Goal: Task Accomplishment & Management: Use online tool/utility

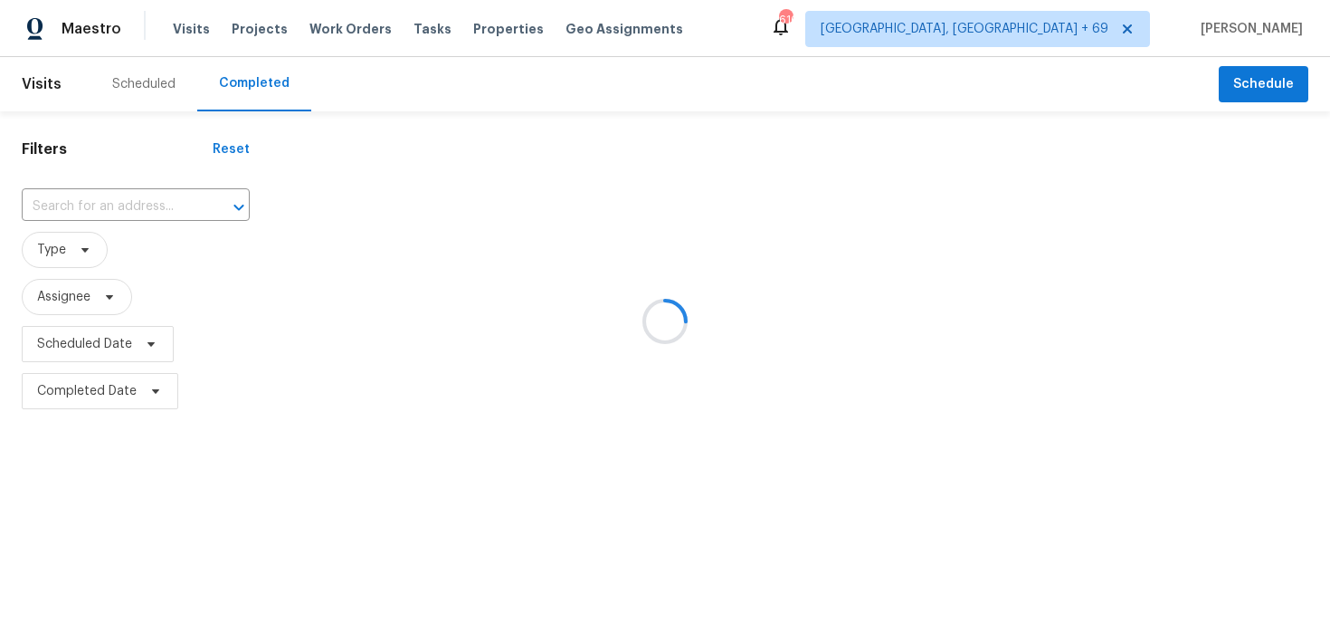
click at [107, 198] on div at bounding box center [665, 321] width 1330 height 642
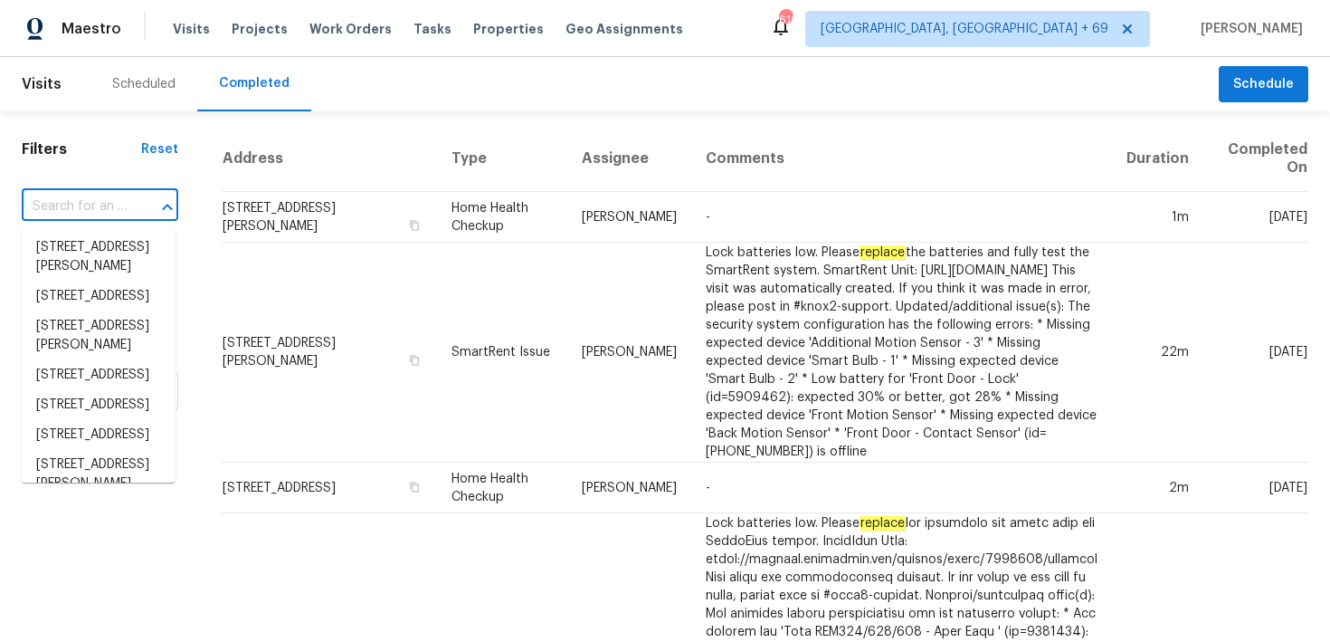
click at [90, 209] on input "text" at bounding box center [75, 207] width 106 height 28
paste input "[STREET_ADDRESS][PERSON_NAME]"
type input "[STREET_ADDRESS][PERSON_NAME]"
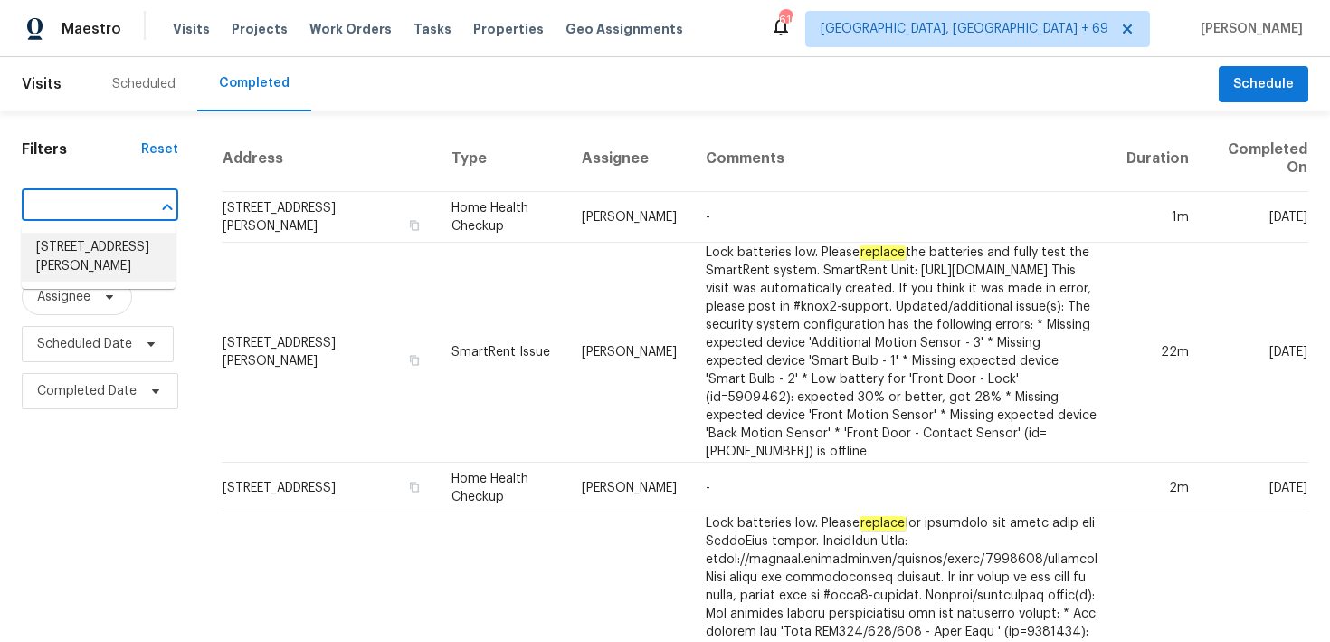
click at [62, 245] on li "[STREET_ADDRESS][PERSON_NAME]" at bounding box center [99, 257] width 154 height 49
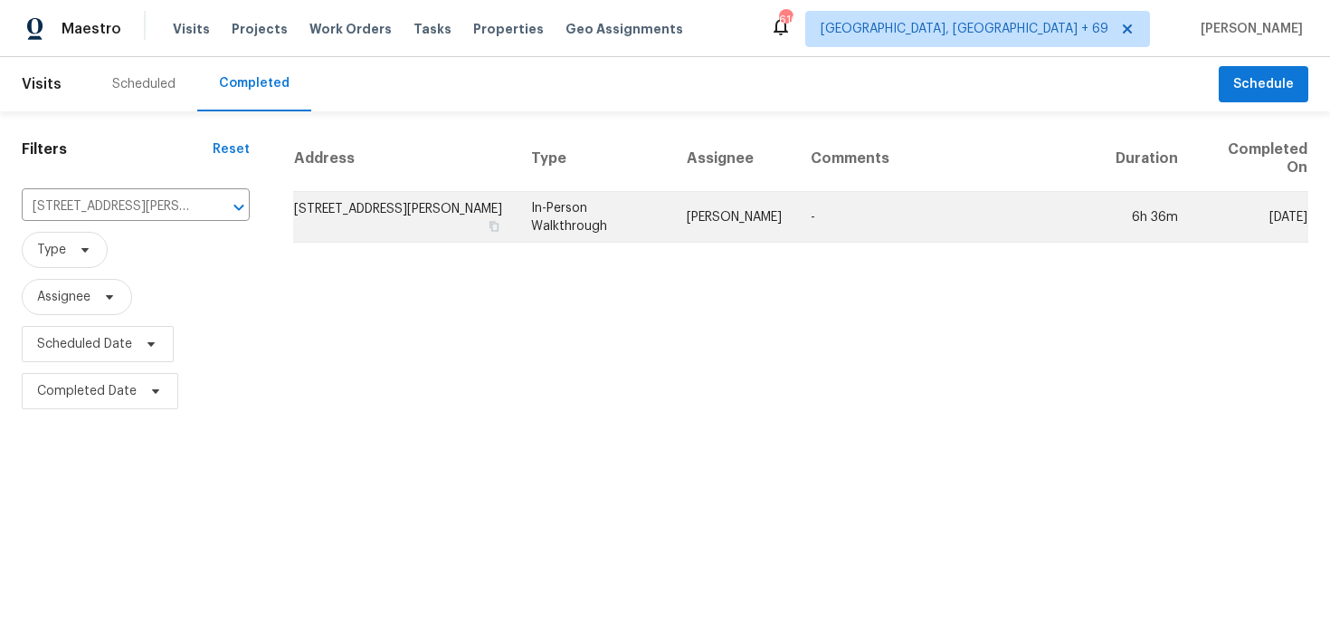
click at [585, 217] on td "In-Person Walkthrough" at bounding box center [595, 217] width 156 height 51
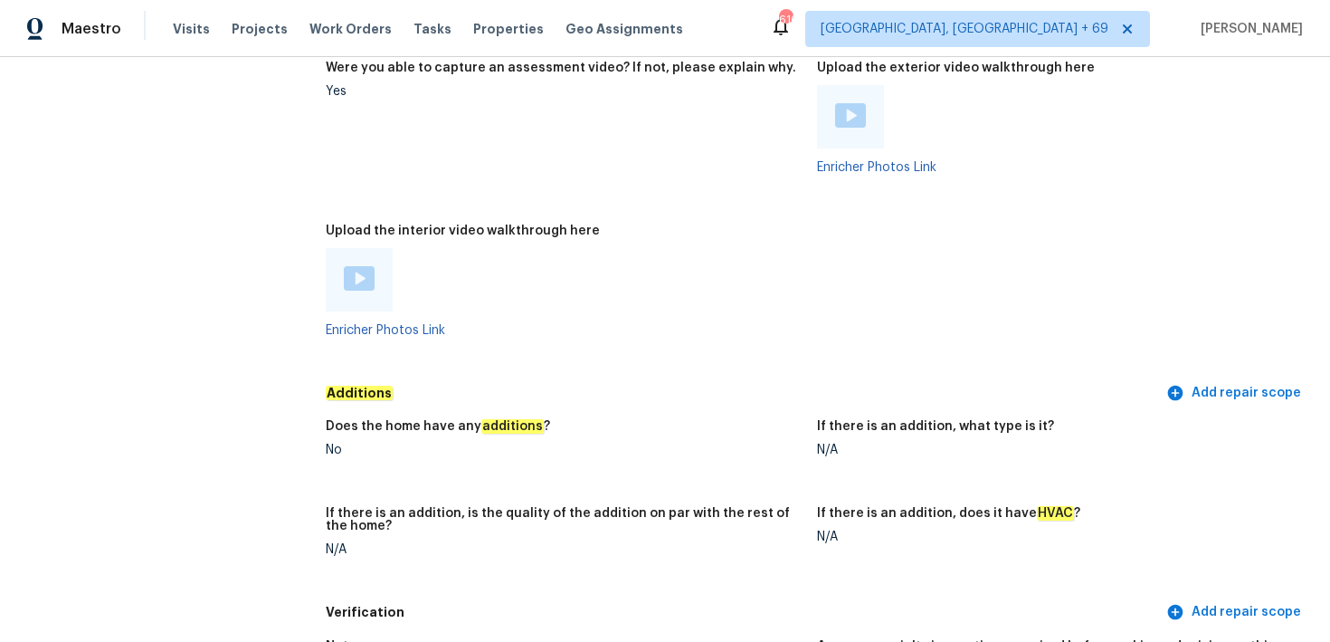
scroll to position [3835, 0]
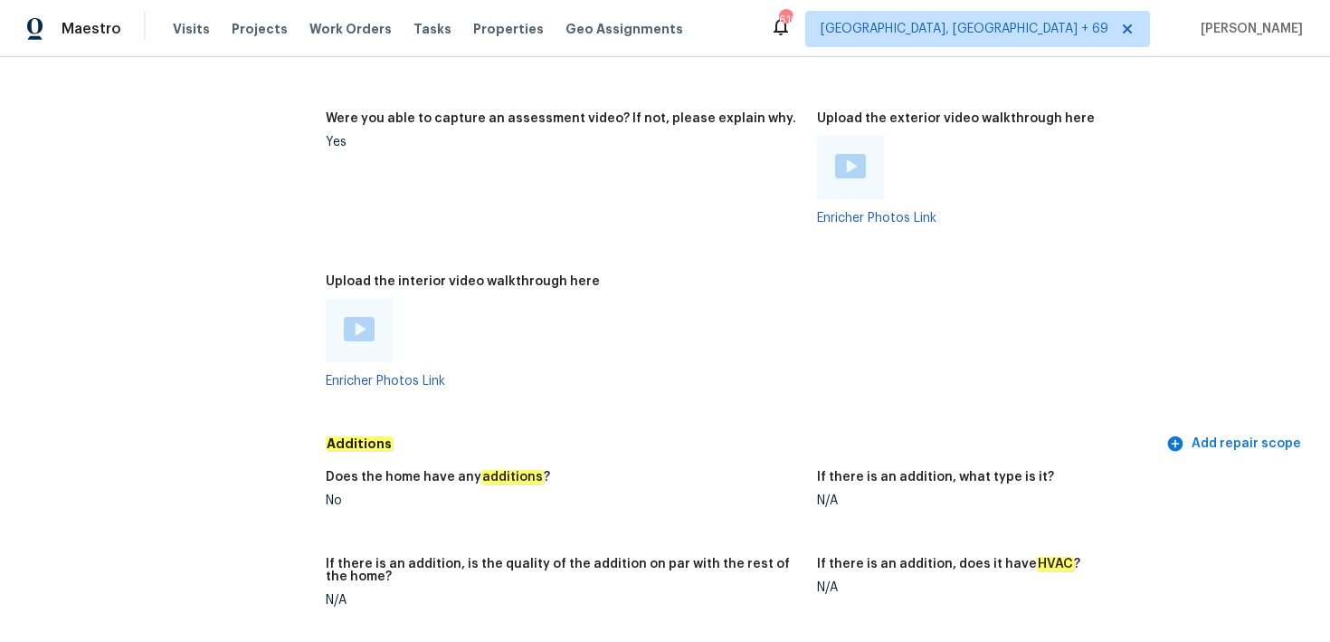
click at [351, 317] on img at bounding box center [359, 329] width 31 height 24
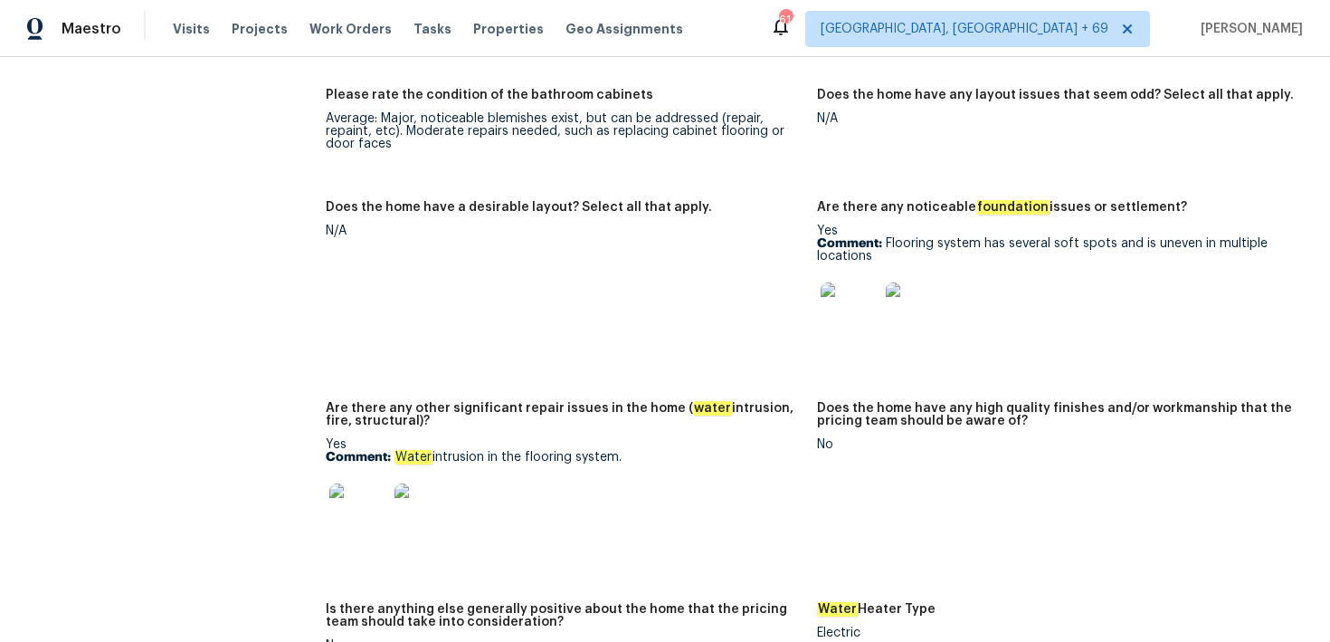
scroll to position [3087, 0]
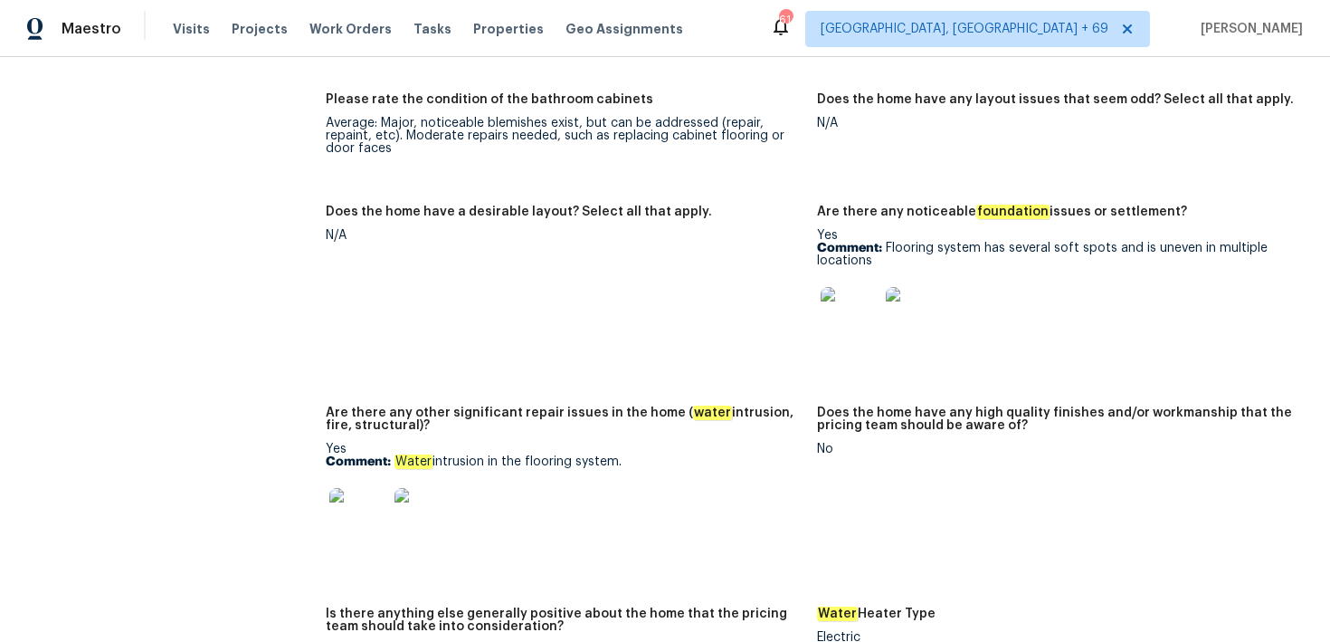
click at [360, 488] on img at bounding box center [358, 517] width 58 height 58
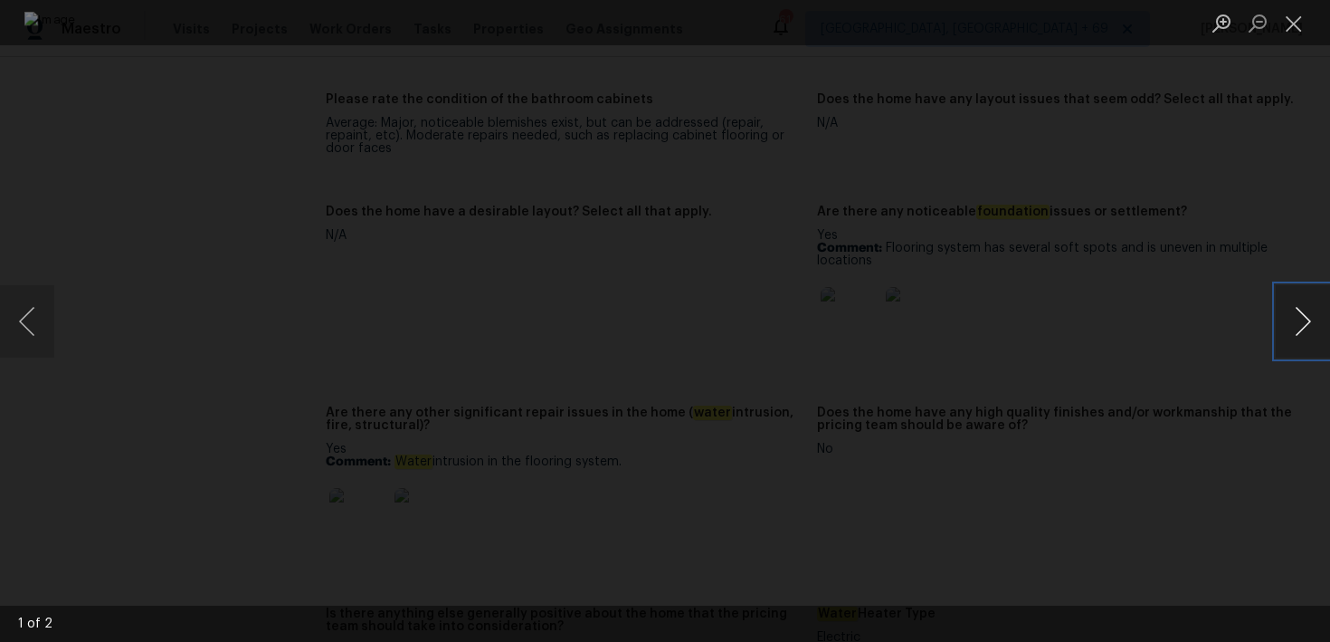
click at [1301, 319] on button "Next image" at bounding box center [1303, 321] width 54 height 72
click at [1293, 19] on button "Close lightbox" at bounding box center [1294, 23] width 36 height 32
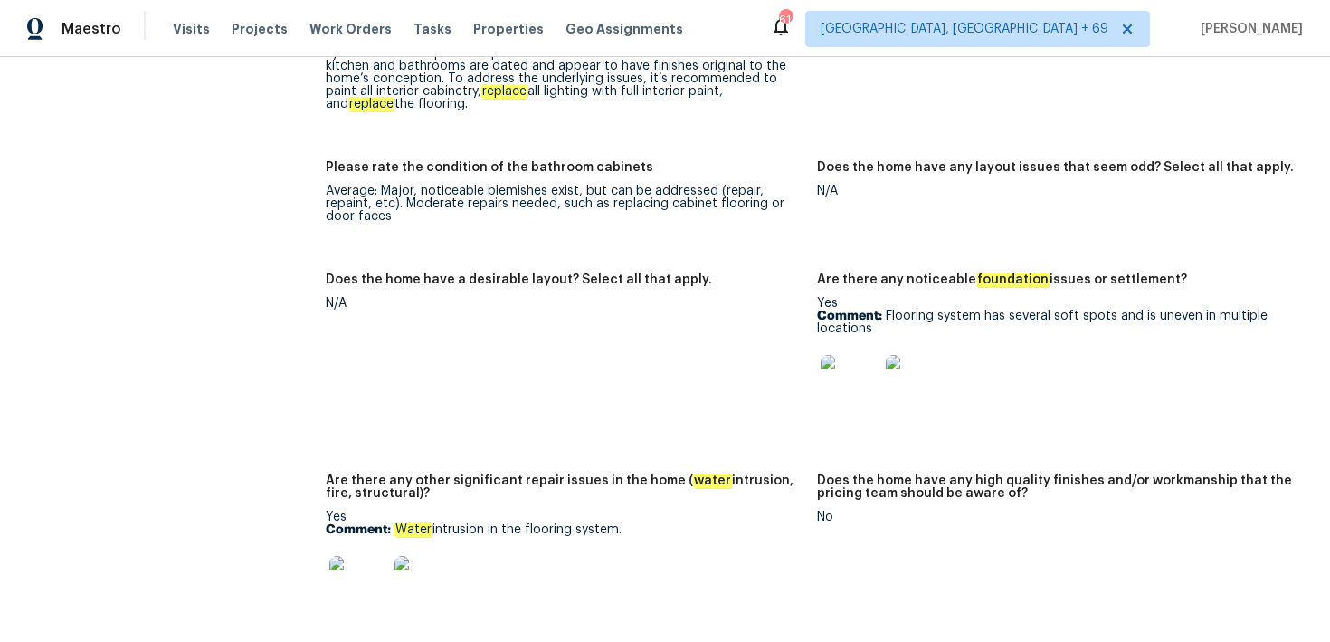
scroll to position [3017, 0]
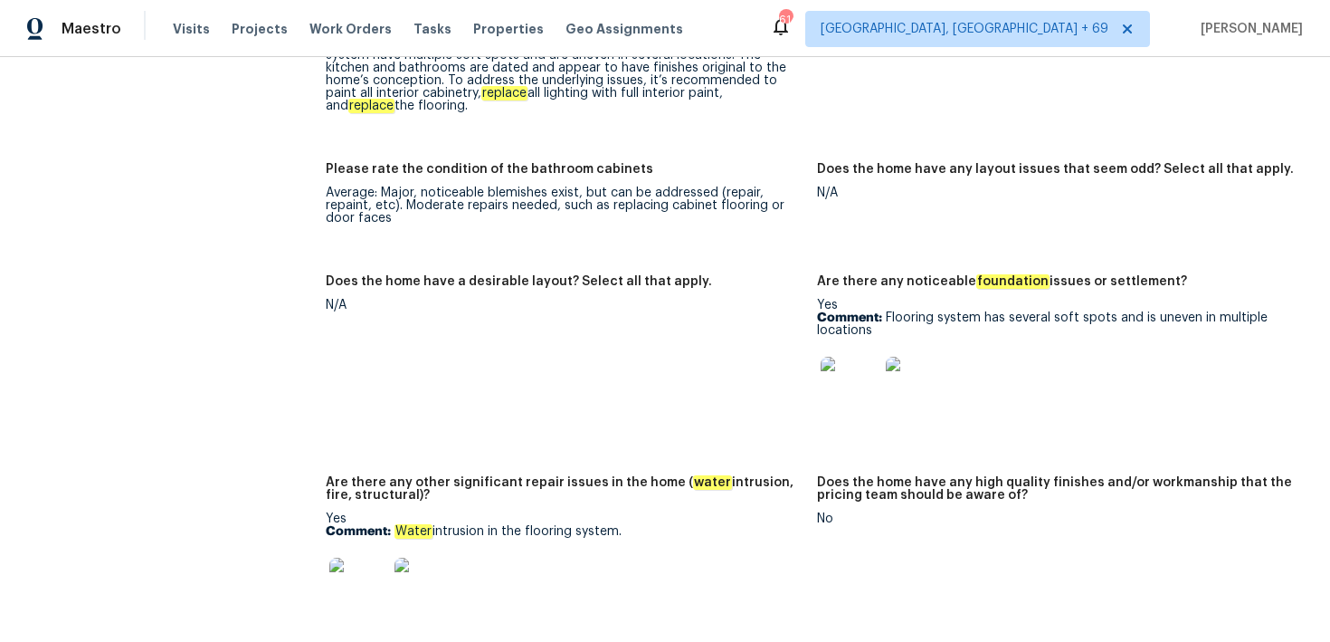
drag, startPoint x: 558, startPoint y: 368, endPoint x: 578, endPoint y: 374, distance: 20.6
click at [578, 374] on figure "Does the home have a desirable layout? Select all that apply. N/A" at bounding box center [571, 364] width 491 height 179
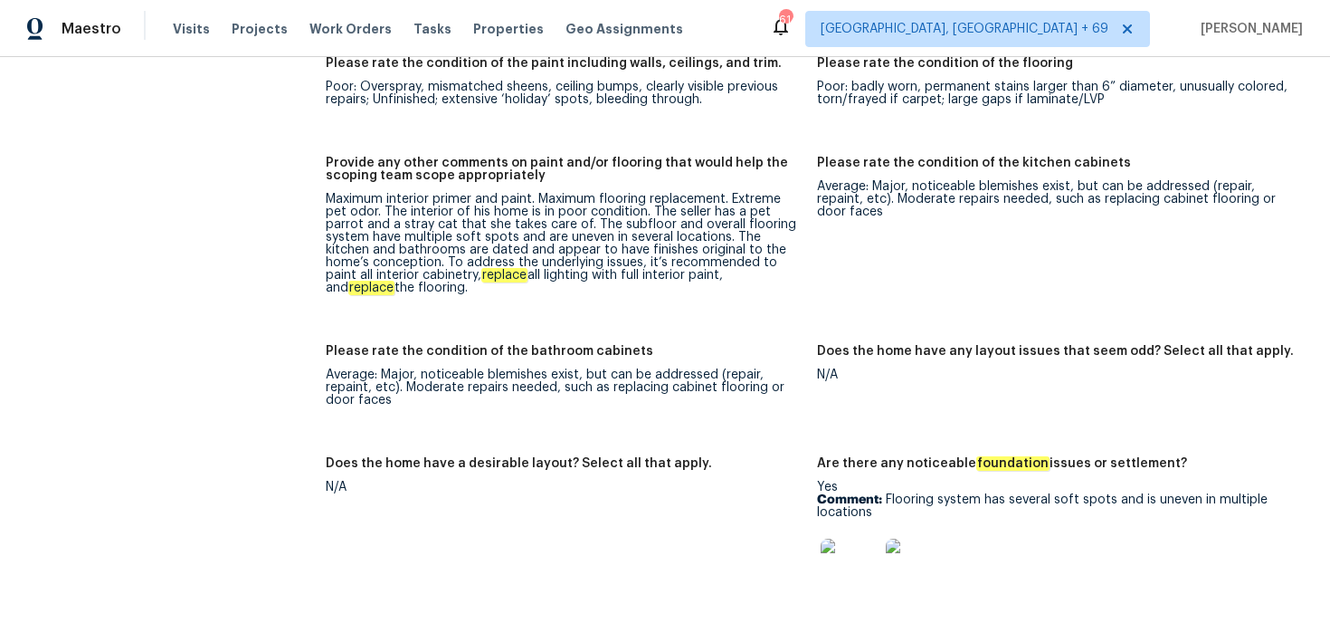
scroll to position [2834, 0]
drag, startPoint x: 733, startPoint y: 176, endPoint x: 757, endPoint y: 294, distance: 120.9
click at [759, 294] on figure "Provide any other comments on paint and/or flooring that would help the scoping…" at bounding box center [571, 240] width 491 height 167
click at [738, 279] on figure "Provide any other comments on paint and/or flooring that would help the scoping…" at bounding box center [571, 240] width 491 height 167
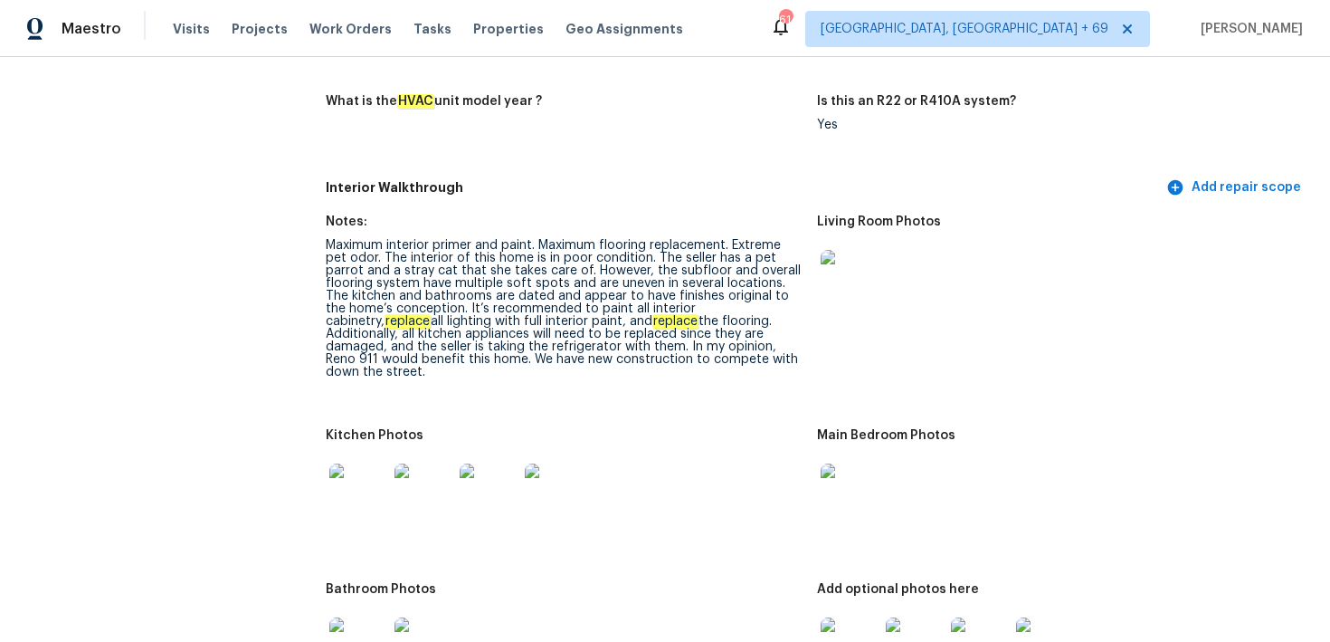
scroll to position [2068, 0]
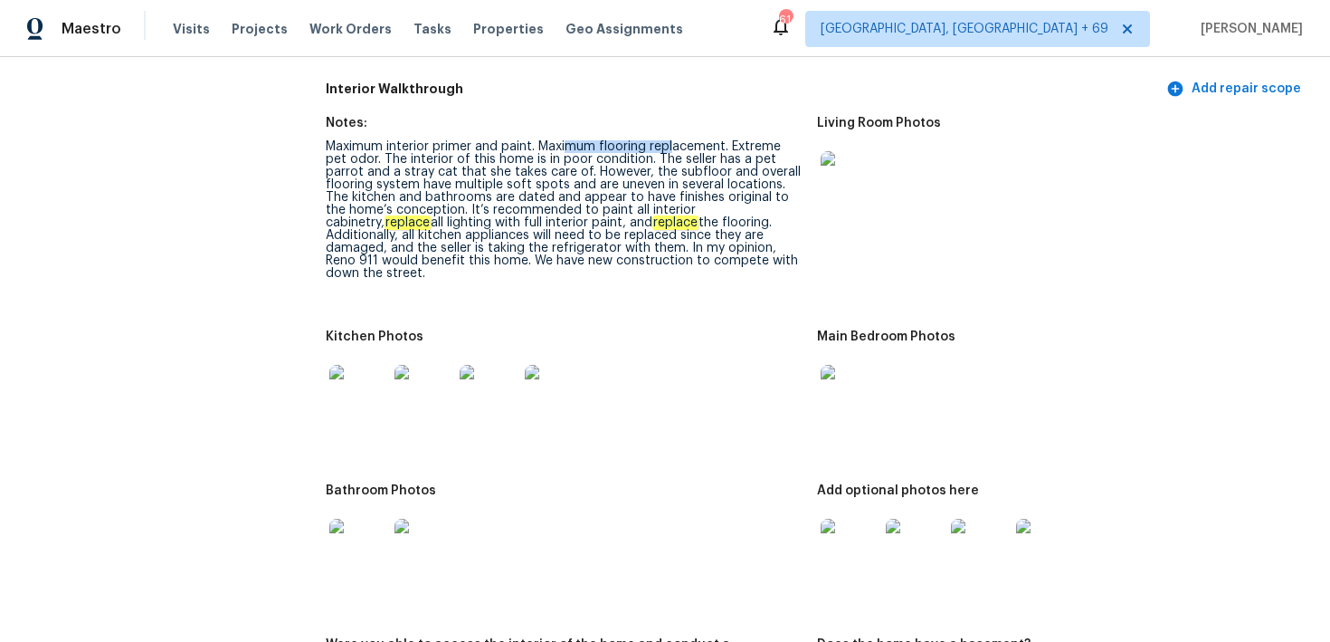
drag, startPoint x: 570, startPoint y: 149, endPoint x: 671, endPoint y: 149, distance: 101.4
click at [671, 149] on div "Maximum interior primer and paint. Maximum flooring replacement. Extreme pet od…" at bounding box center [564, 209] width 477 height 139
drag, startPoint x: 422, startPoint y: 151, endPoint x: 522, endPoint y: 151, distance: 100.5
click at [522, 151] on div "Maximum interior primer and paint. Maximum flooring replacement. Extreme pet od…" at bounding box center [564, 209] width 477 height 139
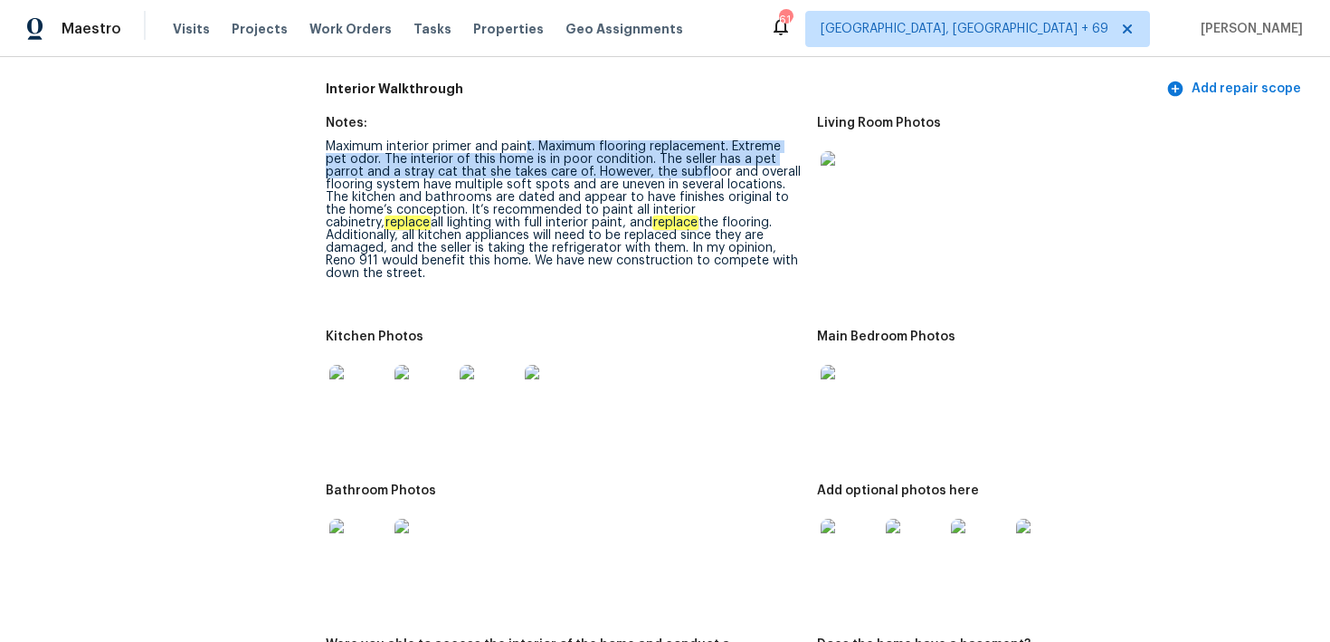
drag, startPoint x: 525, startPoint y: 151, endPoint x: 699, endPoint y: 167, distance: 174.4
click at [699, 167] on div "Maximum interior primer and paint. Maximum flooring replacement. Extreme pet od…" at bounding box center [564, 209] width 477 height 139
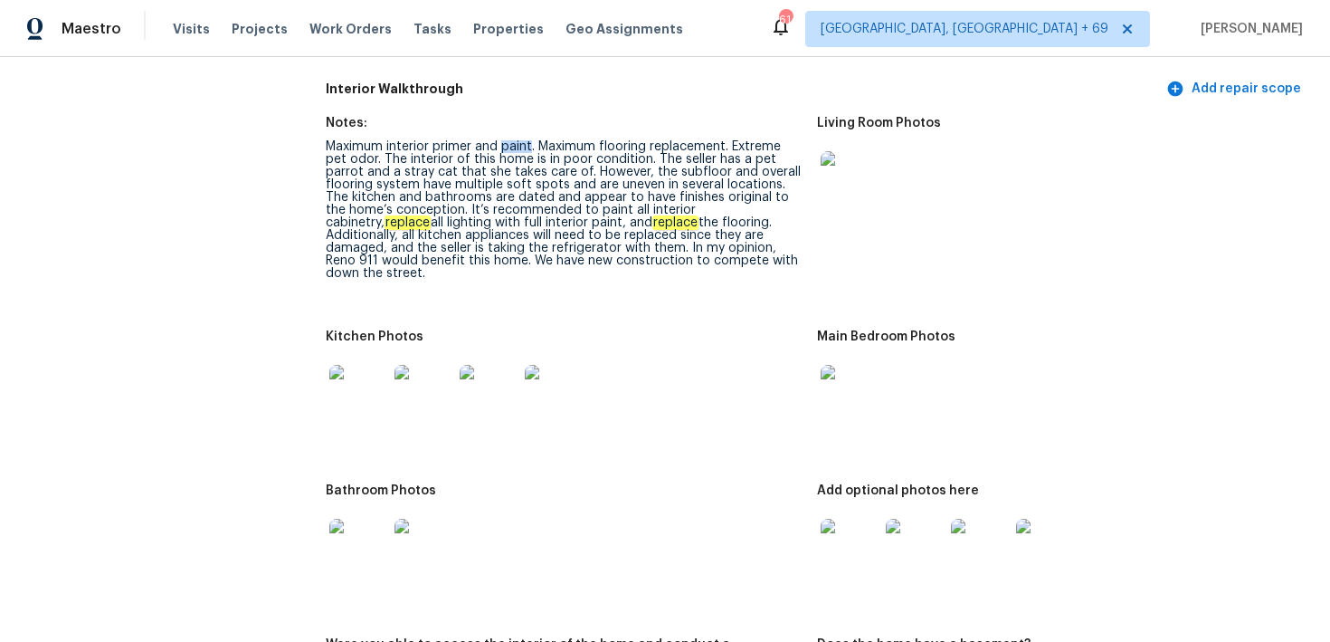
drag, startPoint x: 504, startPoint y: 149, endPoint x: 532, endPoint y: 149, distance: 28.1
click at [532, 149] on div "Maximum interior primer and paint. Maximum flooring replacement. Extreme pet od…" at bounding box center [564, 209] width 477 height 139
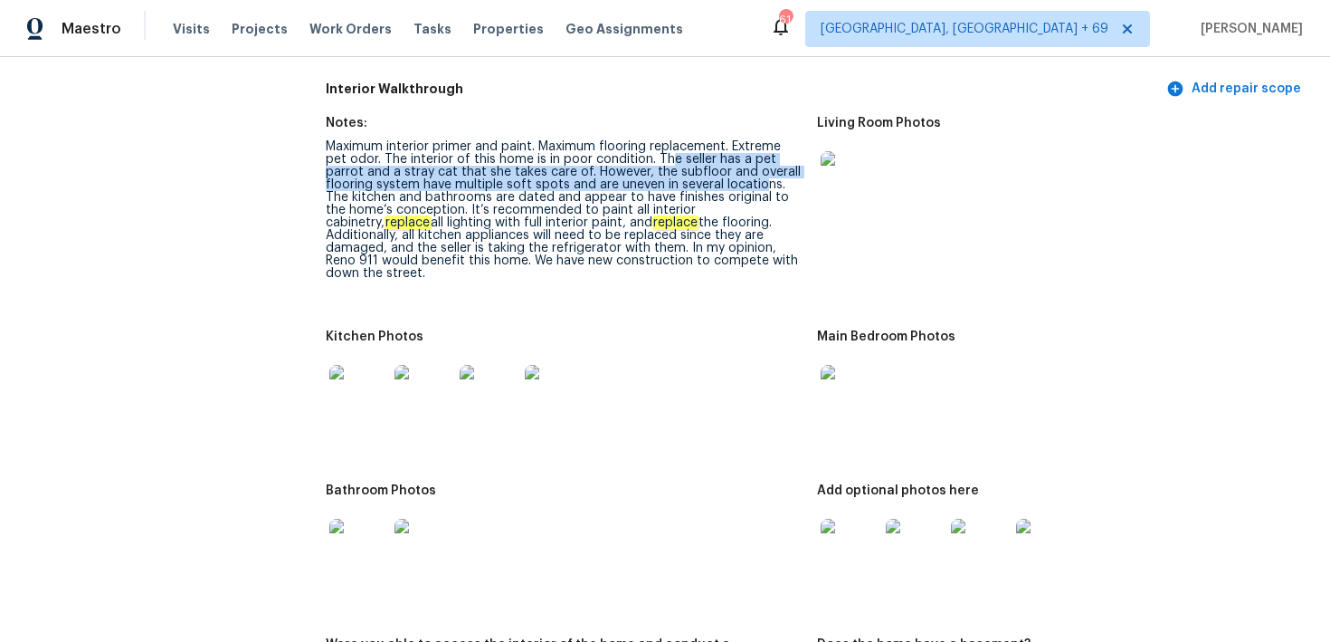
drag, startPoint x: 664, startPoint y: 164, endPoint x: 757, endPoint y: 186, distance: 94.8
click at [757, 186] on div "Maximum interior primer and paint. Maximum flooring replacement. Extreme pet od…" at bounding box center [564, 209] width 477 height 139
drag, startPoint x: 501, startPoint y: 241, endPoint x: 676, endPoint y: 276, distance: 178.2
click at [676, 276] on figure "Notes: Maximum interior primer and paint. Maximum flooring replacement. Extreme…" at bounding box center [571, 213] width 491 height 192
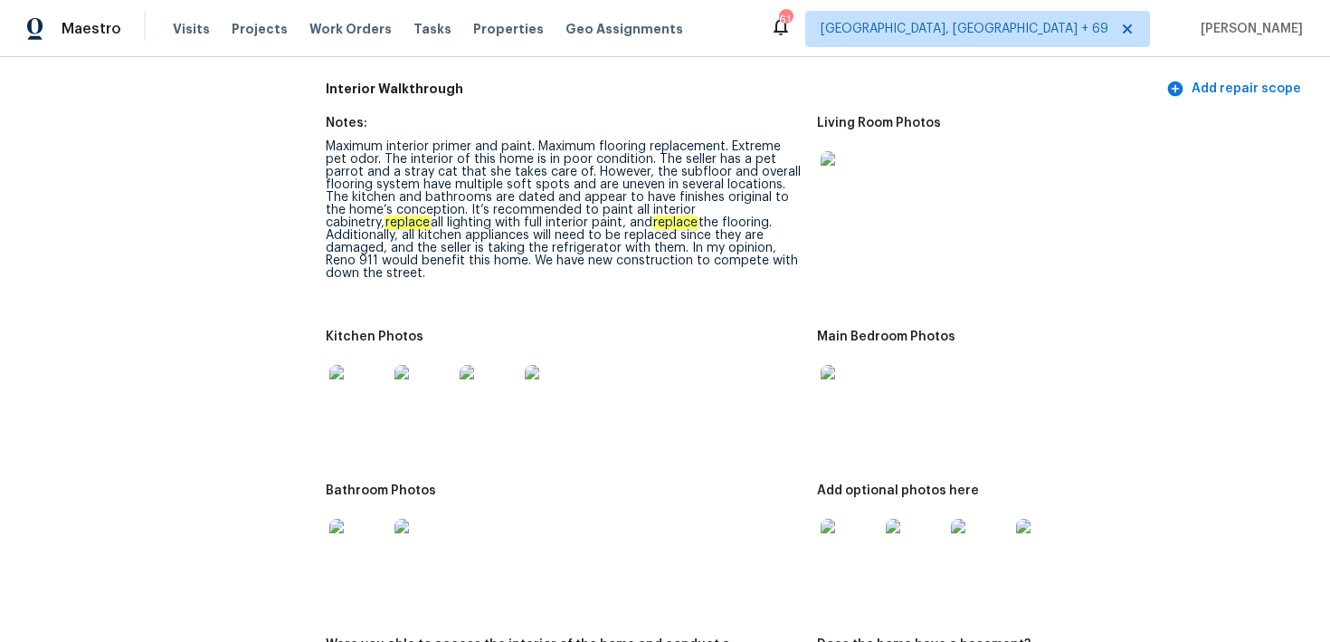
click at [493, 183] on div "Maximum interior primer and paint. Maximum flooring replacement. Extreme pet od…" at bounding box center [564, 209] width 477 height 139
drag, startPoint x: 426, startPoint y: 165, endPoint x: 679, endPoint y: 171, distance: 252.6
click at [679, 171] on div "Maximum interior primer and paint. Maximum flooring replacement. Extreme pet od…" at bounding box center [564, 209] width 477 height 139
drag, startPoint x: 732, startPoint y: 150, endPoint x: 765, endPoint y: 154, distance: 32.8
click at [765, 154] on div "Maximum interior primer and paint. Maximum flooring replacement. Extreme pet od…" at bounding box center [564, 209] width 477 height 139
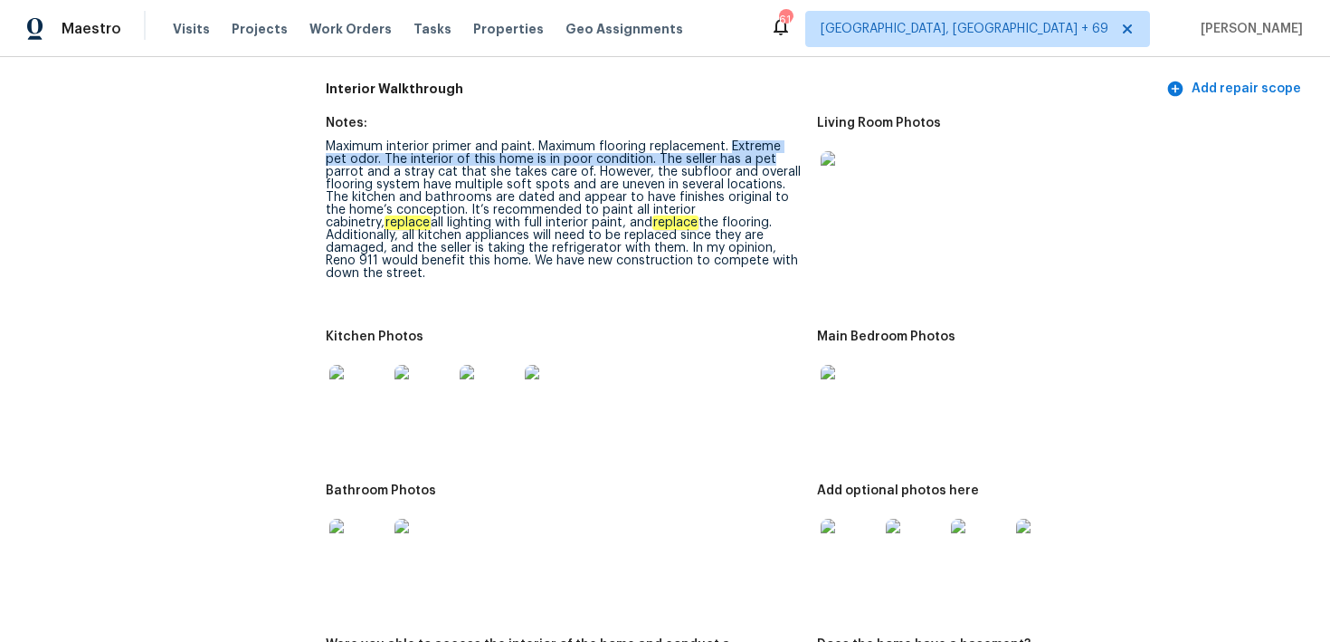
click at [840, 519] on img at bounding box center [850, 548] width 58 height 58
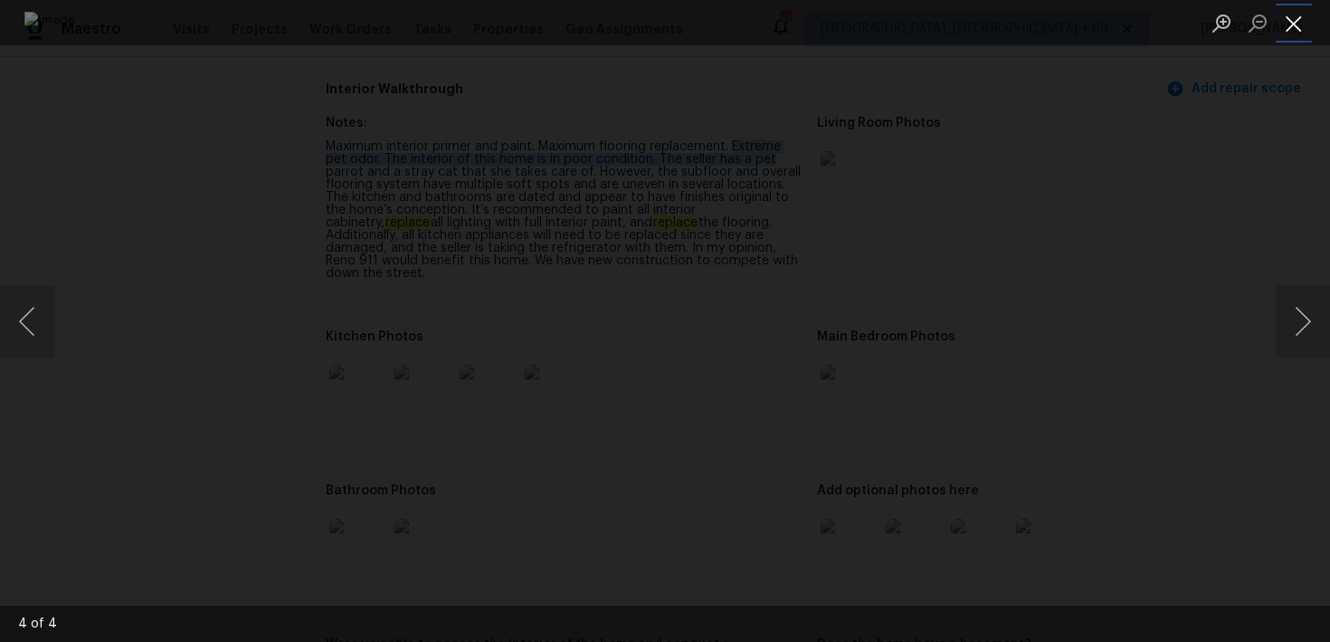
click at [1294, 37] on button "Close lightbox" at bounding box center [1294, 23] width 36 height 32
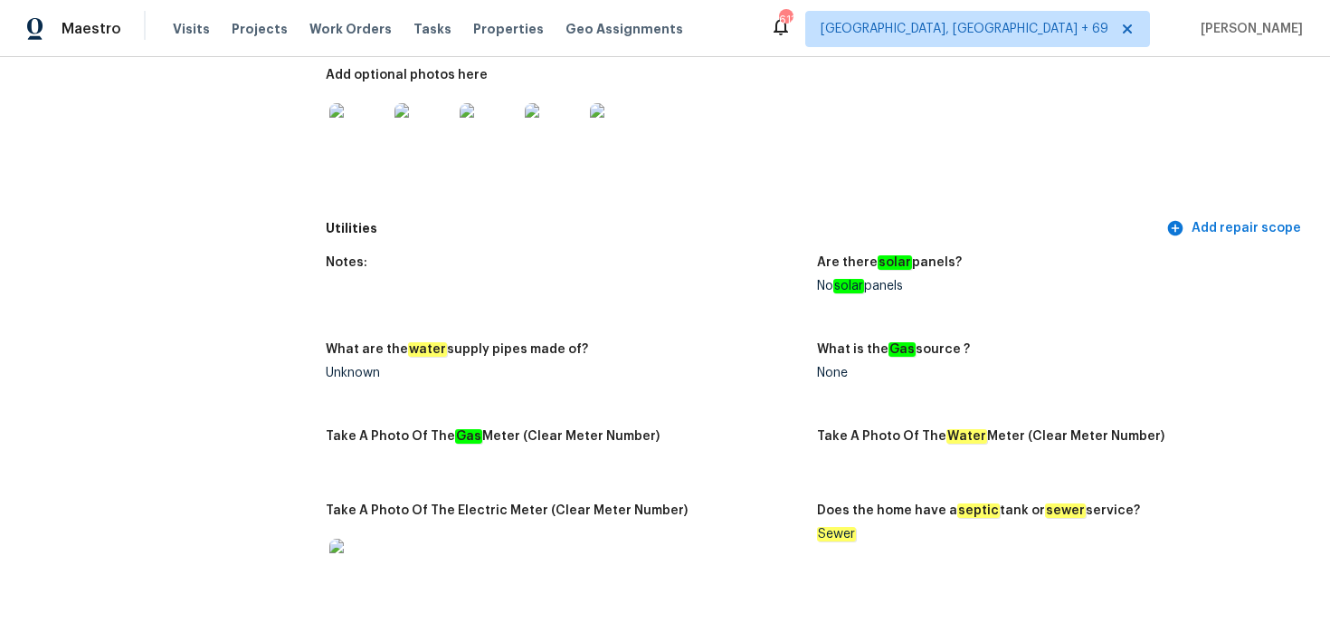
scroll to position [3126, 0]
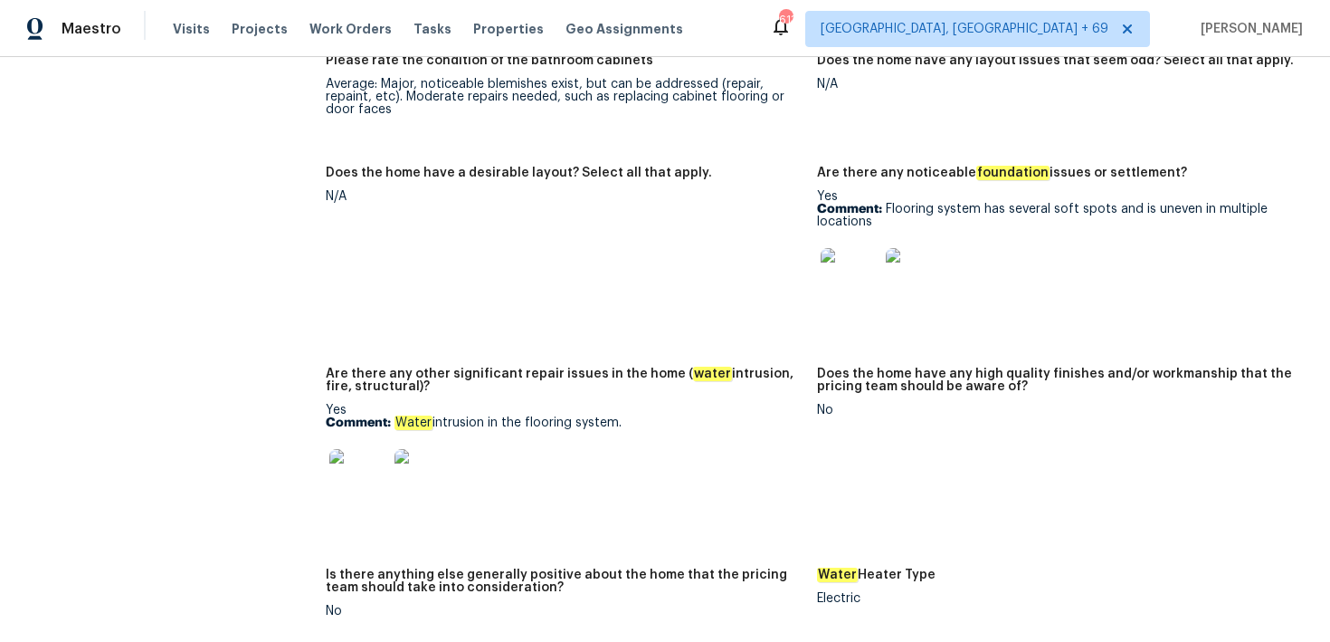
click at [446, 416] on p "Comment: Water intrusion in the flooring system." at bounding box center [564, 422] width 477 height 13
copy p "intrusion"
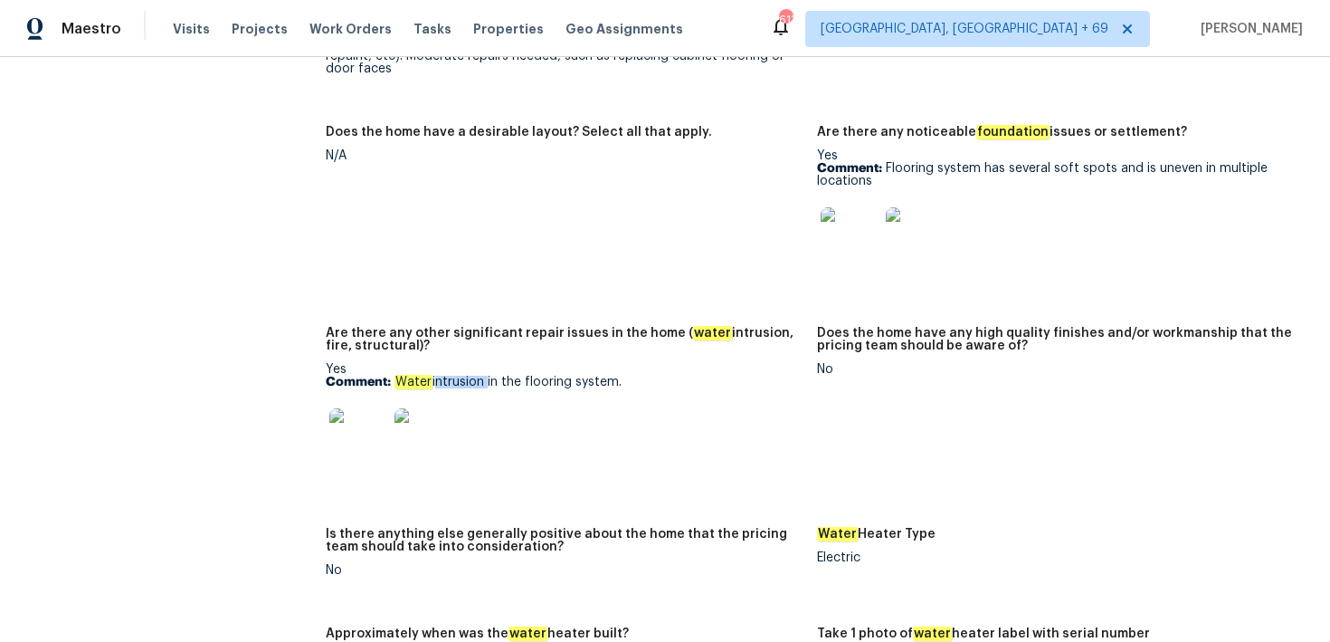
scroll to position [3212, 0]
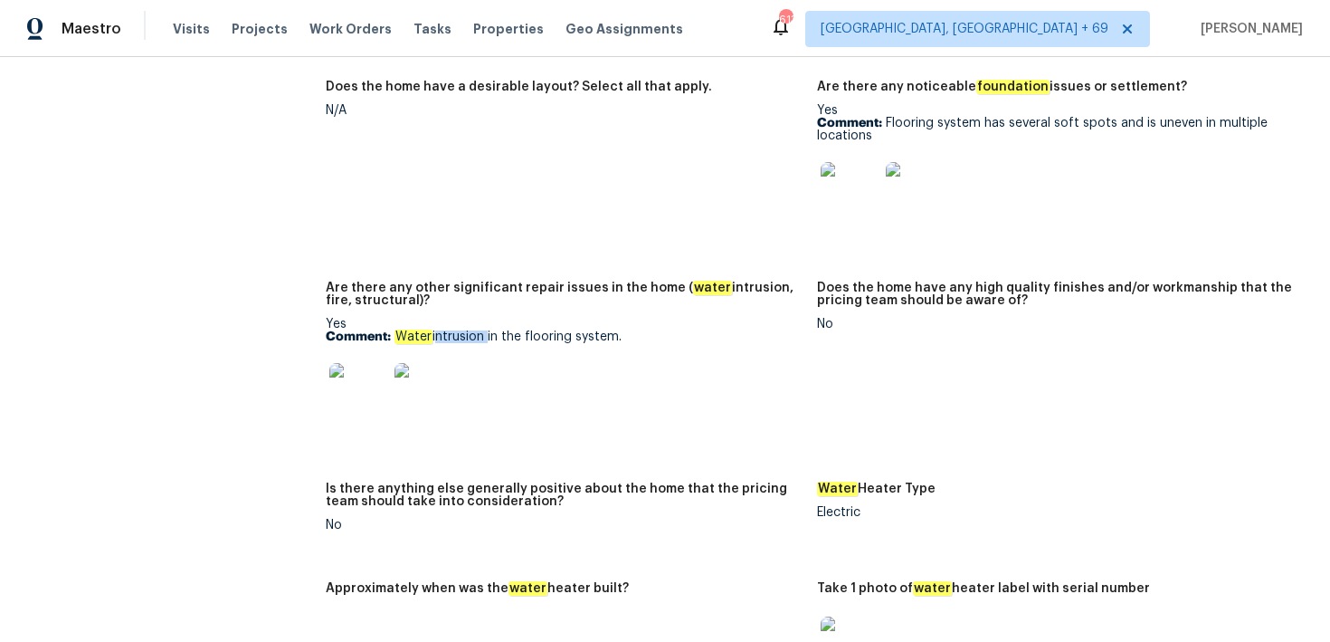
click at [359, 376] on img at bounding box center [358, 392] width 58 height 58
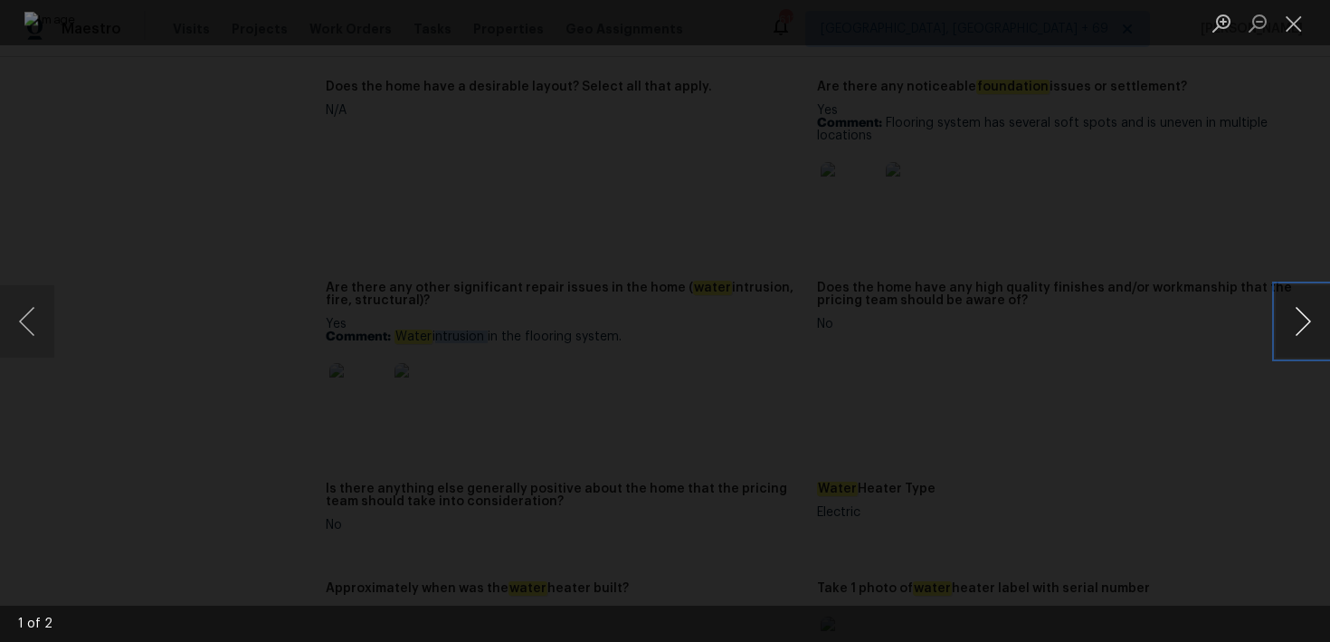
click at [1315, 317] on button "Next image" at bounding box center [1303, 321] width 54 height 72
click at [1304, 26] on button "Close lightbox" at bounding box center [1294, 23] width 36 height 32
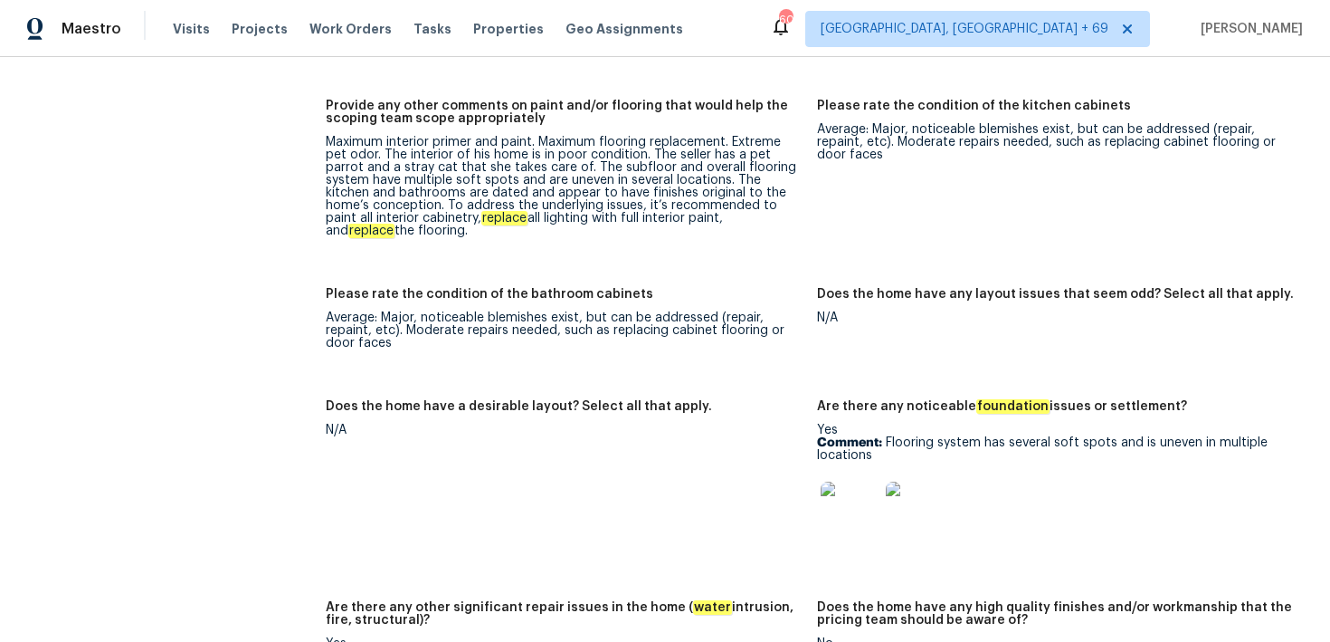
scroll to position [2907, 0]
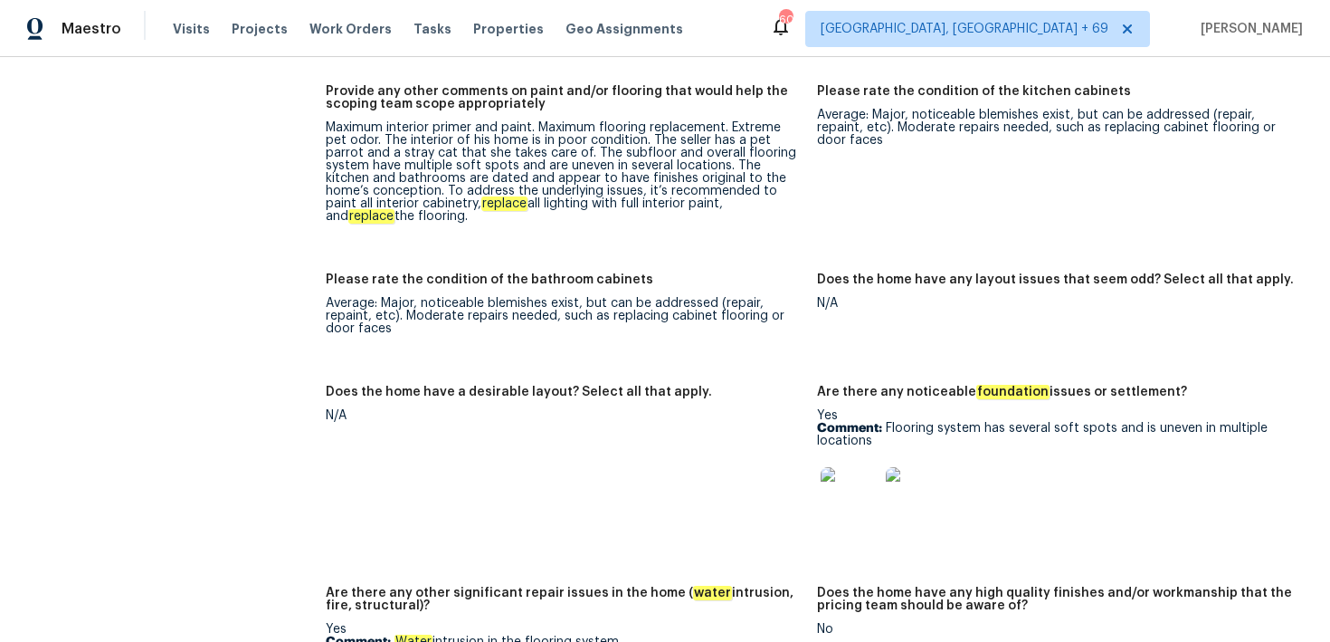
click at [849, 474] on img at bounding box center [850, 496] width 58 height 58
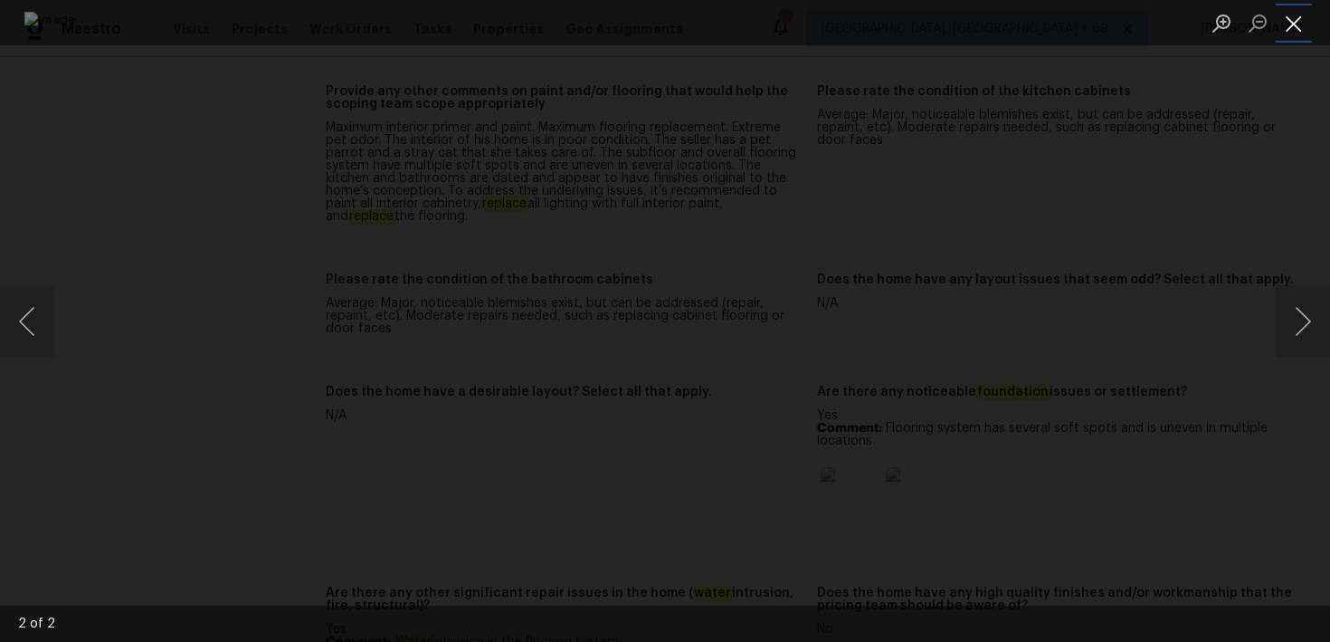
click at [1308, 23] on button "Close lightbox" at bounding box center [1294, 23] width 36 height 32
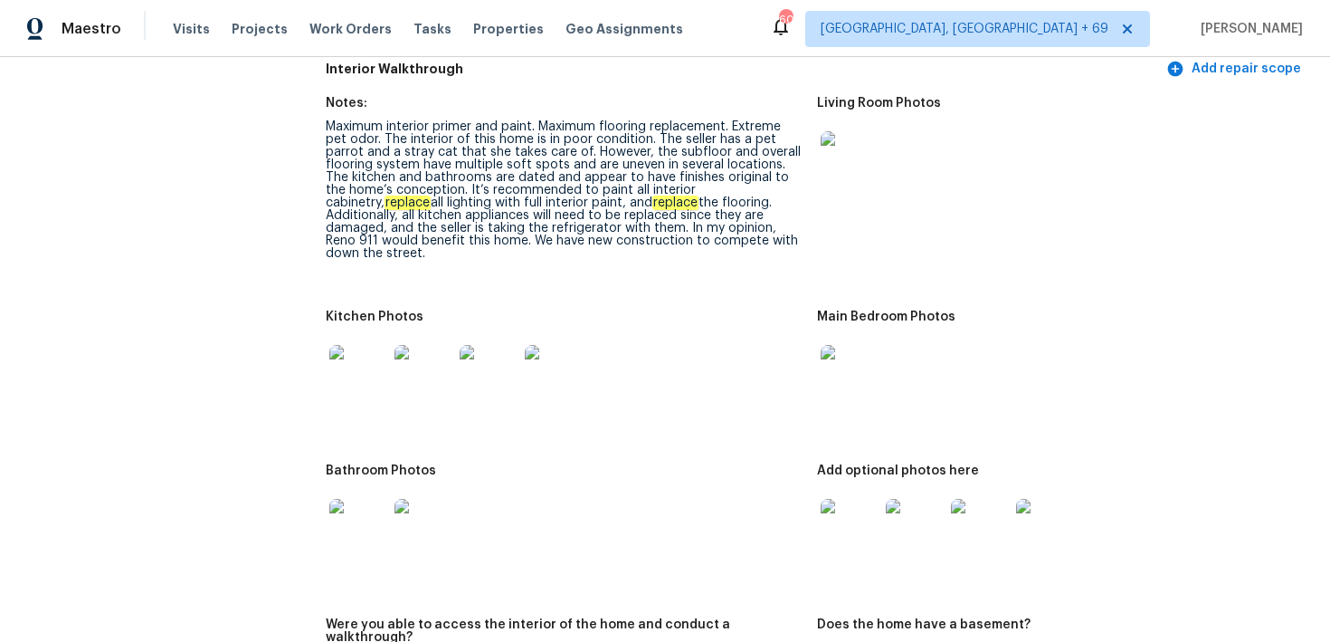
scroll to position [2109, 0]
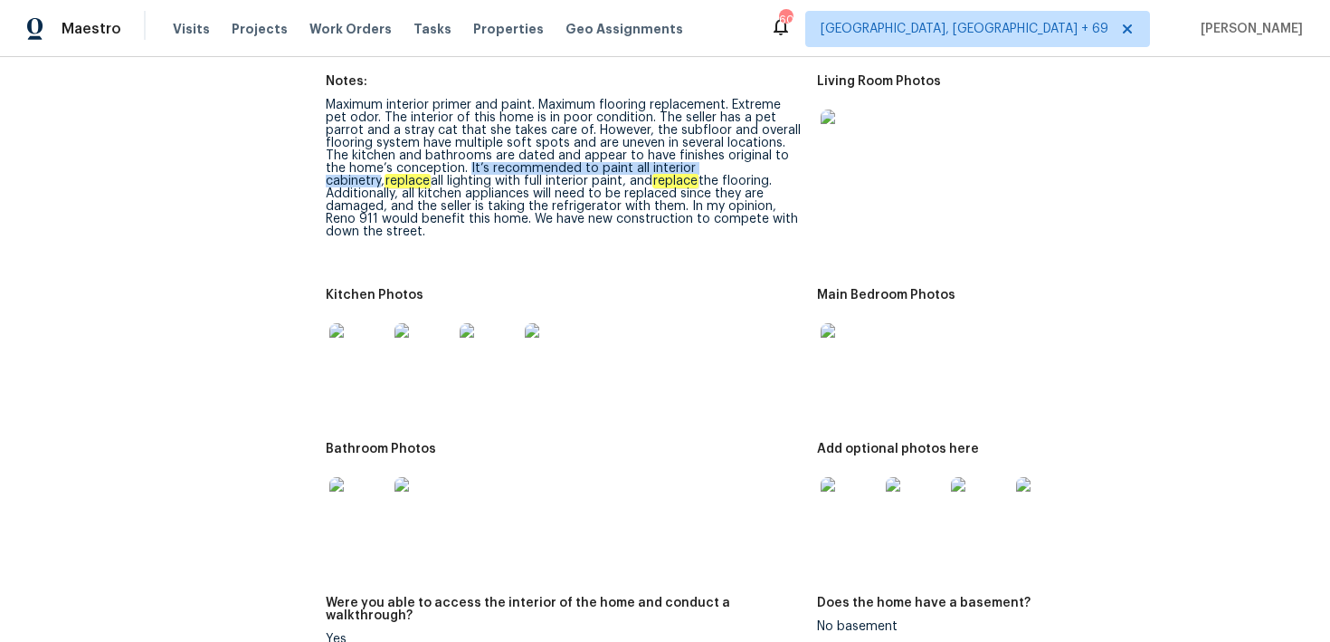
drag, startPoint x: 444, startPoint y: 167, endPoint x: 720, endPoint y: 170, distance: 276.0
click at [720, 170] on div "Maximum interior primer and paint. Maximum flooring replacement. Extreme pet od…" at bounding box center [564, 168] width 477 height 139
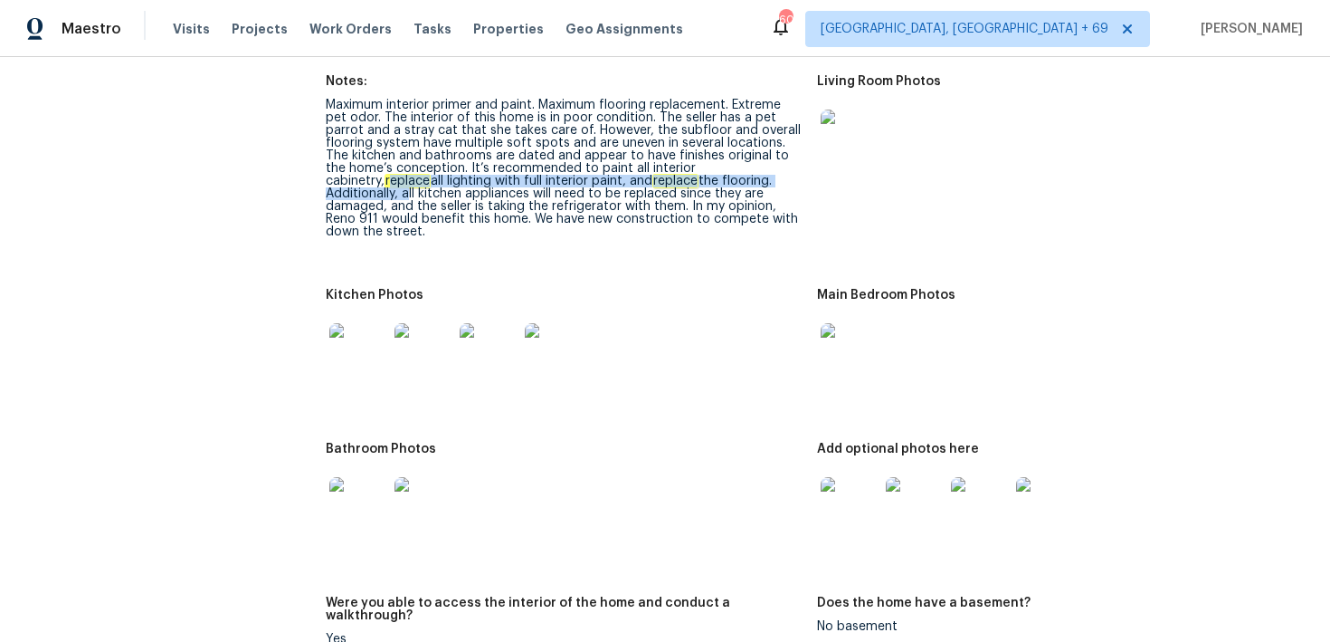
drag, startPoint x: 738, startPoint y: 168, endPoint x: 737, endPoint y: 180, distance: 11.8
click at [737, 180] on div "Maximum interior primer and paint. Maximum flooring replacement. Extreme pet od…" at bounding box center [564, 168] width 477 height 139
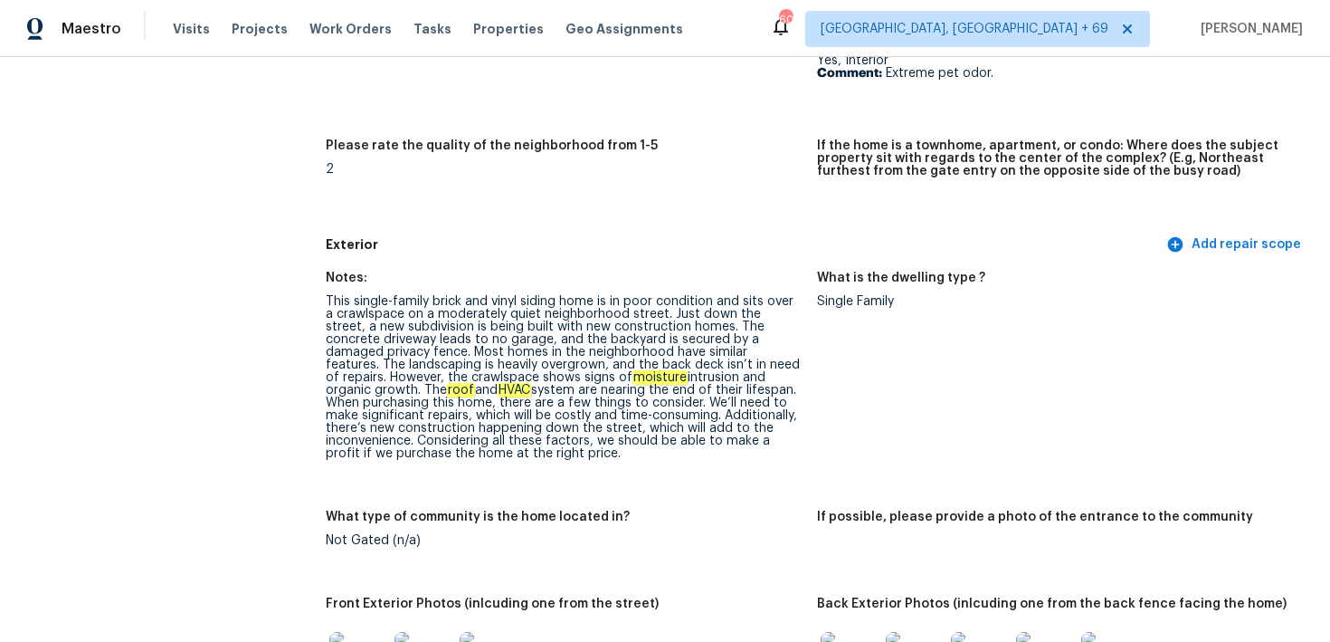
scroll to position [462, 0]
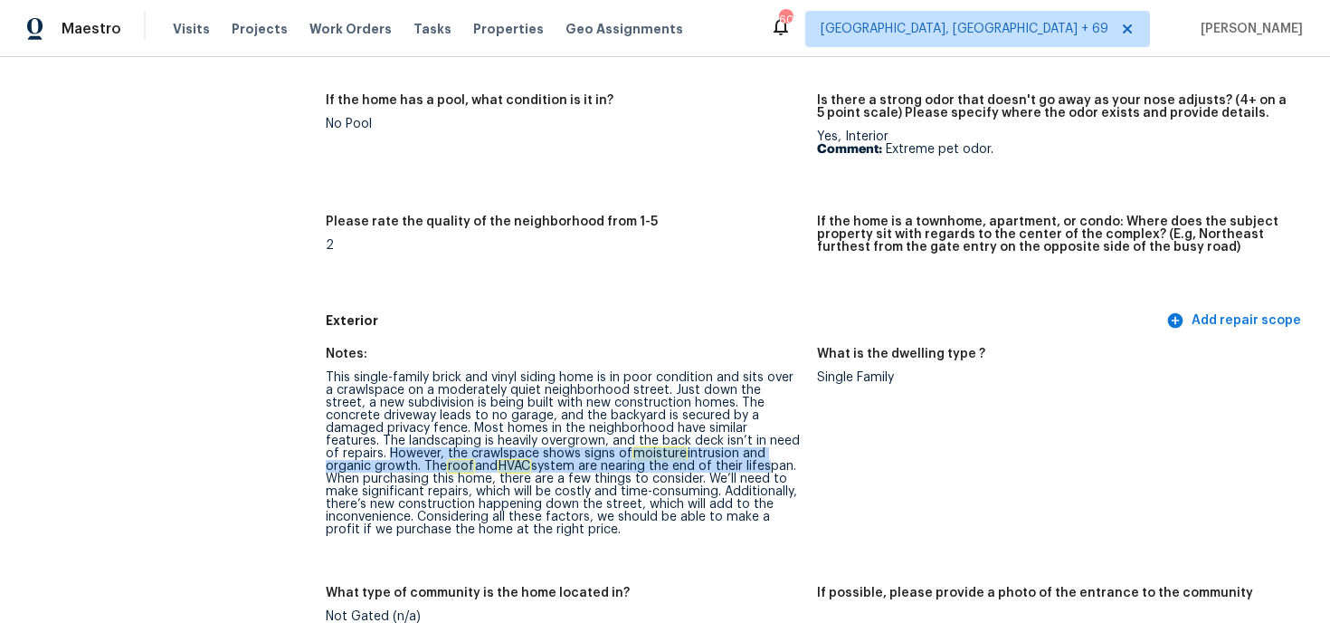
drag, startPoint x: 705, startPoint y: 442, endPoint x: 595, endPoint y: 463, distance: 112.5
click at [595, 463] on div "This single-family brick and vinyl siding home is in poor condition and sits ov…" at bounding box center [564, 453] width 477 height 165
click at [451, 459] on div "This single-family brick and vinyl siding home is in poor condition and sits ov…" at bounding box center [564, 453] width 477 height 165
drag, startPoint x: 447, startPoint y: 458, endPoint x: 715, endPoint y: 456, distance: 267.9
click at [715, 456] on div "This single-family brick and vinyl siding home is in poor condition and sits ov…" at bounding box center [564, 453] width 477 height 165
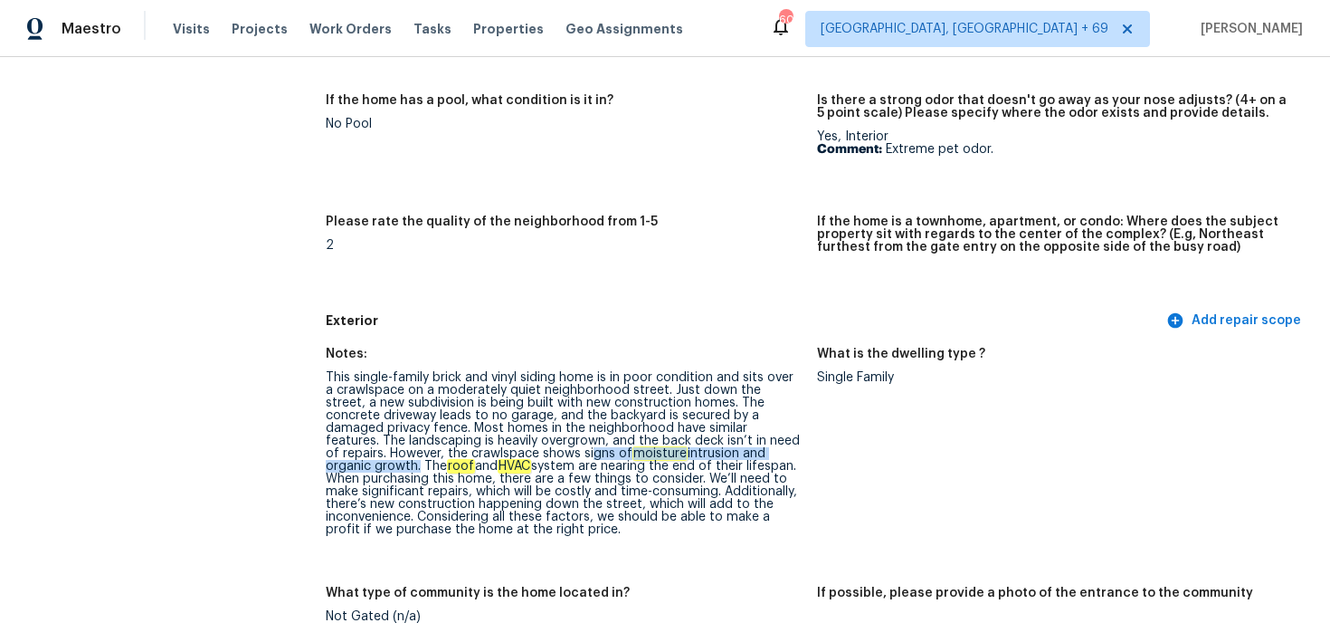
click at [485, 454] on div "This single-family brick and vinyl siding home is in poor condition and sits ov…" at bounding box center [564, 453] width 477 height 165
drag, startPoint x: 440, startPoint y: 452, endPoint x: 716, endPoint y: 458, distance: 276.1
click at [716, 458] on div "This single-family brick and vinyl siding home is in poor condition and sits ov…" at bounding box center [564, 453] width 477 height 165
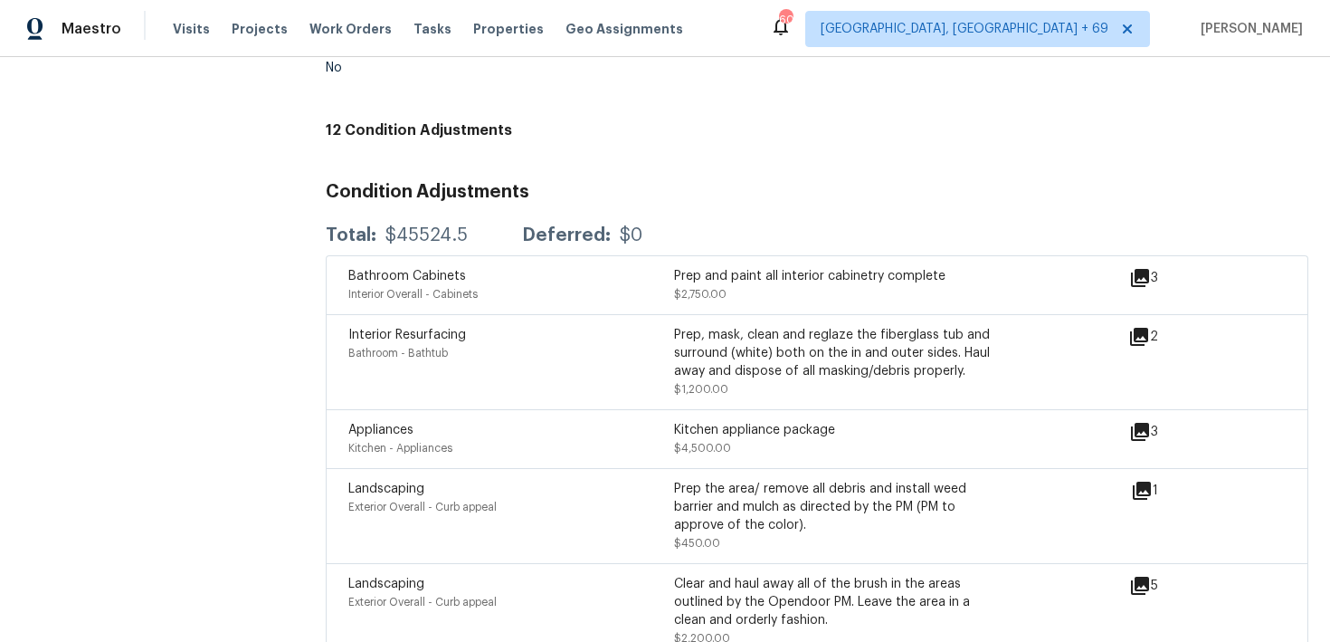
scroll to position [5527, 0]
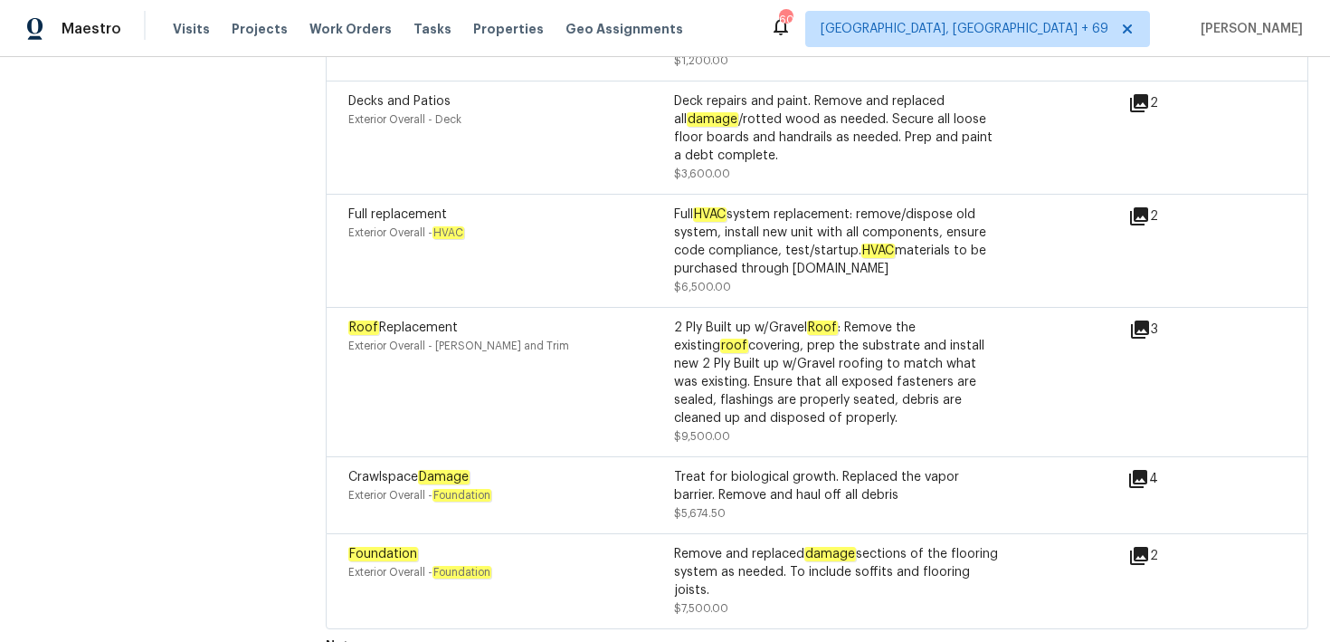
click at [785, 468] on div "Treat for biological growth. Replaced the vapor barrier. Remove and haul off al…" at bounding box center [837, 486] width 326 height 36
click at [1132, 468] on icon at bounding box center [1139, 479] width 22 height 22
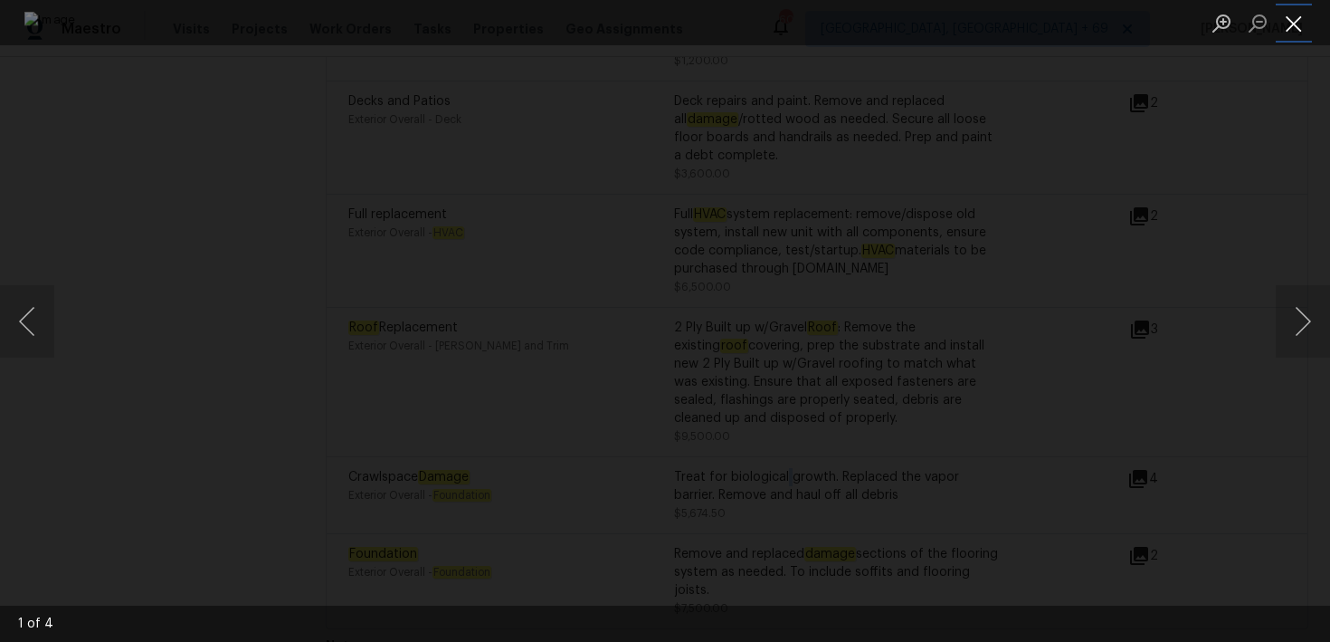
click at [1288, 20] on button "Close lightbox" at bounding box center [1294, 23] width 36 height 32
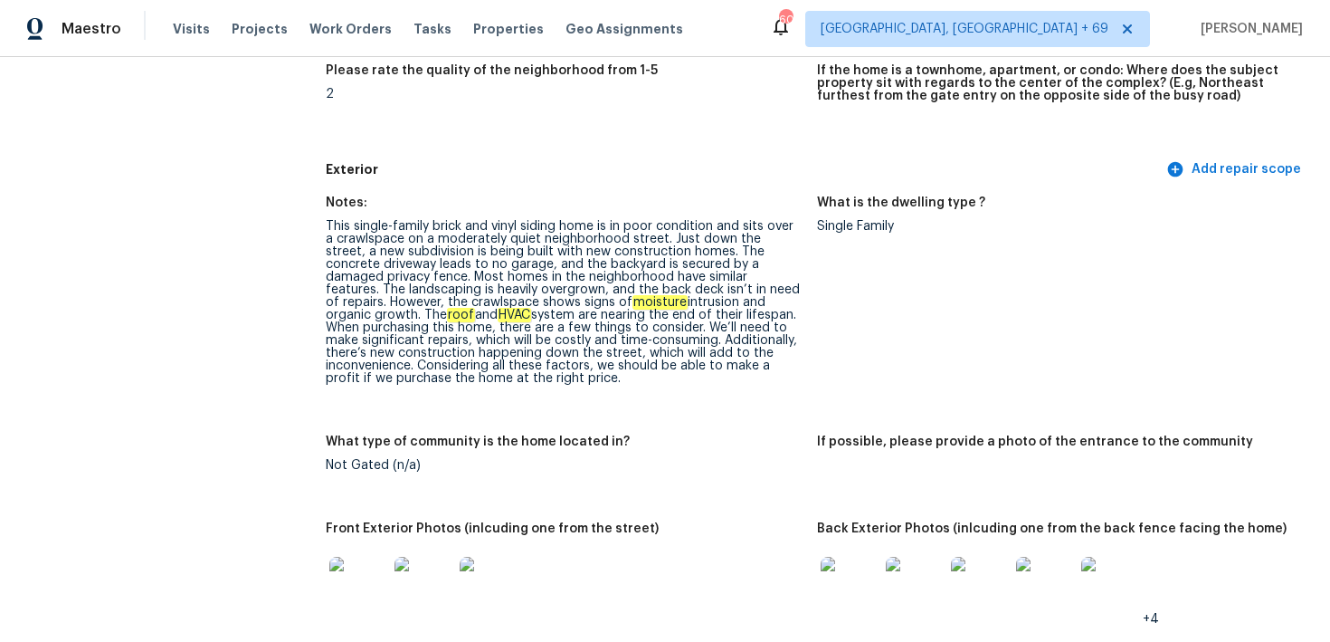
scroll to position [672, 0]
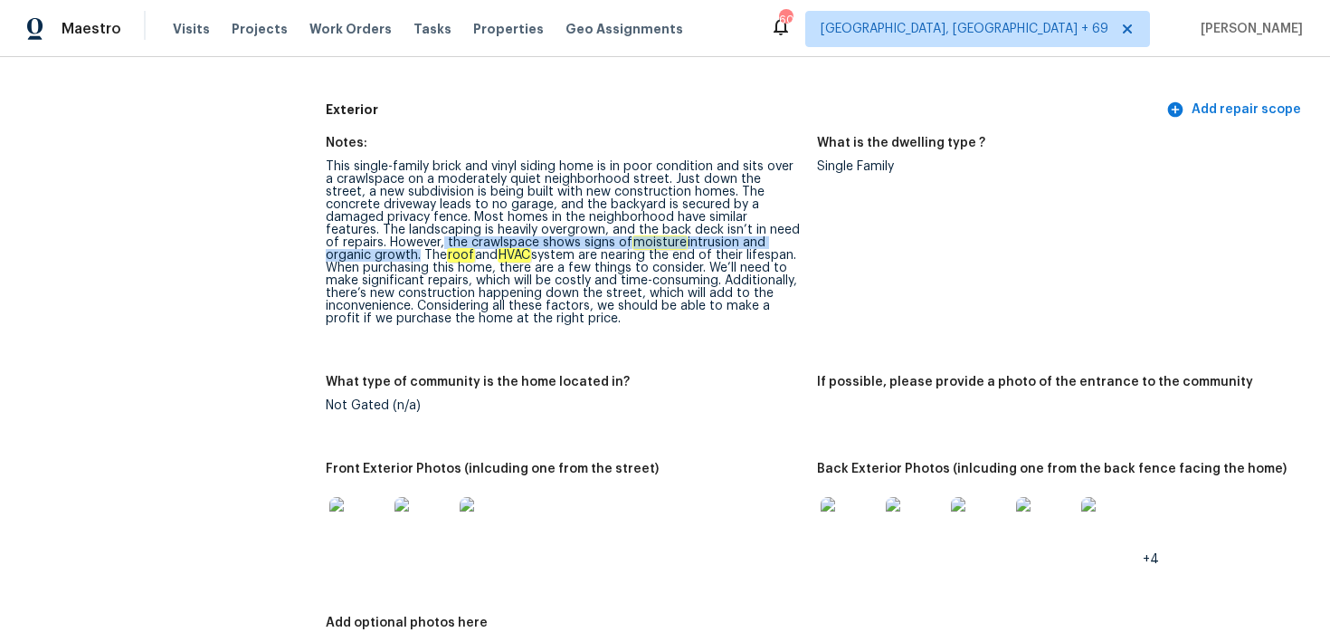
drag, startPoint x: 758, startPoint y: 233, endPoint x: 717, endPoint y: 243, distance: 42.8
click at [717, 243] on div "This single-family brick and vinyl siding home is in poor condition and sits ov…" at bounding box center [564, 242] width 477 height 165
copy div "the crawlspace shows signs of moisture intrusion and organic growth"
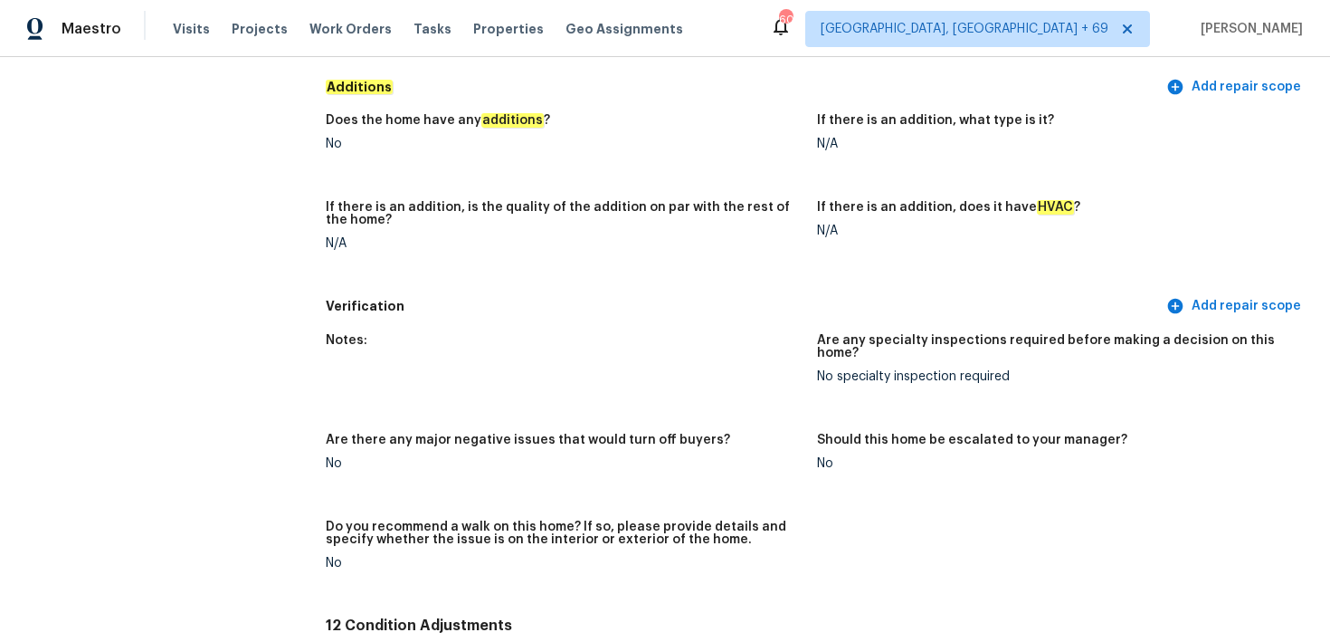
scroll to position [5527, 0]
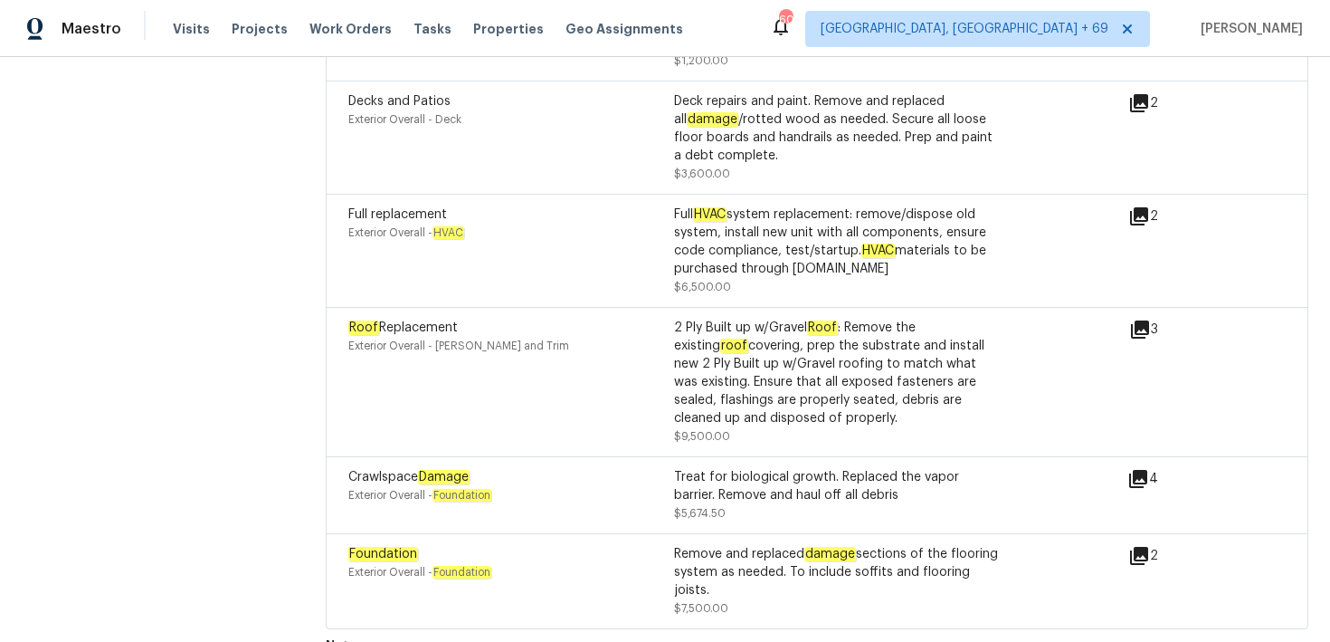
click at [1147, 470] on icon at bounding box center [1138, 479] width 18 height 18
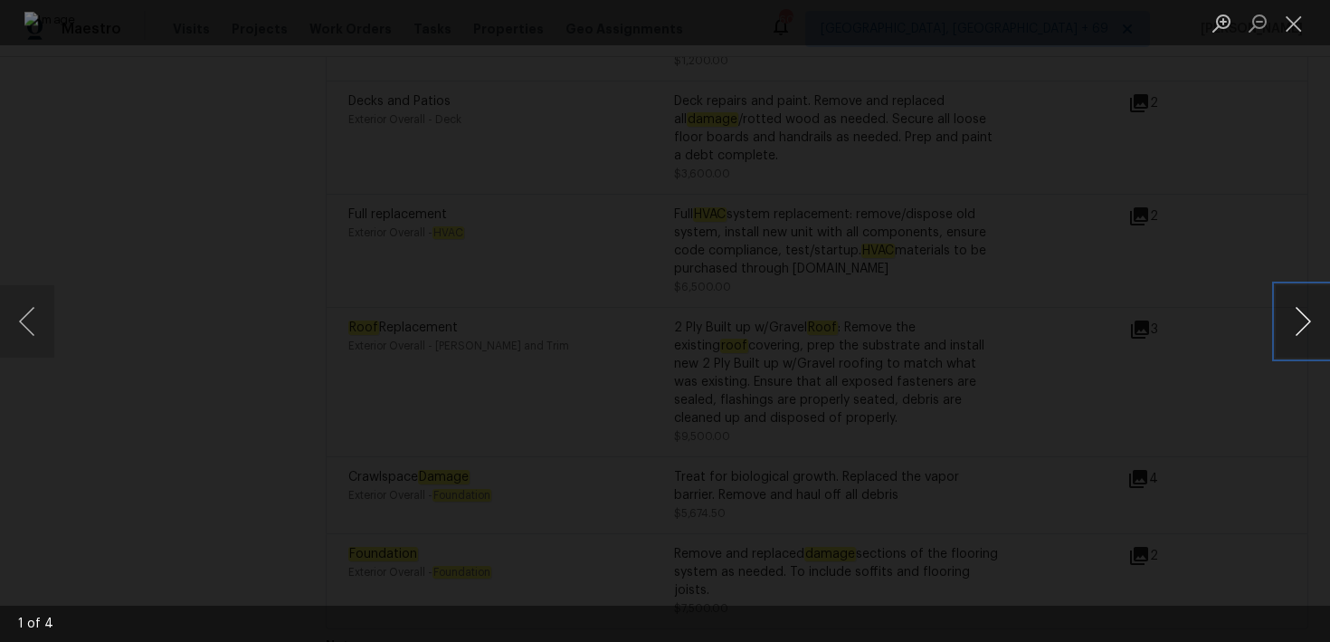
click at [1303, 326] on button "Next image" at bounding box center [1303, 321] width 54 height 72
click at [1285, 32] on button "Close lightbox" at bounding box center [1294, 23] width 36 height 32
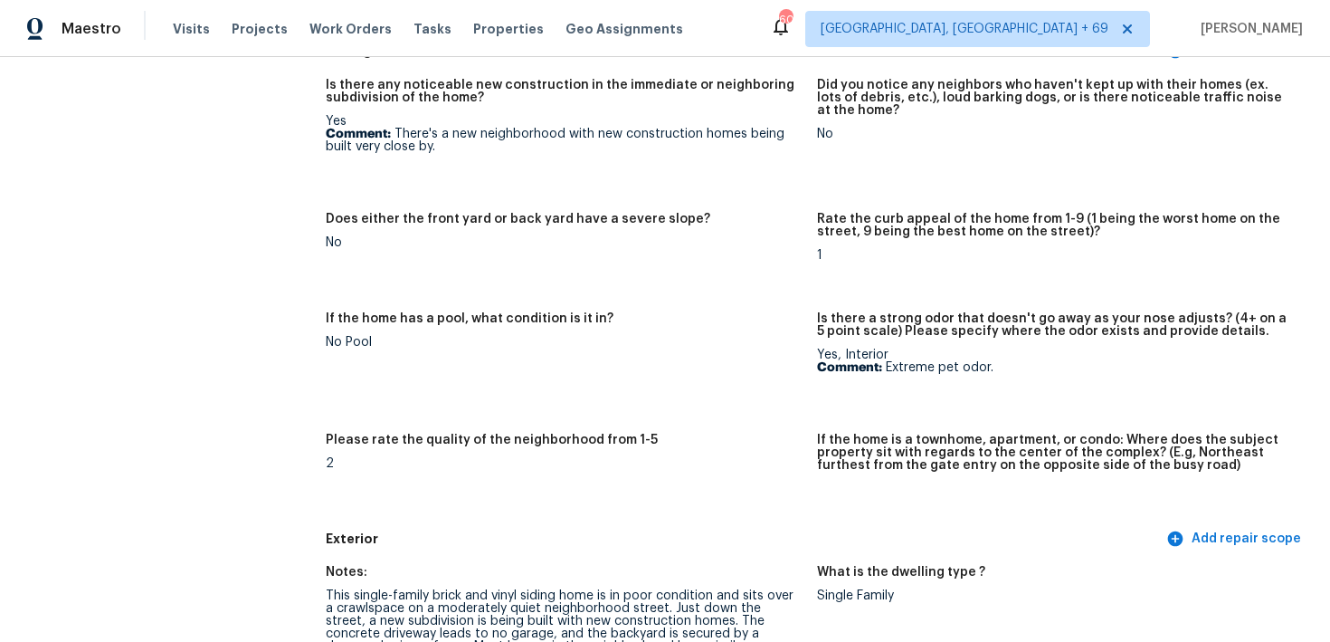
scroll to position [0, 0]
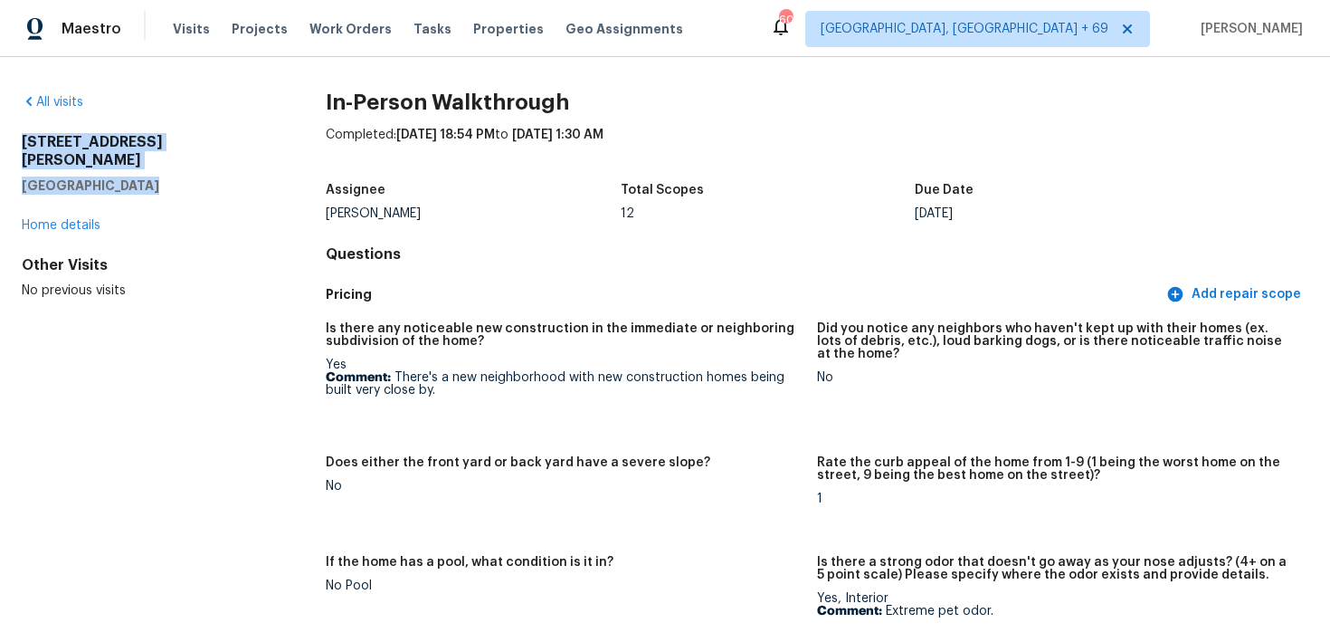
drag, startPoint x: 19, startPoint y: 146, endPoint x: 224, endPoint y: 176, distance: 207.6
click at [225, 176] on div "All visits [STREET_ADDRESS][PERSON_NAME][PERSON_NAME] Home details Other Visits…" at bounding box center [665, 349] width 1330 height 585
copy div "[STREET_ADDRESS][PERSON_NAME]"
click at [181, 25] on span "Visits" at bounding box center [191, 29] width 37 height 18
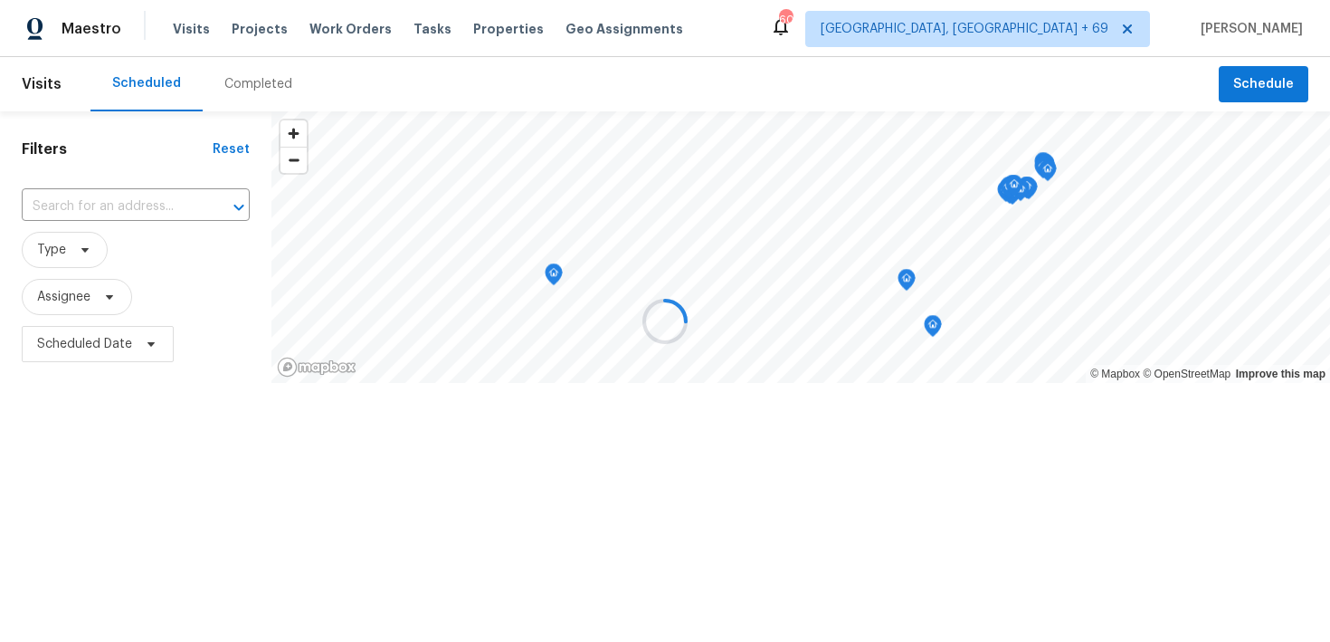
click at [248, 97] on div at bounding box center [665, 321] width 1330 height 642
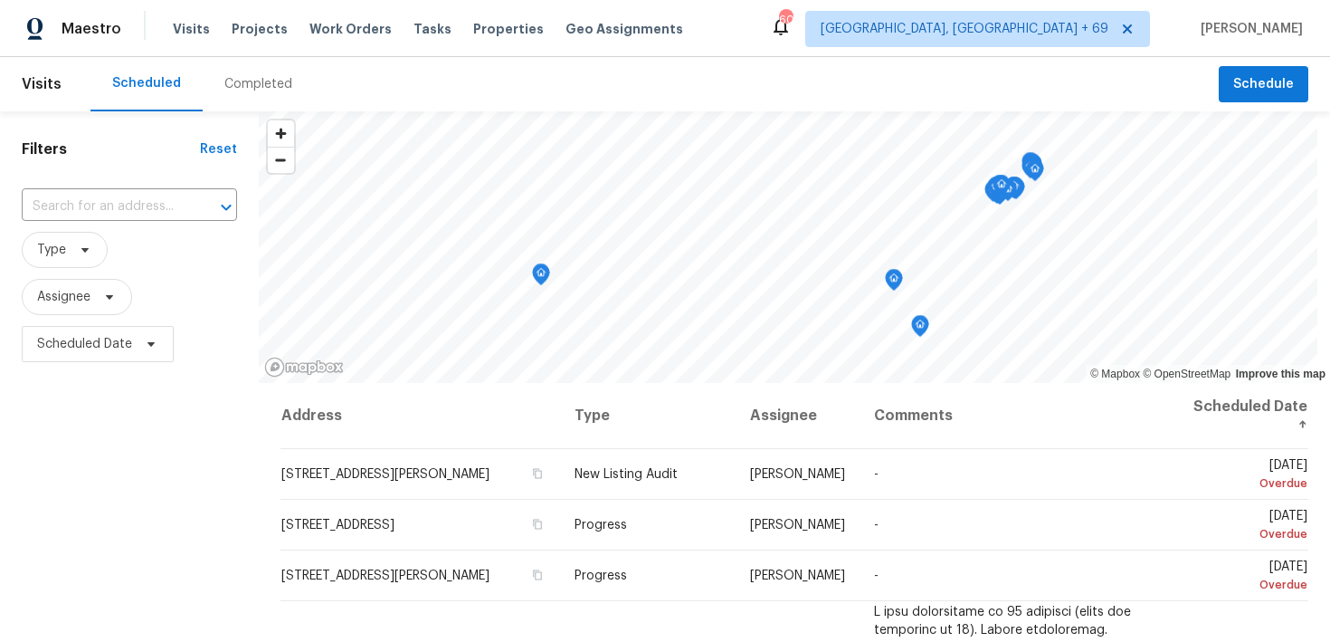
click at [248, 97] on div "Completed" at bounding box center [258, 84] width 111 height 54
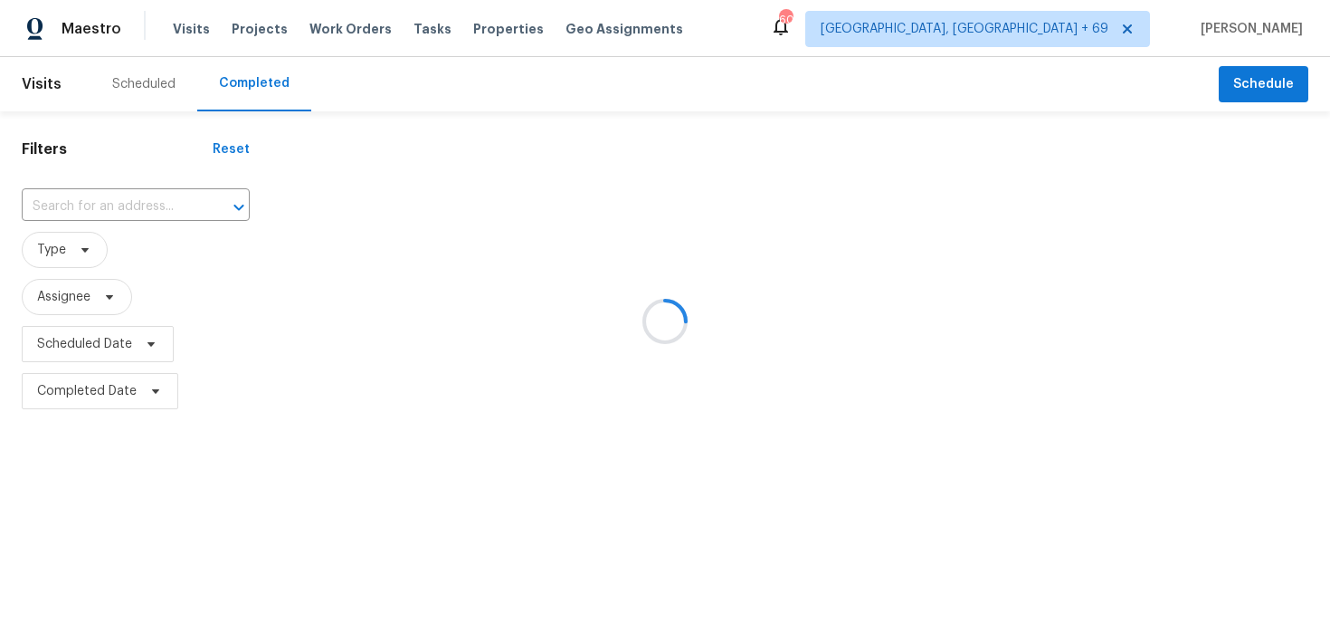
click at [111, 193] on div at bounding box center [665, 321] width 1330 height 642
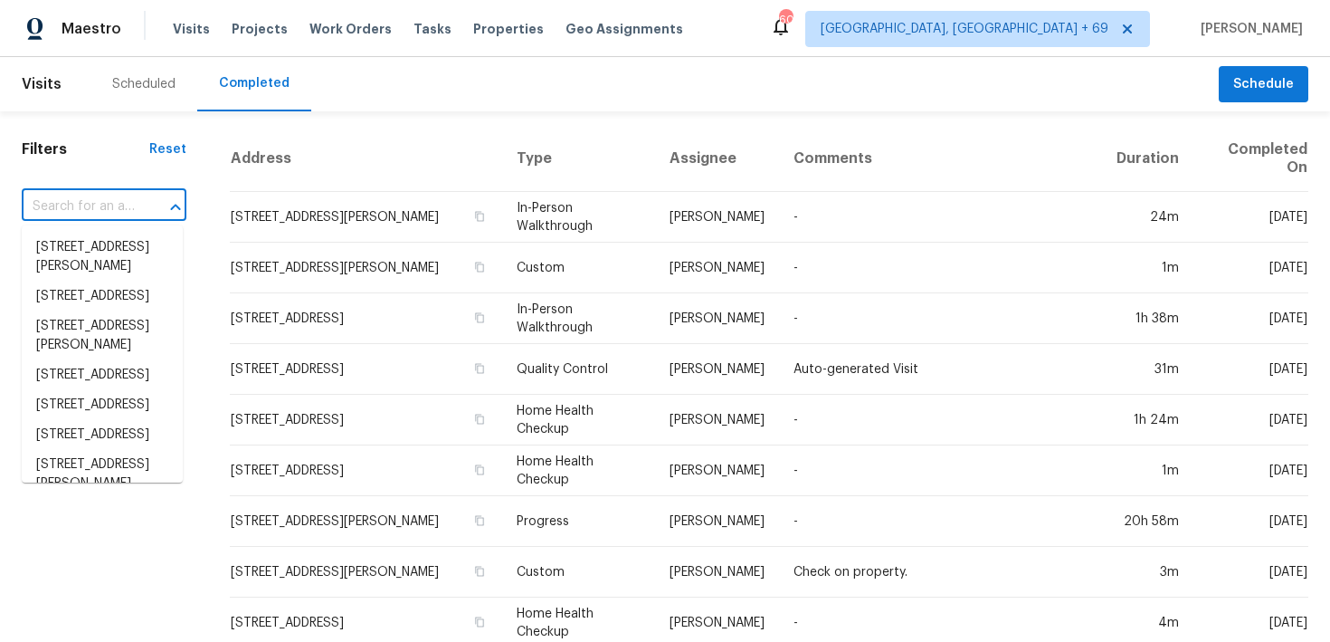
click at [109, 205] on input "text" at bounding box center [79, 207] width 114 height 28
paste input "[STREET_ADDRESS]"
type input "[STREET_ADDRESS]"
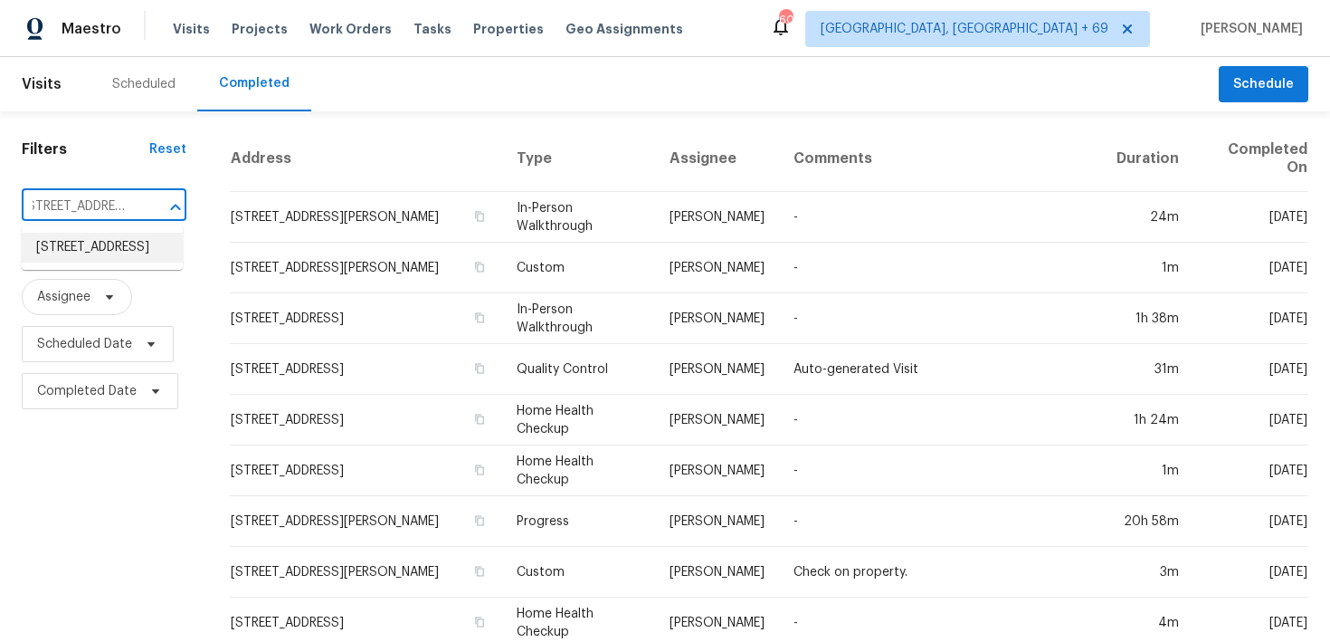
click at [83, 253] on li "[STREET_ADDRESS]" at bounding box center [102, 248] width 161 height 30
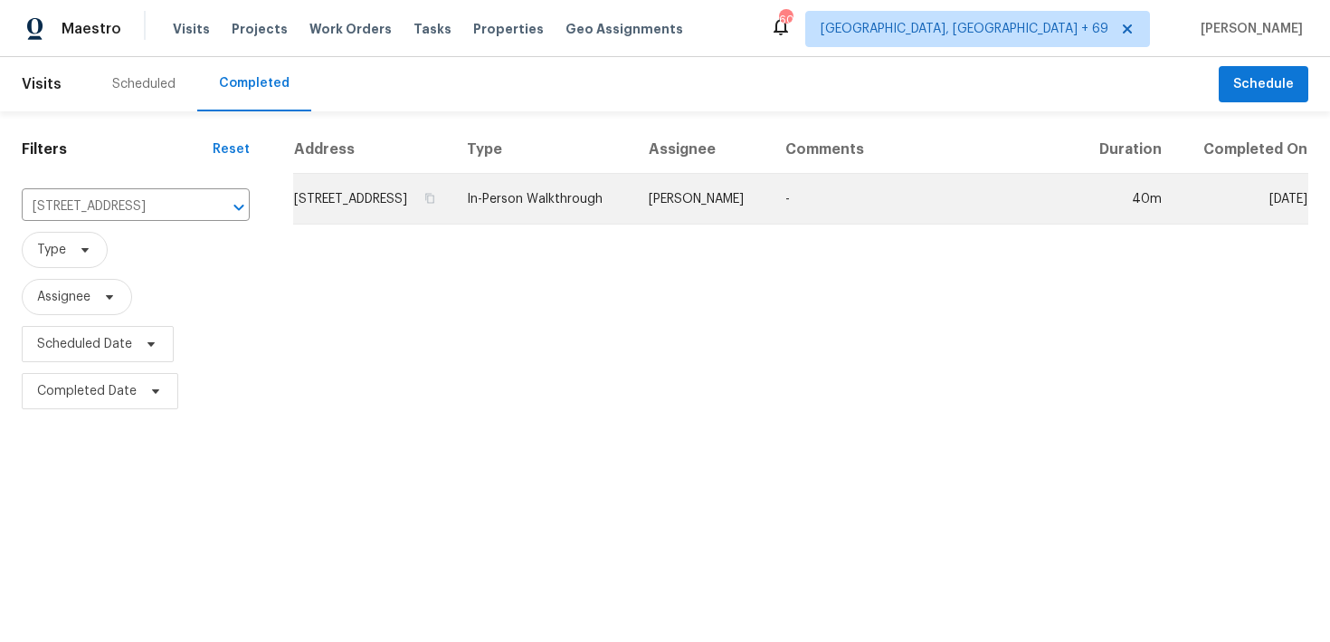
click at [593, 211] on td "In-Person Walkthrough" at bounding box center [543, 199] width 182 height 51
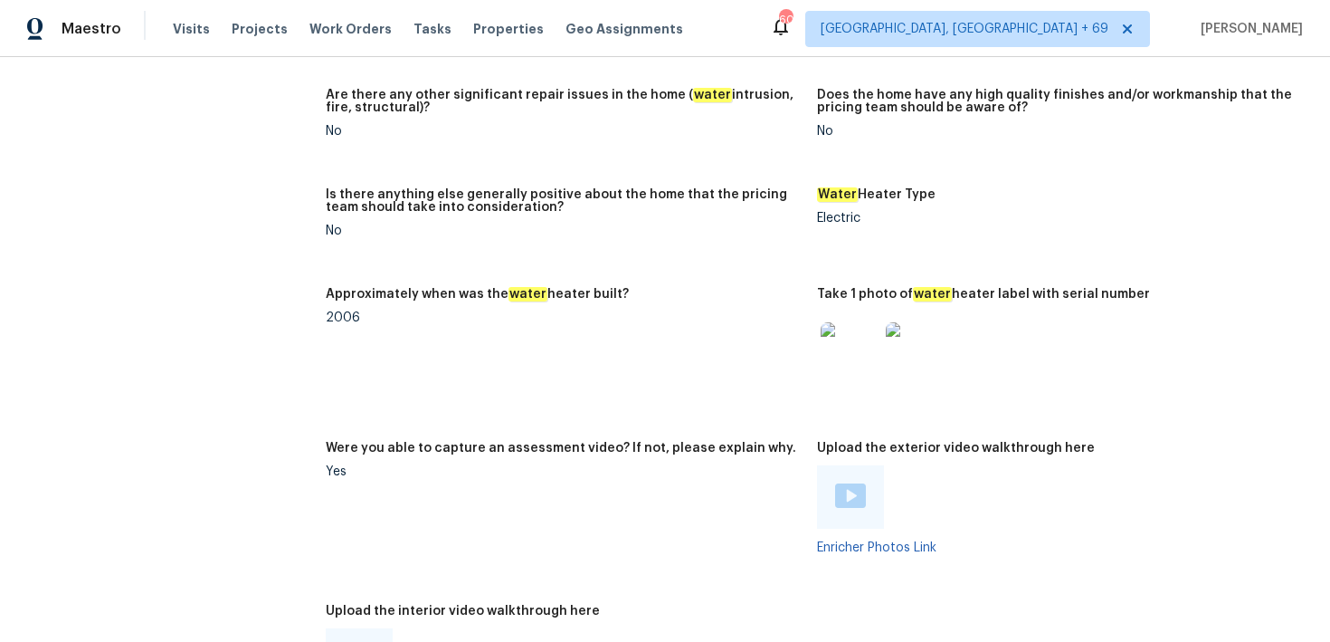
scroll to position [3226, 0]
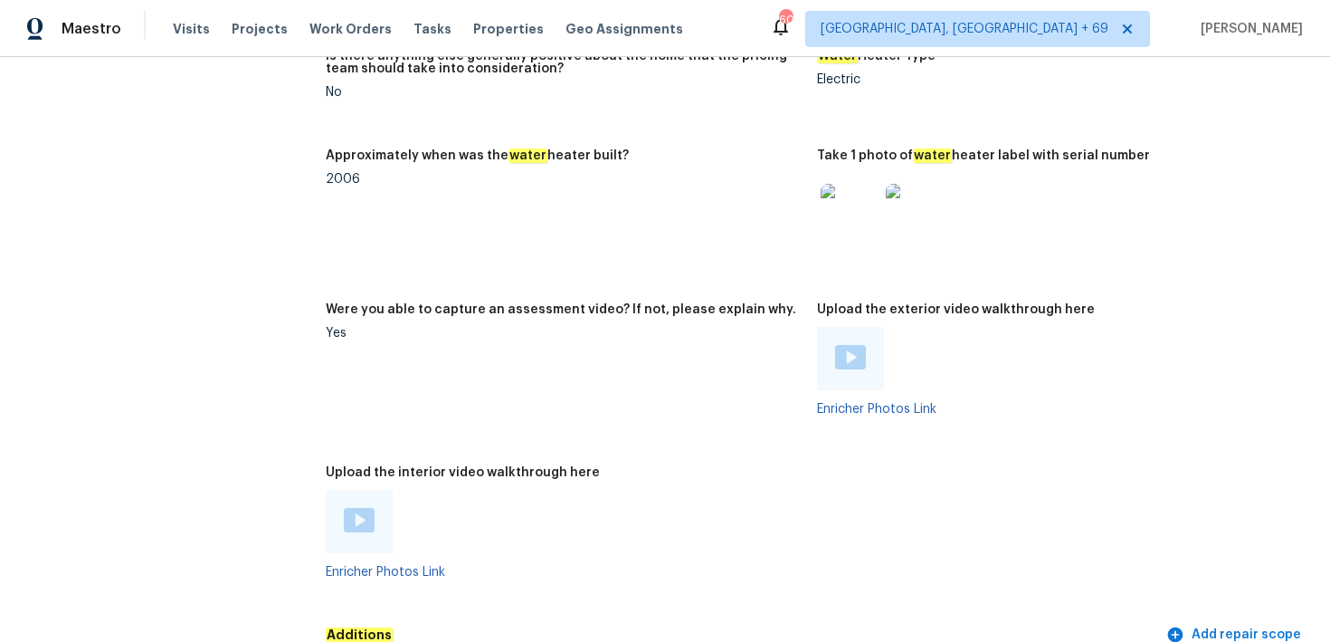
click at [359, 511] on img at bounding box center [359, 520] width 31 height 24
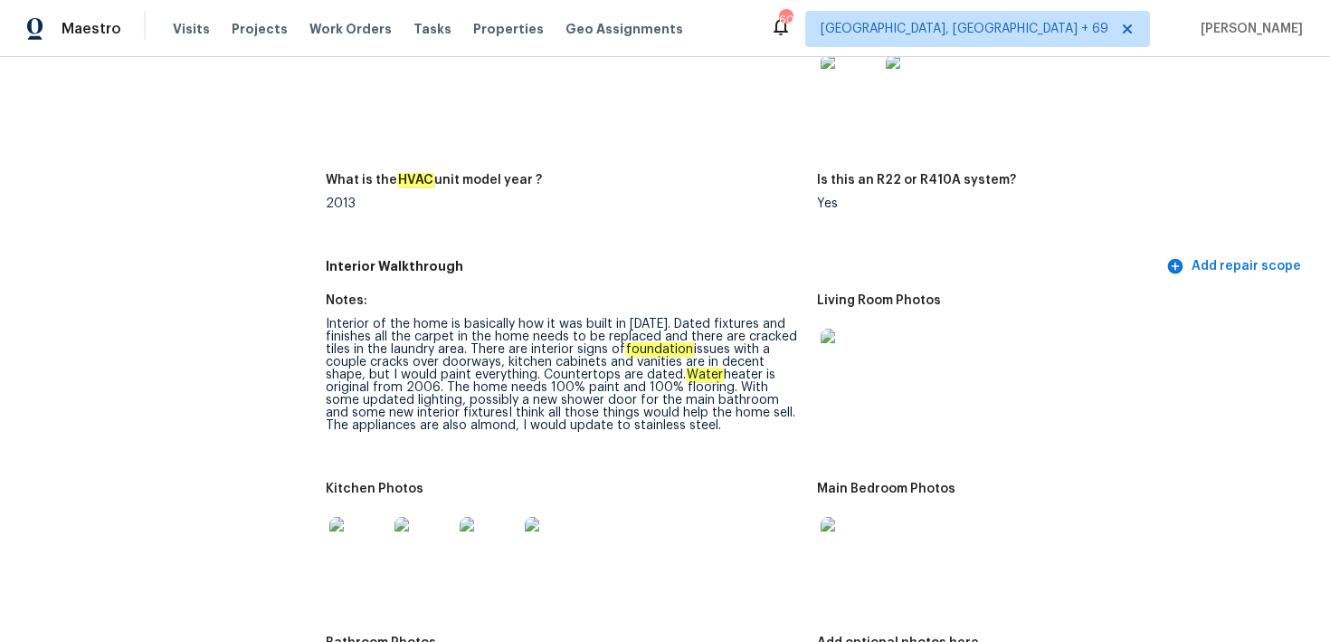
scroll to position [2633, 0]
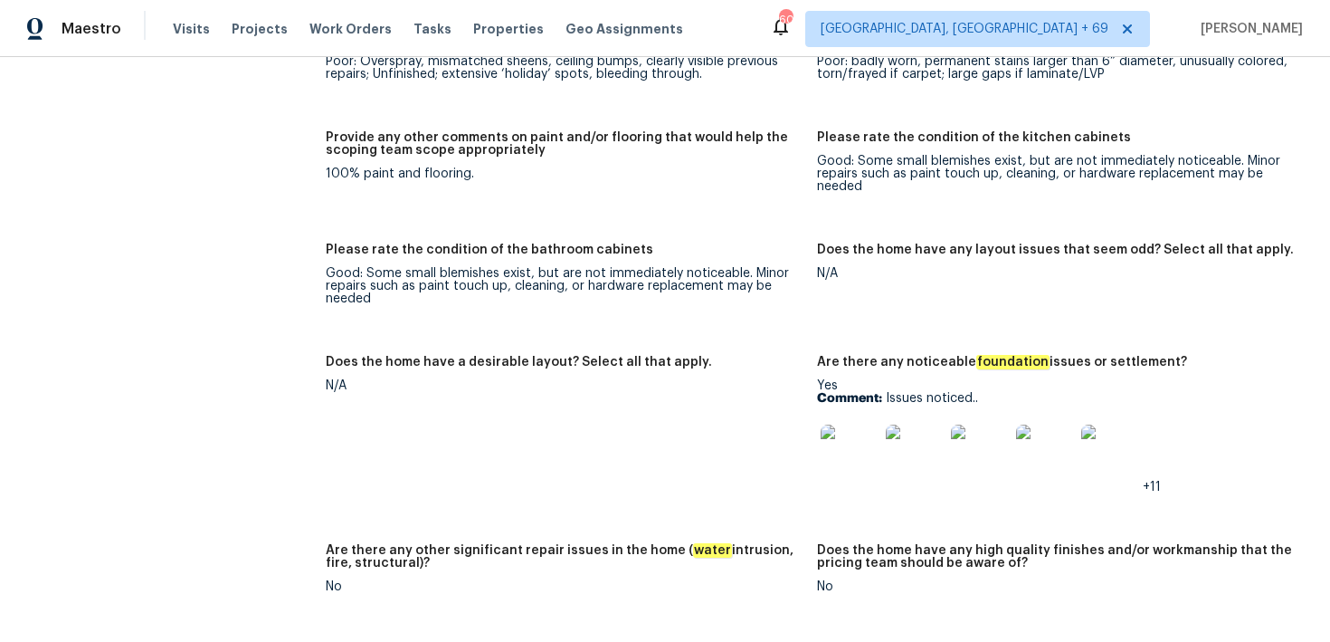
click at [933, 392] on p "Comment: Issues noticed.." at bounding box center [1055, 398] width 477 height 13
click at [881, 392] on b "Comment:" at bounding box center [849, 398] width 65 height 13
drag, startPoint x: 884, startPoint y: 386, endPoint x: 997, endPoint y: 386, distance: 113.1
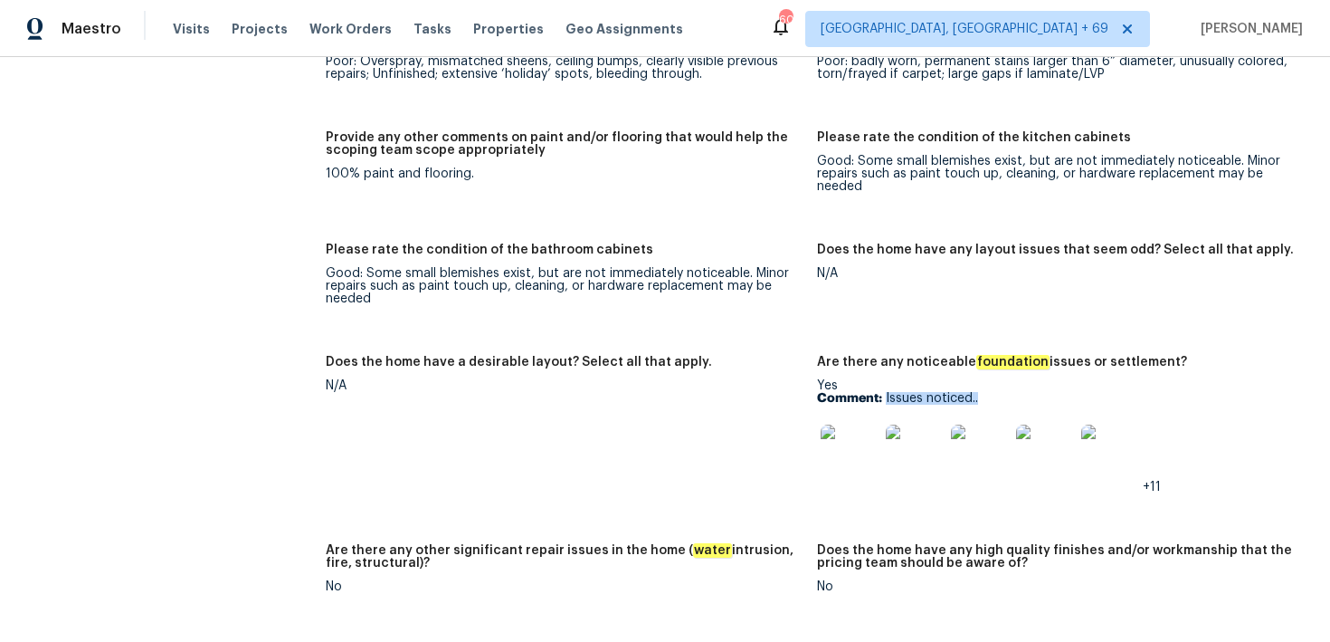
click at [997, 392] on p "Comment: Issues noticed.." at bounding box center [1055, 398] width 477 height 13
copy p "Issues noticed.."
click at [859, 433] on img at bounding box center [850, 453] width 58 height 58
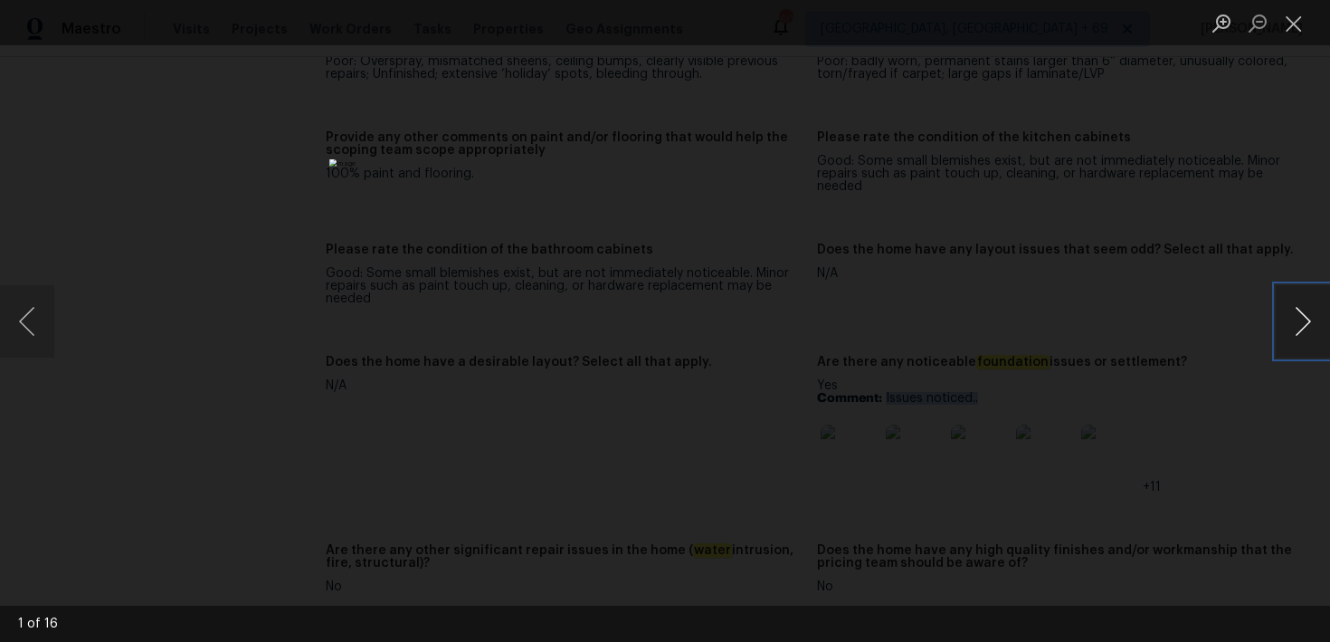
click at [1315, 321] on button "Next image" at bounding box center [1303, 321] width 54 height 72
click at [1299, 25] on button "Close lightbox" at bounding box center [1294, 23] width 36 height 32
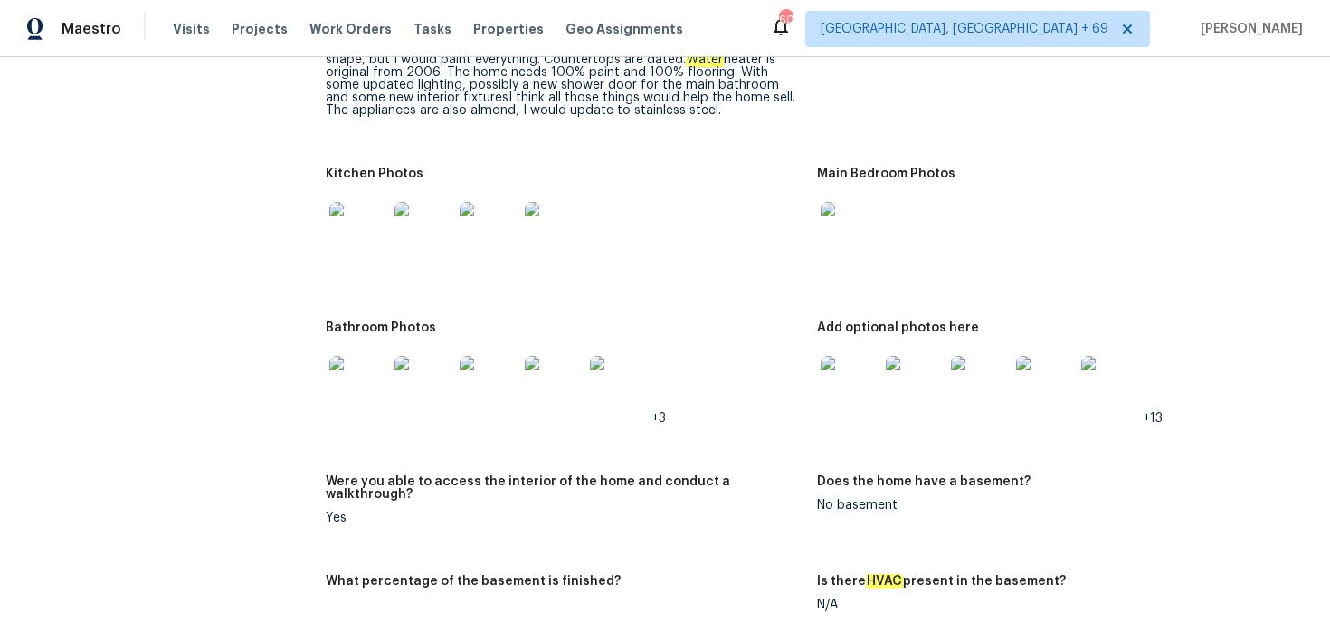
scroll to position [1809, 0]
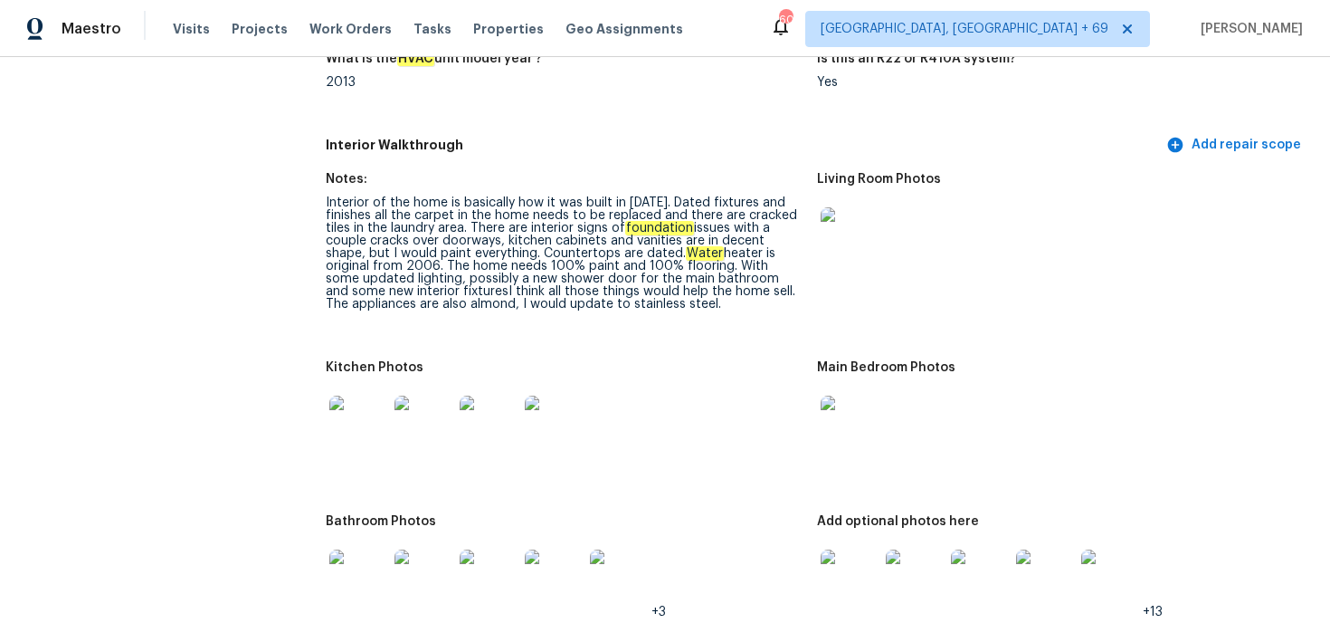
click at [539, 262] on div "Interior of the home is basically how it was built in [DATE]. Dated fixtures an…" at bounding box center [564, 253] width 477 height 114
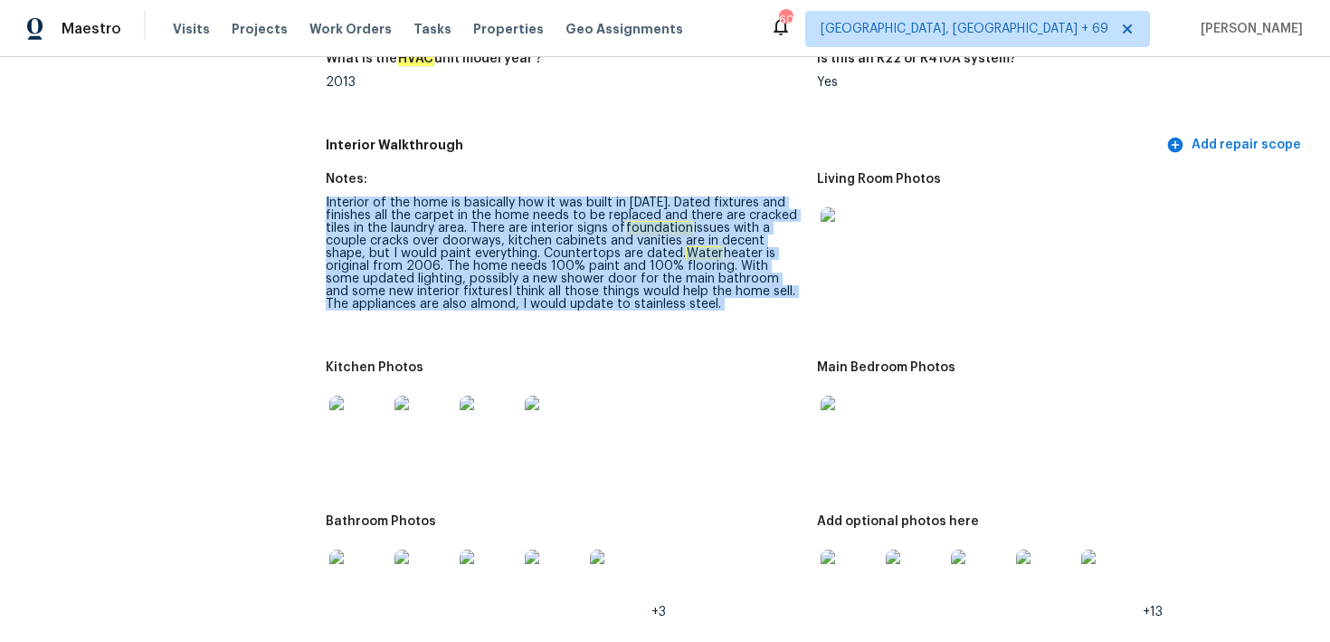
click at [539, 262] on div "Interior of the home is basically how it was built in [DATE]. Dated fixtures an…" at bounding box center [564, 253] width 477 height 114
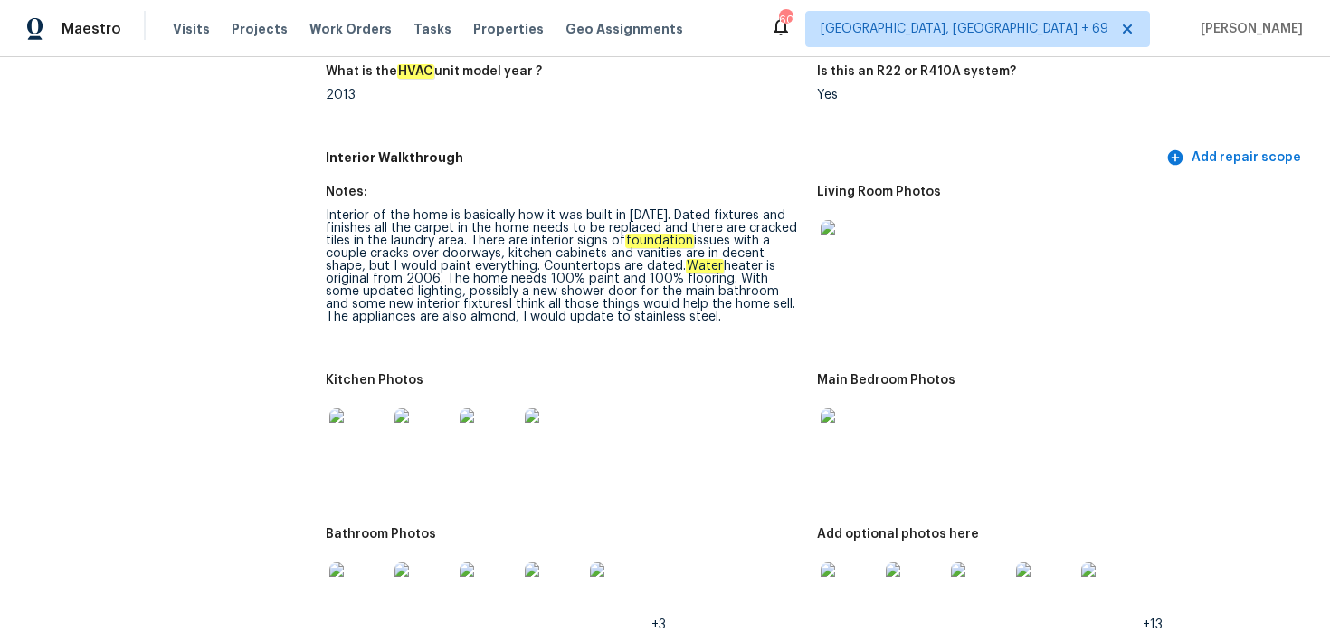
scroll to position [1908, 0]
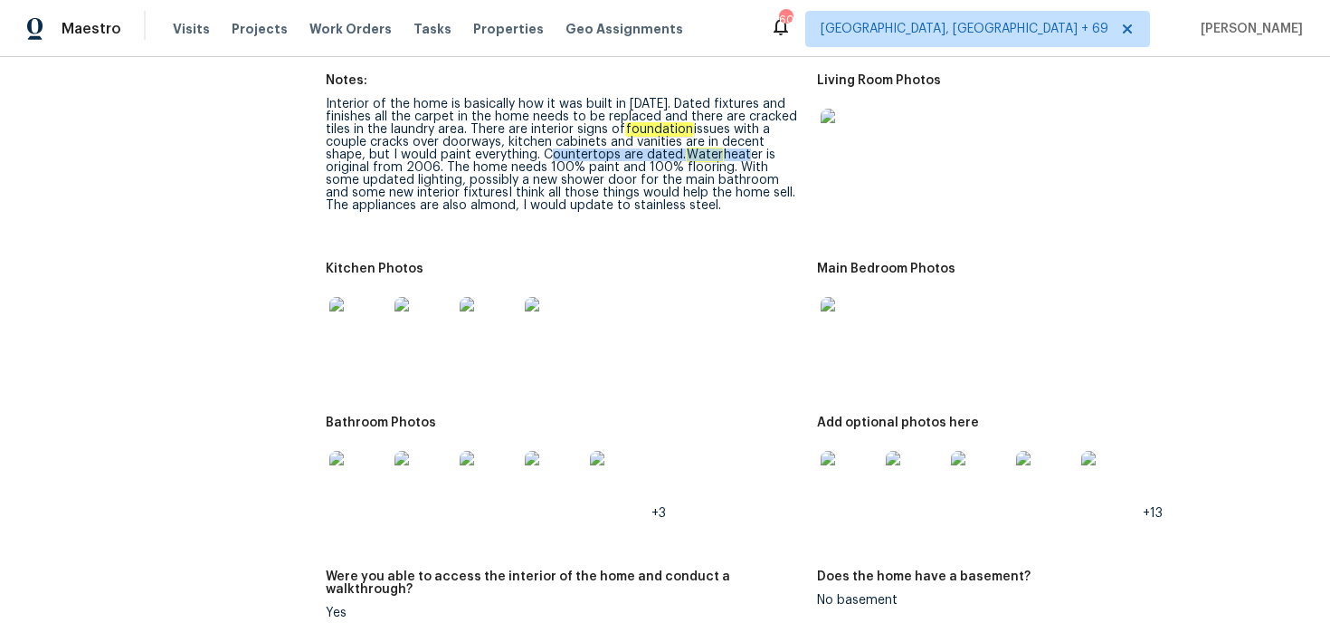
drag, startPoint x: 500, startPoint y: 152, endPoint x: 700, endPoint y: 157, distance: 201.0
click at [700, 158] on div "Interior of the home is basically how it was built in [DATE]. Dated fixtures an…" at bounding box center [564, 155] width 477 height 114
click at [700, 157] on div "Interior of the home is basically how it was built in [DATE]. Dated fixtures an…" at bounding box center [564, 155] width 477 height 114
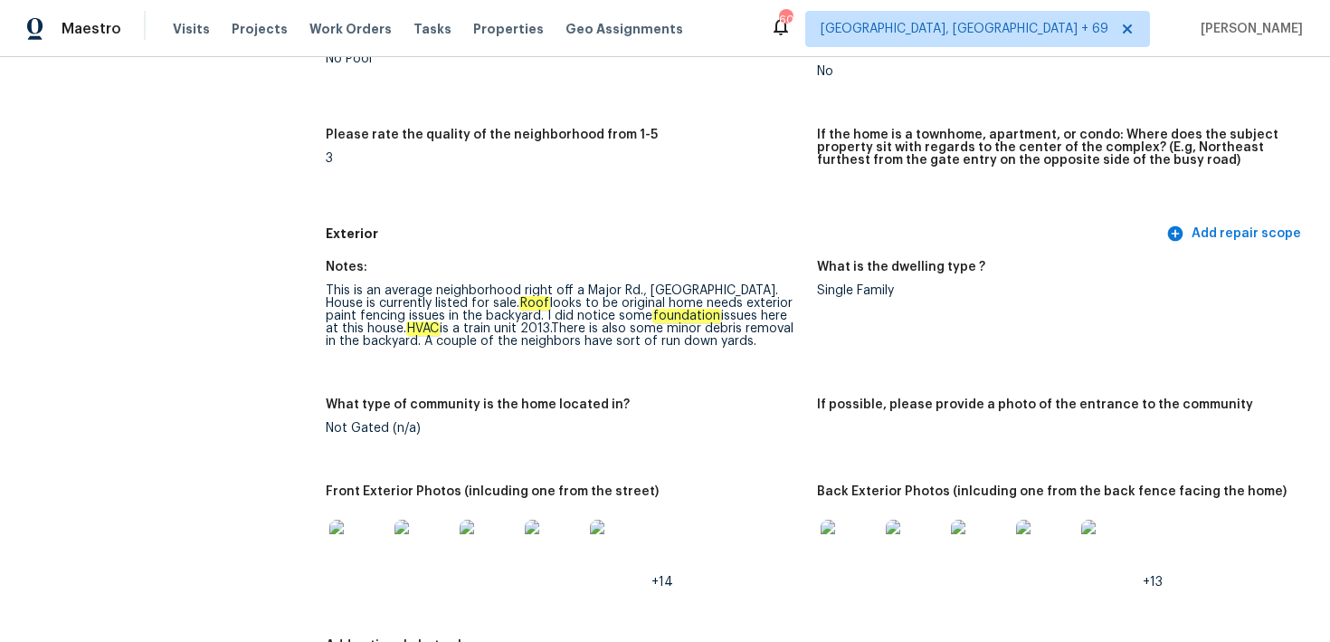
scroll to position [0, 0]
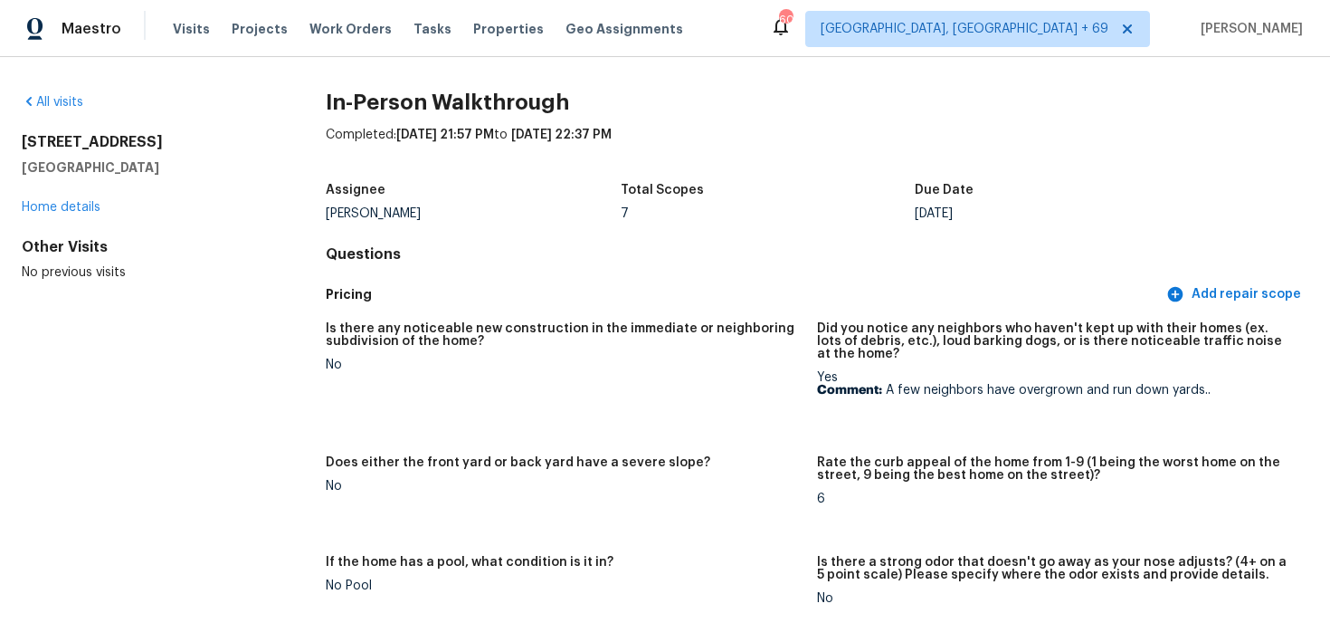
drag, startPoint x: 19, startPoint y: 137, endPoint x: 219, endPoint y: 161, distance: 201.5
click at [219, 161] on div "All visits [STREET_ADDRESS] Home details Other Visits No previous visits In-Per…" at bounding box center [665, 349] width 1330 height 585
copy div "[STREET_ADDRESS]"
click at [178, 27] on span "Visits" at bounding box center [191, 29] width 37 height 18
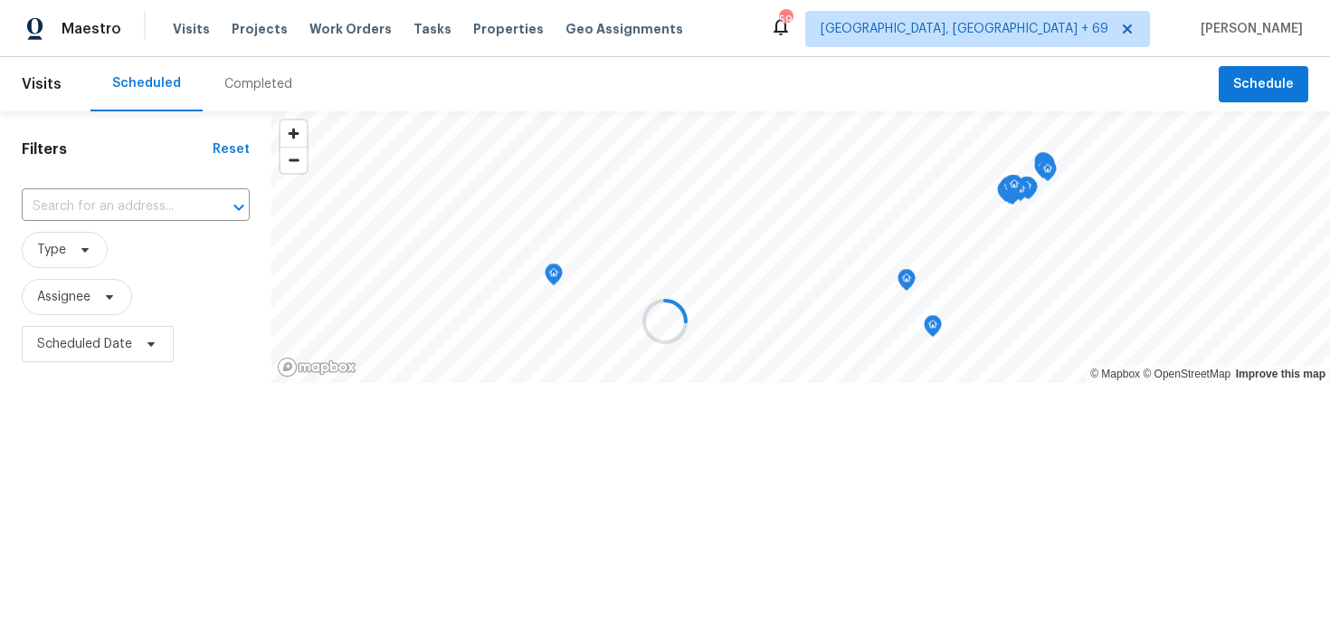
click at [237, 62] on div at bounding box center [665, 321] width 1330 height 642
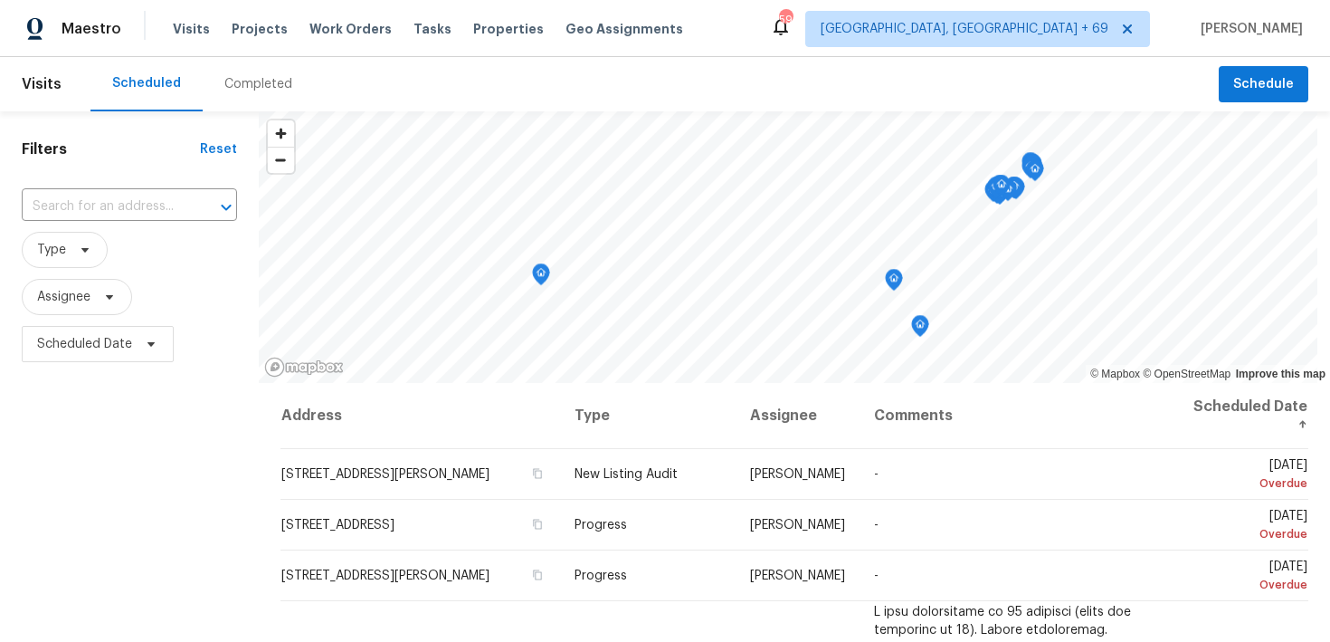
click at [274, 100] on div "Completed" at bounding box center [258, 84] width 111 height 54
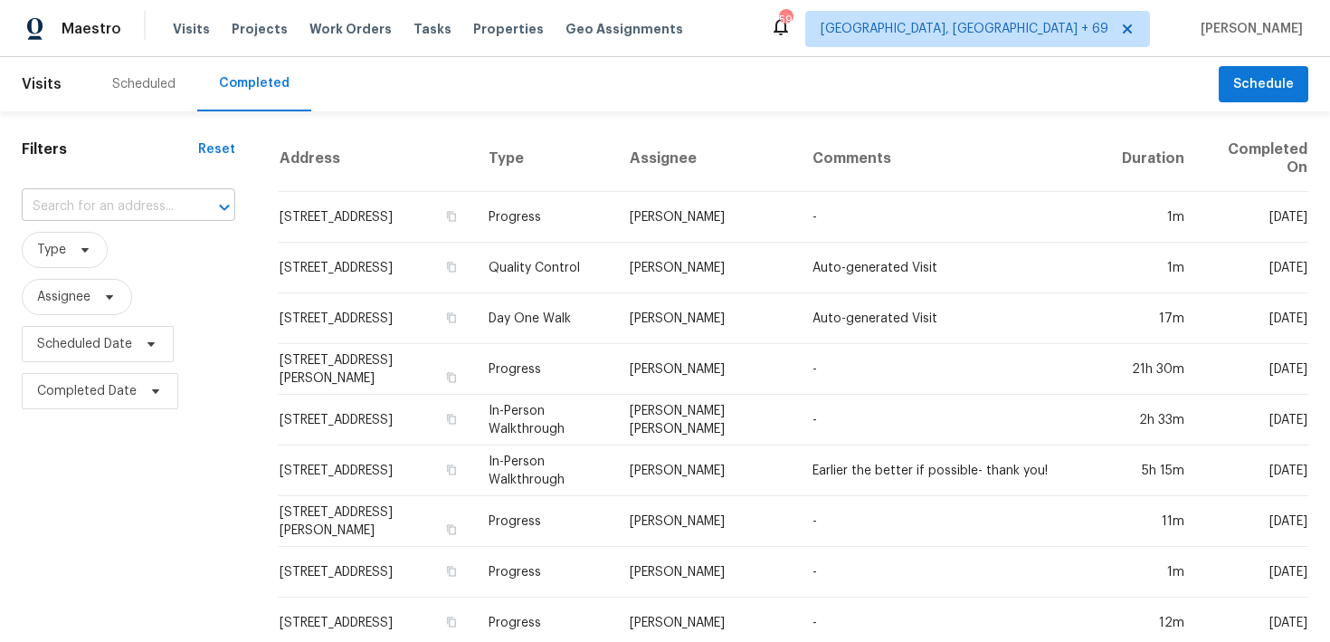
click at [57, 205] on input "text" at bounding box center [103, 207] width 163 height 28
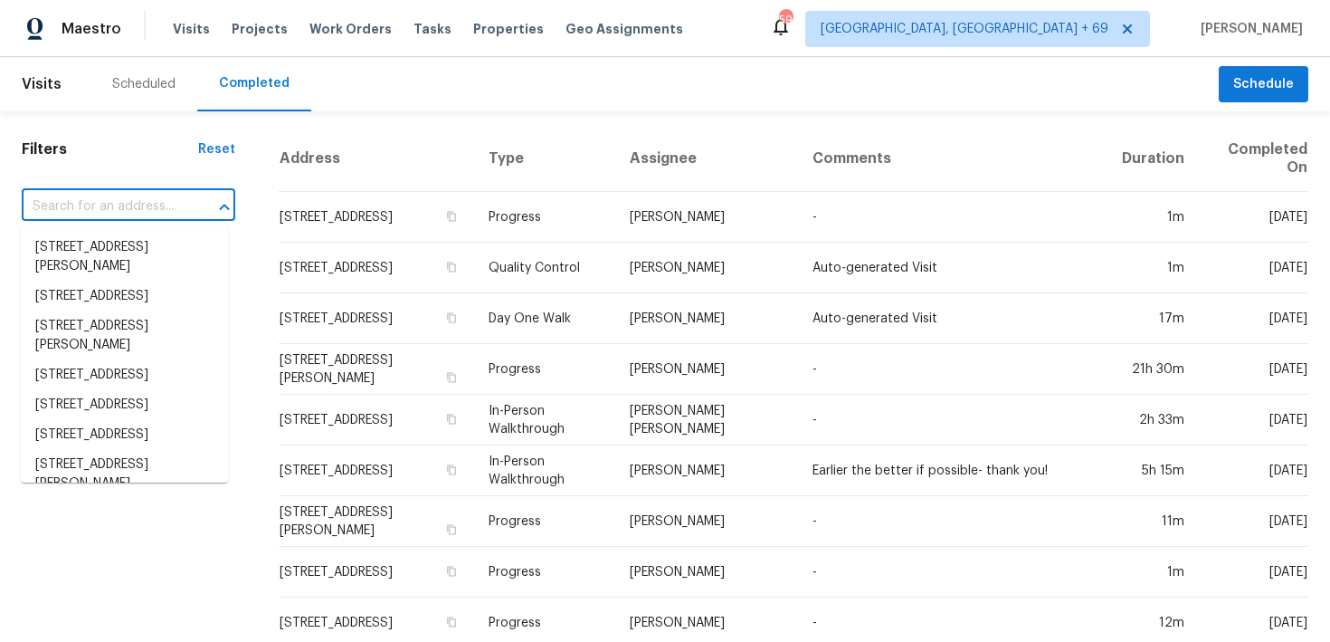
paste input "[STREET_ADDRESS]"
type input "[STREET_ADDRESS]"
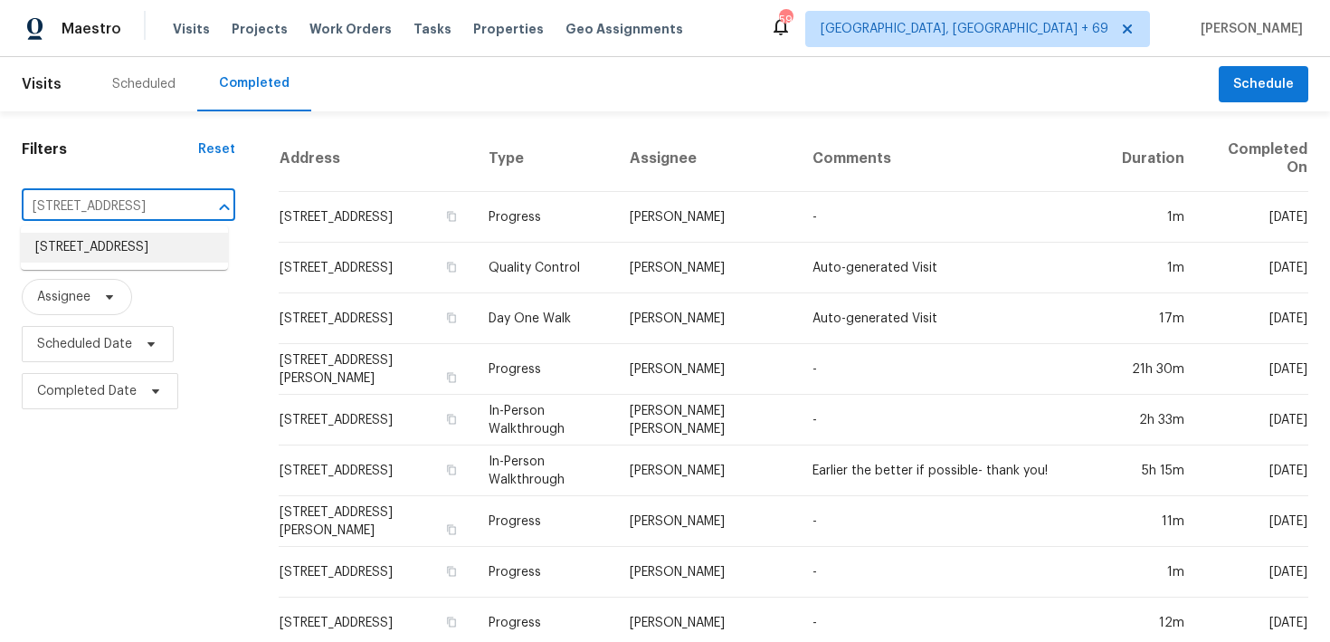
click at [70, 252] on li "[STREET_ADDRESS]" at bounding box center [124, 248] width 207 height 30
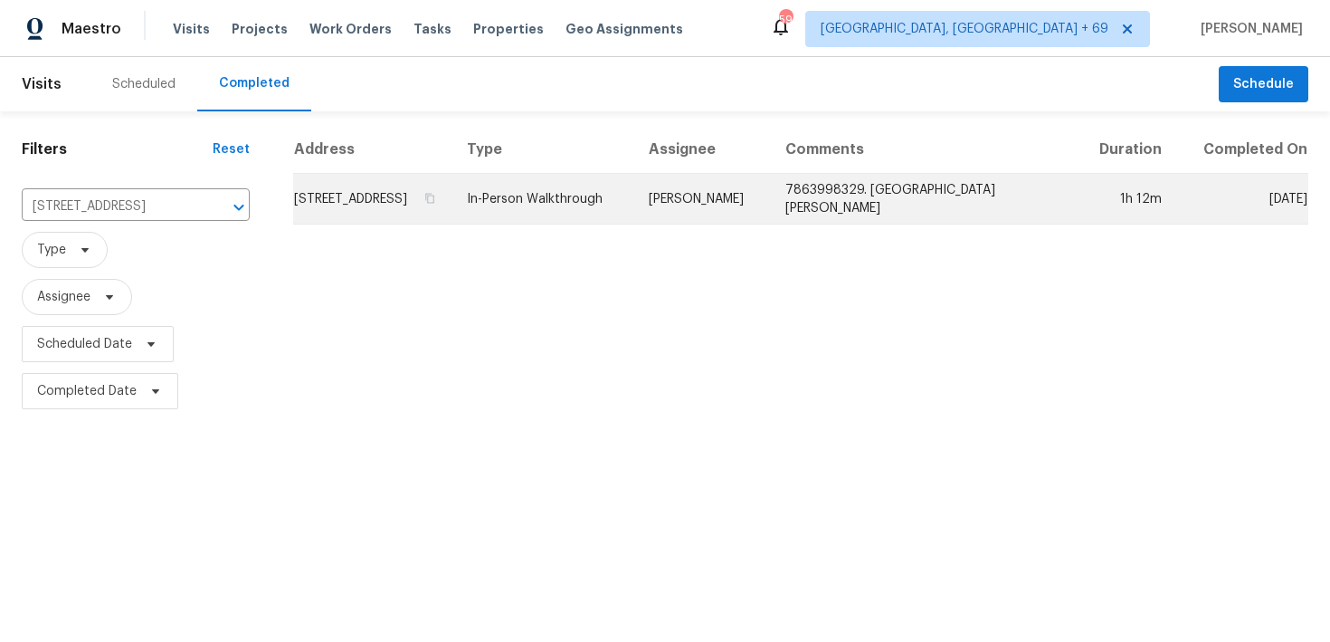
click at [597, 211] on td "In-Person Walkthrough" at bounding box center [543, 199] width 182 height 51
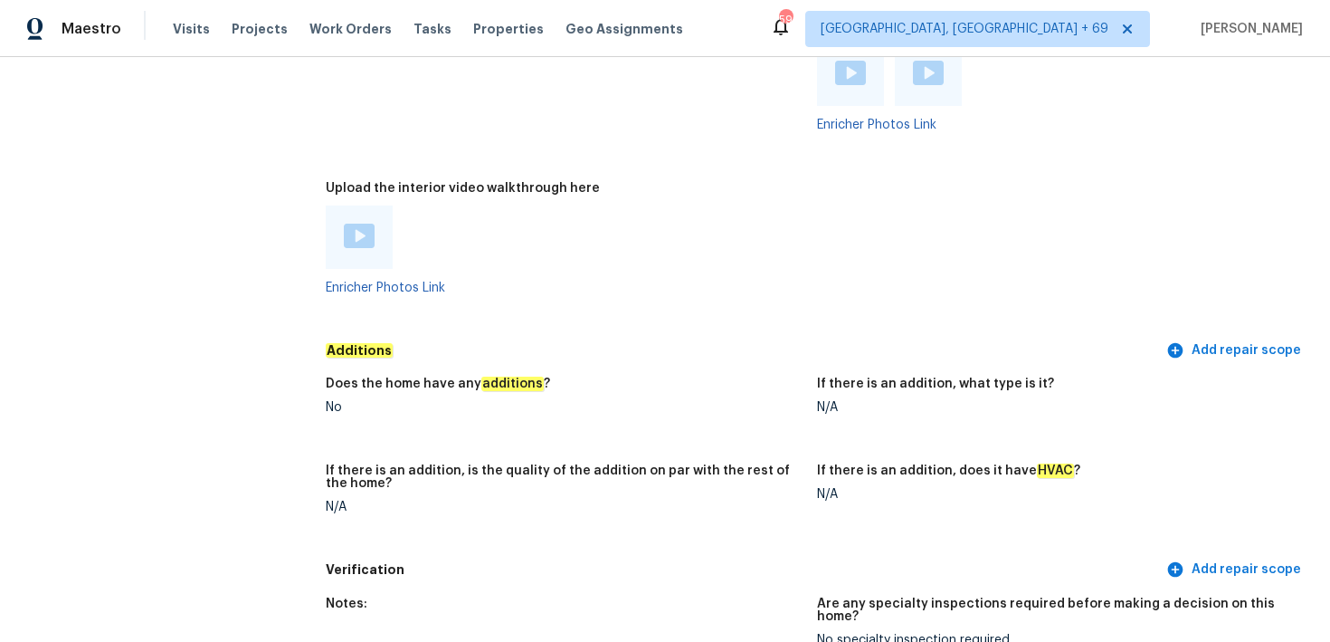
scroll to position [3534, 0]
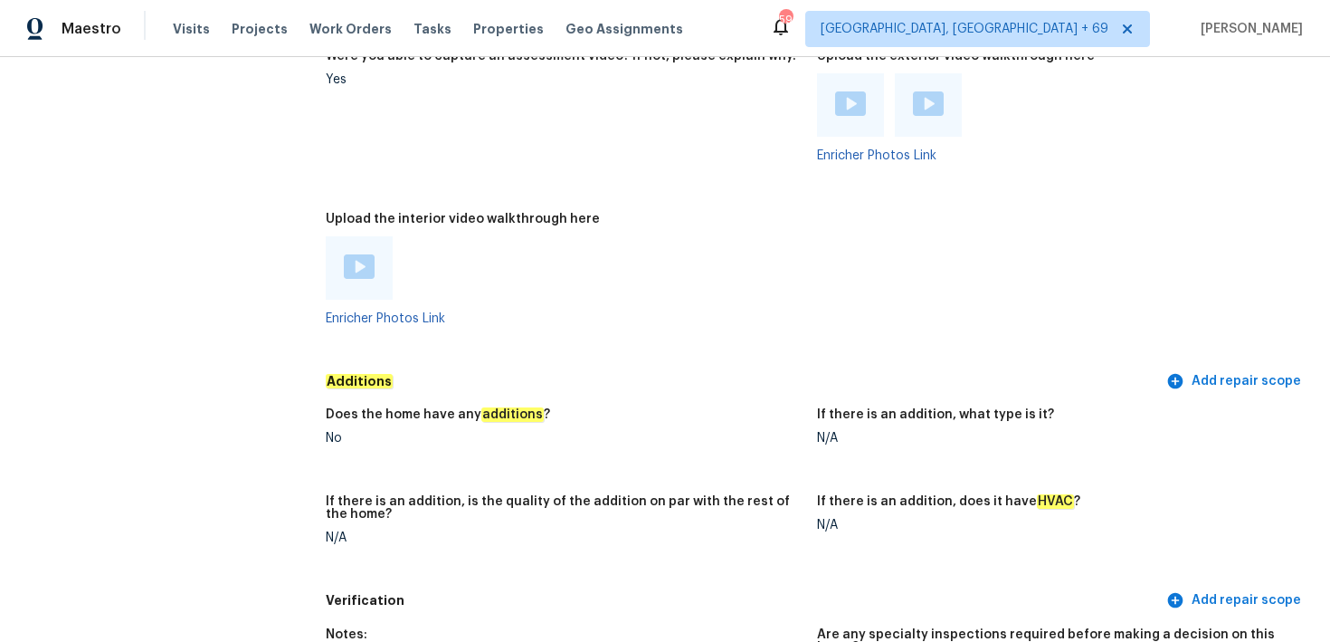
click at [363, 257] on img at bounding box center [359, 266] width 31 height 24
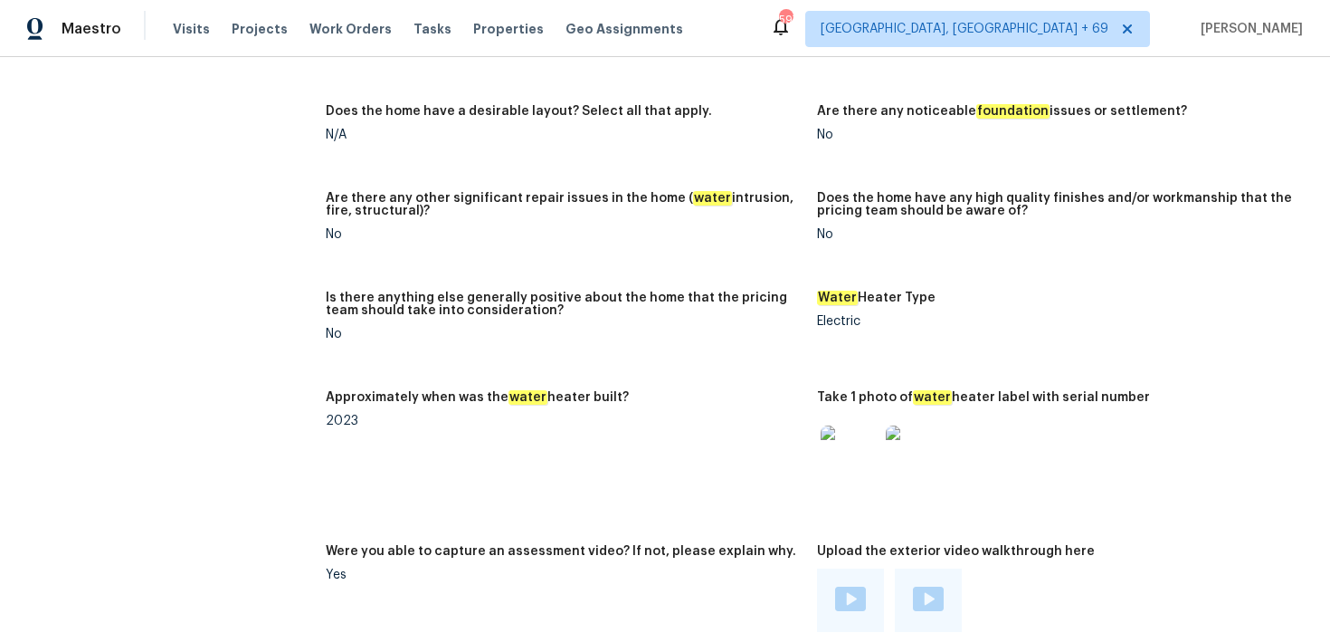
scroll to position [3045, 0]
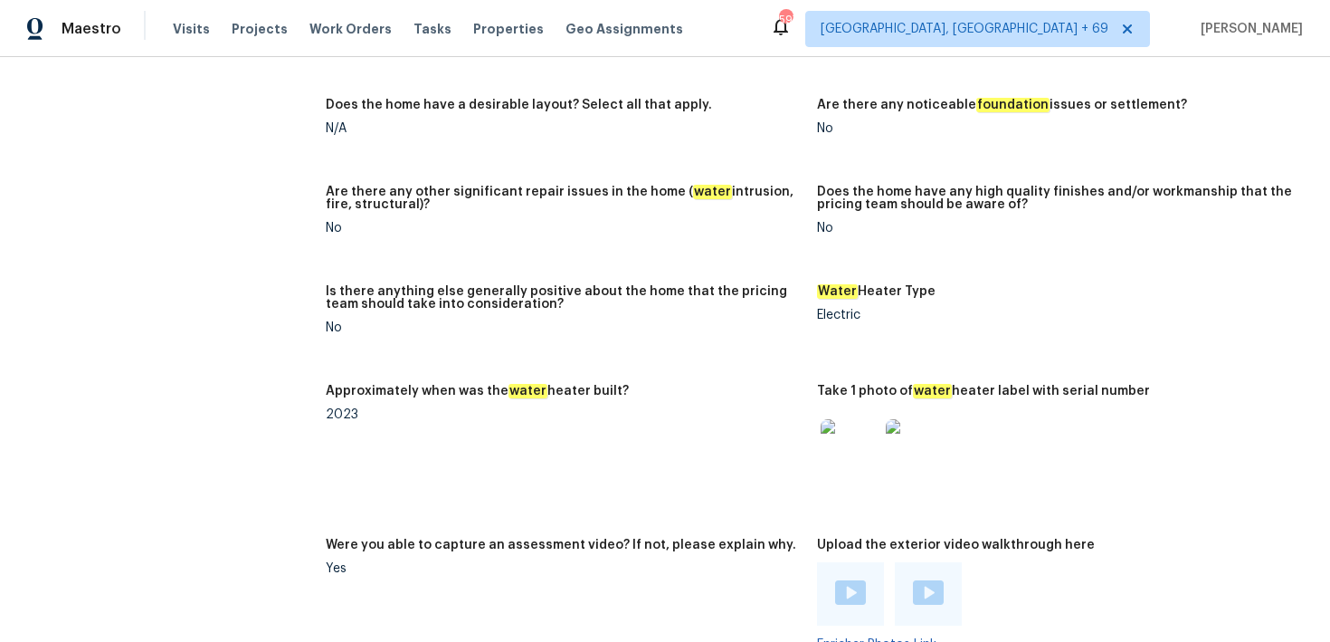
click at [1262, 148] on figure "Are there any noticeable foundation issues or settlement? No" at bounding box center [1062, 131] width 491 height 65
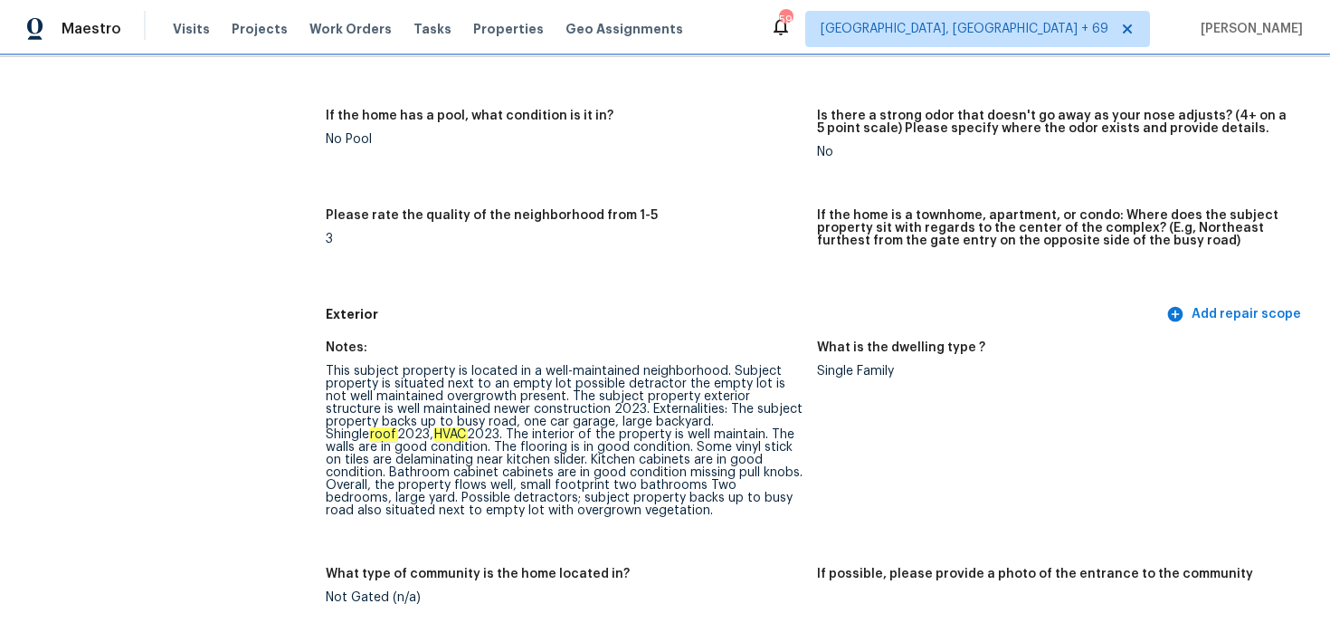
scroll to position [467, 0]
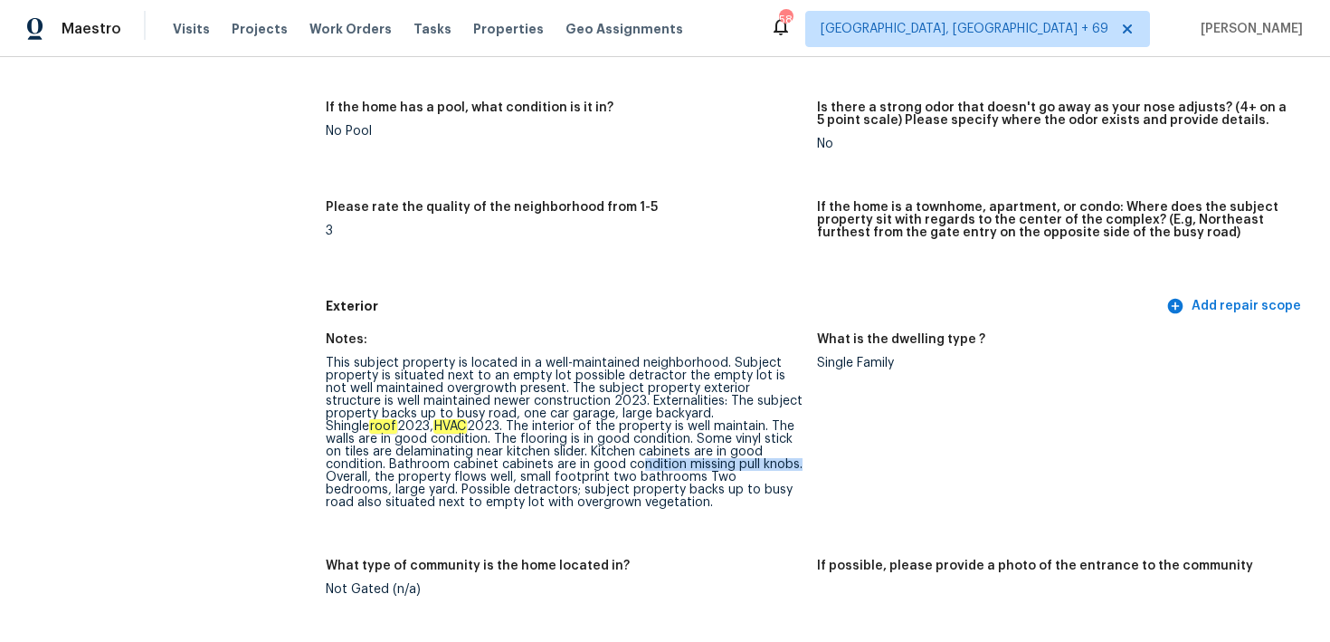
drag, startPoint x: 564, startPoint y: 463, endPoint x: 729, endPoint y: 464, distance: 165.6
click at [729, 464] on div "This subject property is located in a well-maintained neighborhood. Subject pro…" at bounding box center [564, 433] width 477 height 152
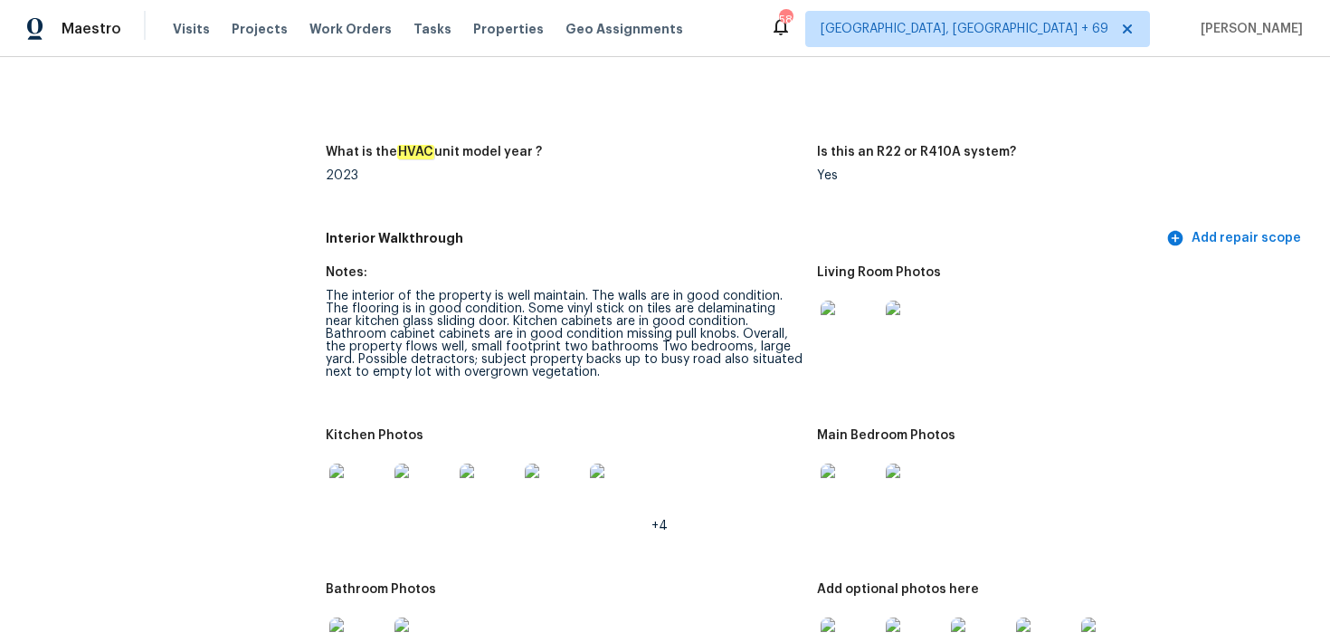
scroll to position [1911, 0]
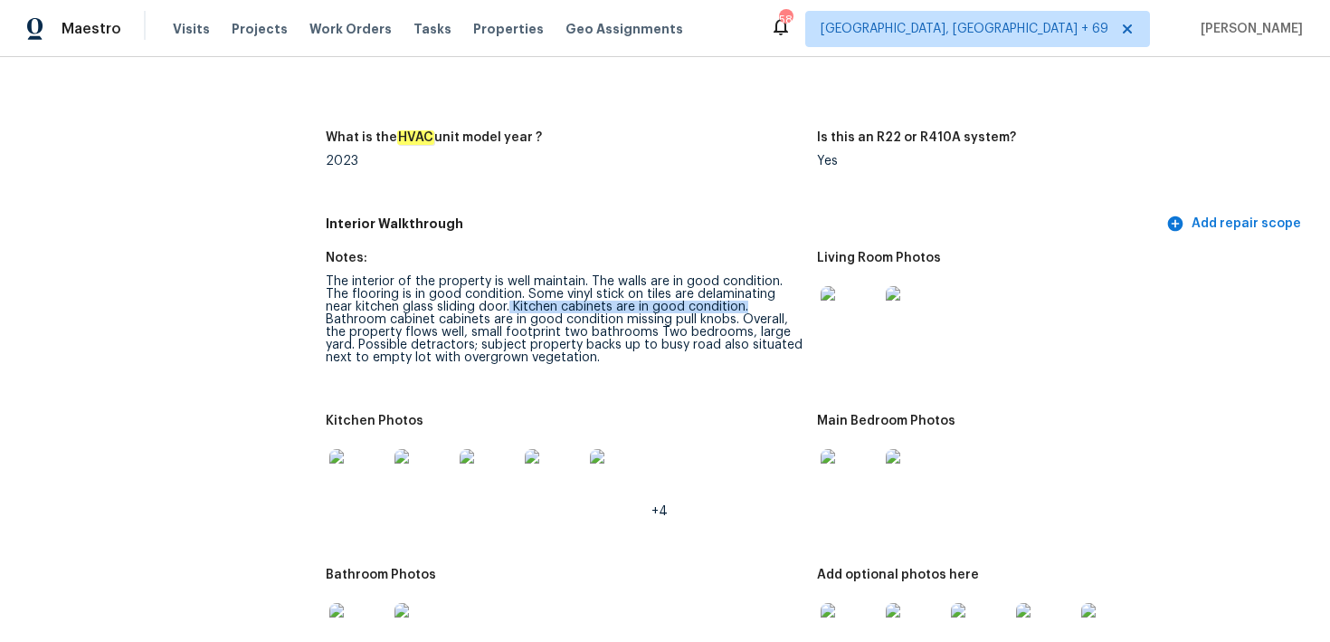
drag, startPoint x: 481, startPoint y: 307, endPoint x: 715, endPoint y: 306, distance: 234.4
click at [715, 306] on div "The interior of the property is well maintain. The walls are in good condition.…" at bounding box center [564, 319] width 477 height 89
drag, startPoint x: 367, startPoint y: 322, endPoint x: 670, endPoint y: 321, distance: 302.3
click at [670, 321] on div "The interior of the property is well maintain. The walls are in good condition.…" at bounding box center [564, 319] width 477 height 89
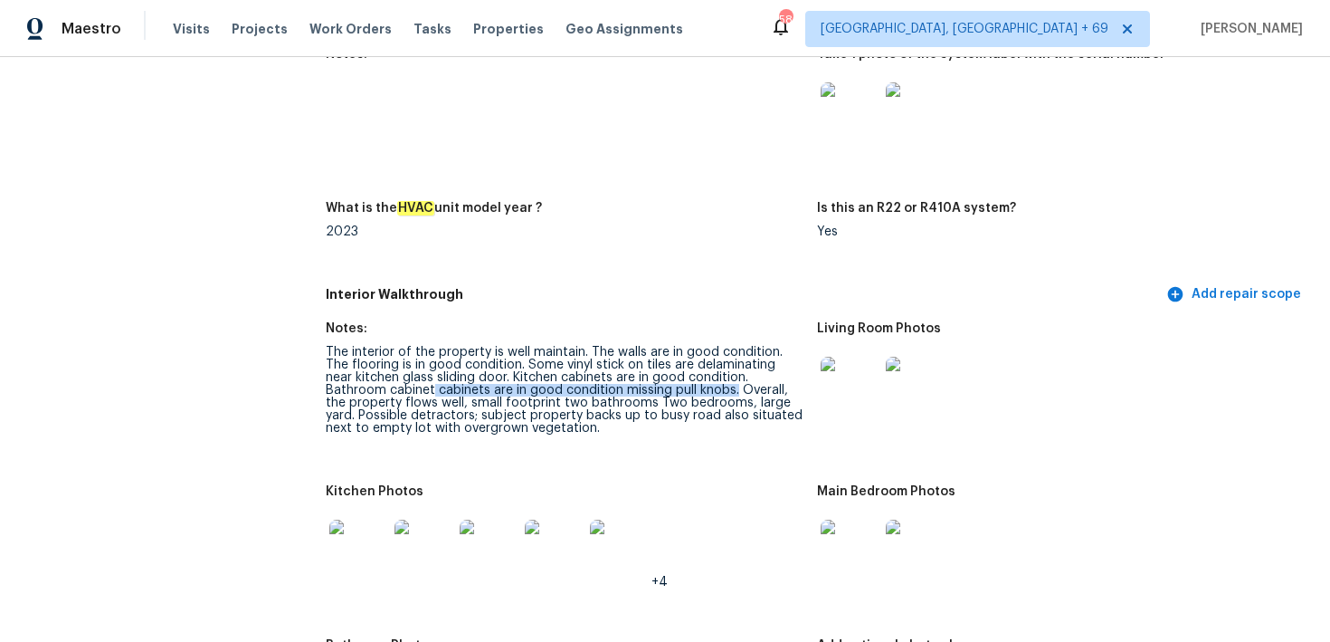
scroll to position [1815, 0]
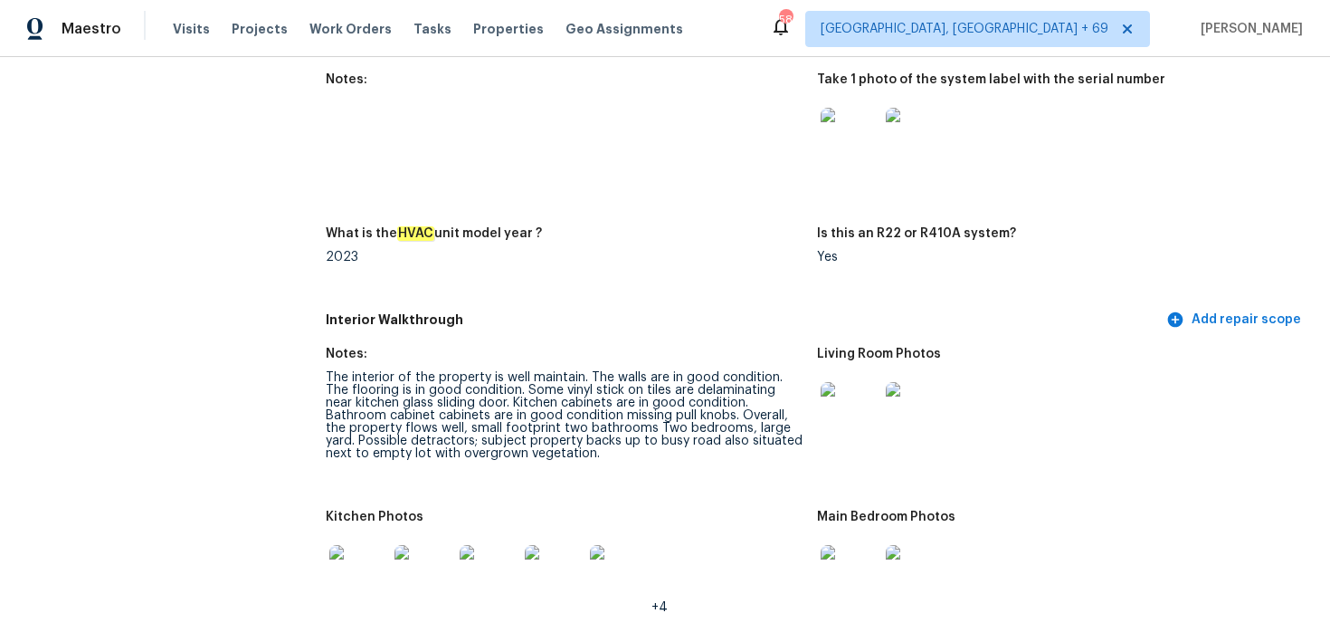
click at [487, 395] on div "The interior of the property is well maintain. The walls are in good condition.…" at bounding box center [564, 415] width 477 height 89
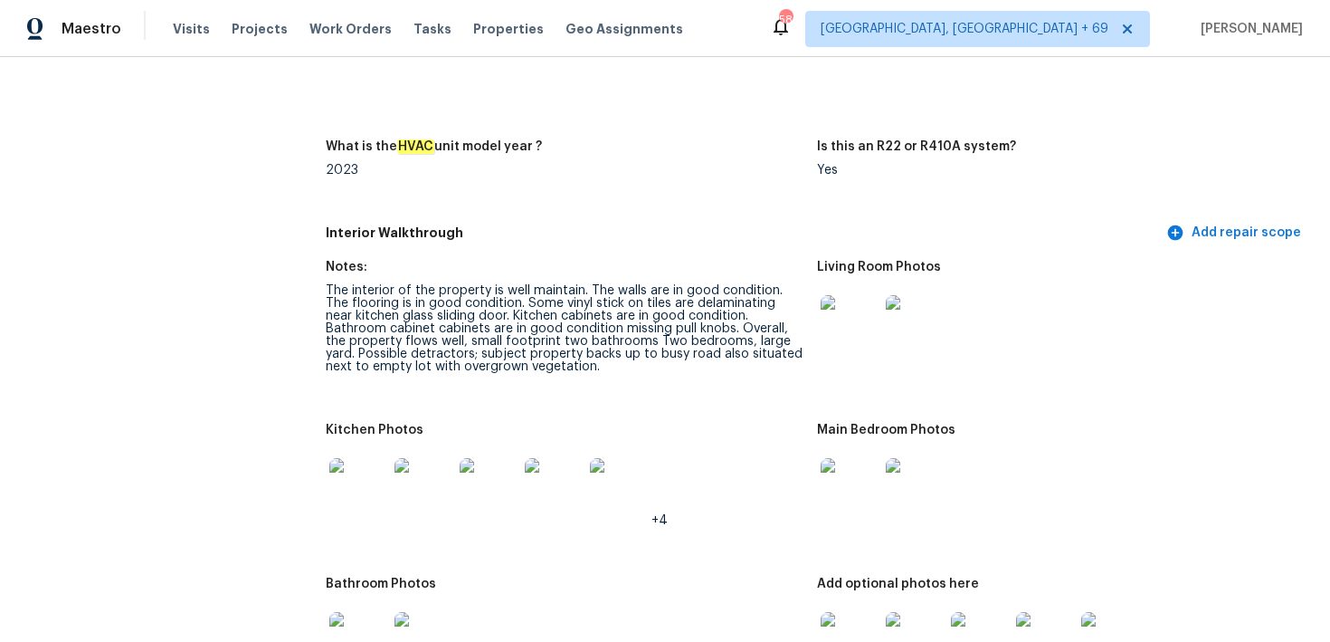
scroll to position [1919, 0]
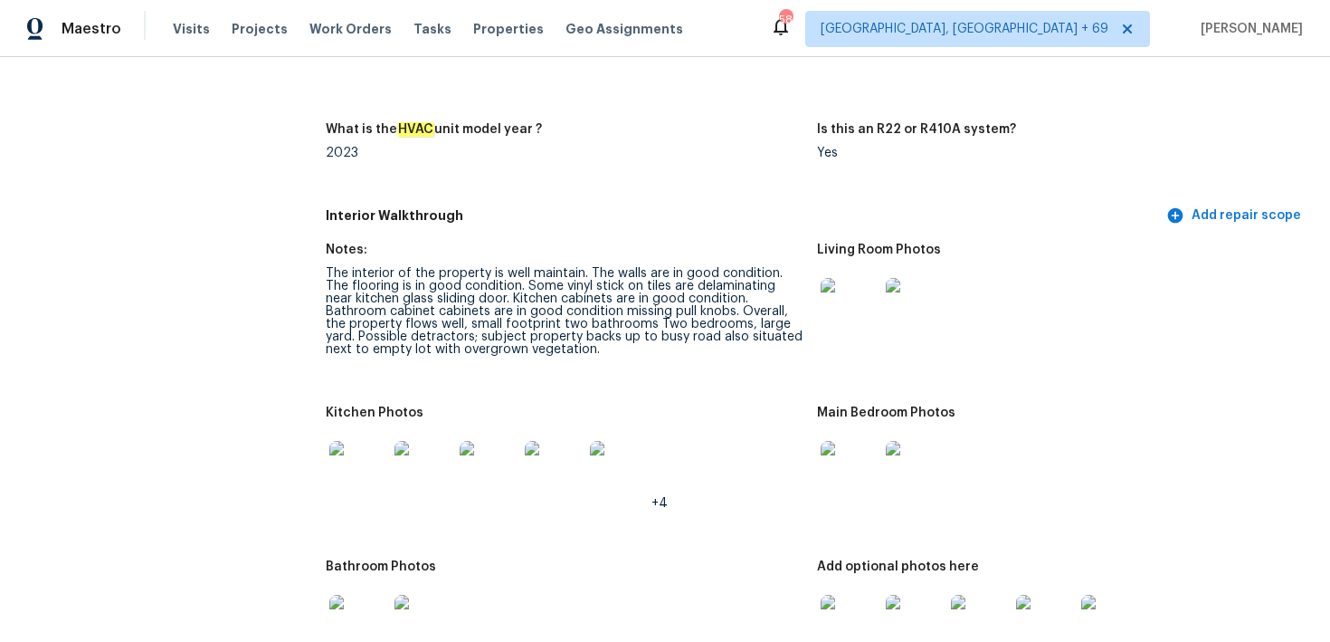
click at [378, 463] on img at bounding box center [358, 470] width 58 height 58
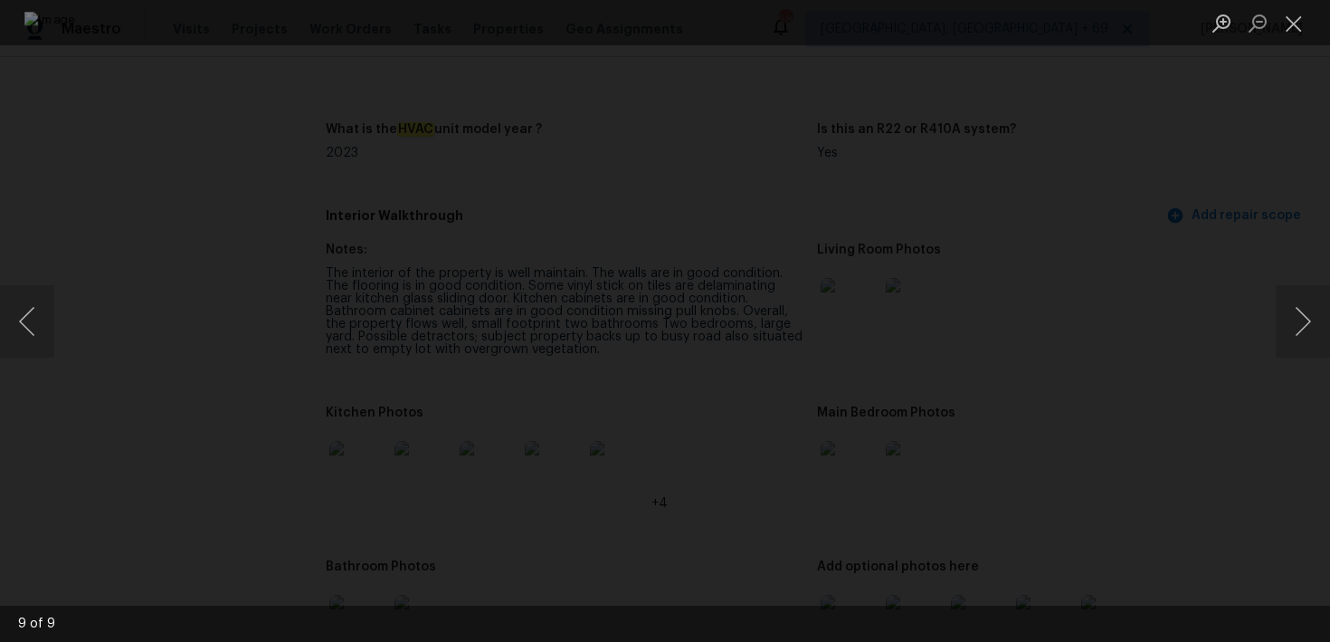
click at [1301, 42] on li "Lightbox" at bounding box center [1294, 22] width 36 height 45
click at [1301, 25] on button "Close lightbox" at bounding box center [1294, 23] width 36 height 32
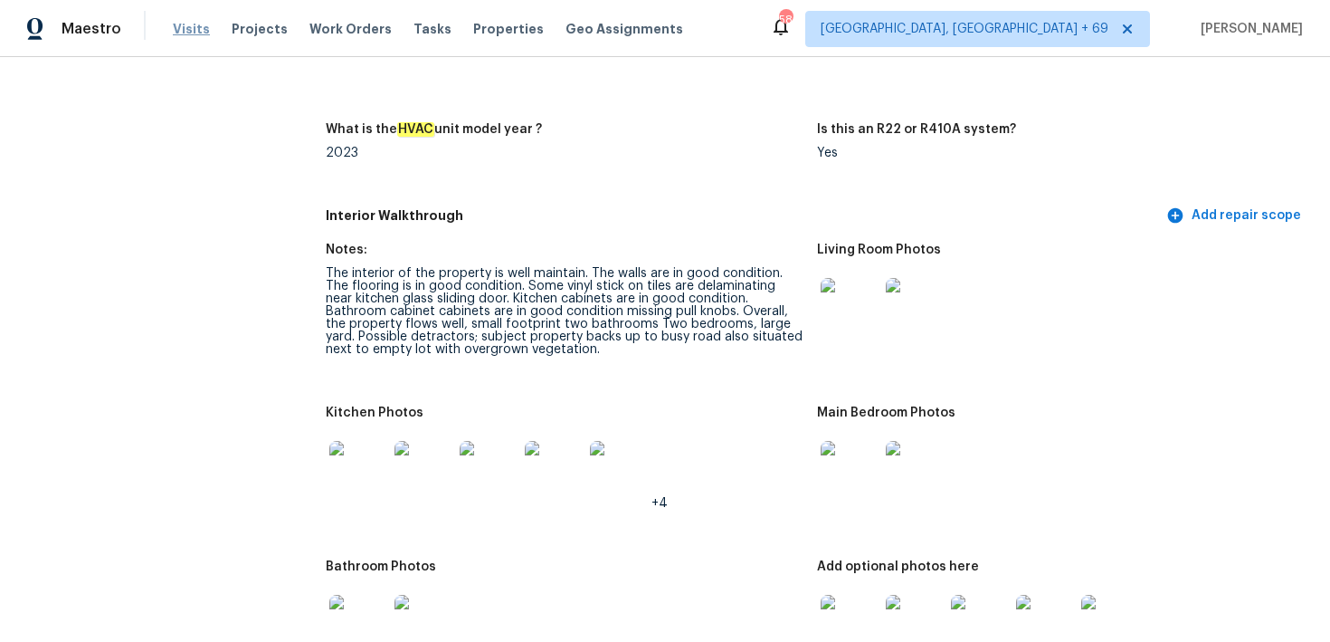
click at [191, 23] on span "Visits" at bounding box center [191, 29] width 37 height 18
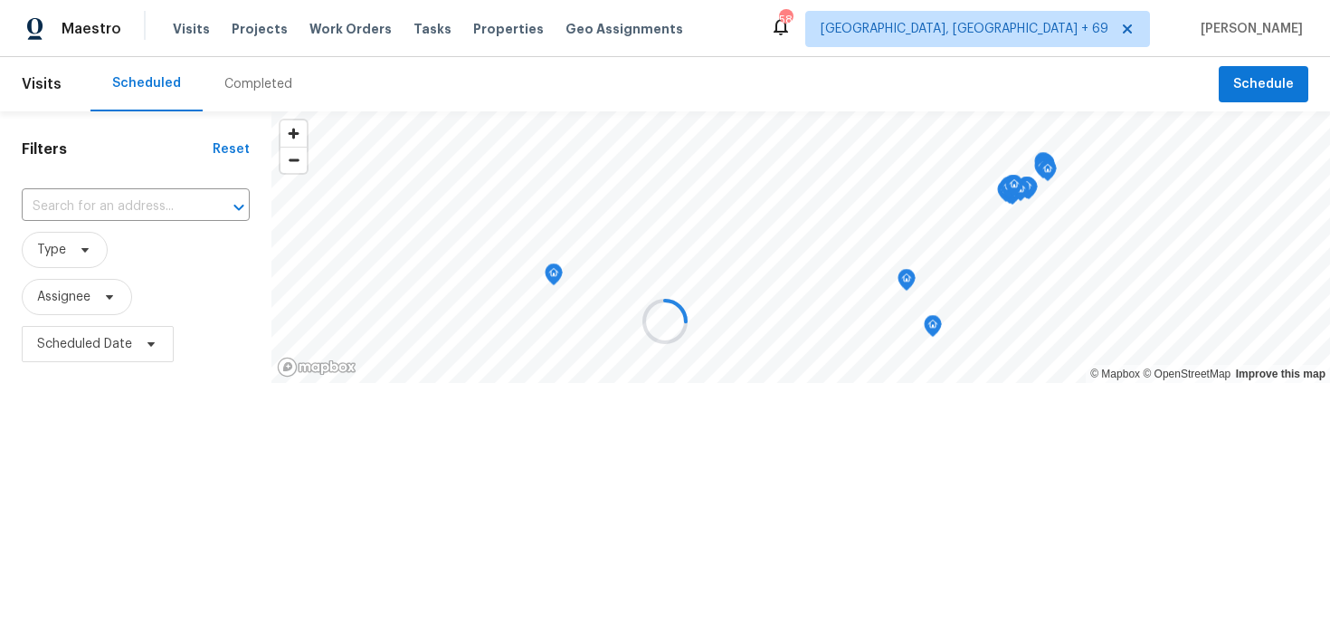
click at [258, 71] on div at bounding box center [665, 321] width 1330 height 642
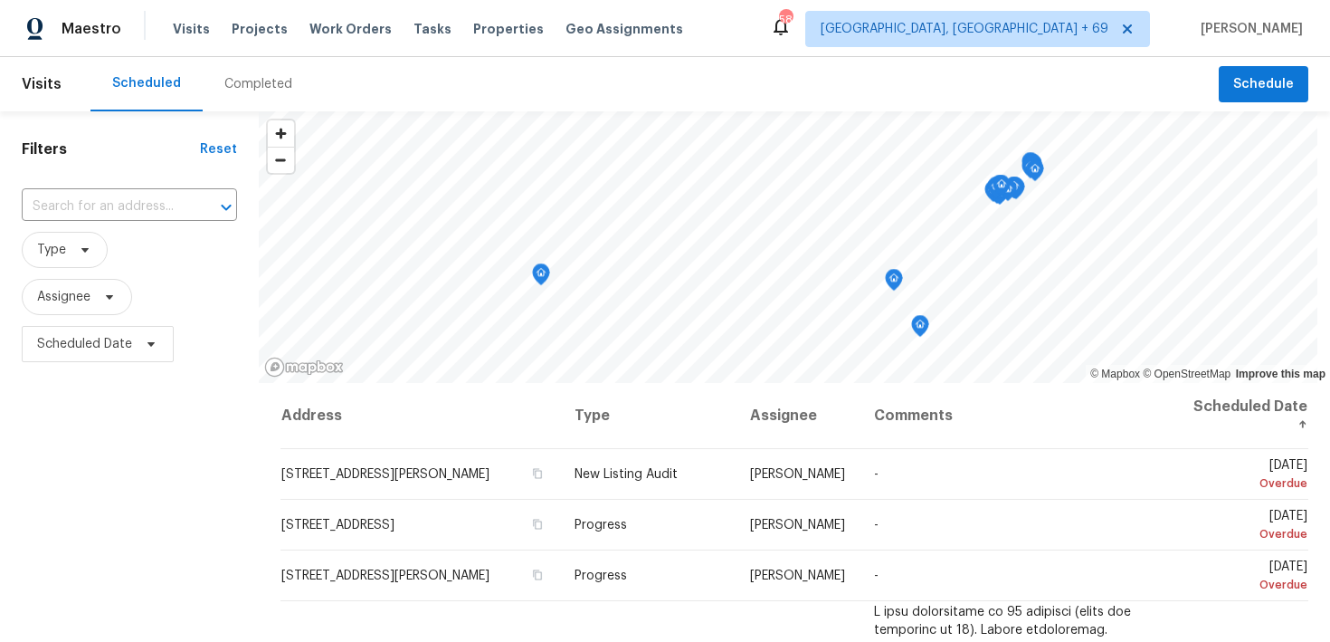
click at [230, 86] on div "Completed" at bounding box center [258, 84] width 68 height 18
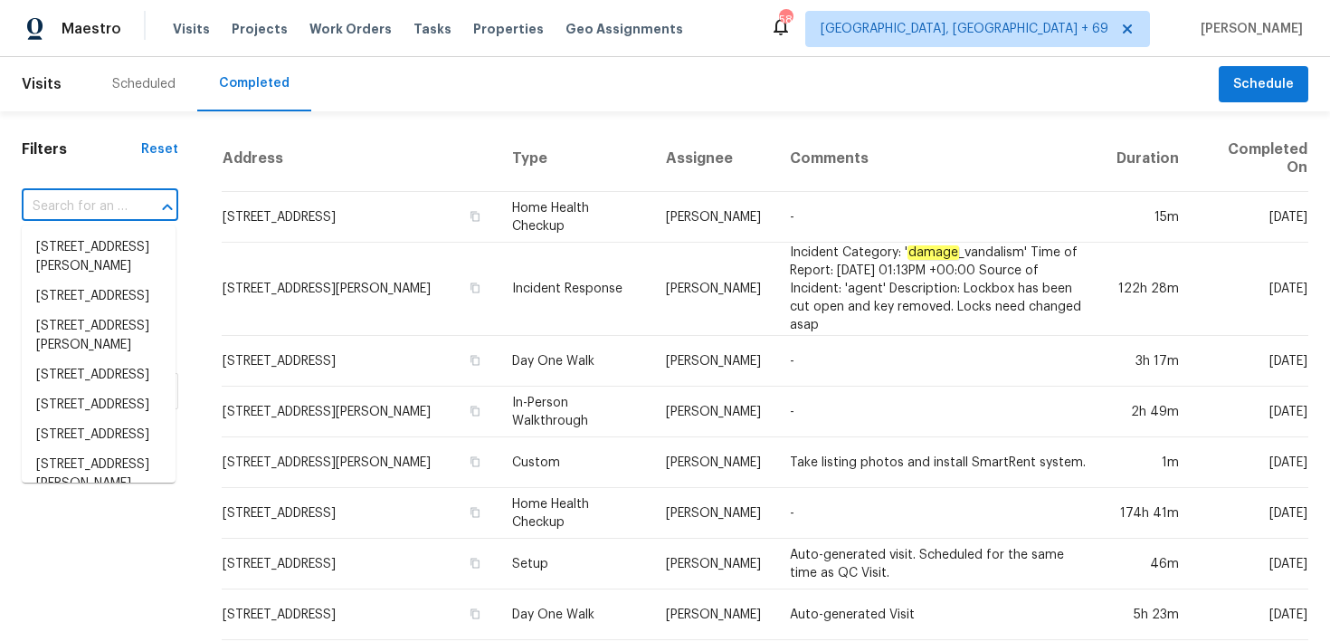
click at [98, 203] on input "text" at bounding box center [75, 207] width 106 height 28
paste input "[STREET_ADDRESS][PERSON_NAME]"
type input "[STREET_ADDRESS][PERSON_NAME]"
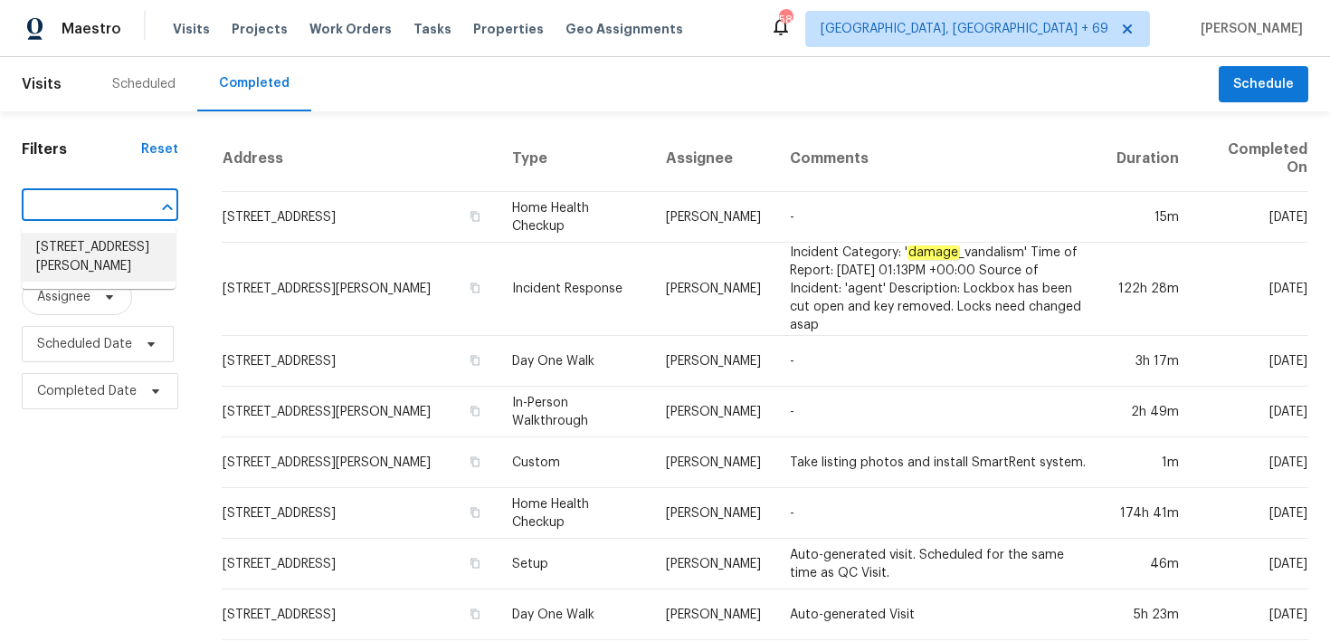
click at [75, 245] on li "[STREET_ADDRESS][PERSON_NAME]" at bounding box center [99, 257] width 154 height 49
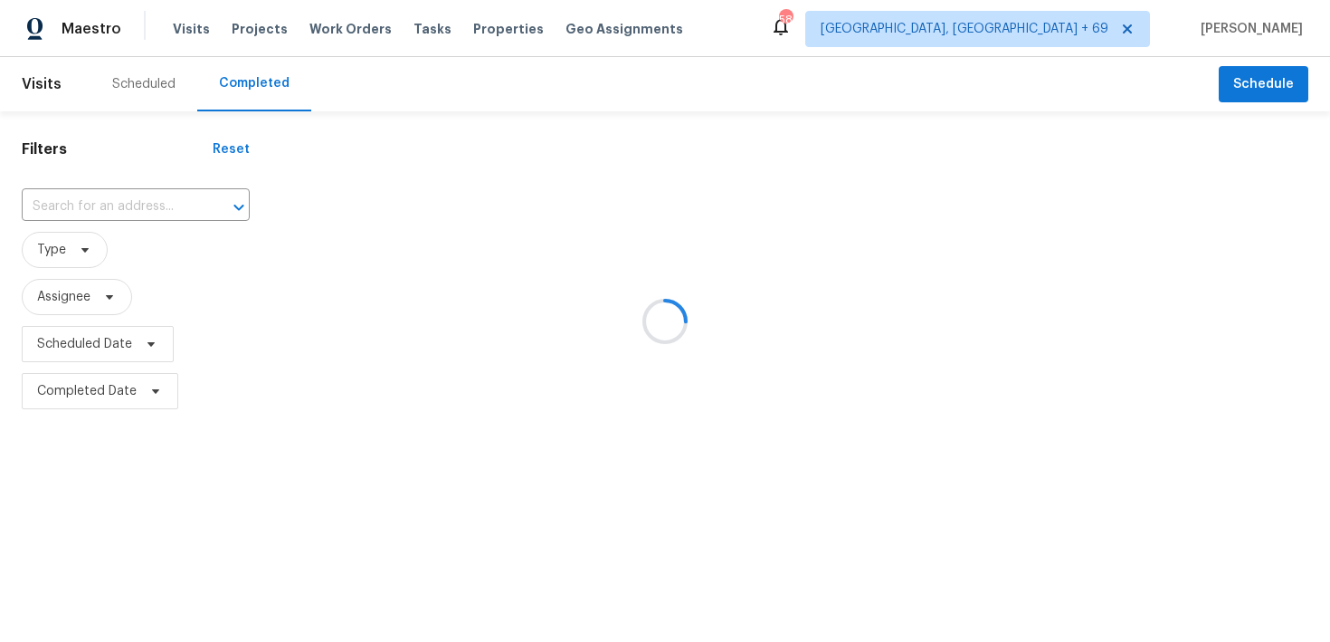
type input "[STREET_ADDRESS][PERSON_NAME]"
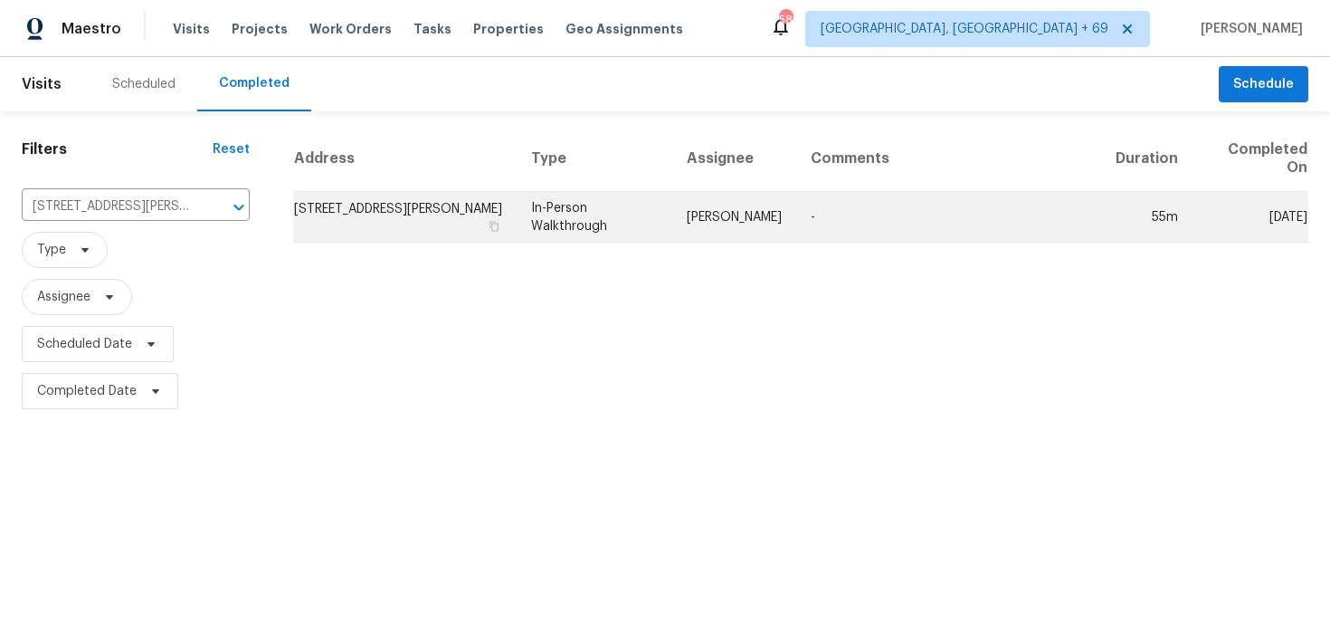
click at [567, 197] on td "In-Person Walkthrough" at bounding box center [595, 217] width 156 height 51
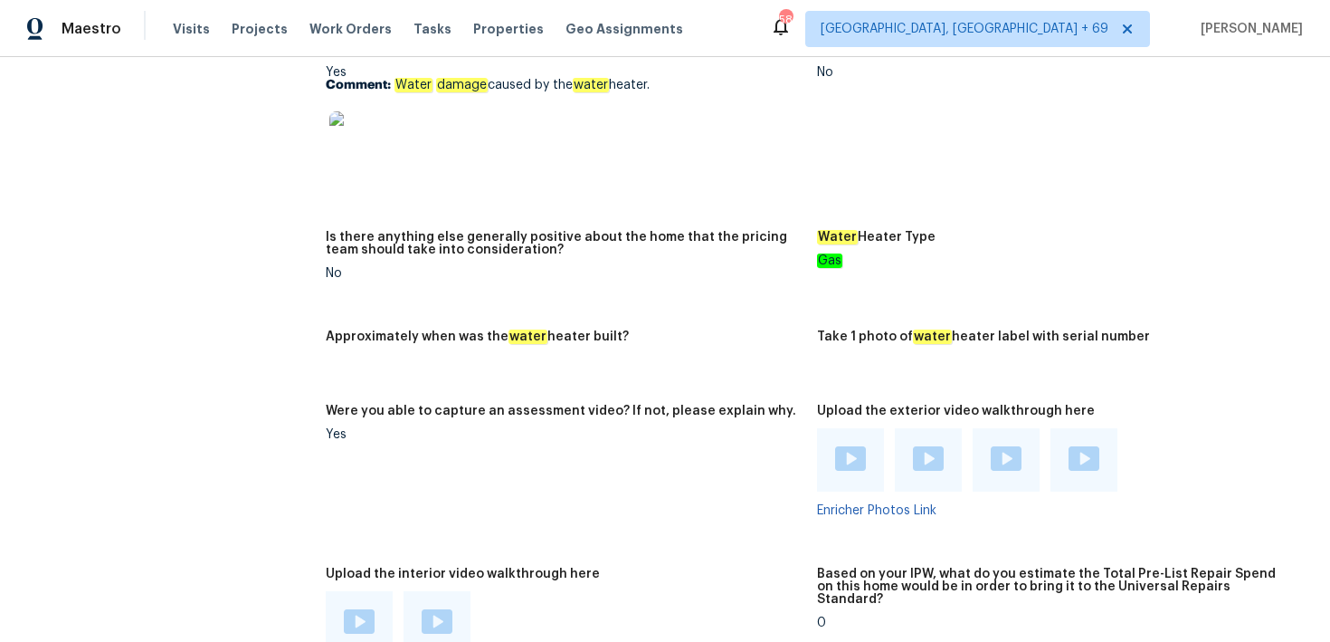
scroll to position [3821, 0]
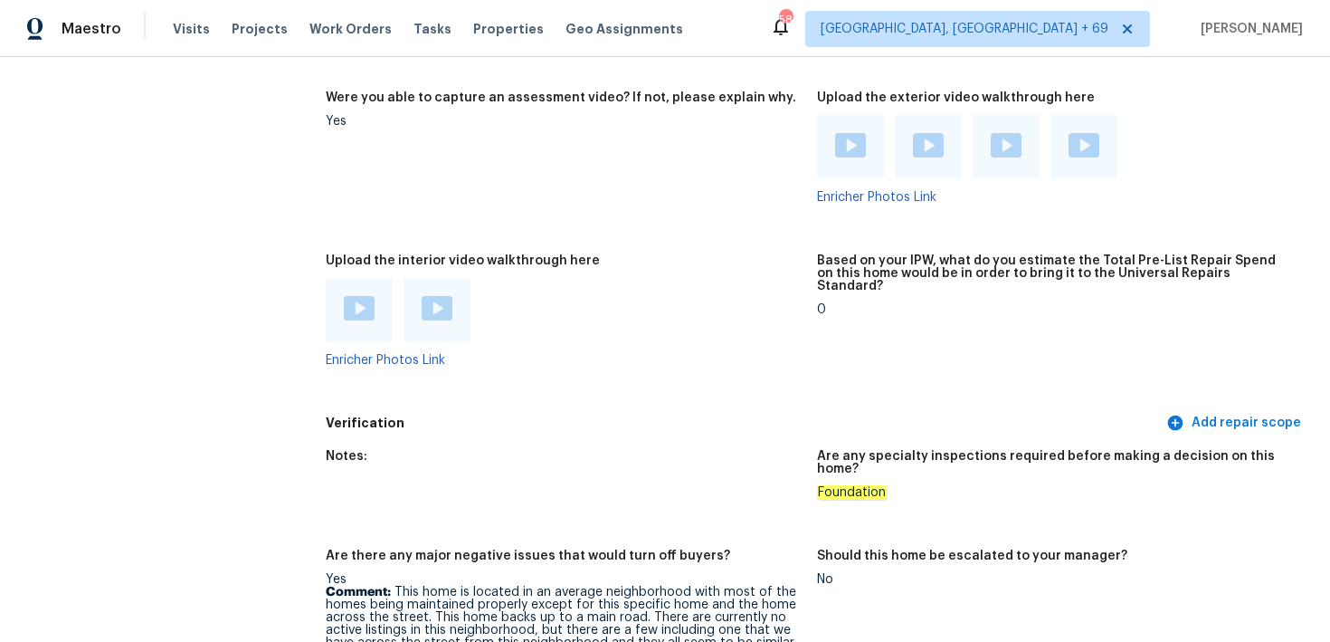
click at [353, 301] on img at bounding box center [359, 308] width 31 height 24
click at [434, 278] on div at bounding box center [437, 309] width 67 height 63
click at [437, 306] on img at bounding box center [437, 308] width 31 height 24
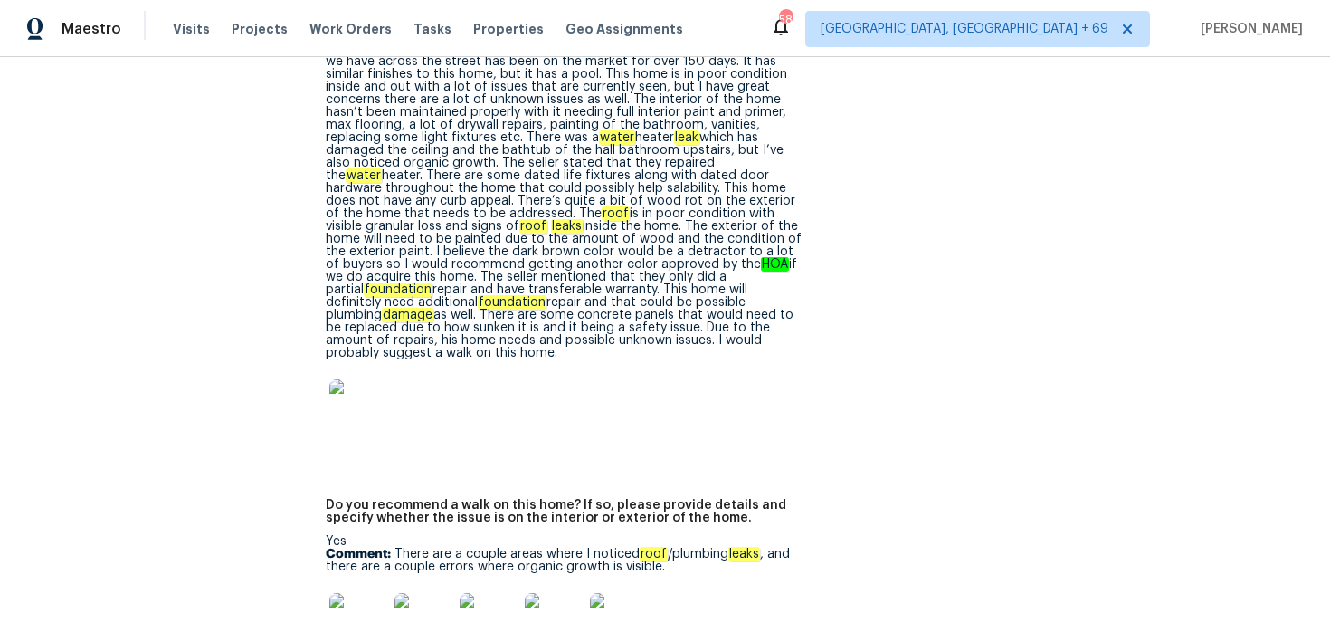
scroll to position [4519, 0]
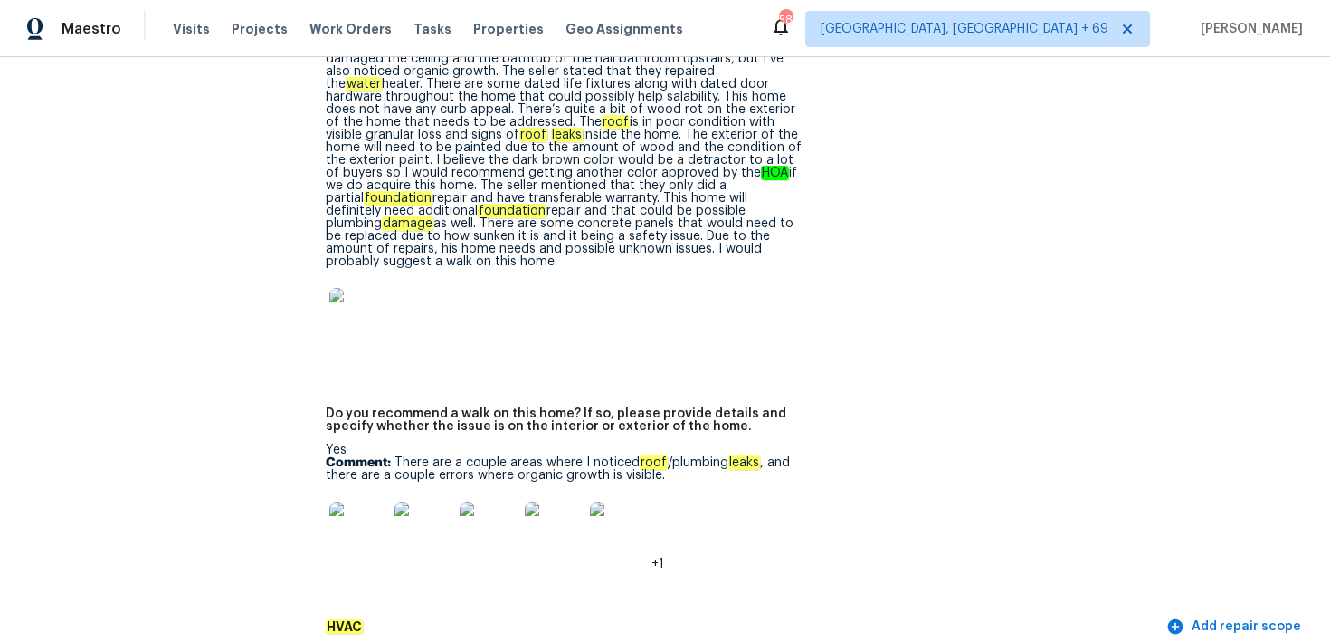
click at [367, 501] on img at bounding box center [358, 530] width 58 height 58
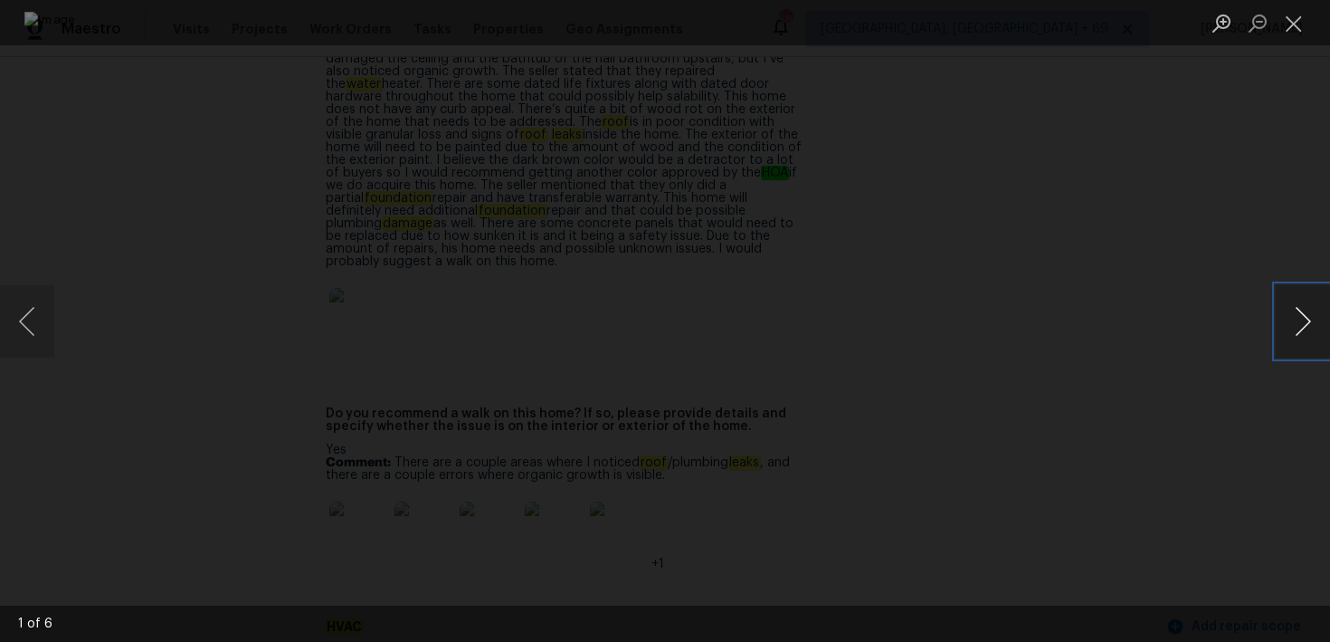
click at [1301, 333] on button "Next image" at bounding box center [1303, 321] width 54 height 72
click at [44, 316] on button "Previous image" at bounding box center [27, 321] width 54 height 72
click at [1298, 330] on button "Next image" at bounding box center [1303, 321] width 54 height 72
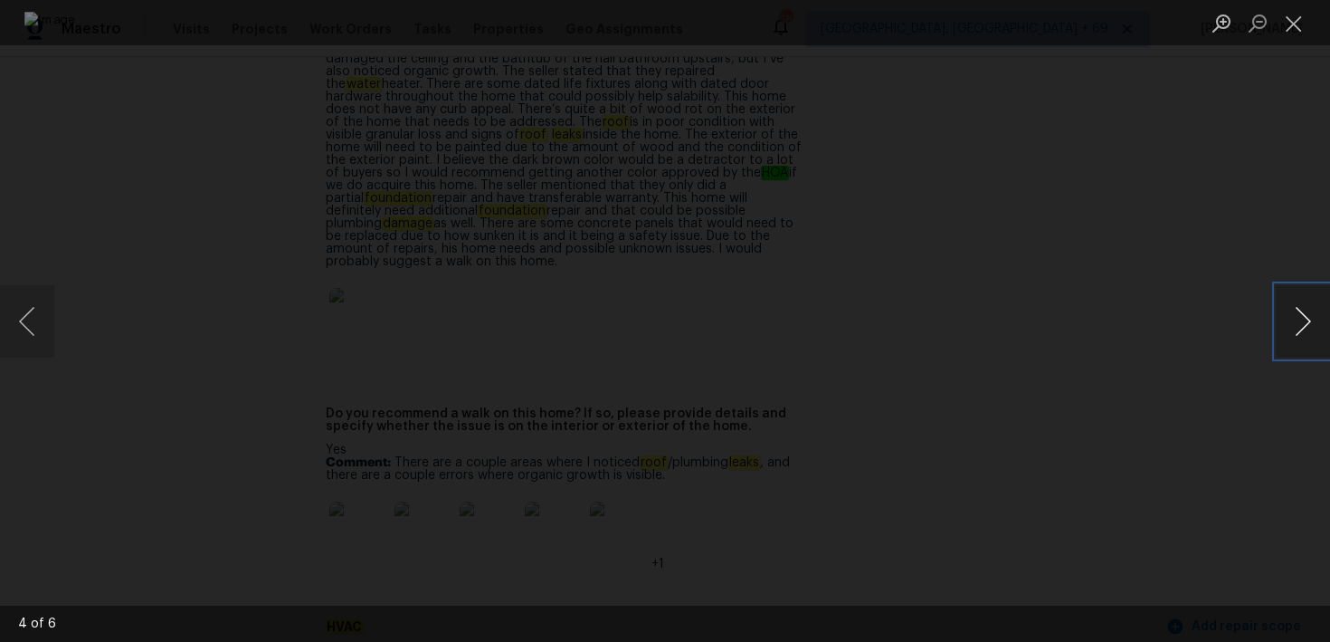
click at [1298, 330] on button "Next image" at bounding box center [1303, 321] width 54 height 72
click at [47, 328] on button "Previous image" at bounding box center [27, 321] width 54 height 72
click at [1301, 319] on button "Next image" at bounding box center [1303, 321] width 54 height 72
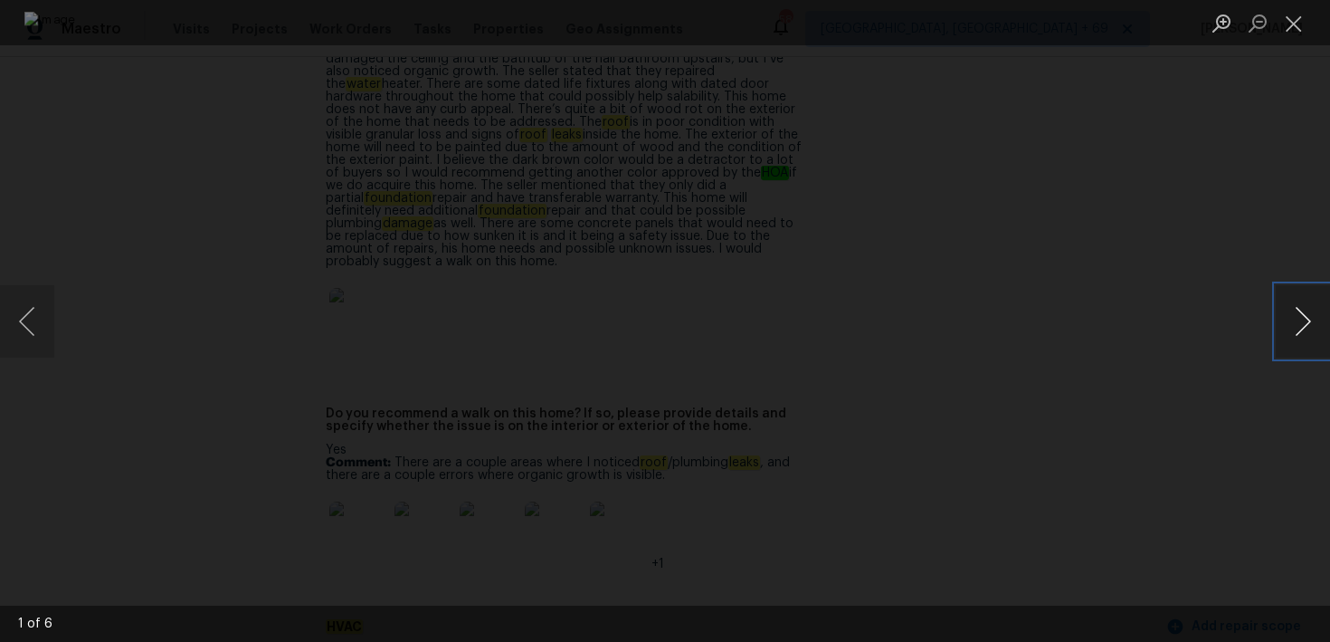
click at [1301, 319] on button "Next image" at bounding box center [1303, 321] width 54 height 72
click at [1297, 19] on button "Close lightbox" at bounding box center [1294, 23] width 36 height 32
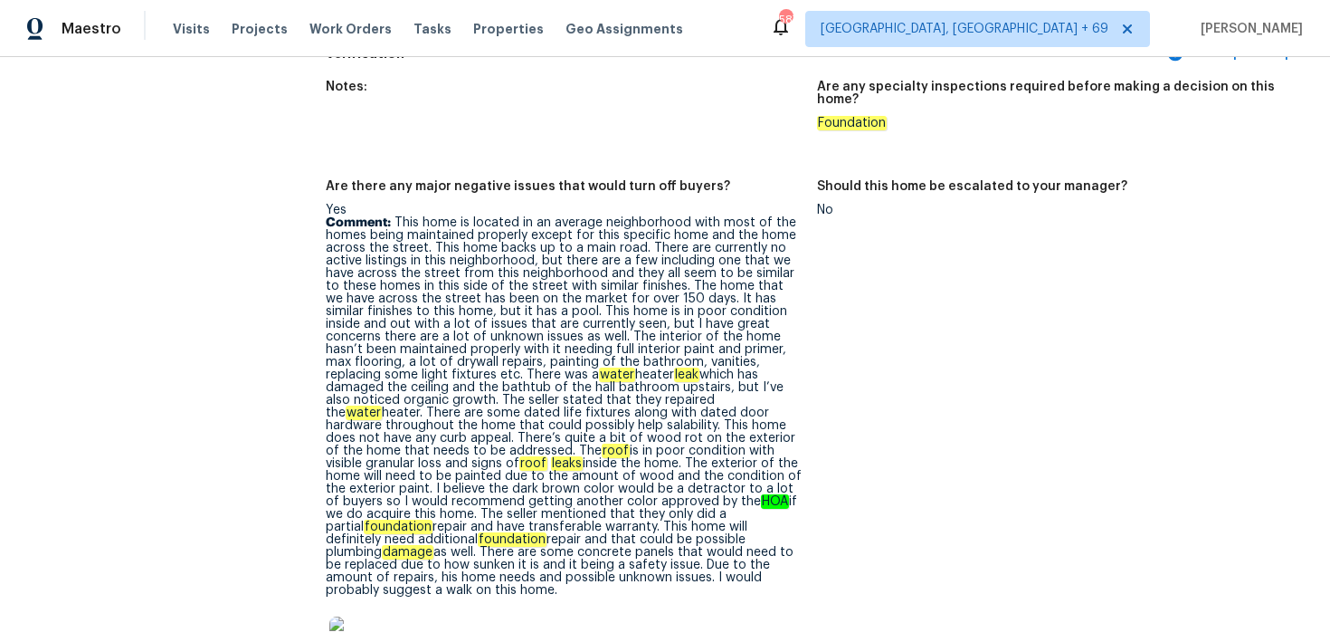
scroll to position [4595, 0]
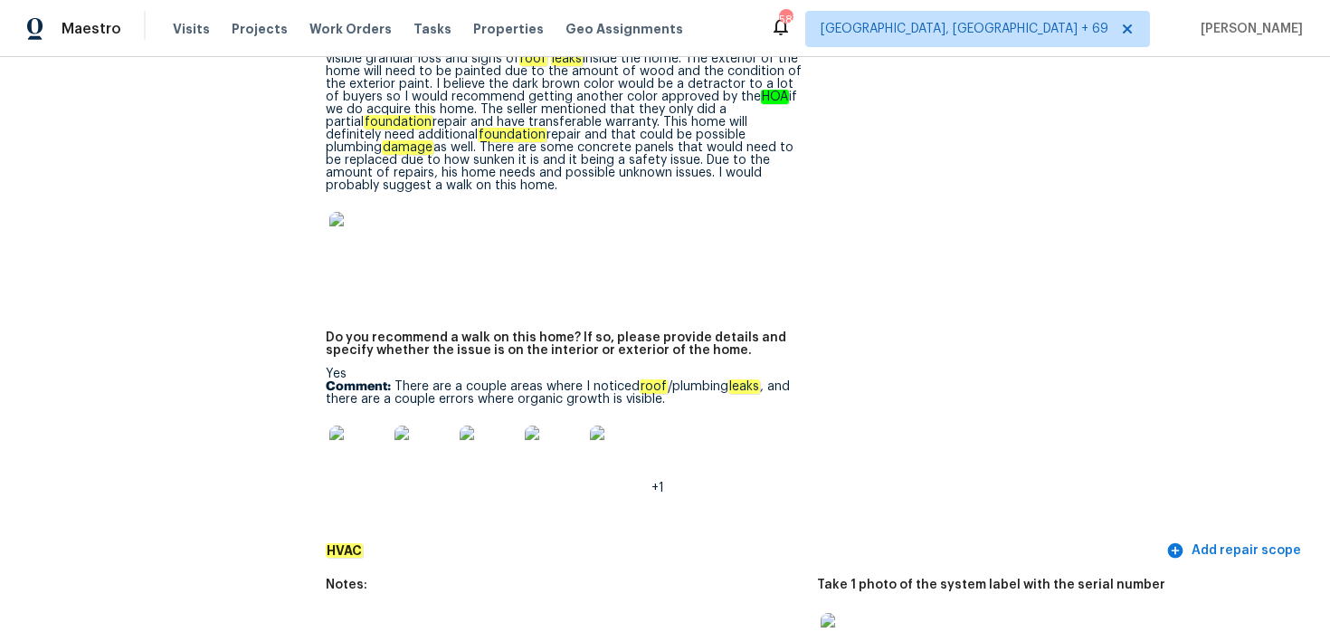
click at [381, 425] on img at bounding box center [358, 454] width 58 height 58
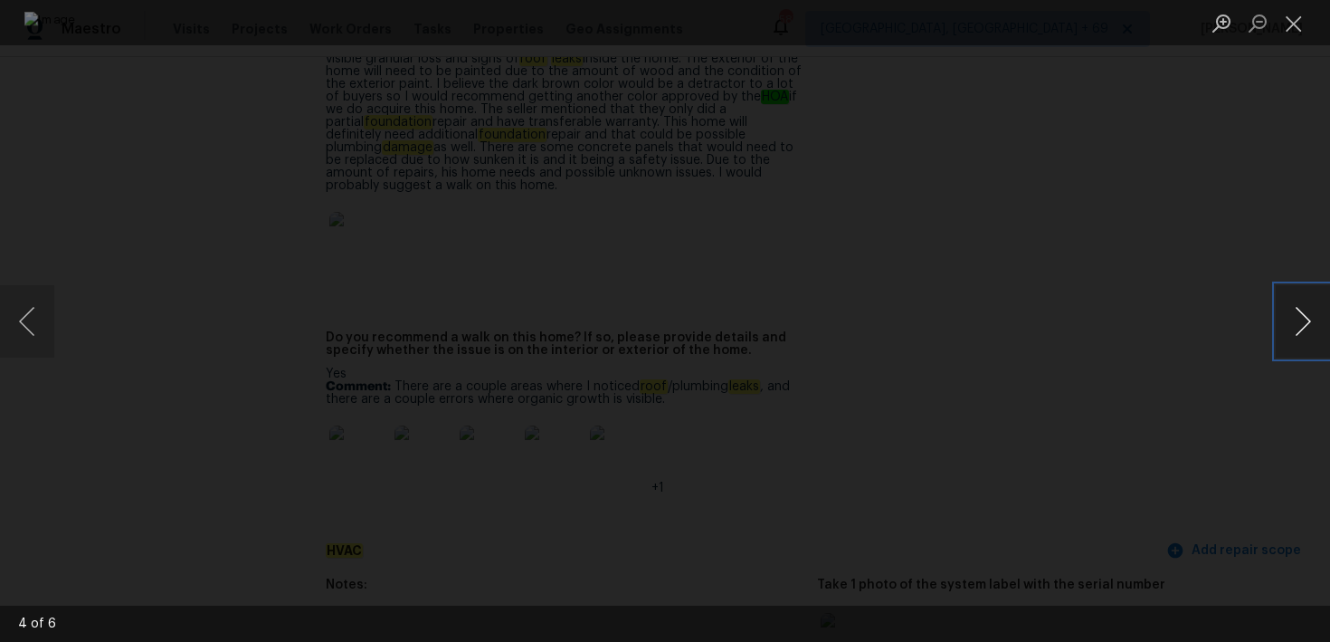
click at [1305, 307] on button "Next image" at bounding box center [1303, 321] width 54 height 72
click at [1296, 34] on button "Close lightbox" at bounding box center [1294, 23] width 36 height 32
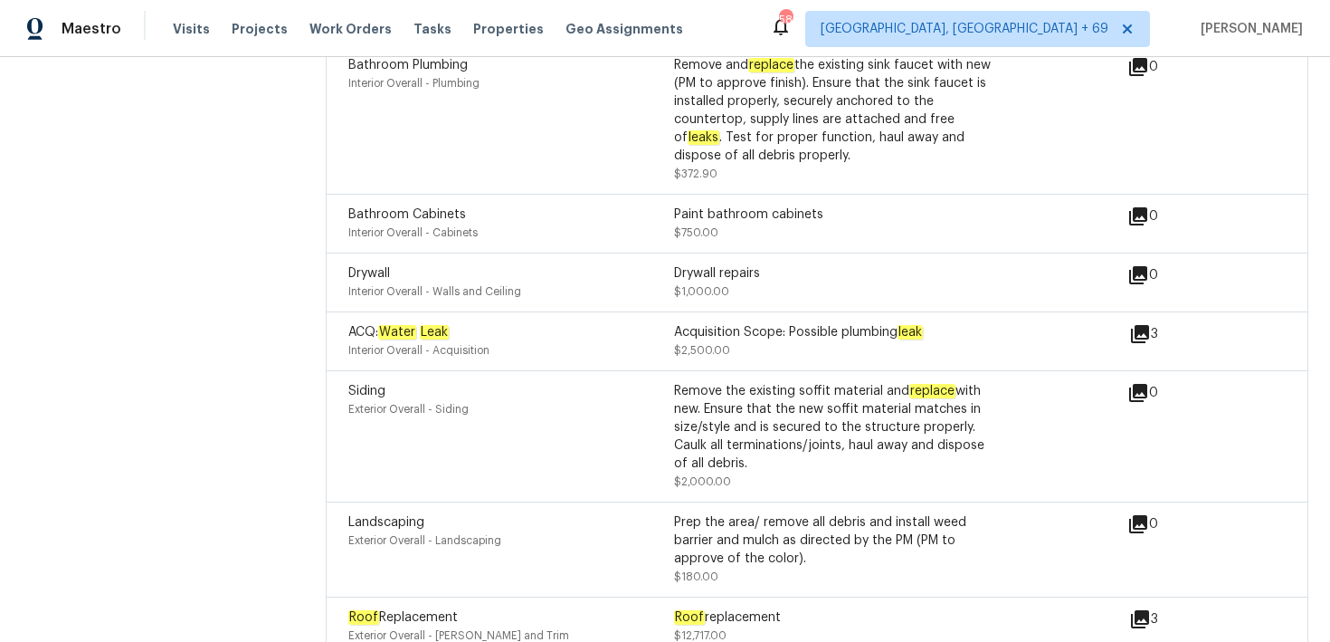
scroll to position [6858, 0]
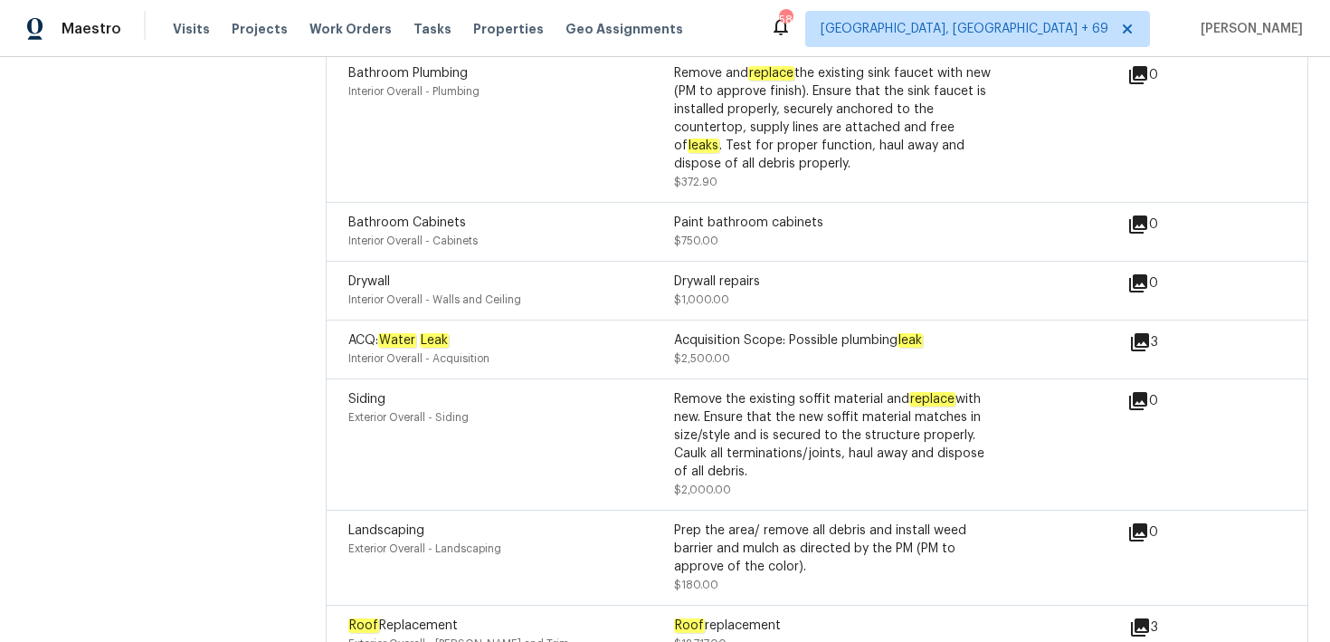
click at [1140, 331] on icon at bounding box center [1140, 342] width 22 height 22
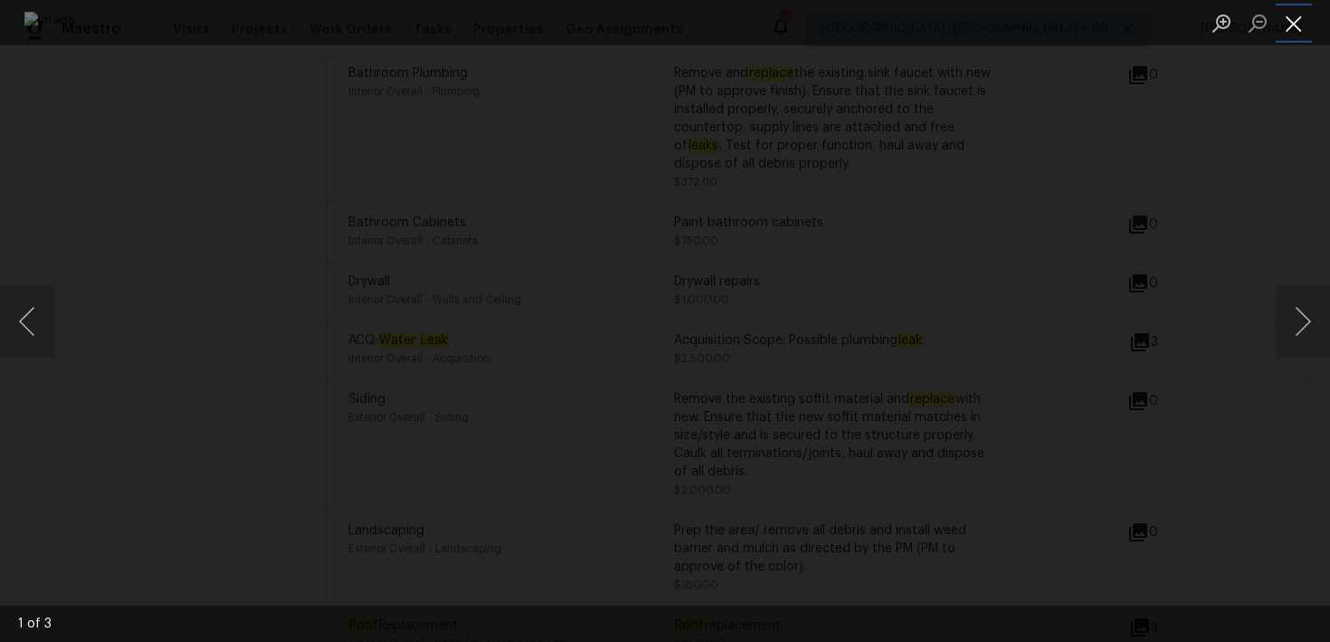
click at [1294, 24] on button "Close lightbox" at bounding box center [1294, 23] width 36 height 32
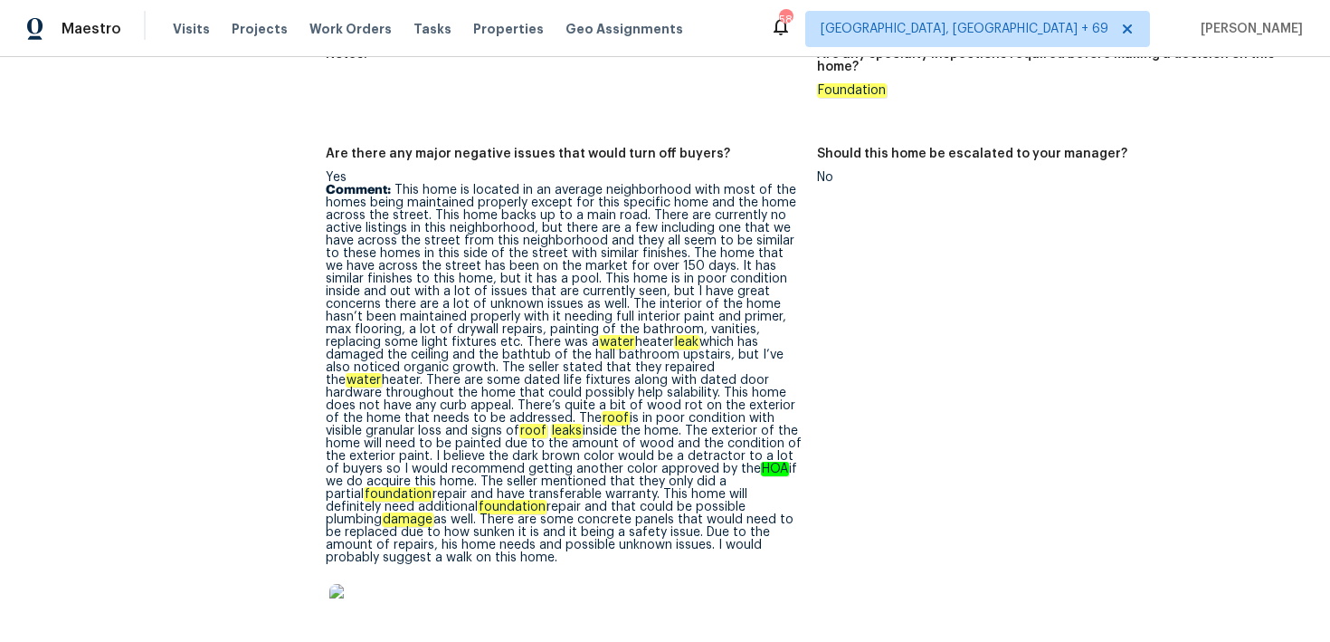
scroll to position [4225, 0]
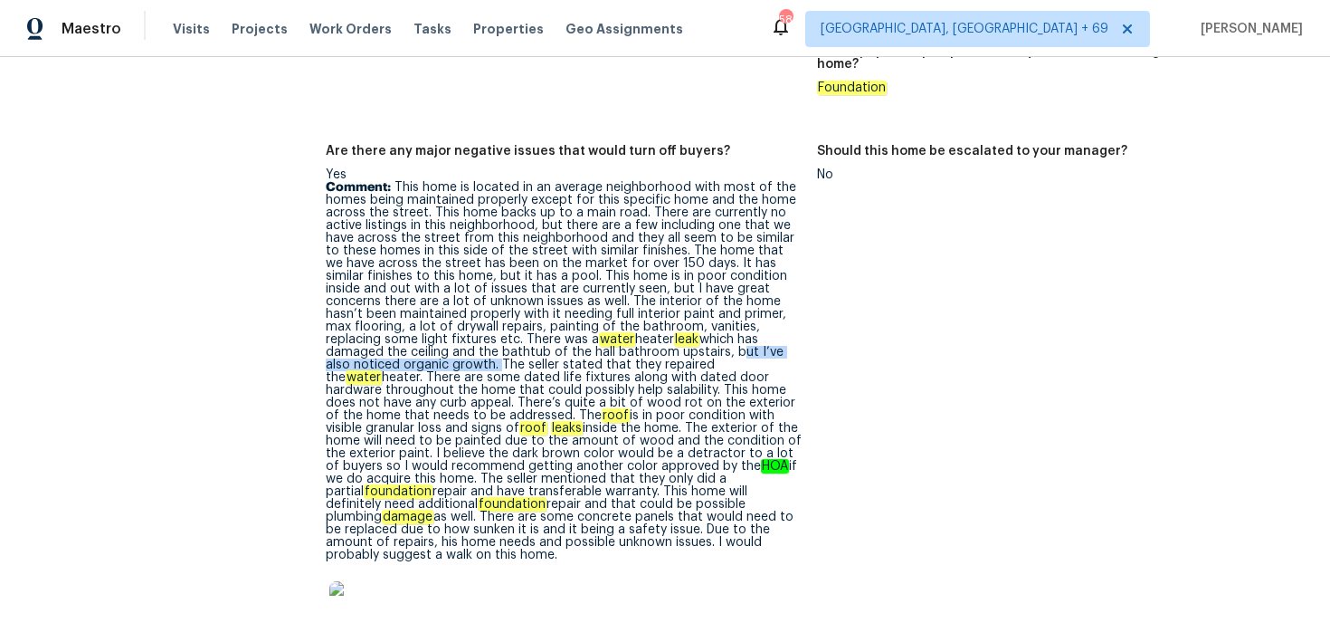
drag, startPoint x: 579, startPoint y: 328, endPoint x: 795, endPoint y: 323, distance: 215.4
click at [795, 323] on p "Comment: This home is located in an average neighborhood with most of the homes…" at bounding box center [564, 371] width 477 height 380
copy p "but I’ve also noticed organic growth."
drag, startPoint x: 578, startPoint y: 327, endPoint x: 537, endPoint y: 0, distance: 329.3
drag, startPoint x: 679, startPoint y: 392, endPoint x: 760, endPoint y: 387, distance: 81.6
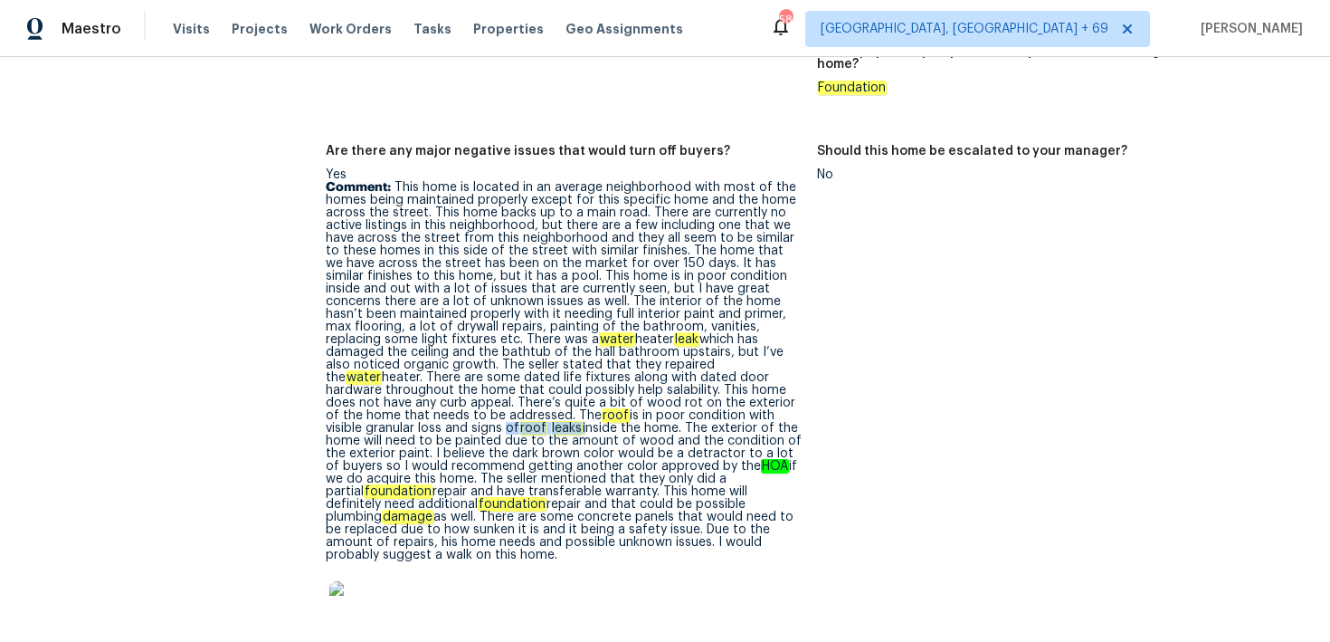
click at [760, 387] on p "Comment: This home is located in an average neighborhood with most of the homes…" at bounding box center [564, 371] width 477 height 380
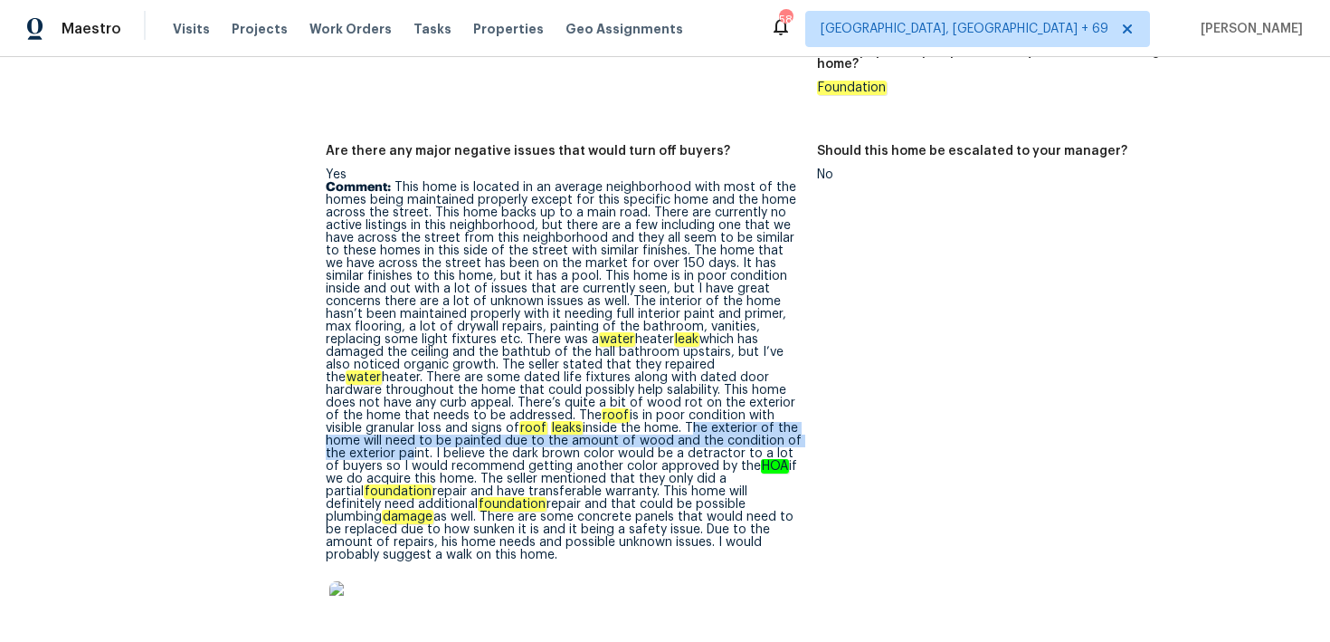
drag, startPoint x: 392, startPoint y: 403, endPoint x: 581, endPoint y: 419, distance: 189.8
click at [581, 419] on p "Comment: This home is located in an average neighborhood with most of the homes…" at bounding box center [564, 371] width 477 height 380
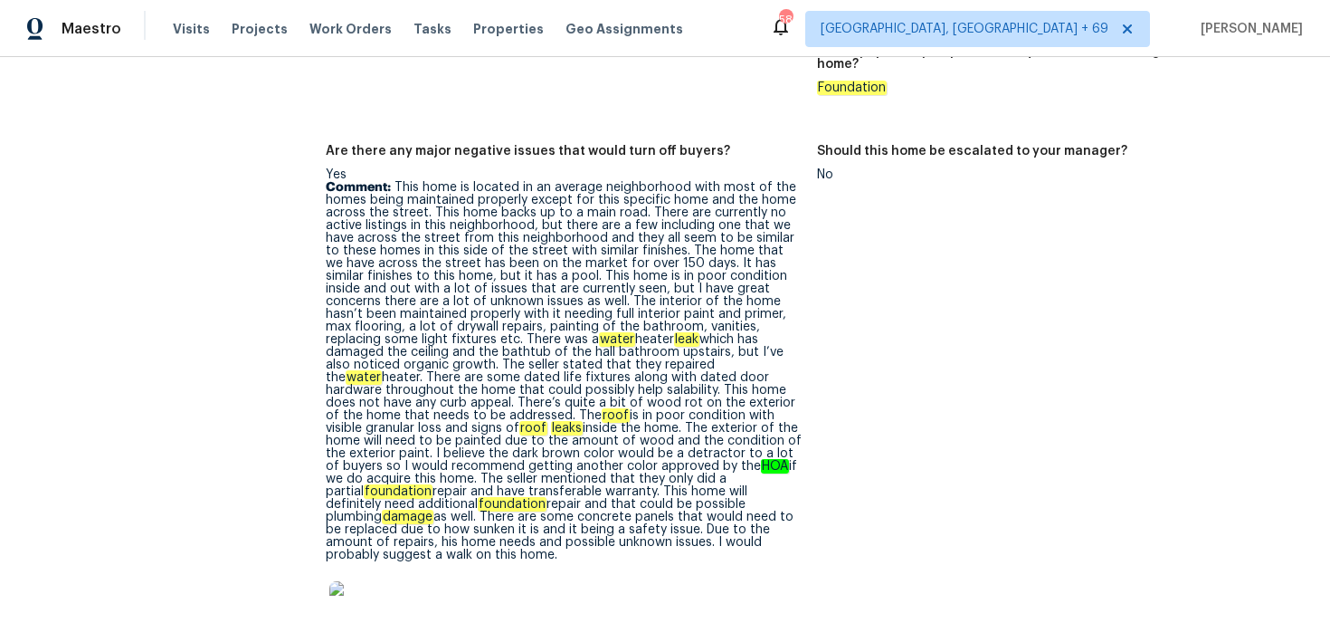
click at [434, 425] on p "Comment: This home is located in an average neighborhood with most of the homes…" at bounding box center [564, 371] width 477 height 380
drag, startPoint x: 370, startPoint y: 453, endPoint x: 681, endPoint y: 441, distance: 311.6
click at [681, 441] on p "Comment: This home is located in an average neighborhood with most of the homes…" at bounding box center [564, 371] width 477 height 380
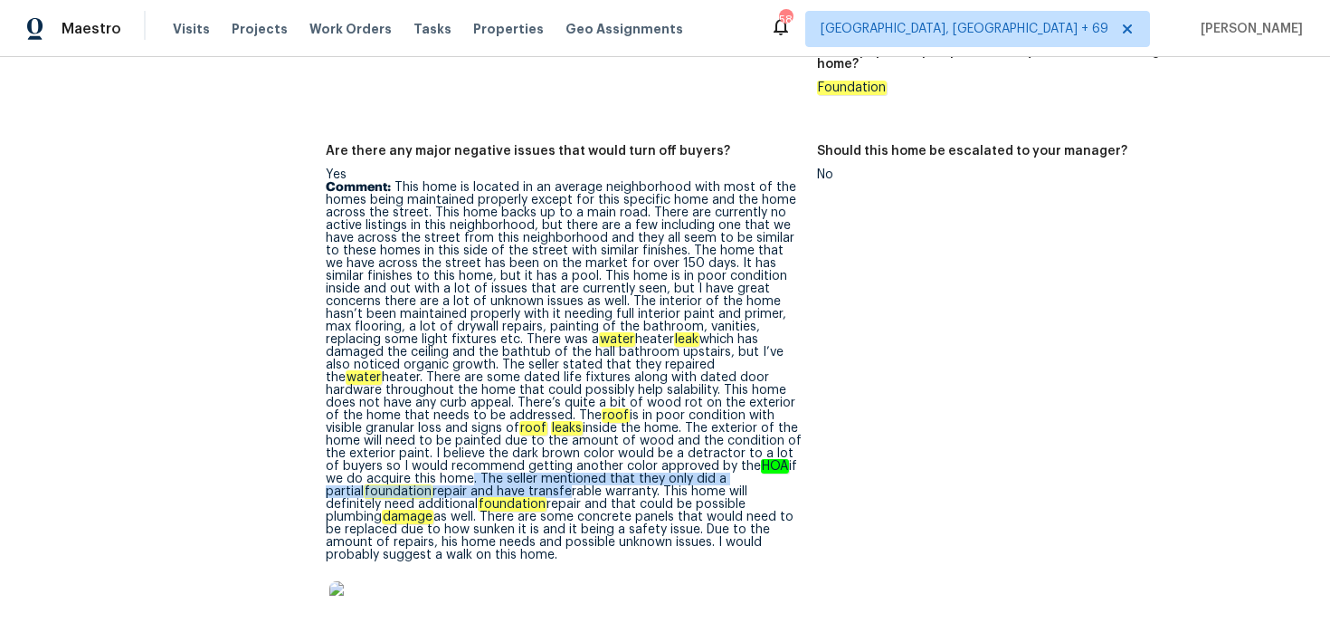
drag, startPoint x: 644, startPoint y: 438, endPoint x: 682, endPoint y: 458, distance: 42.9
click at [682, 458] on p "Comment: This home is located in an average neighborhood with most of the homes…" at bounding box center [564, 371] width 477 height 380
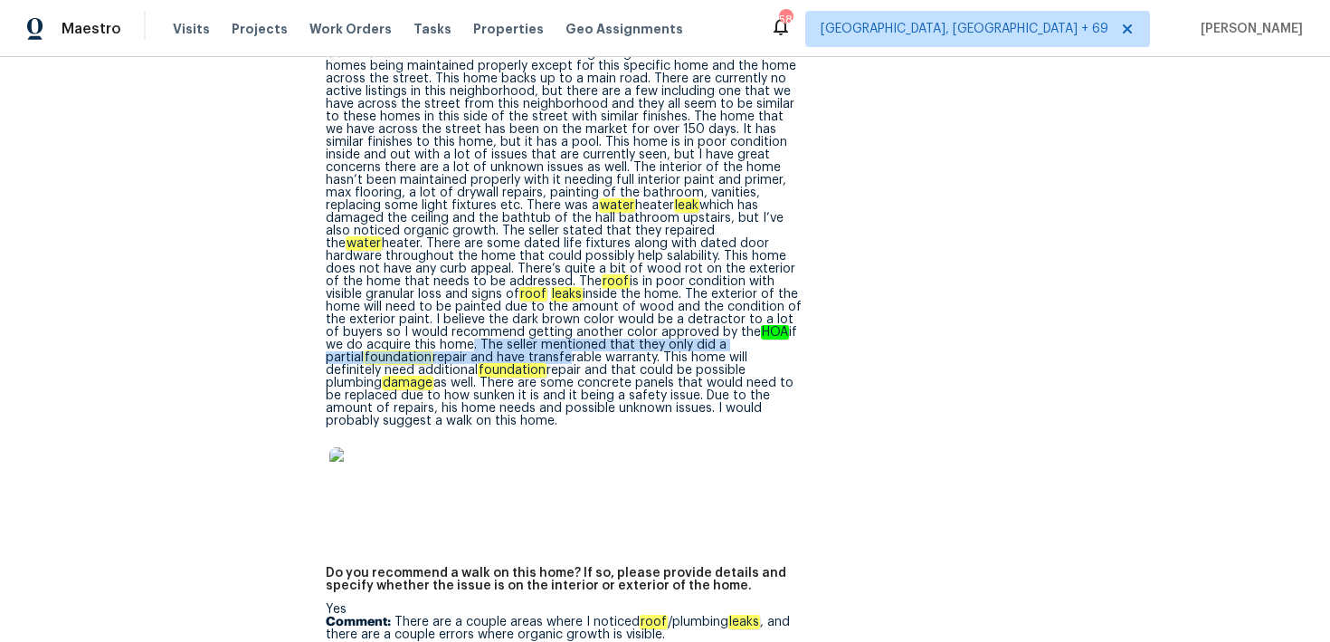
scroll to position [4357, 0]
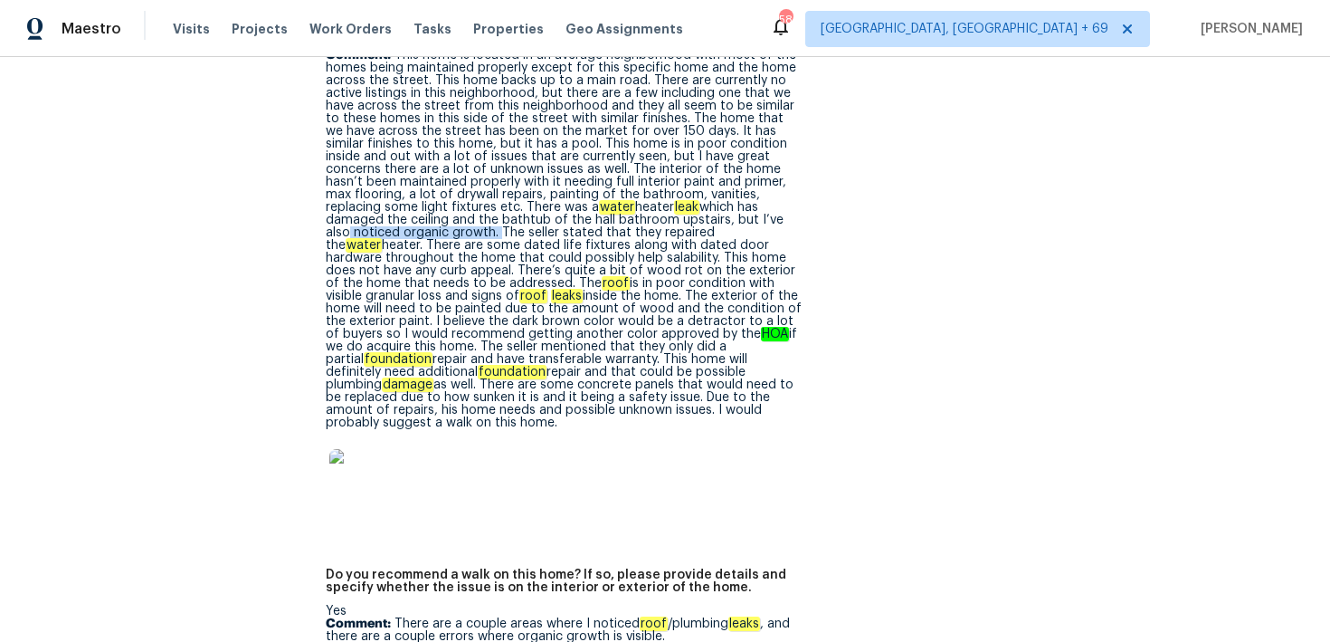
drag, startPoint x: 641, startPoint y: 194, endPoint x: 810, endPoint y: 194, distance: 169.2
click at [810, 194] on figure "Are there any major negative issues that would turn off buyers? Yes Comment: wa…" at bounding box center [571, 280] width 491 height 534
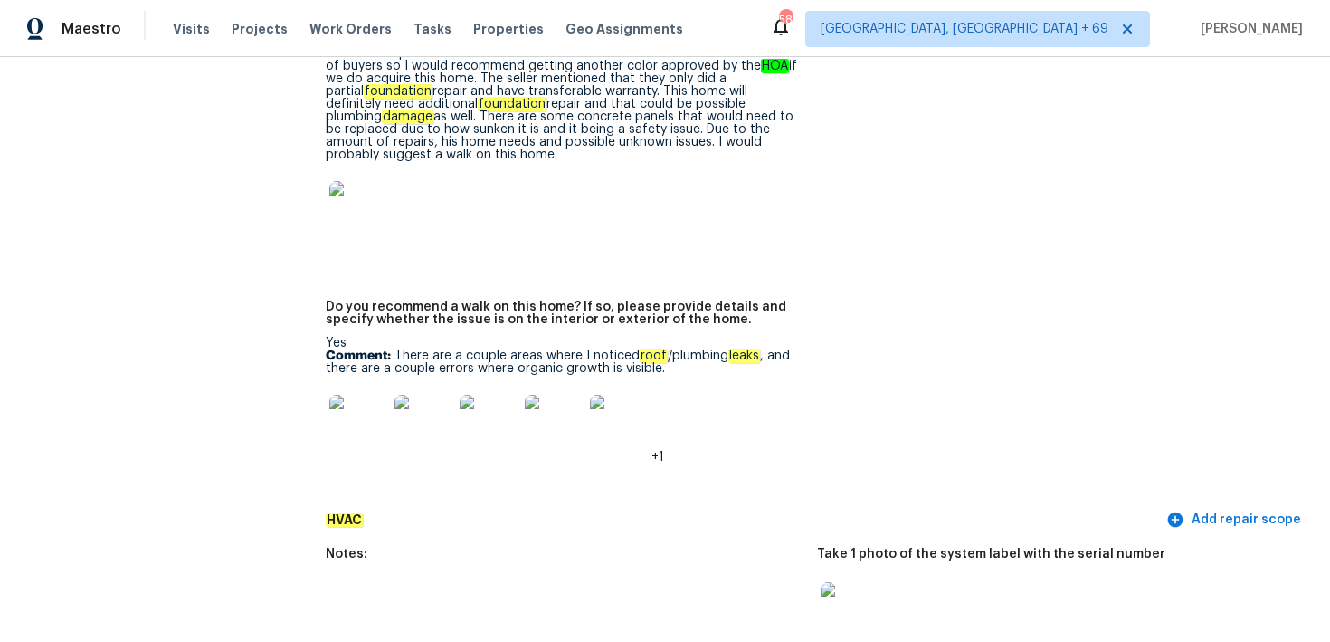
scroll to position [4379, 0]
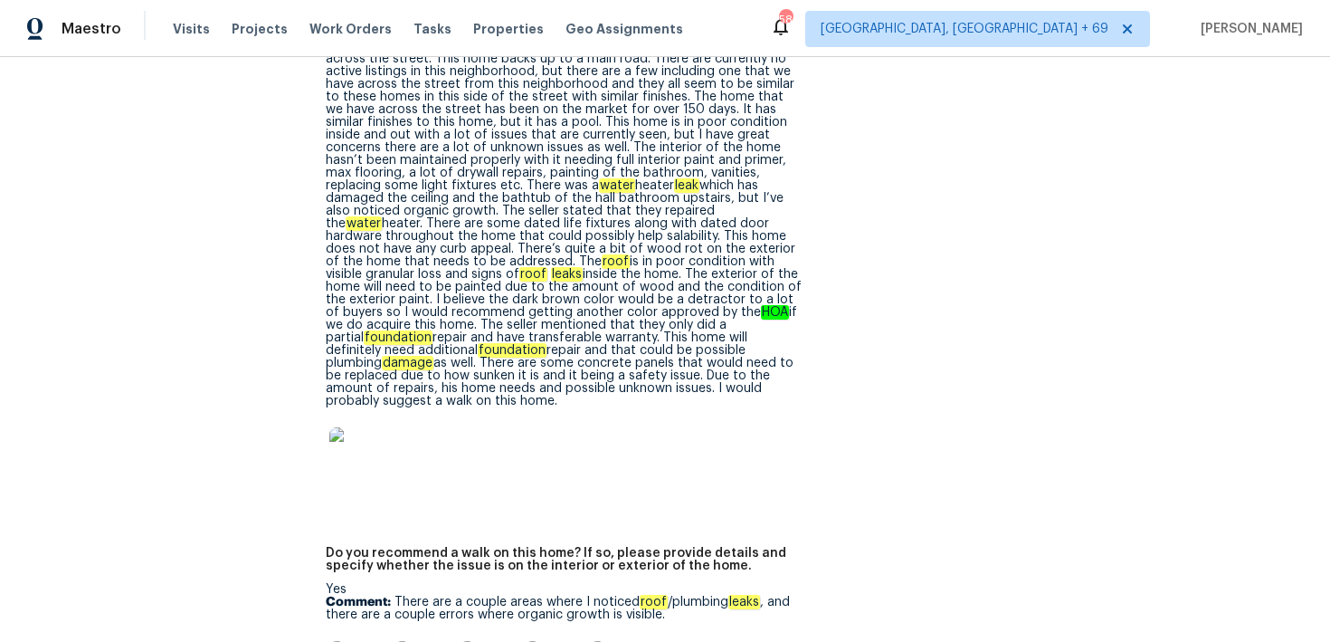
click at [546, 356] on p "Comment: This home is located in an average neighborhood with most of the homes…" at bounding box center [564, 217] width 477 height 380
drag, startPoint x: 731, startPoint y: 350, endPoint x: 793, endPoint y: 385, distance: 70.5
click at [793, 385] on div "Yes Comment: This home is located in an average neighborhood with most of the h…" at bounding box center [564, 254] width 477 height 481
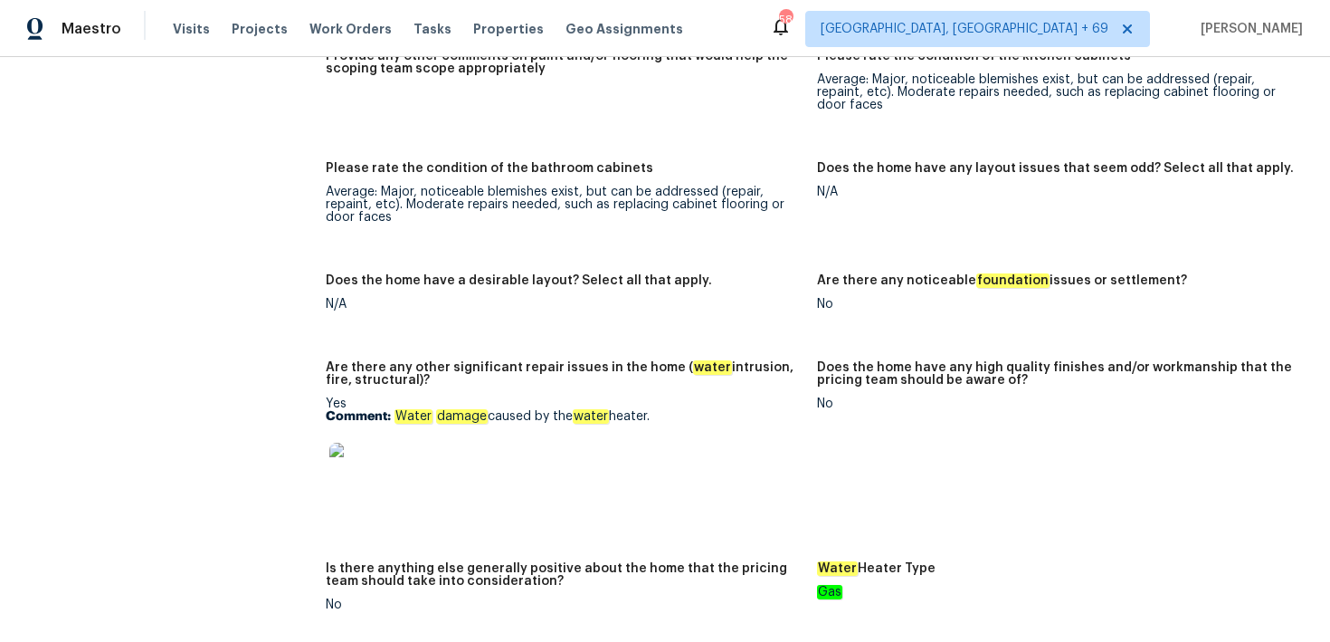
scroll to position [3176, 0]
click at [189, 25] on span "Visits" at bounding box center [191, 29] width 37 height 18
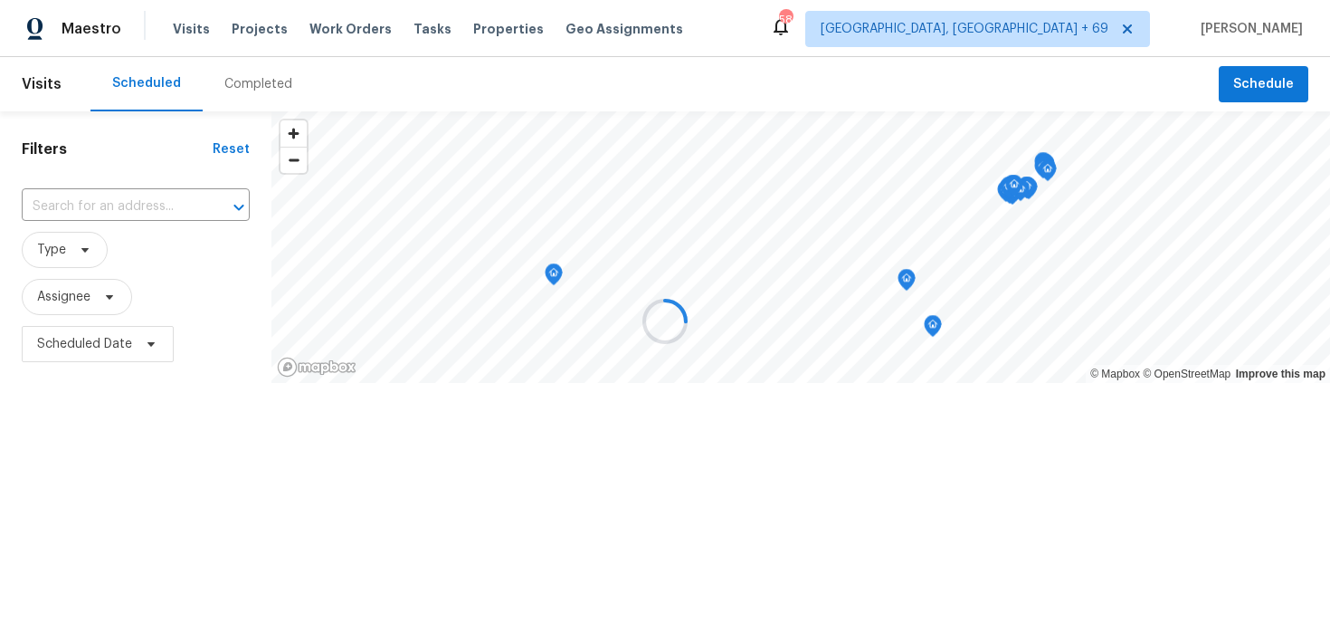
click at [246, 84] on div at bounding box center [665, 321] width 1330 height 642
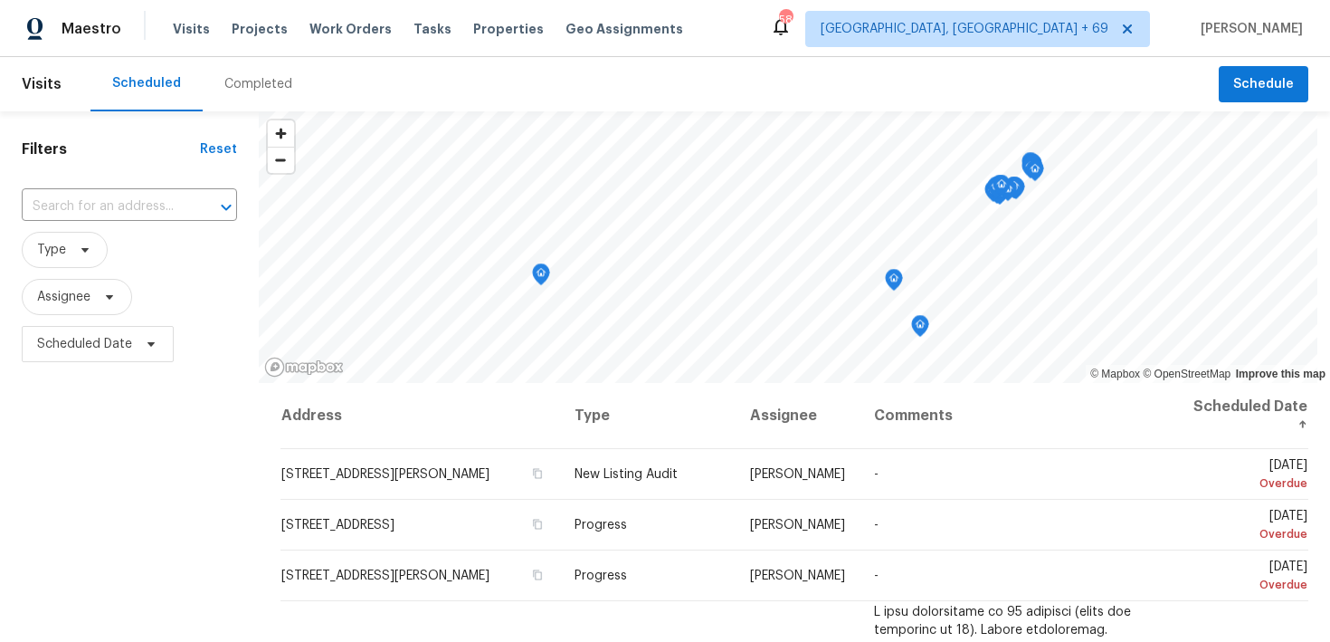
click at [249, 86] on div "Completed" at bounding box center [258, 84] width 68 height 18
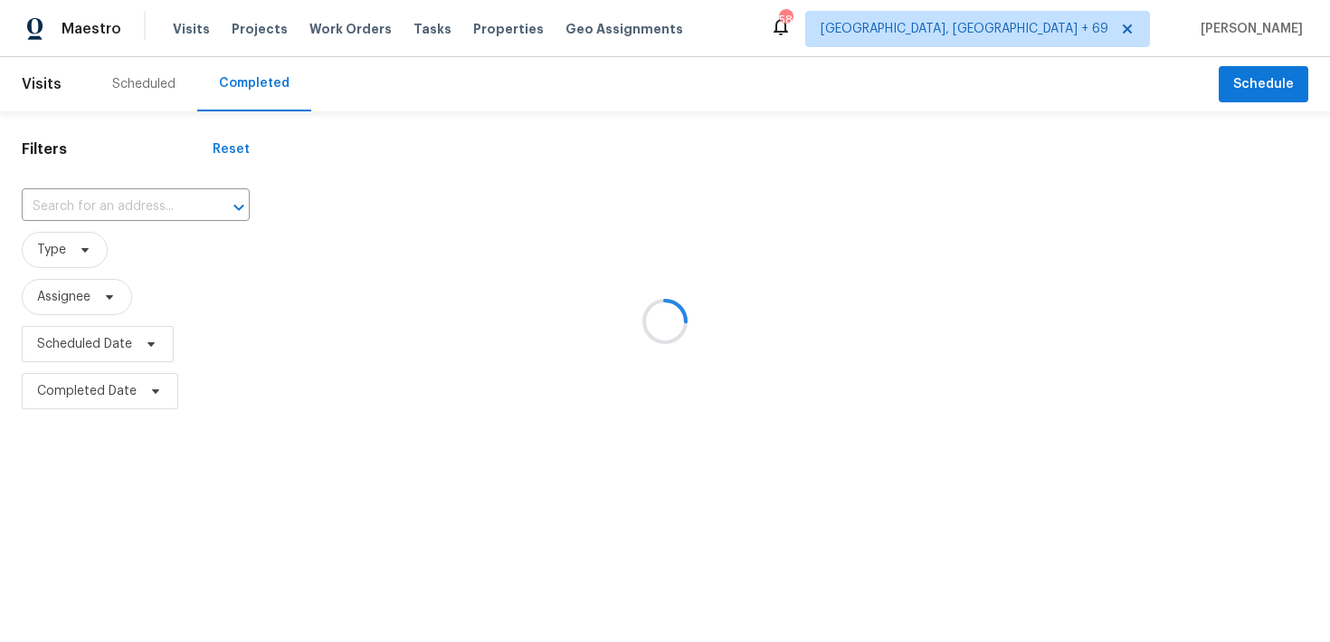
click at [81, 212] on div at bounding box center [665, 321] width 1330 height 642
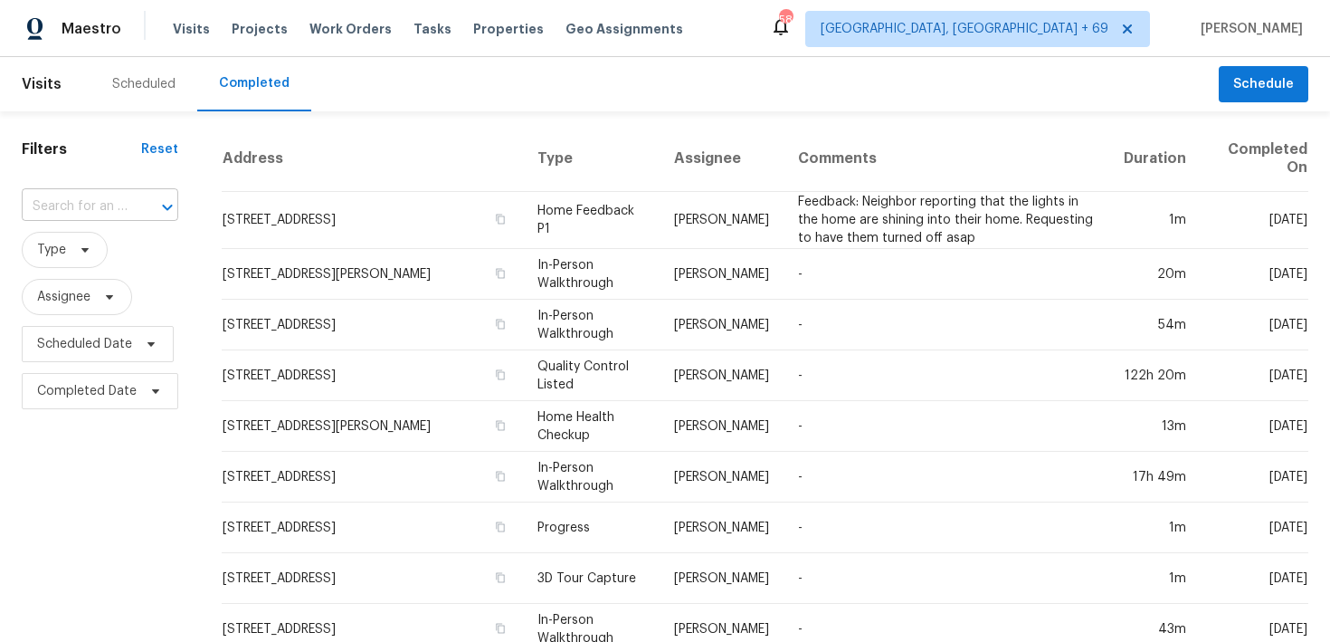
click at [62, 204] on input "text" at bounding box center [75, 207] width 106 height 28
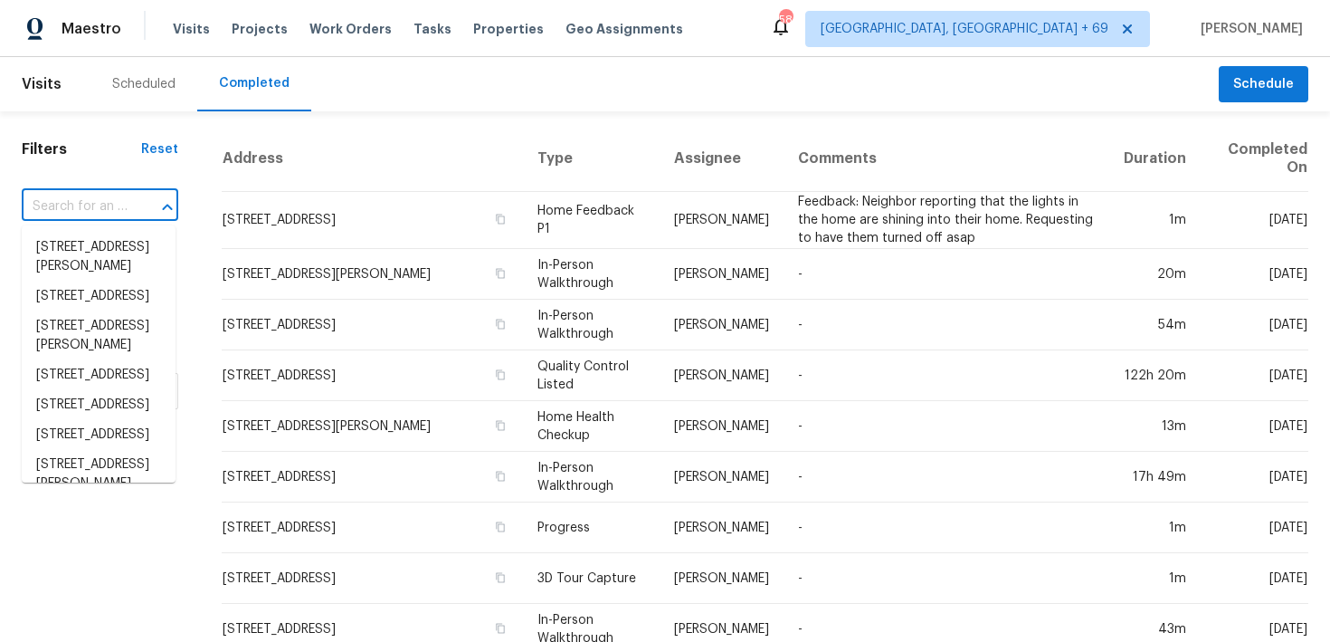
paste input "[STREET_ADDRESS]"
type input "[STREET_ADDRESS]"
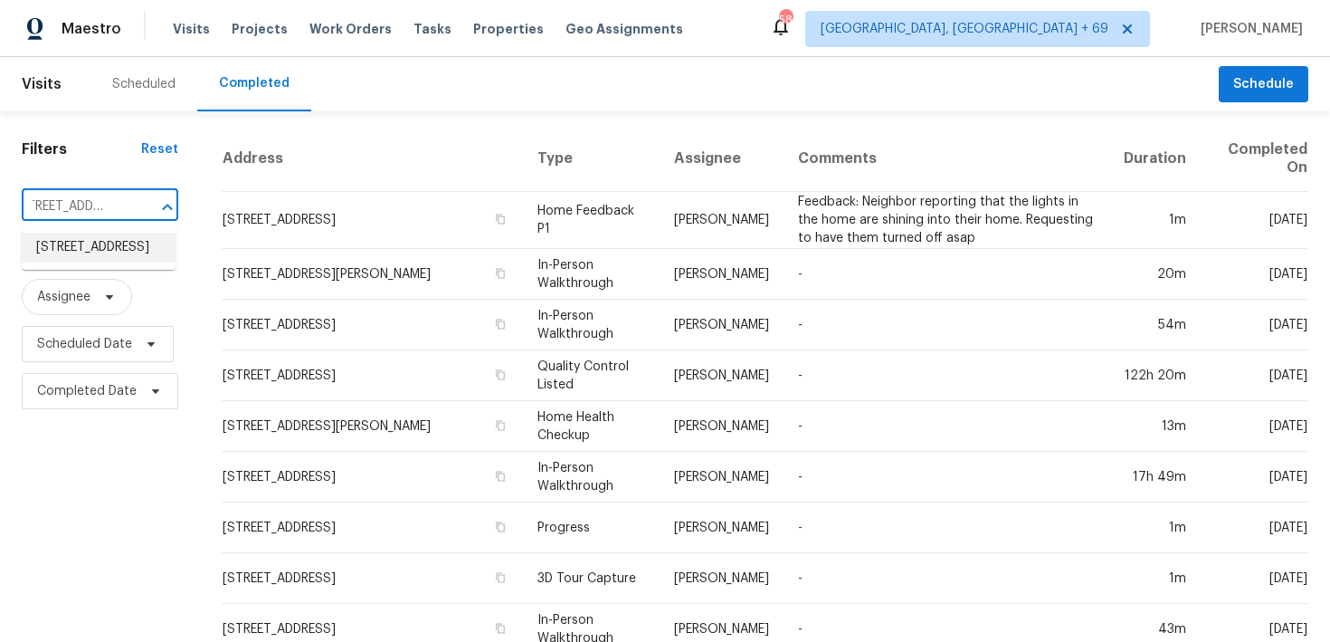
click at [68, 243] on li "[STREET_ADDRESS]" at bounding box center [99, 248] width 154 height 30
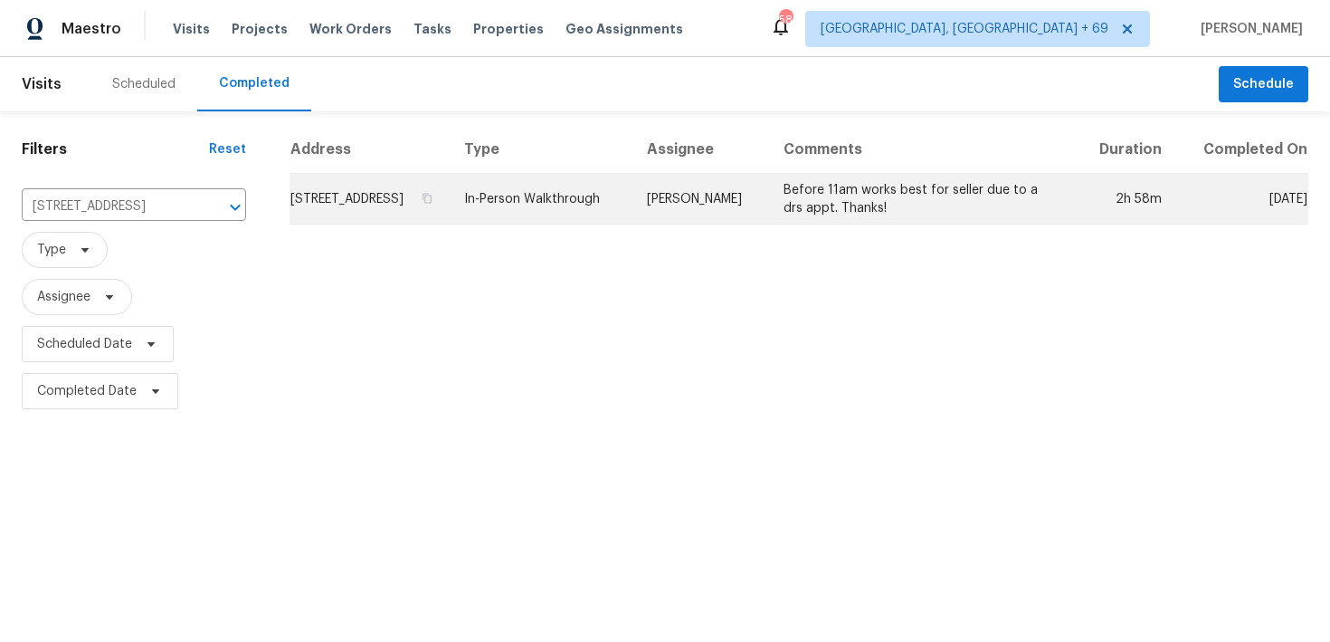
click at [554, 210] on td "In-Person Walkthrough" at bounding box center [541, 199] width 182 height 51
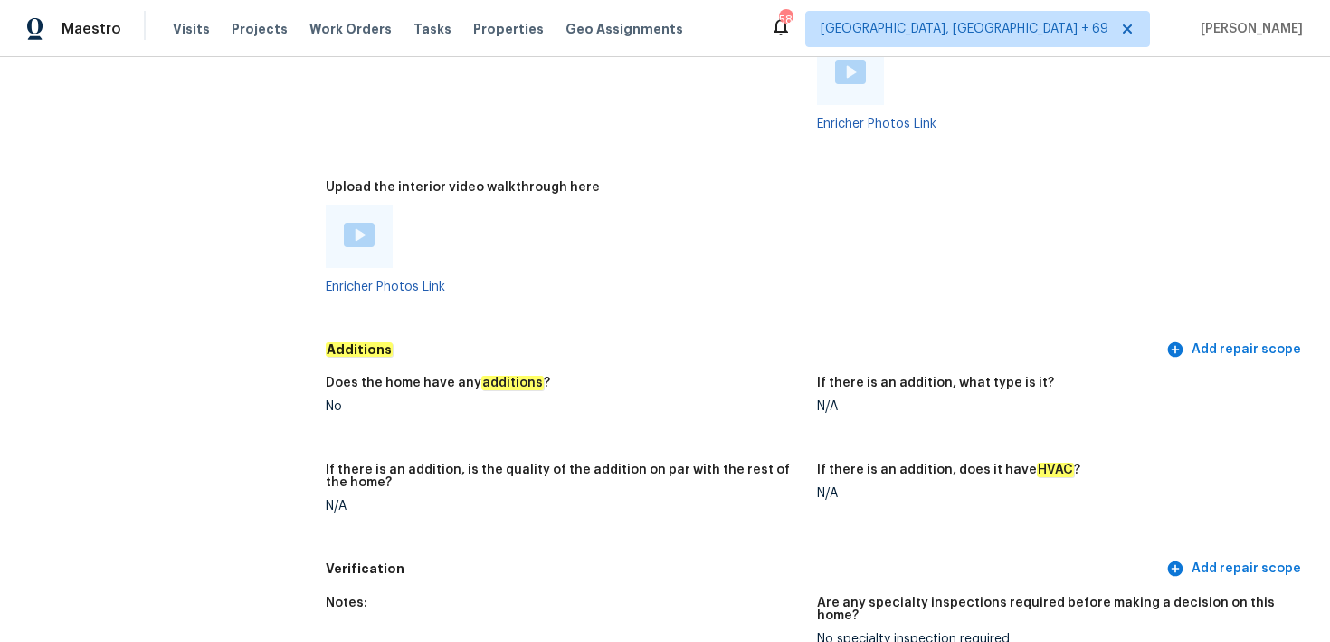
scroll to position [3867, 0]
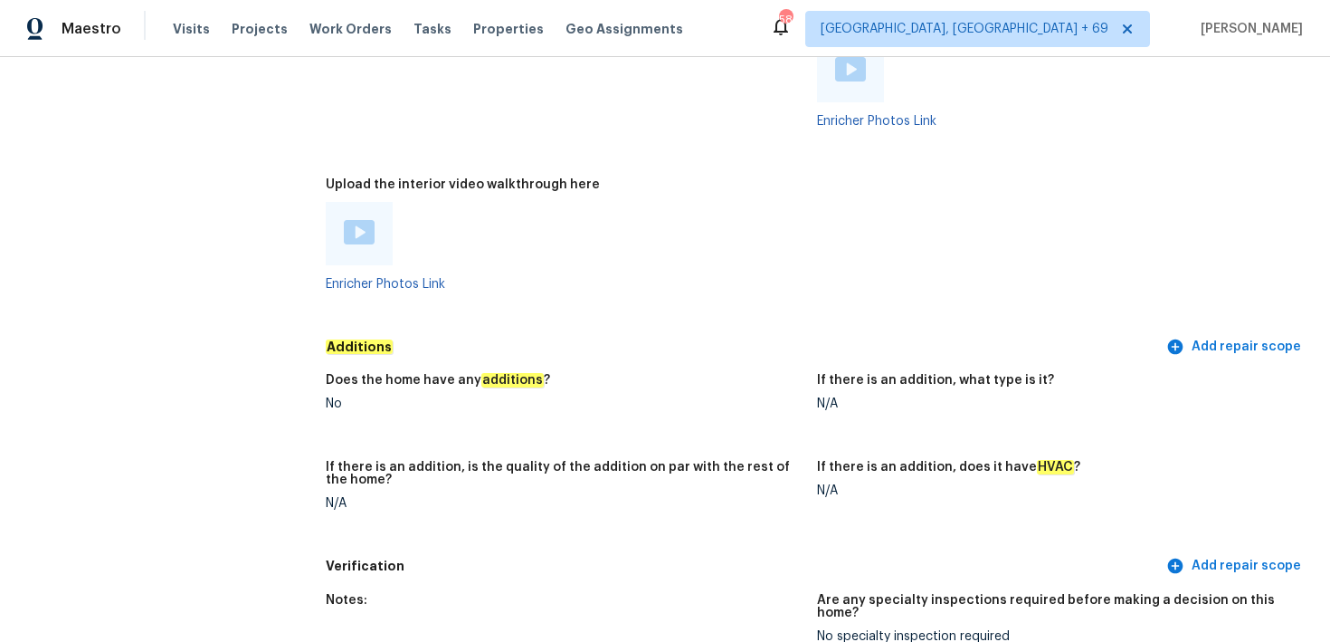
click at [362, 230] on img at bounding box center [359, 232] width 31 height 24
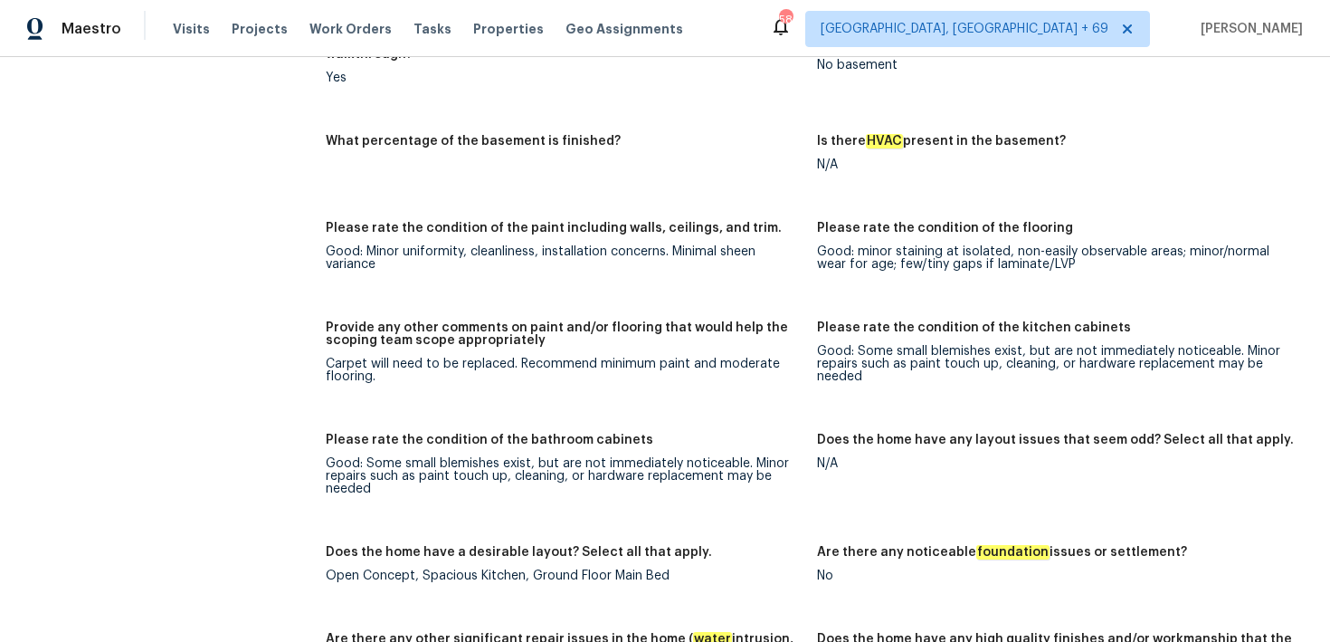
scroll to position [2687, 0]
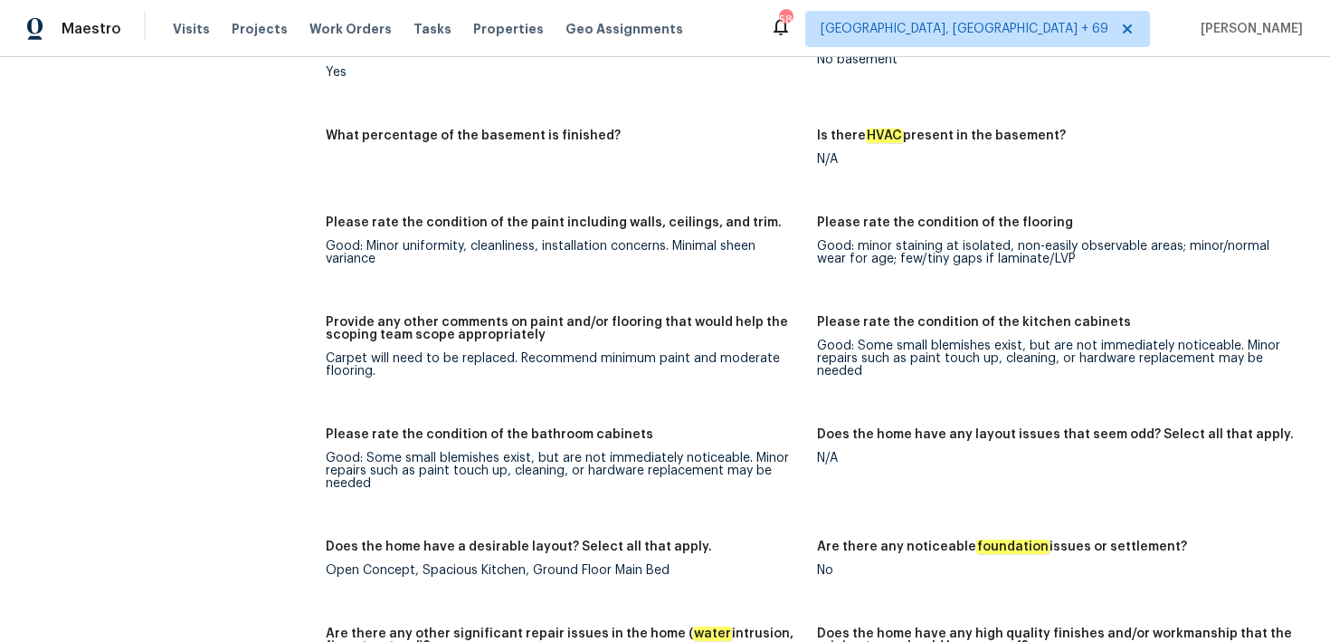
click at [186, 17] on div "Visits Projects Work Orders Tasks Properties Geo Assignments" at bounding box center [439, 29] width 532 height 36
click at [198, 35] on span "Visits" at bounding box center [191, 29] width 37 height 18
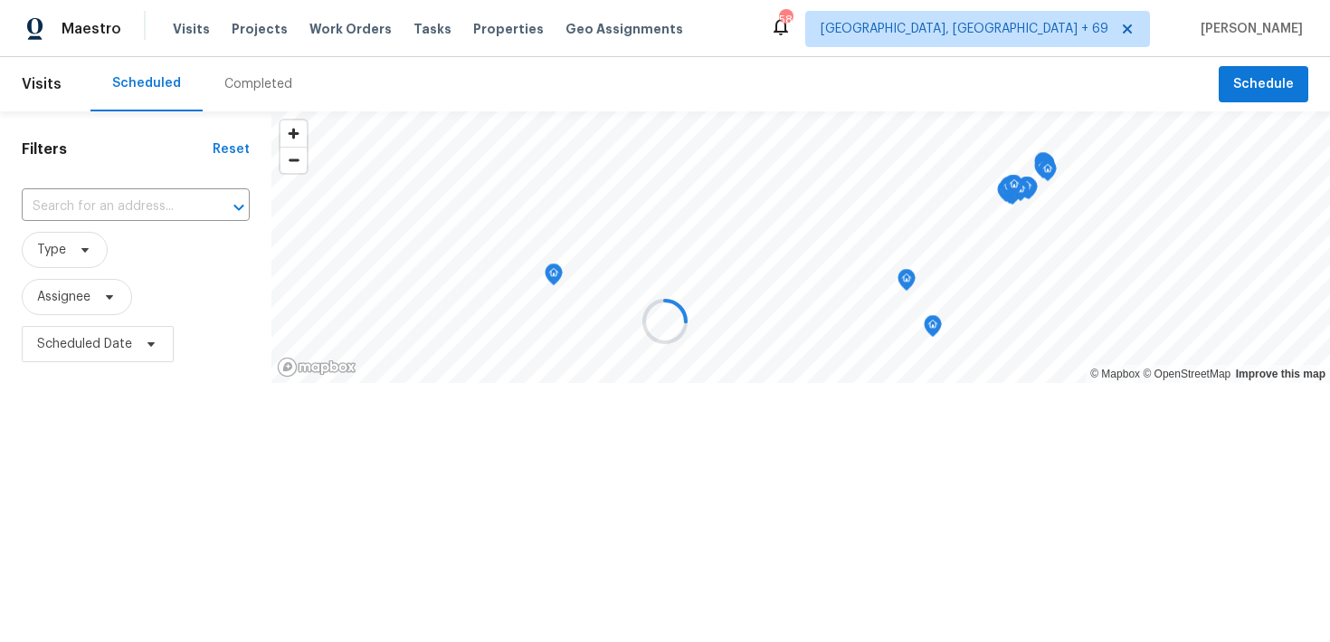
click at [265, 100] on div at bounding box center [665, 321] width 1330 height 642
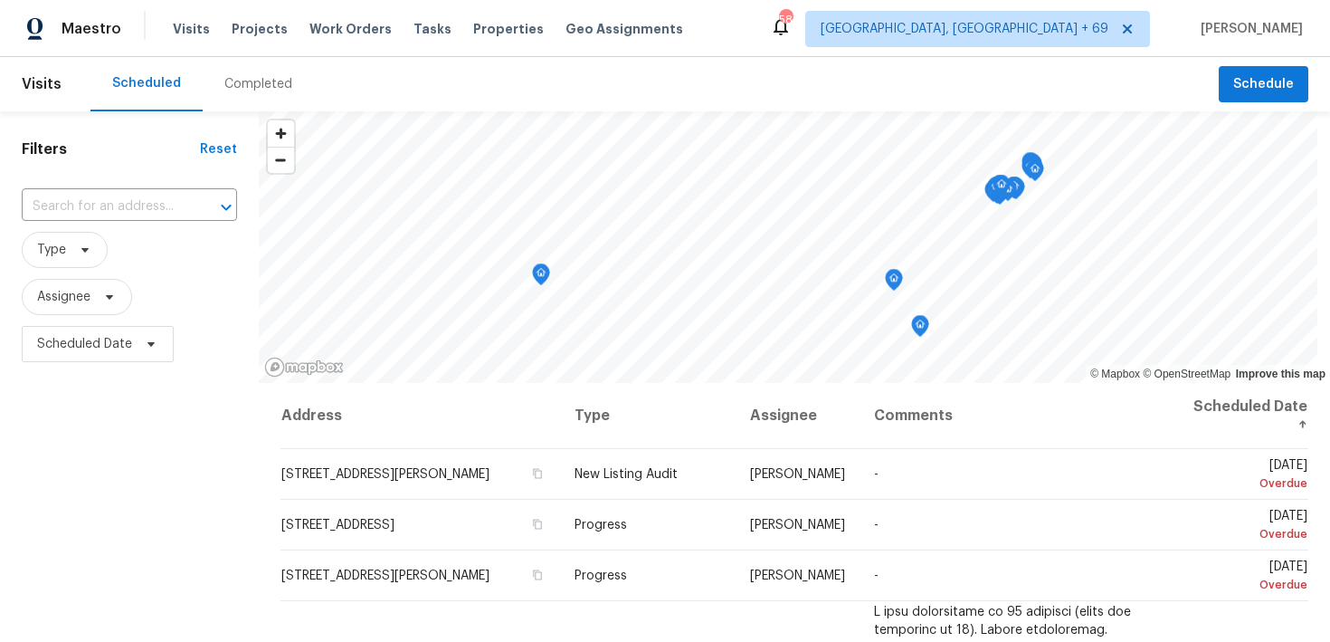
click at [243, 81] on div "Completed" at bounding box center [258, 84] width 68 height 18
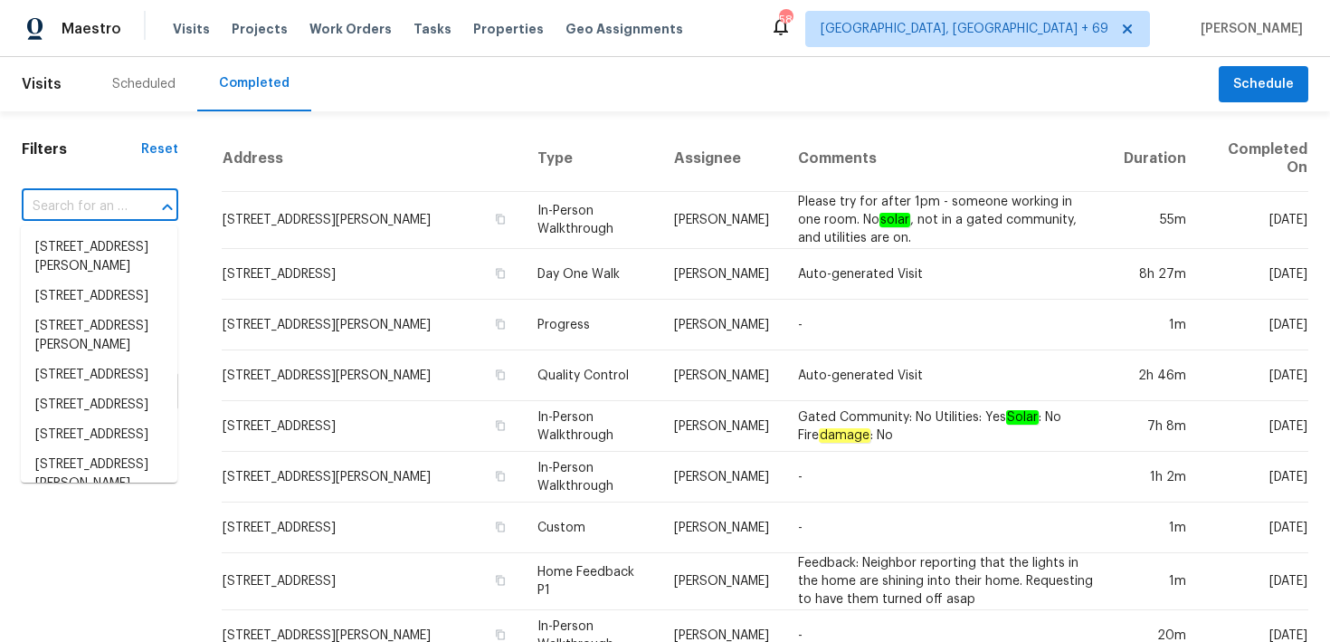
click at [76, 201] on input "text" at bounding box center [75, 207] width 106 height 28
paste input "[STREET_ADDRESS][PERSON_NAME]"
type input "[STREET_ADDRESS][PERSON_NAME]"
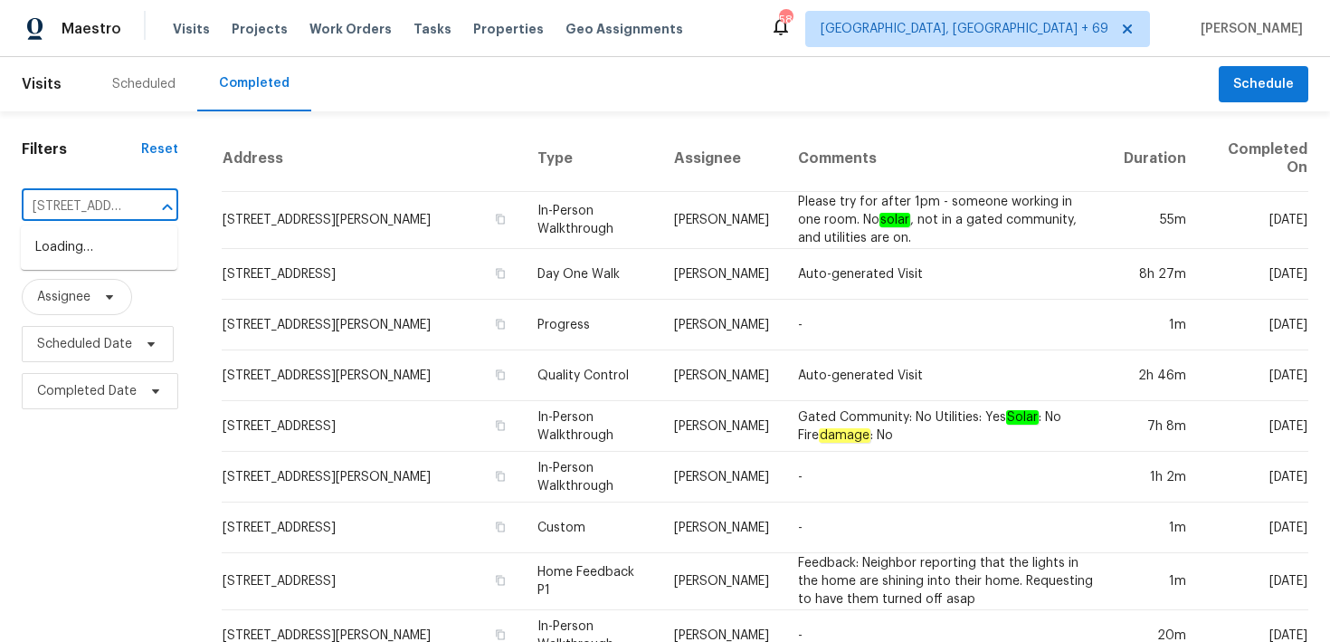
scroll to position [0, 109]
click at [62, 252] on li "[STREET_ADDRESS][PERSON_NAME]" at bounding box center [99, 257] width 157 height 49
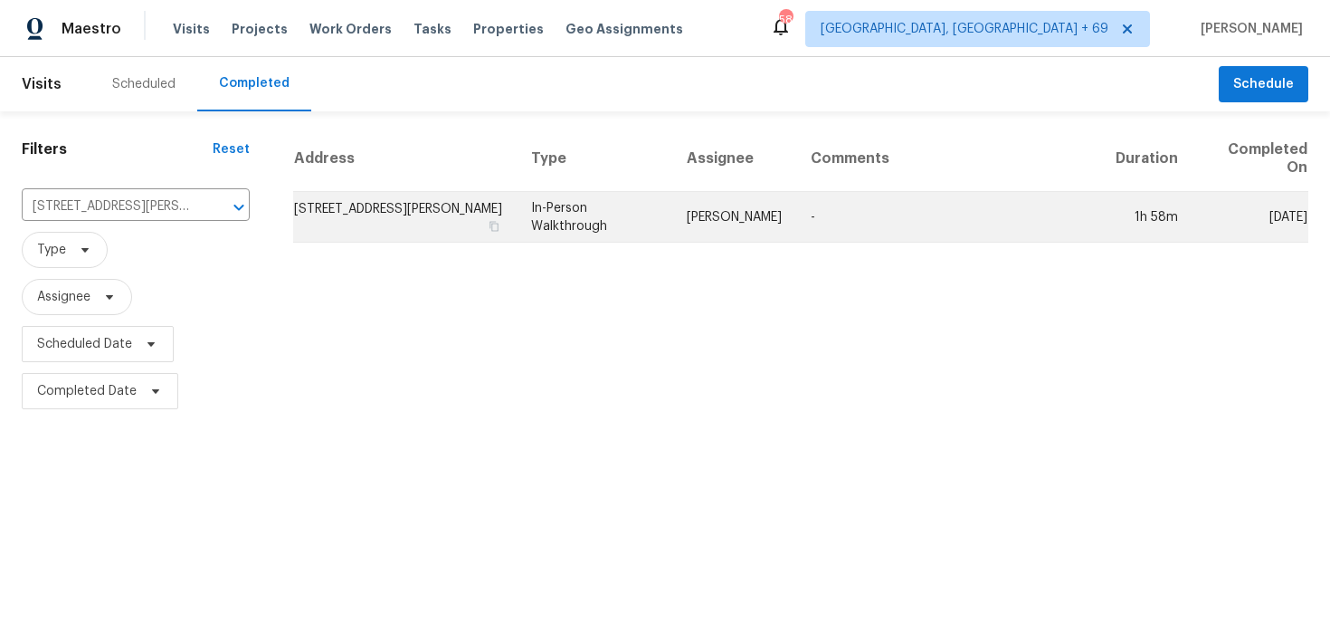
click at [556, 201] on td "In-Person Walkthrough" at bounding box center [595, 217] width 156 height 51
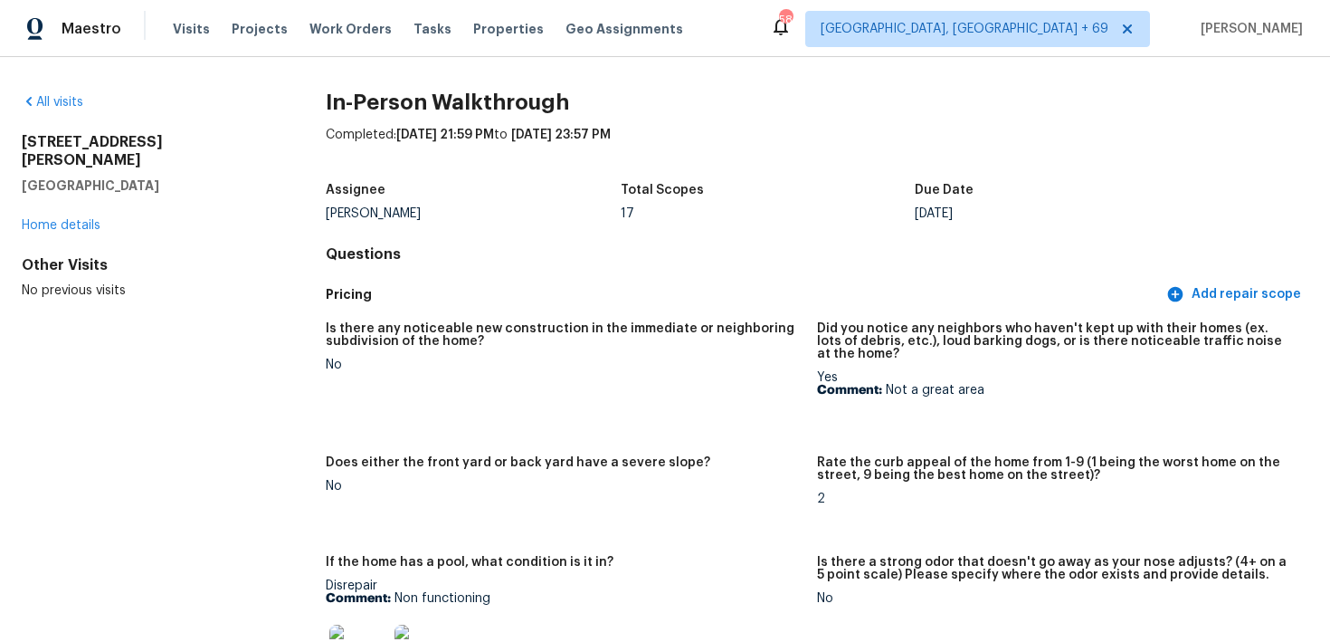
click at [205, 14] on div "Visits Projects Work Orders Tasks Properties Geo Assignments" at bounding box center [439, 29] width 532 height 36
click at [190, 24] on span "Visits" at bounding box center [191, 29] width 37 height 18
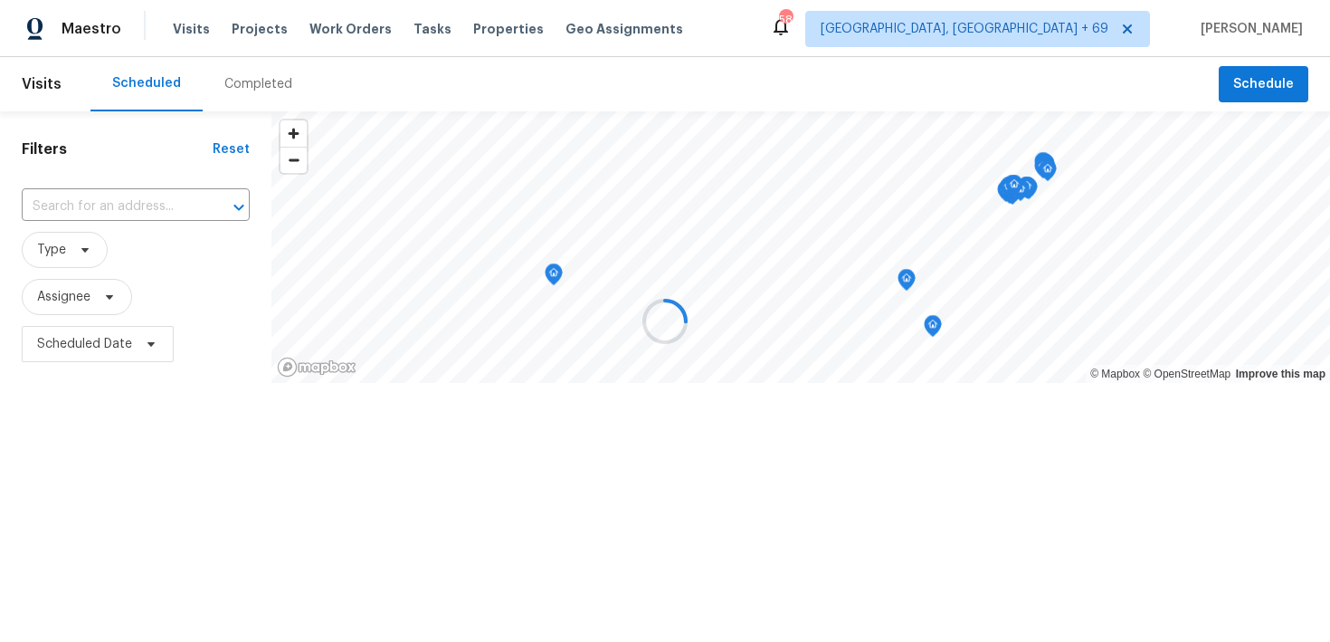
click at [247, 85] on div at bounding box center [665, 321] width 1330 height 642
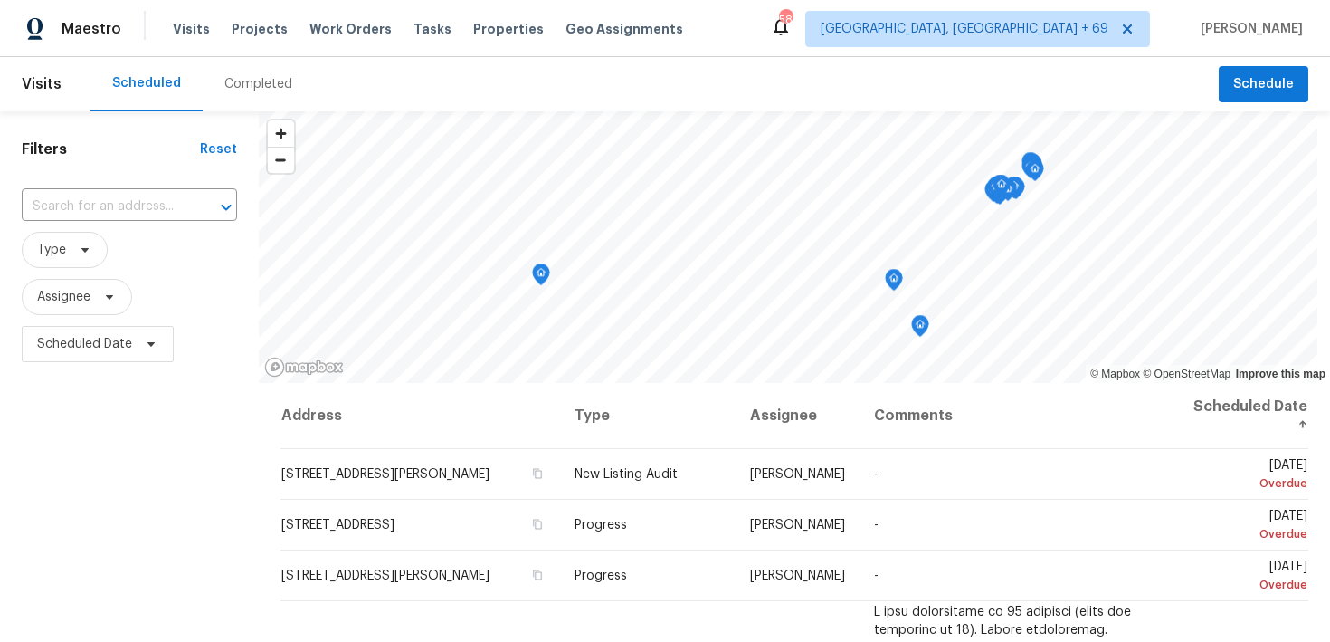
click at [236, 95] on div "Completed" at bounding box center [258, 84] width 111 height 54
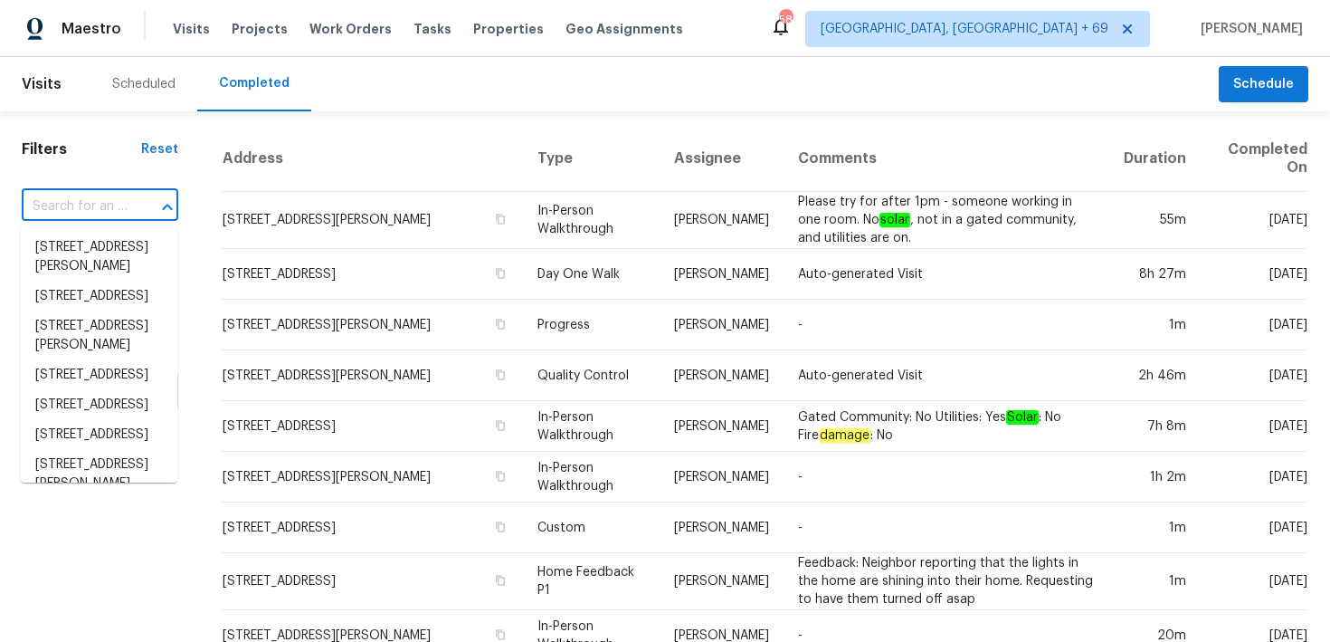
click at [58, 205] on input "text" at bounding box center [75, 207] width 106 height 28
paste input "[STREET_ADDRESS][PERSON_NAME]"
type input "[STREET_ADDRESS][PERSON_NAME]"
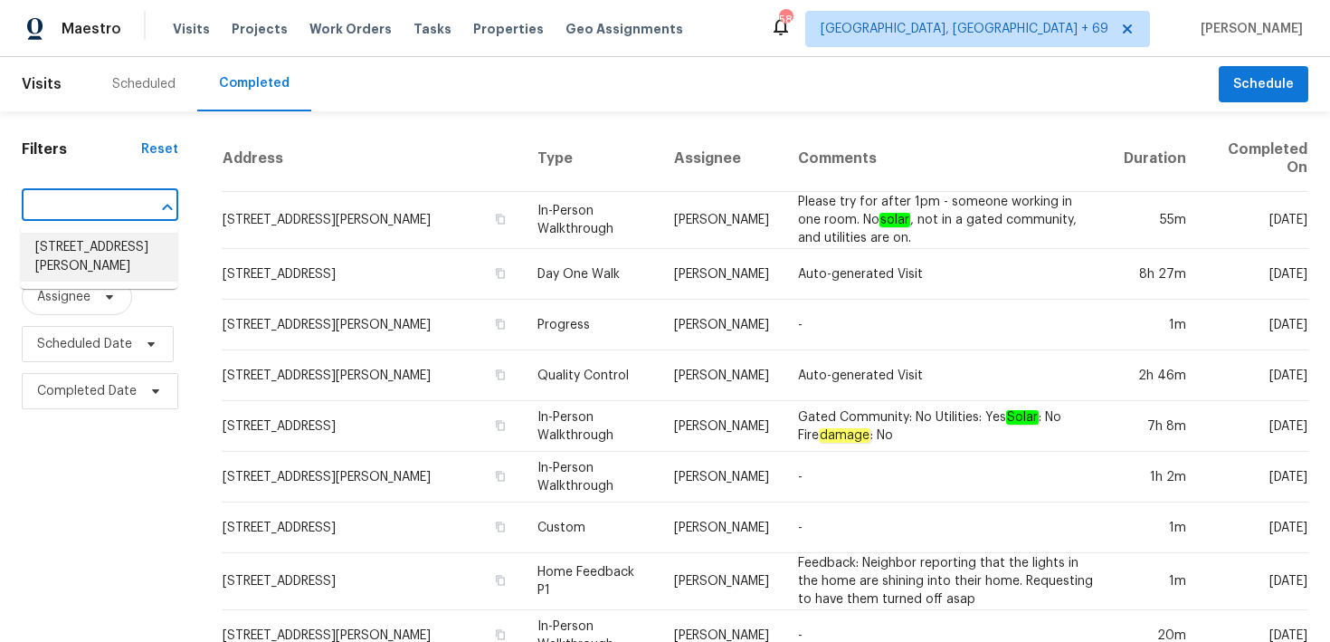
click at [70, 256] on li "[STREET_ADDRESS][PERSON_NAME]" at bounding box center [99, 257] width 157 height 49
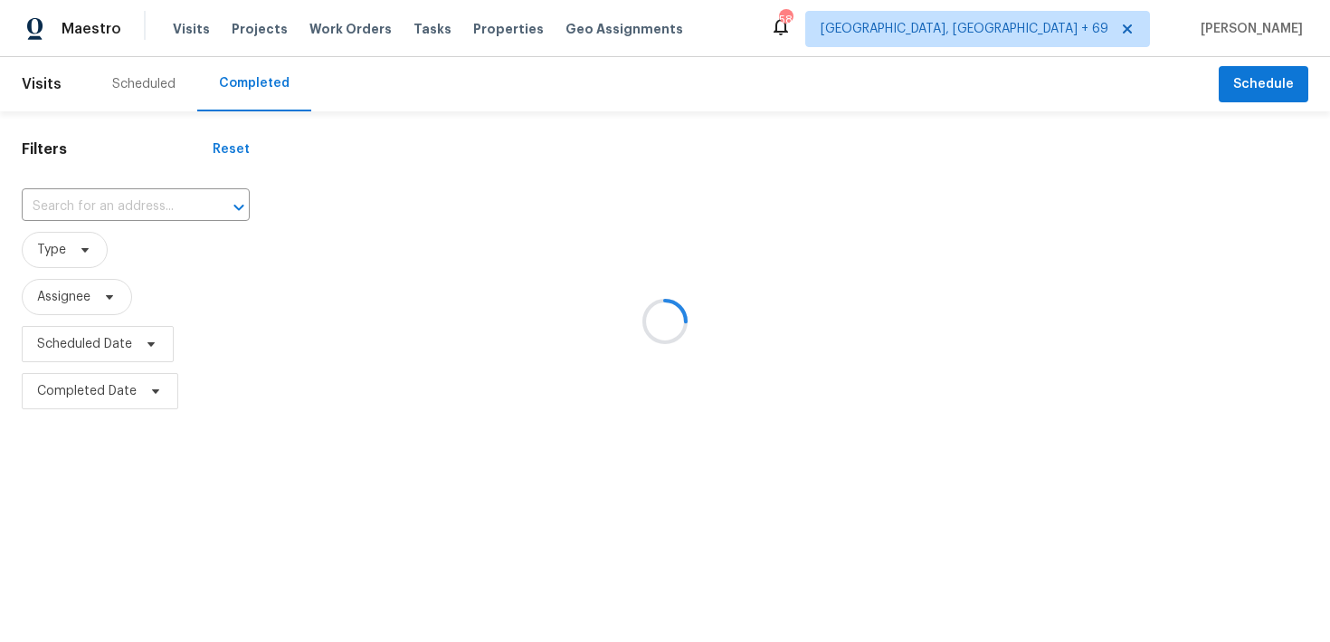
type input "[STREET_ADDRESS][PERSON_NAME]"
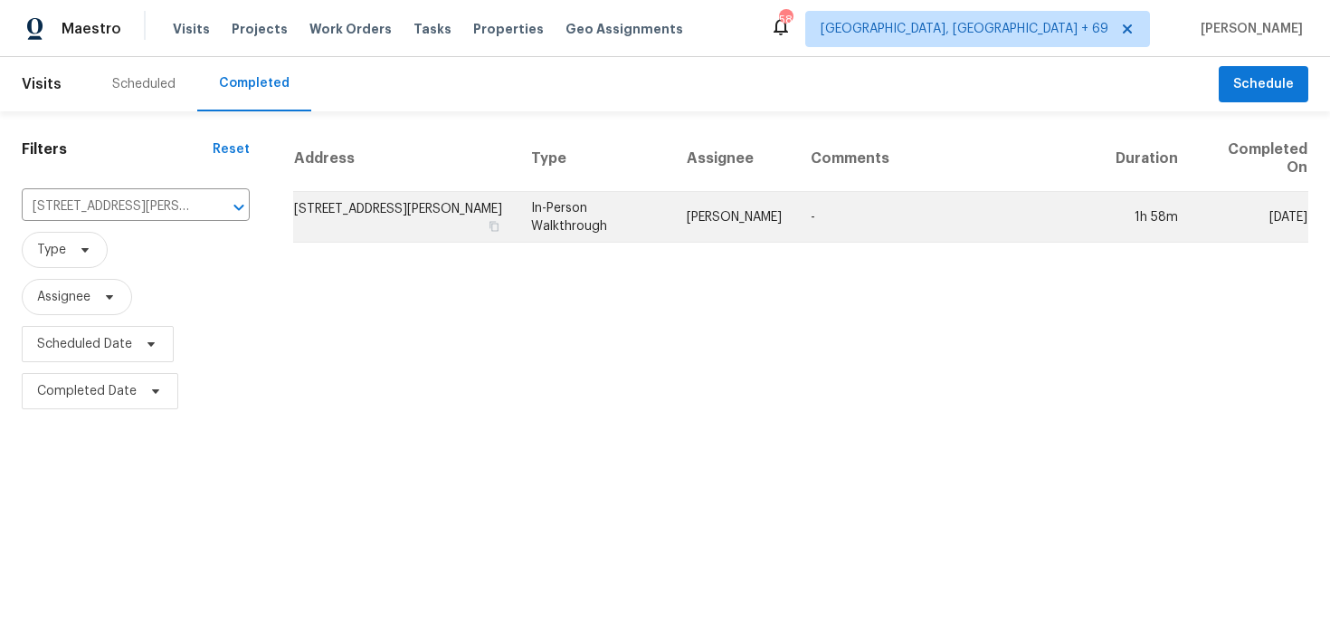
click at [570, 212] on td "In-Person Walkthrough" at bounding box center [595, 217] width 156 height 51
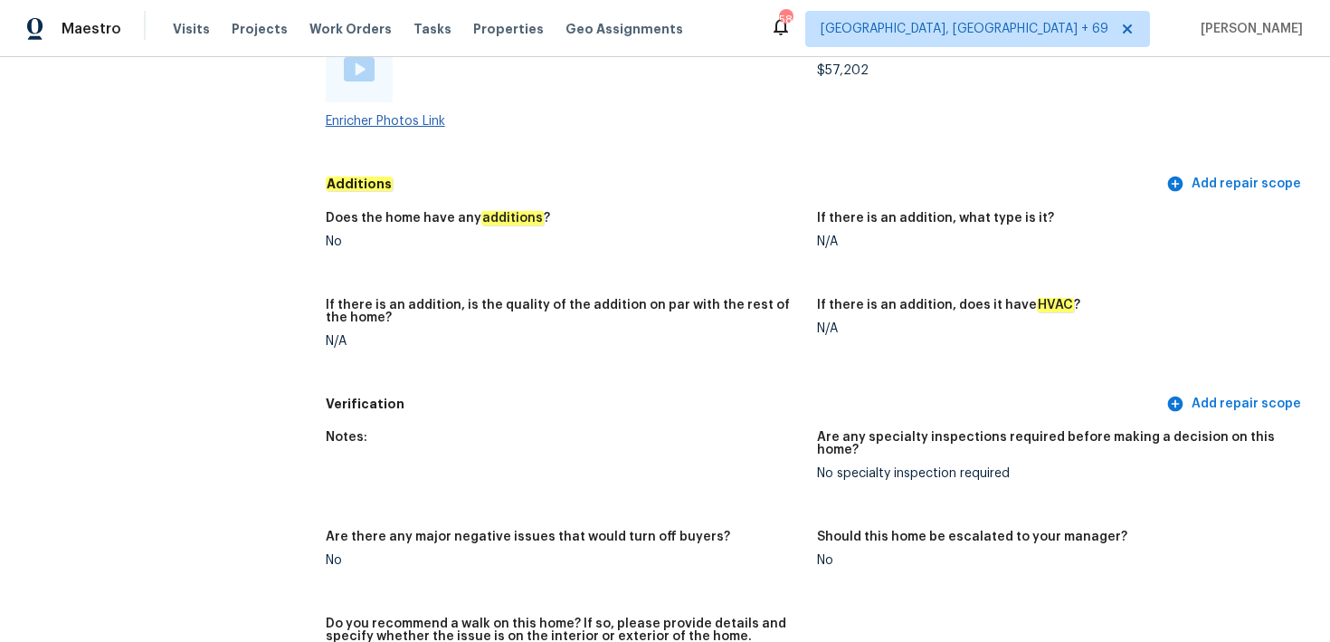
scroll to position [4548, 0]
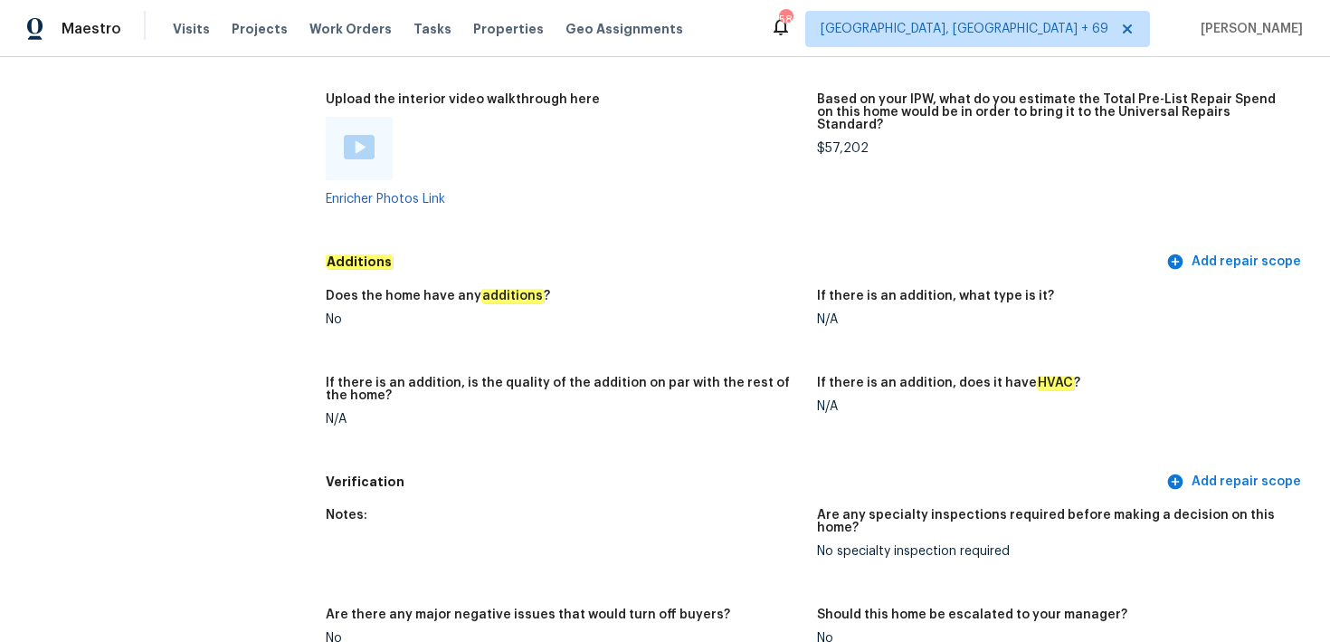
click at [353, 135] on img at bounding box center [359, 147] width 31 height 24
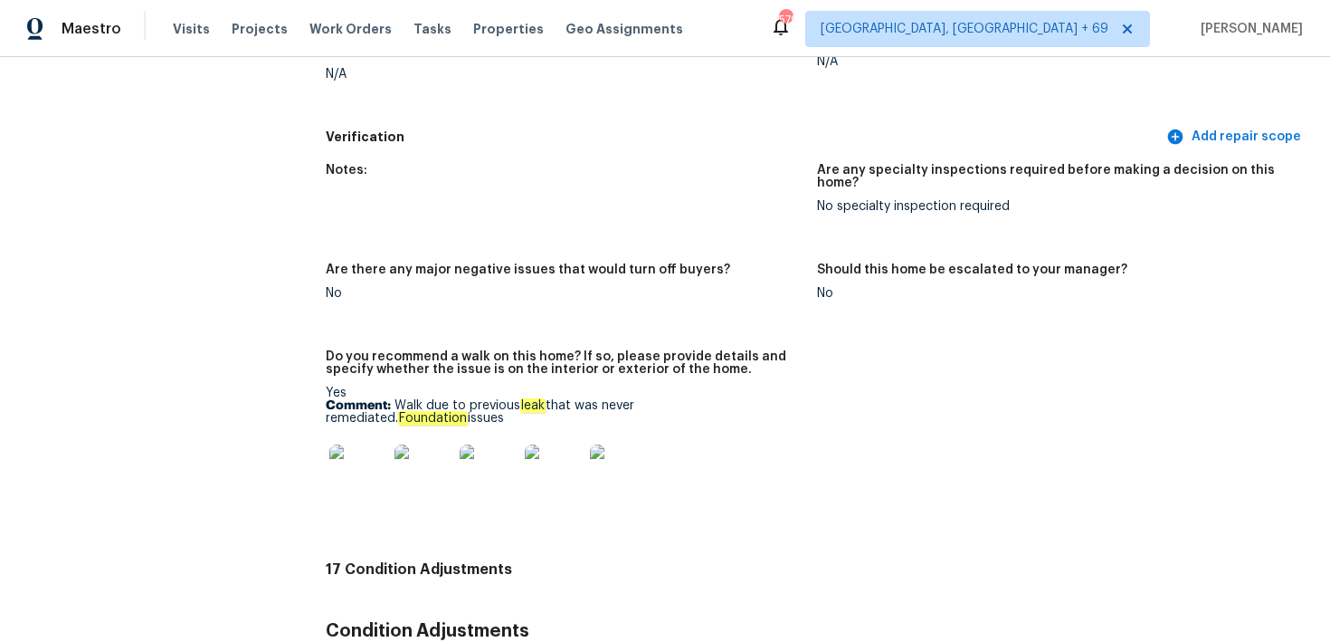
scroll to position [4791, 0]
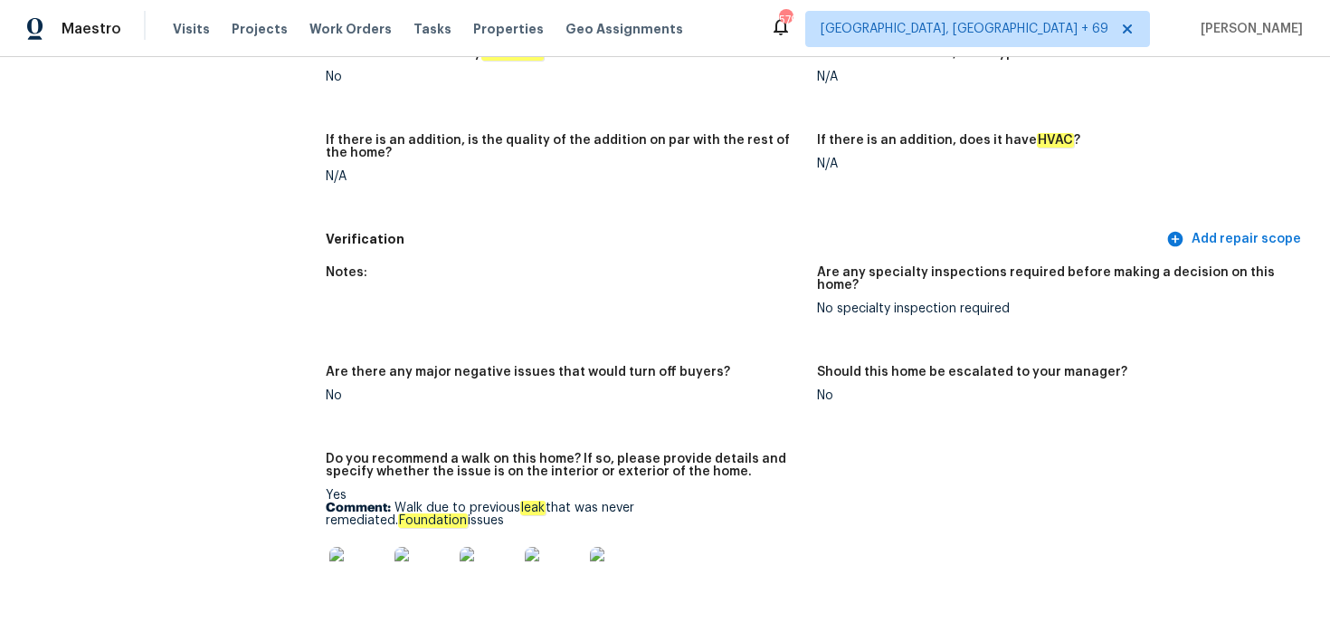
click at [414, 501] on p "Comment: Walk due to previous leak that was never remediated. Foundation issues" at bounding box center [564, 513] width 477 height 25
click at [396, 501] on p "Comment: Walk due to previous leak that was never remediated. Foundation issues" at bounding box center [564, 513] width 477 height 25
click at [401, 501] on p "Comment: Walk due to previous leak that was never remediated. Foundation issues" at bounding box center [564, 513] width 477 height 25
copy p "Walk due to previous leak that was never remediated. Foundation issues"
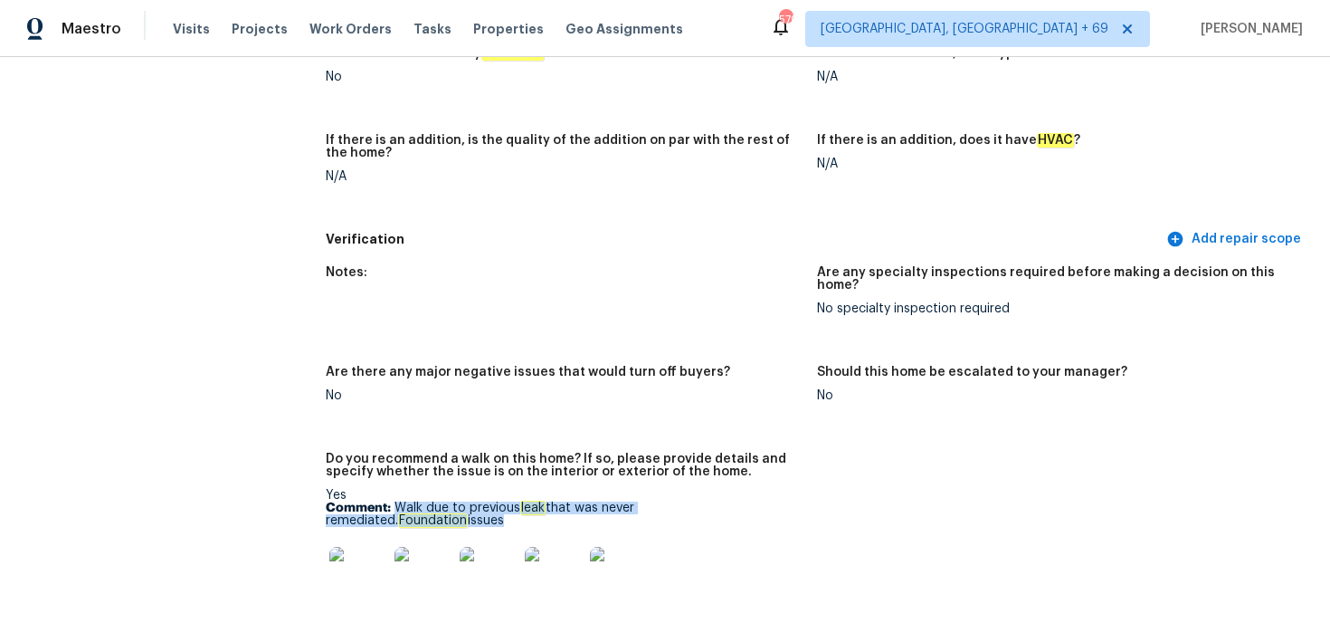
click at [357, 554] on img at bounding box center [358, 576] width 58 height 58
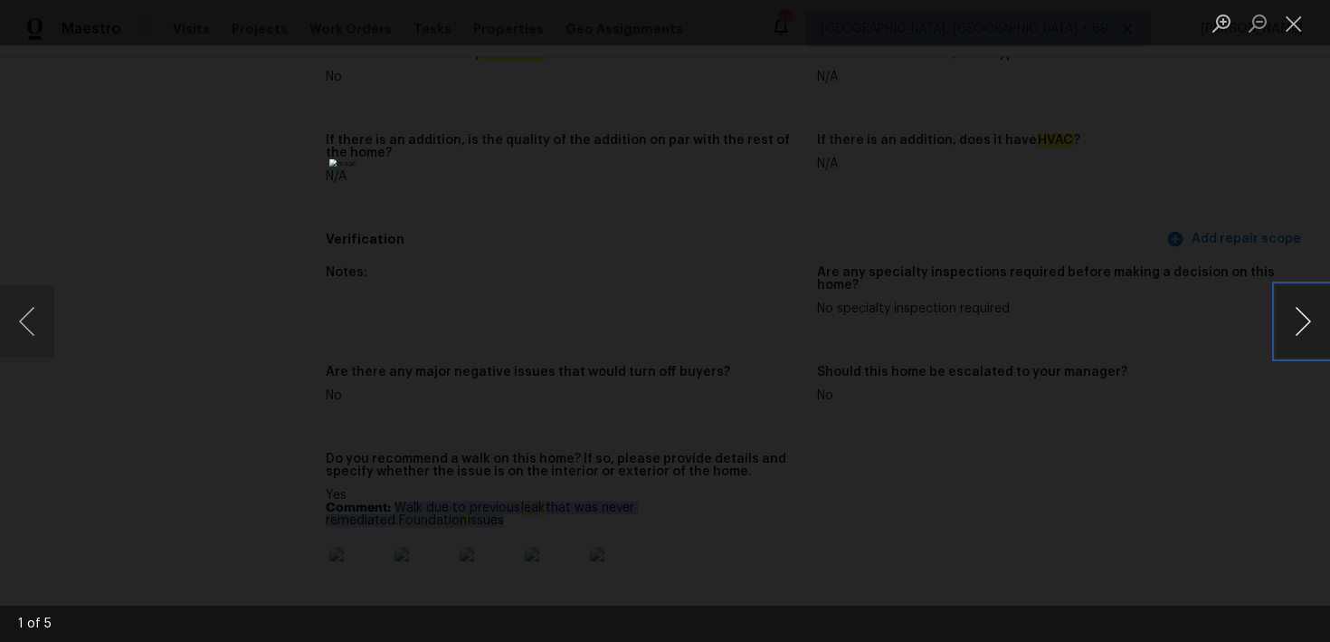
click at [1311, 328] on button "Next image" at bounding box center [1303, 321] width 54 height 72
drag, startPoint x: 260, startPoint y: 193, endPoint x: 272, endPoint y: 189, distance: 13.2
click at [260, 193] on div "Lightbox" at bounding box center [665, 321] width 1330 height 642
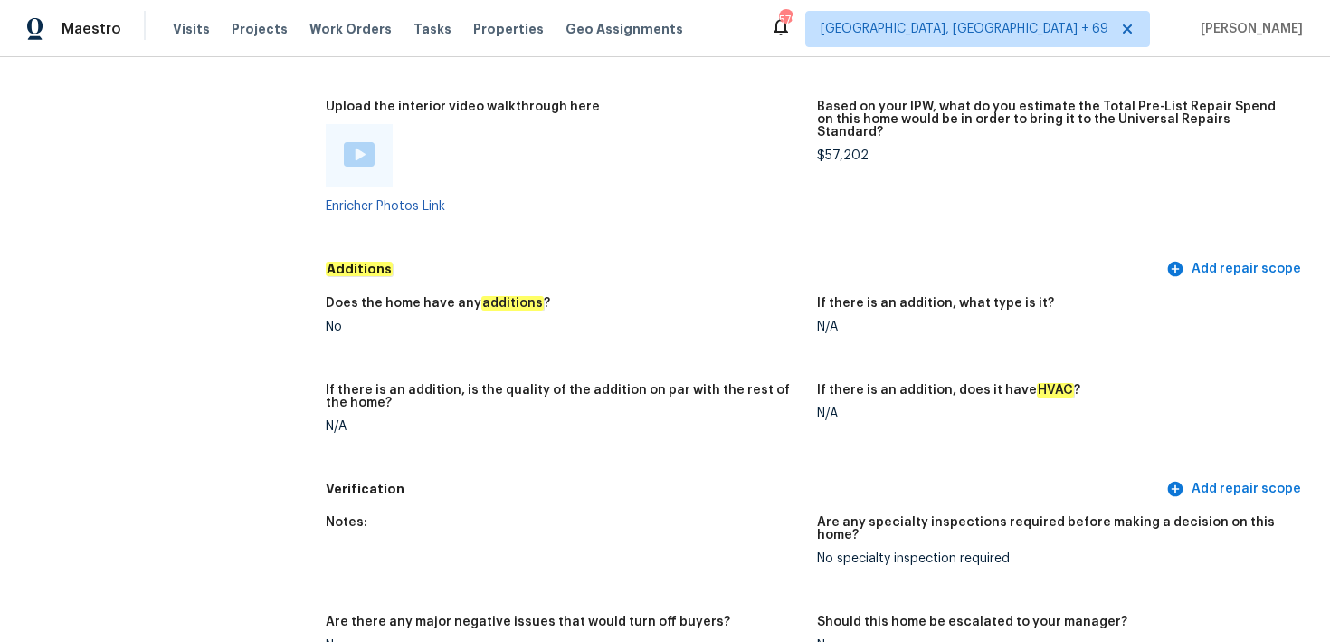
scroll to position [4458, 0]
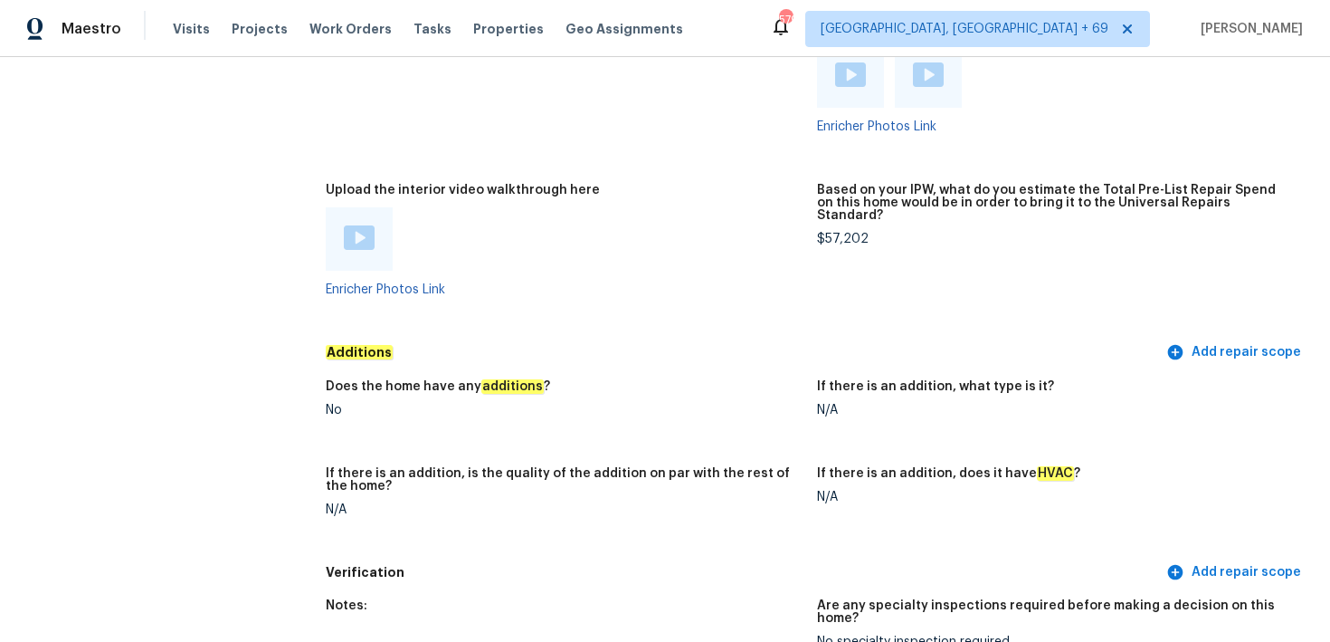
click at [367, 233] on img at bounding box center [359, 237] width 31 height 24
click at [358, 226] on img at bounding box center [359, 237] width 31 height 24
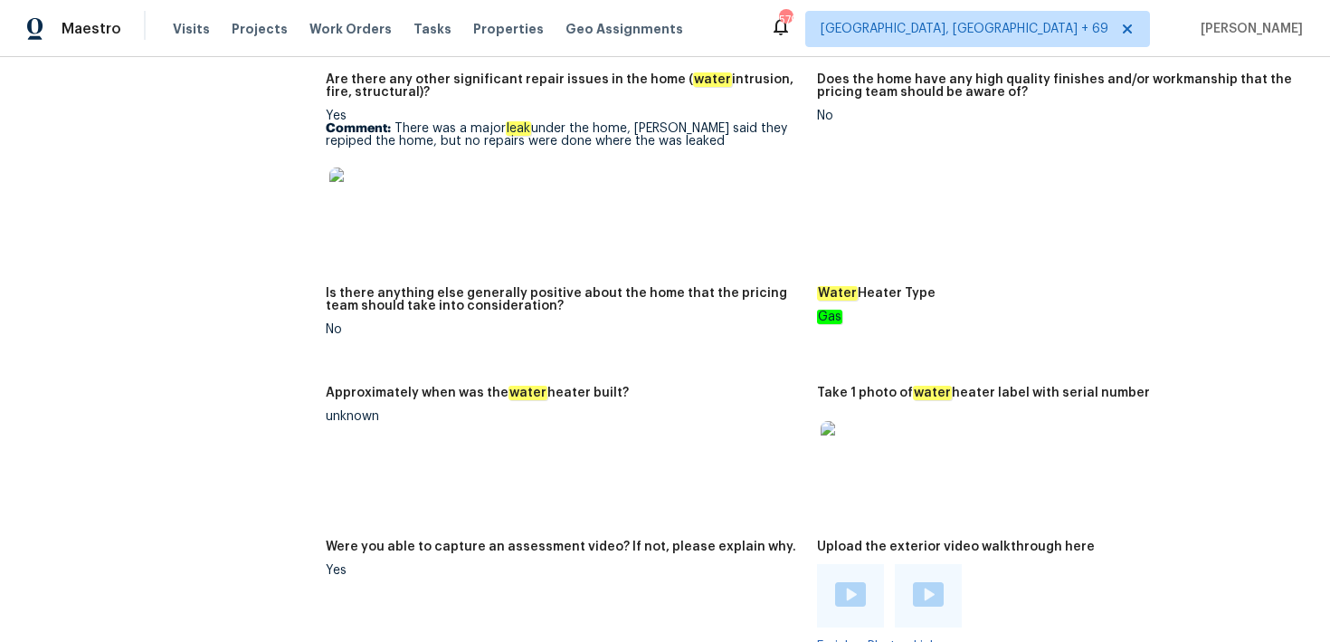
scroll to position [3703, 0]
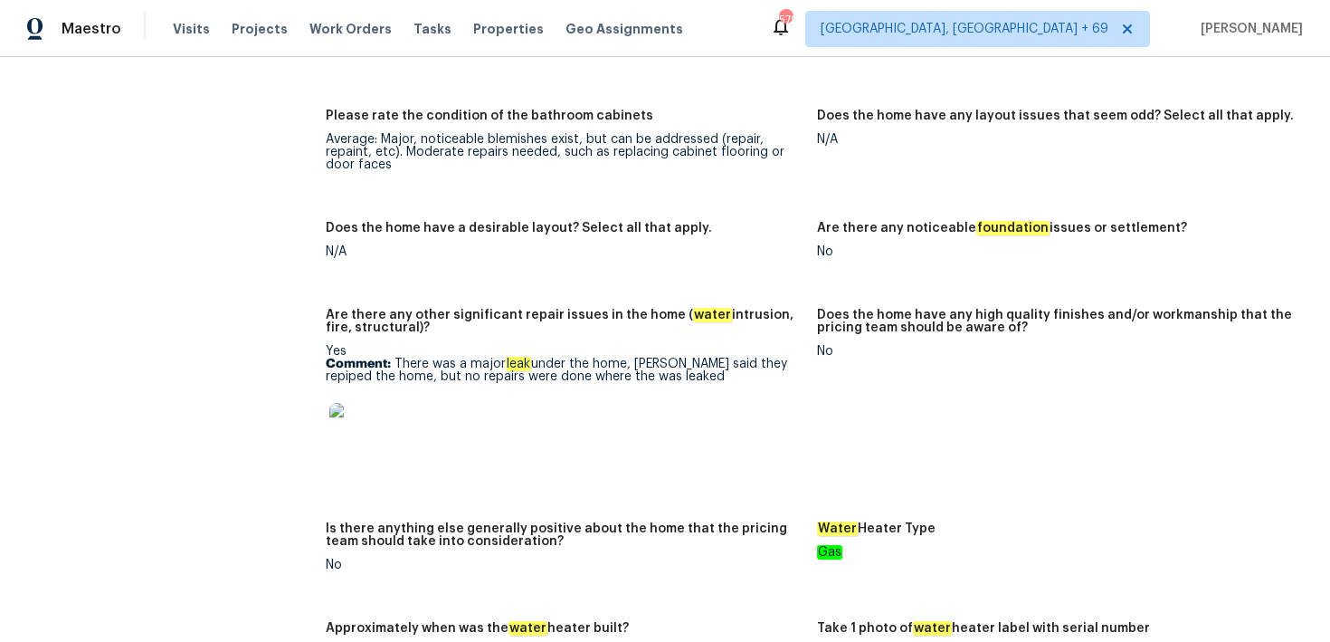
click at [377, 405] on img at bounding box center [358, 432] width 58 height 58
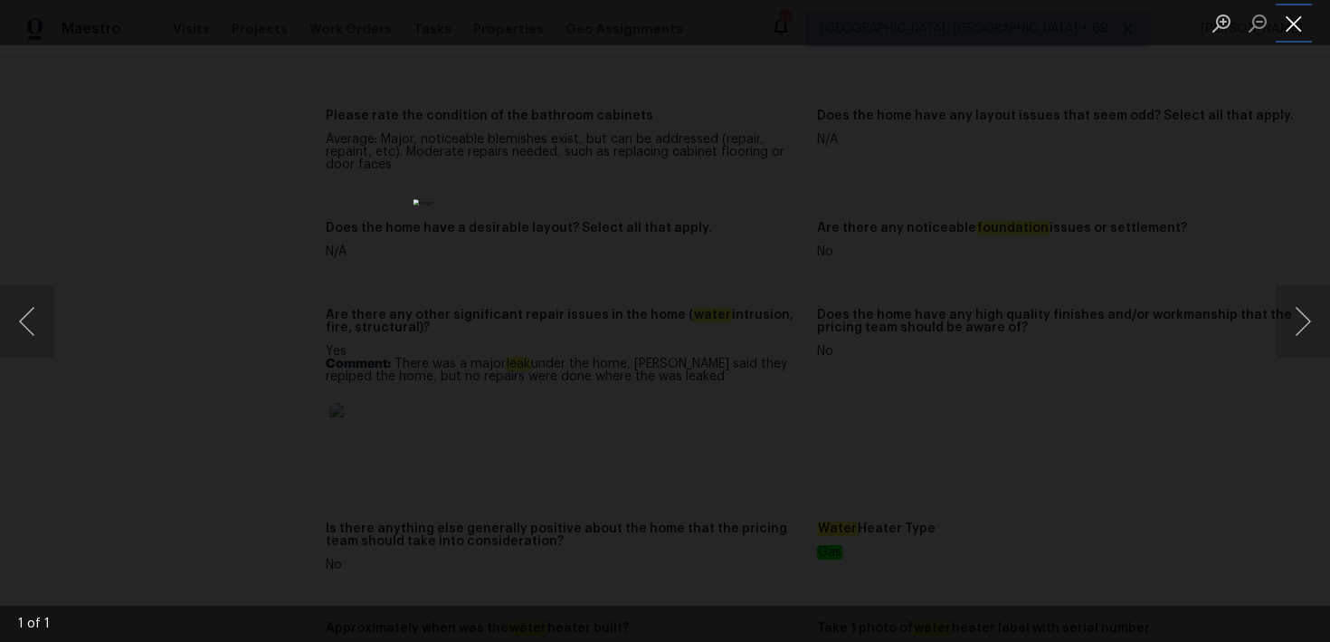
click at [1288, 32] on button "Close lightbox" at bounding box center [1294, 23] width 36 height 32
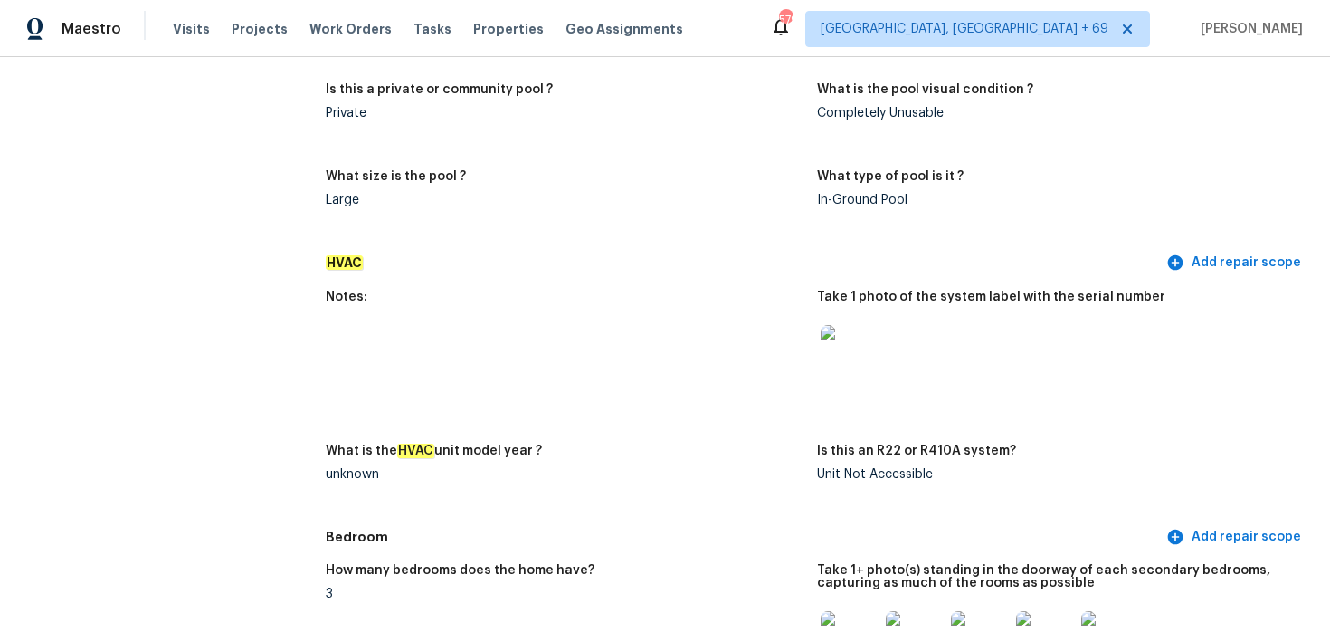
scroll to position [1814, 0]
click at [195, 28] on span "Visits" at bounding box center [191, 29] width 37 height 18
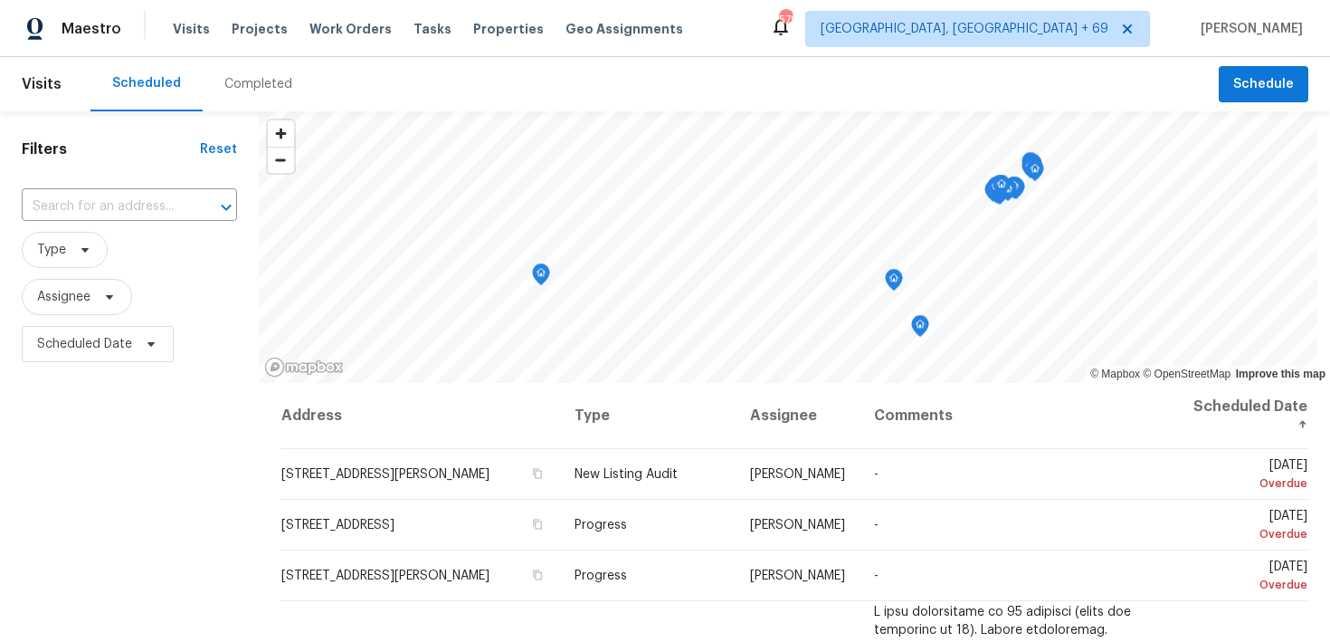
click at [245, 87] on div "Completed" at bounding box center [258, 84] width 68 height 18
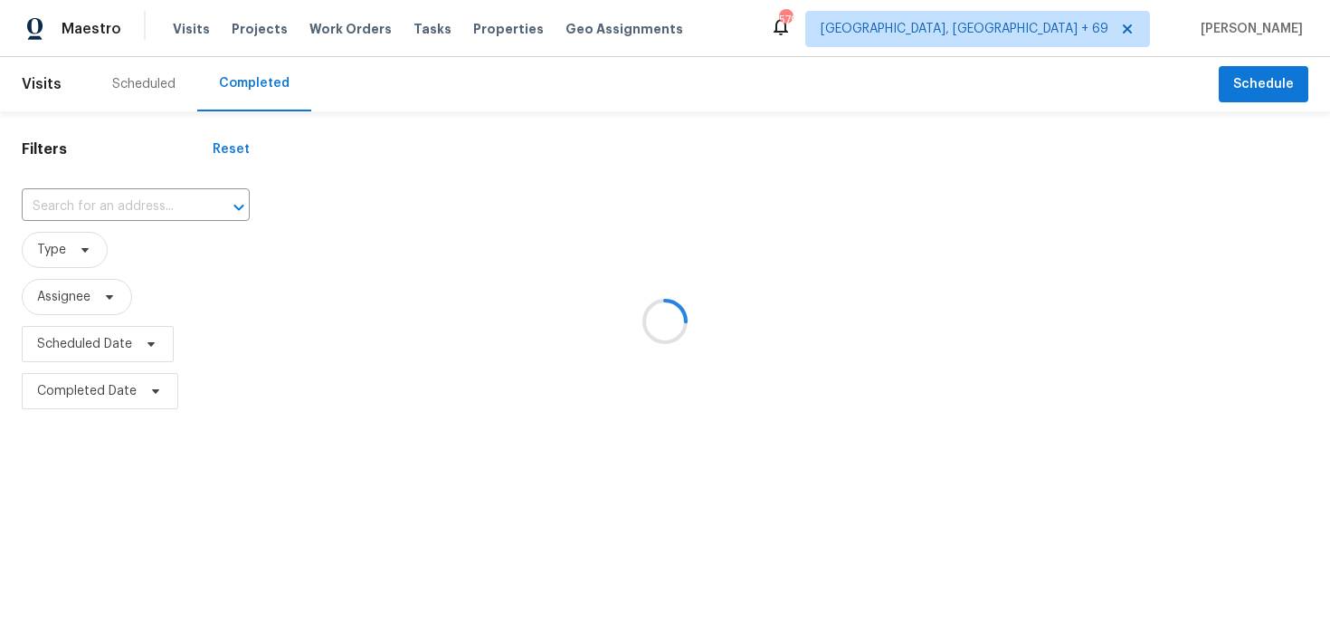
click at [93, 201] on div at bounding box center [665, 321] width 1330 height 642
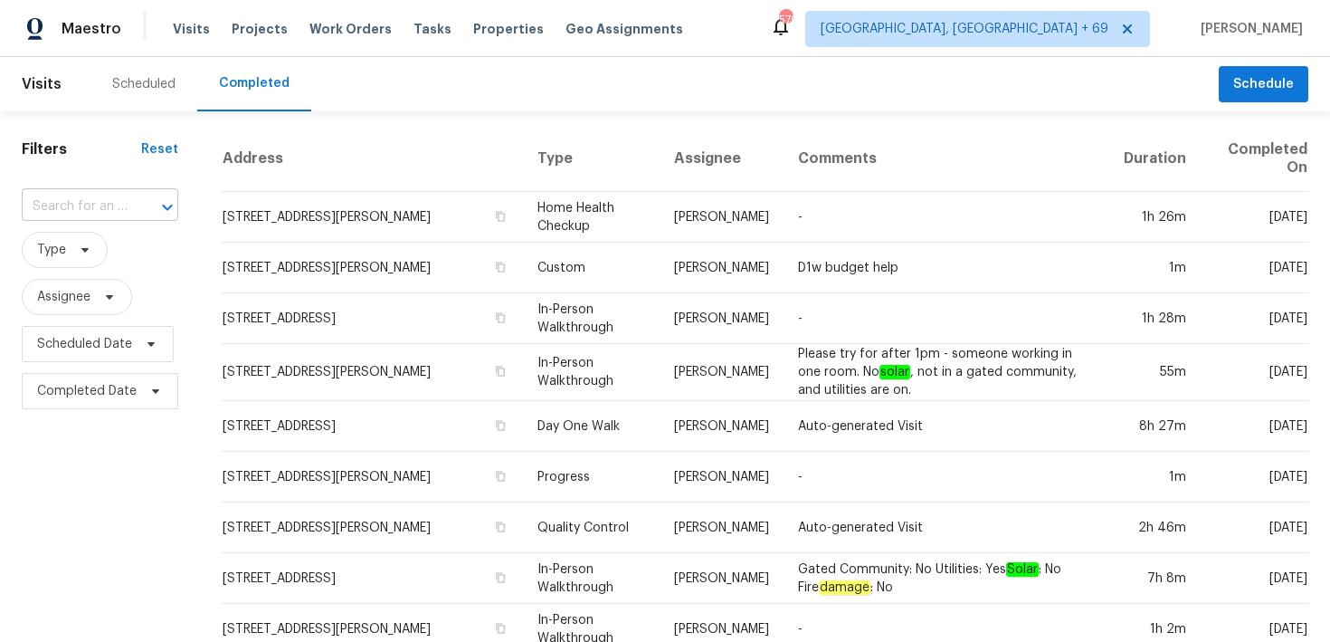
click at [81, 214] on input "text" at bounding box center [75, 207] width 106 height 28
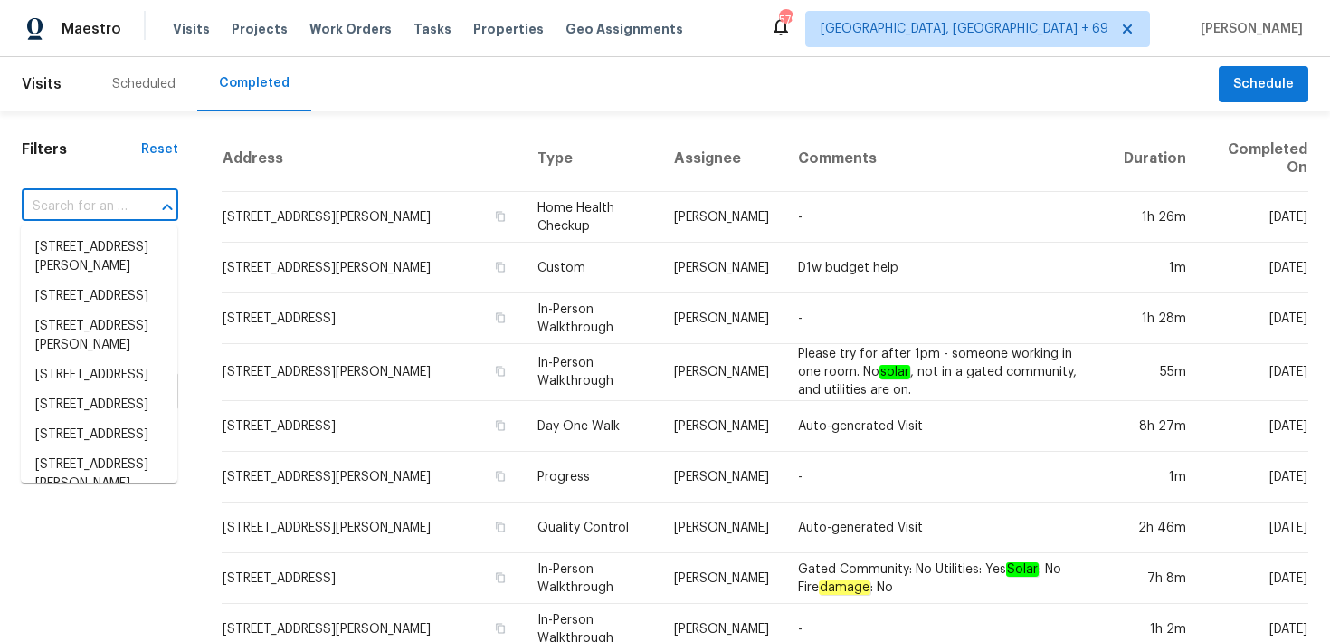
paste input "[STREET_ADDRESS][PERSON_NAME]"
type input "[STREET_ADDRESS][PERSON_NAME]"
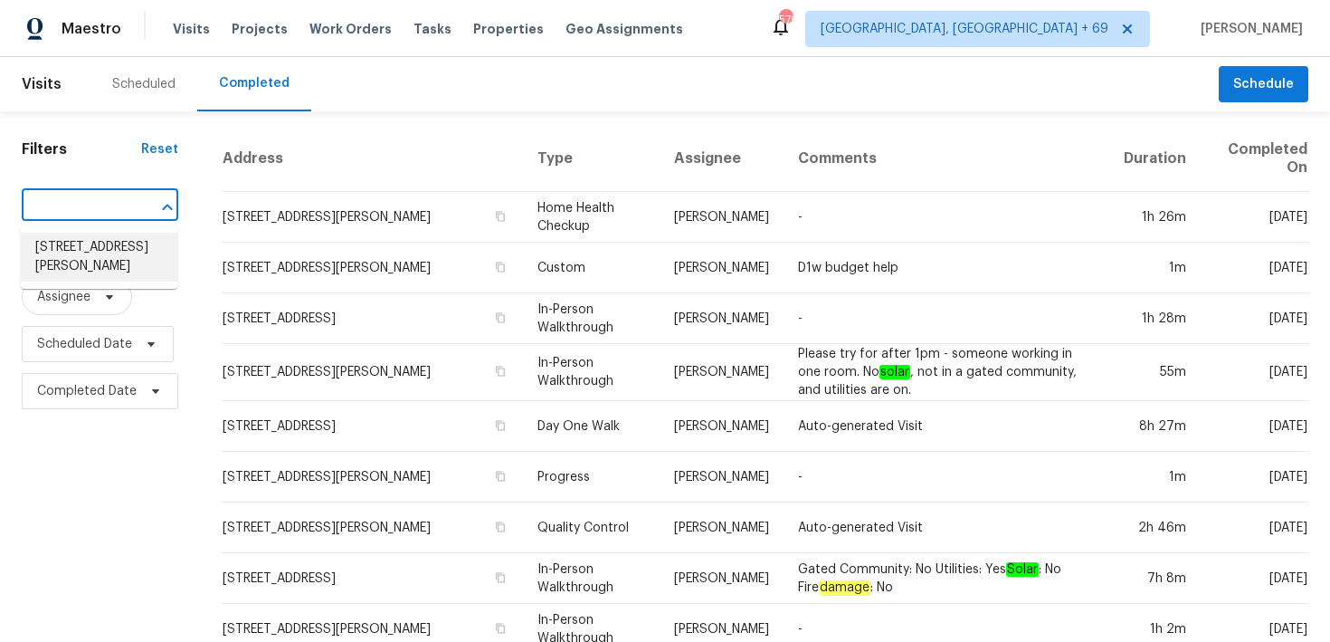
click at [62, 251] on li "[STREET_ADDRESS][PERSON_NAME]" at bounding box center [99, 257] width 157 height 49
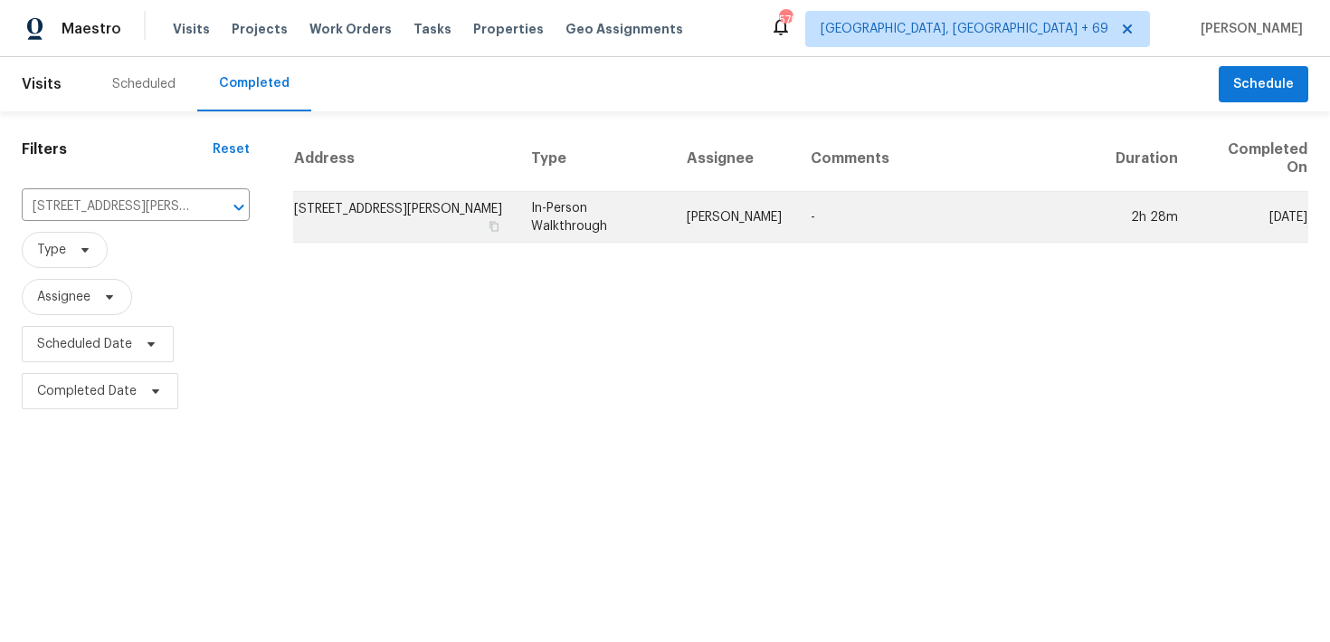
click at [595, 231] on td "In-Person Walkthrough" at bounding box center [595, 217] width 156 height 51
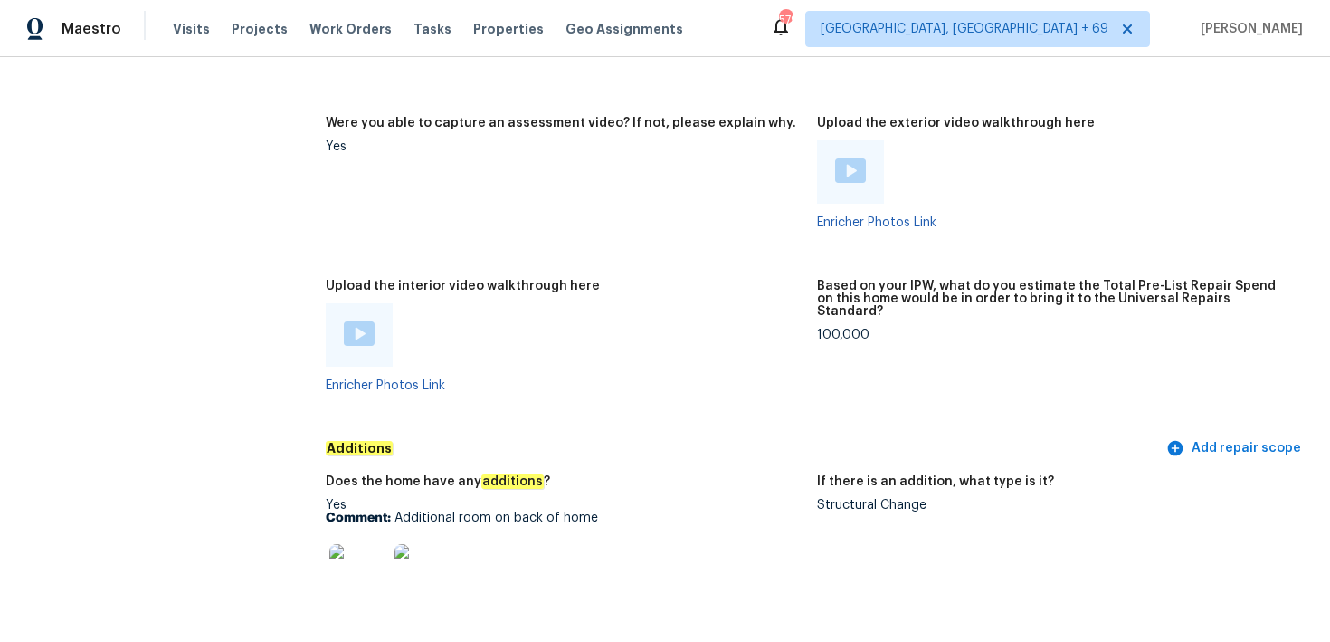
scroll to position [3517, 0]
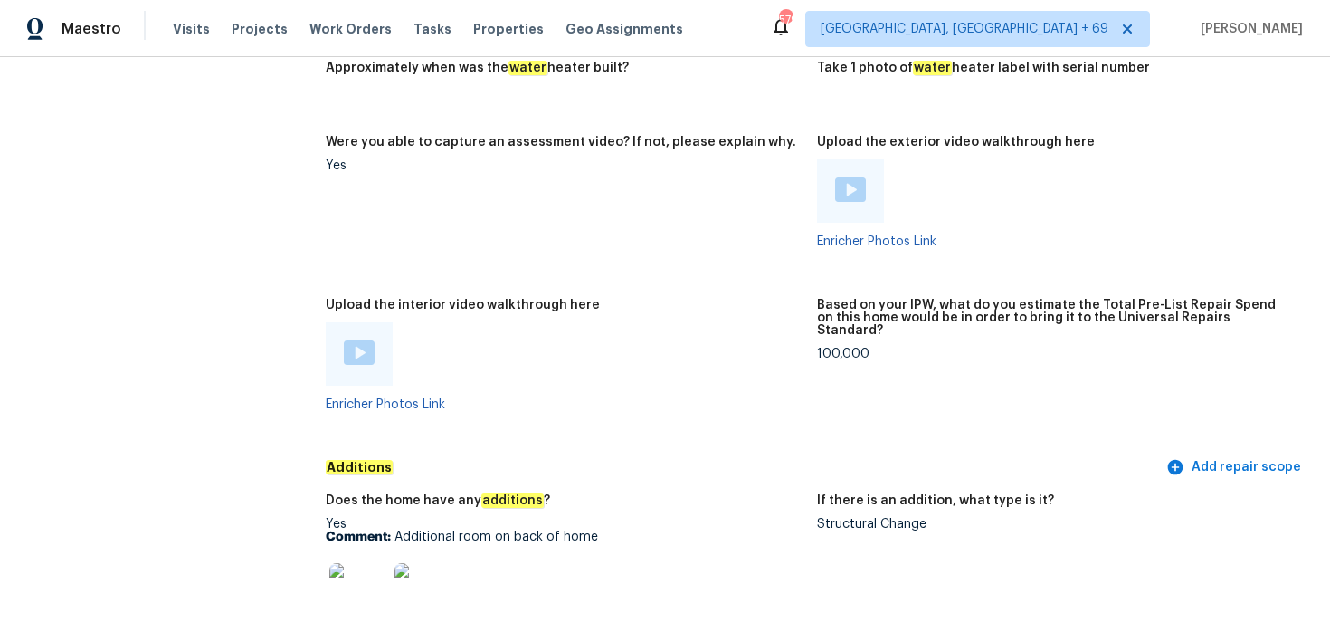
click at [365, 348] on img at bounding box center [359, 352] width 31 height 24
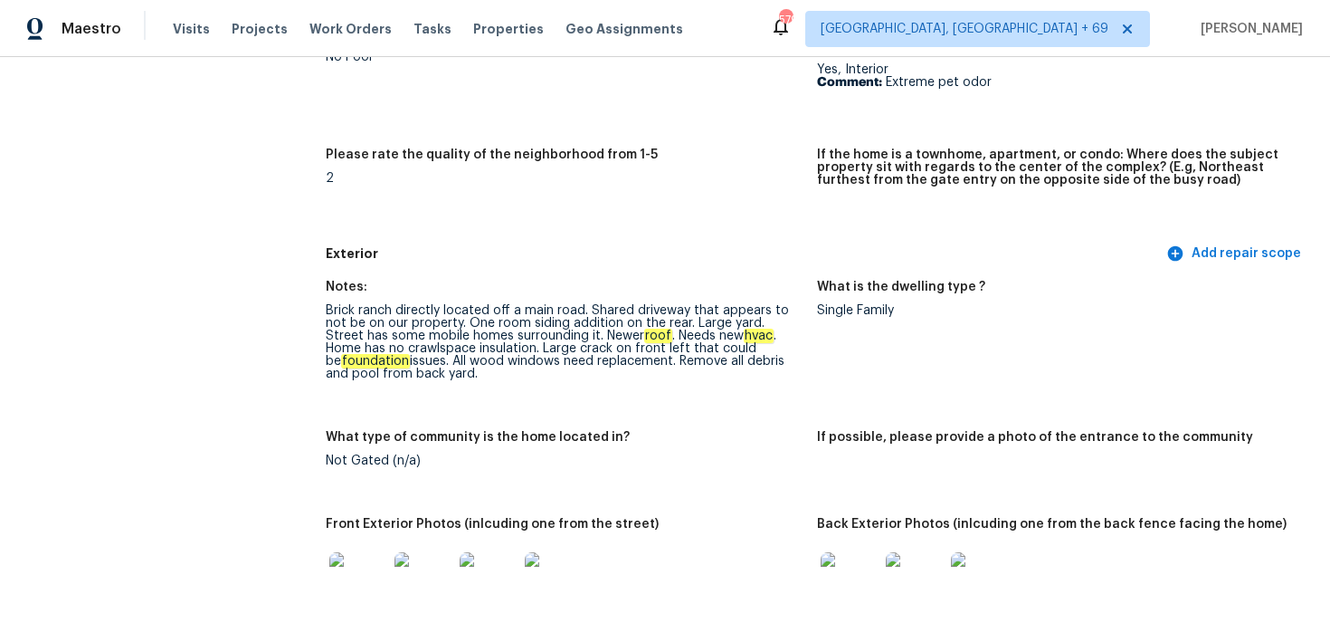
scroll to position [2824, 0]
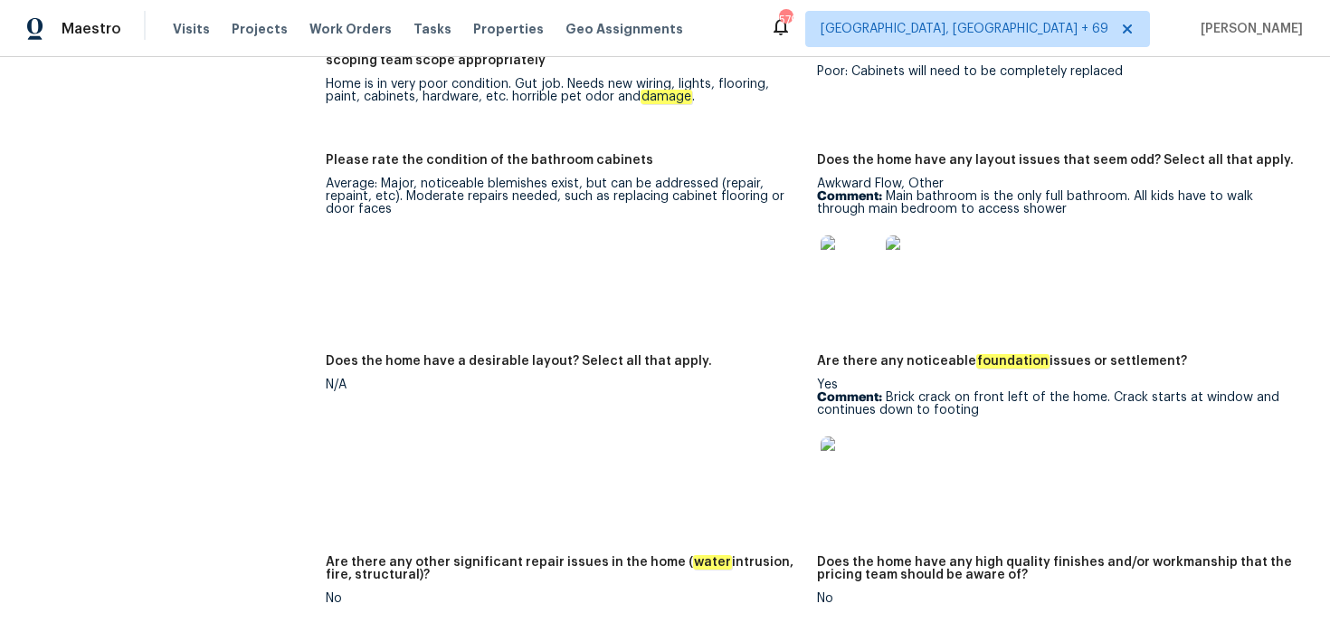
click at [848, 452] on img at bounding box center [850, 465] width 58 height 58
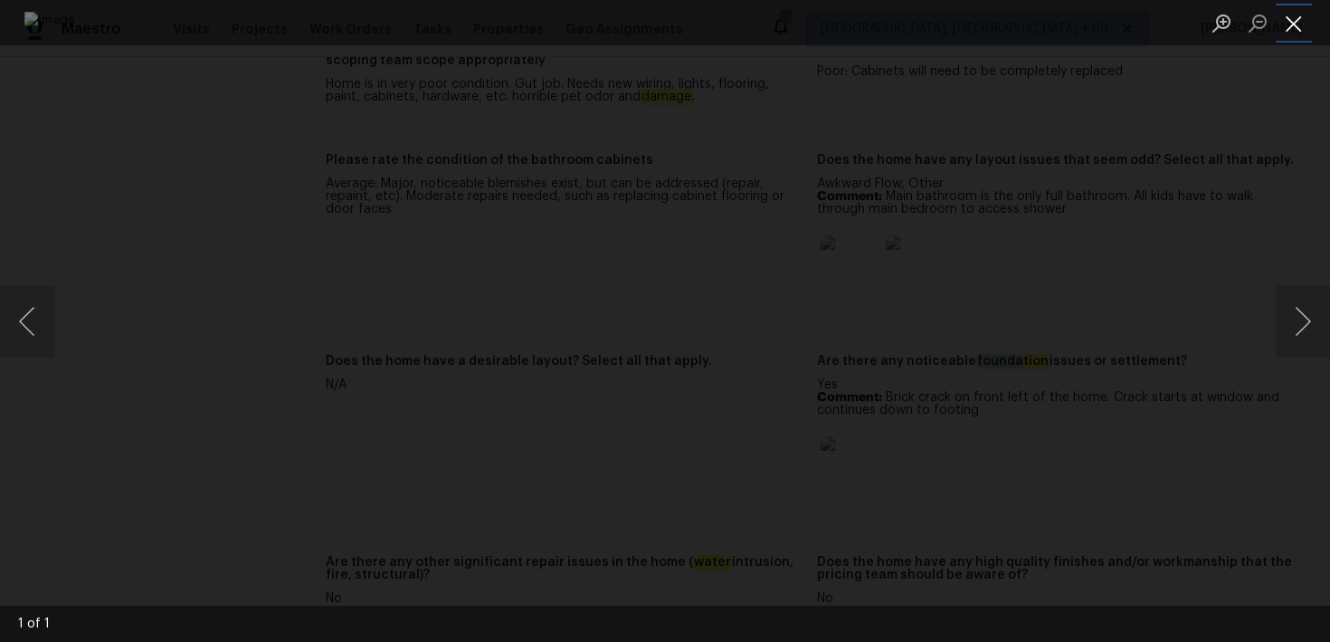
click at [1299, 18] on button "Close lightbox" at bounding box center [1294, 23] width 36 height 32
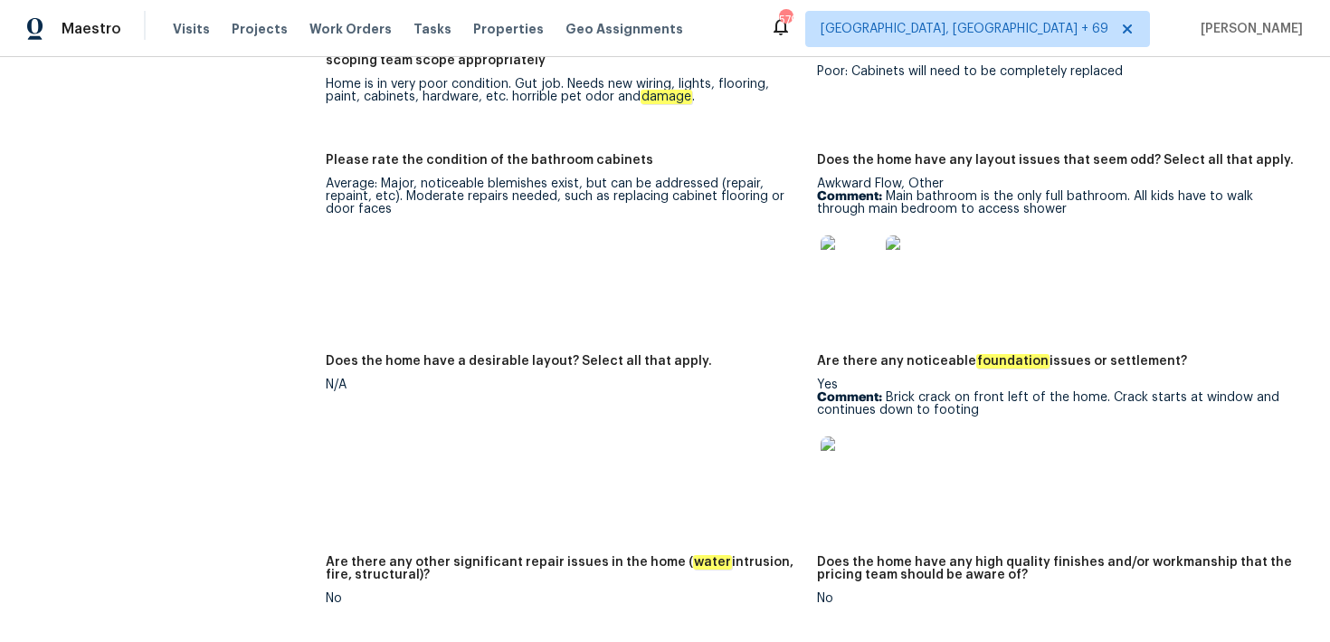
click at [897, 391] on p "Comment: Brick crack on front left of the home. Crack starts at window and cont…" at bounding box center [1055, 403] width 477 height 25
drag, startPoint x: 885, startPoint y: 386, endPoint x: 997, endPoint y: 405, distance: 113.7
click at [997, 405] on div "Yes Comment: Brick crack on front left of the home. Crack starts at window and …" at bounding box center [1055, 441] width 477 height 127
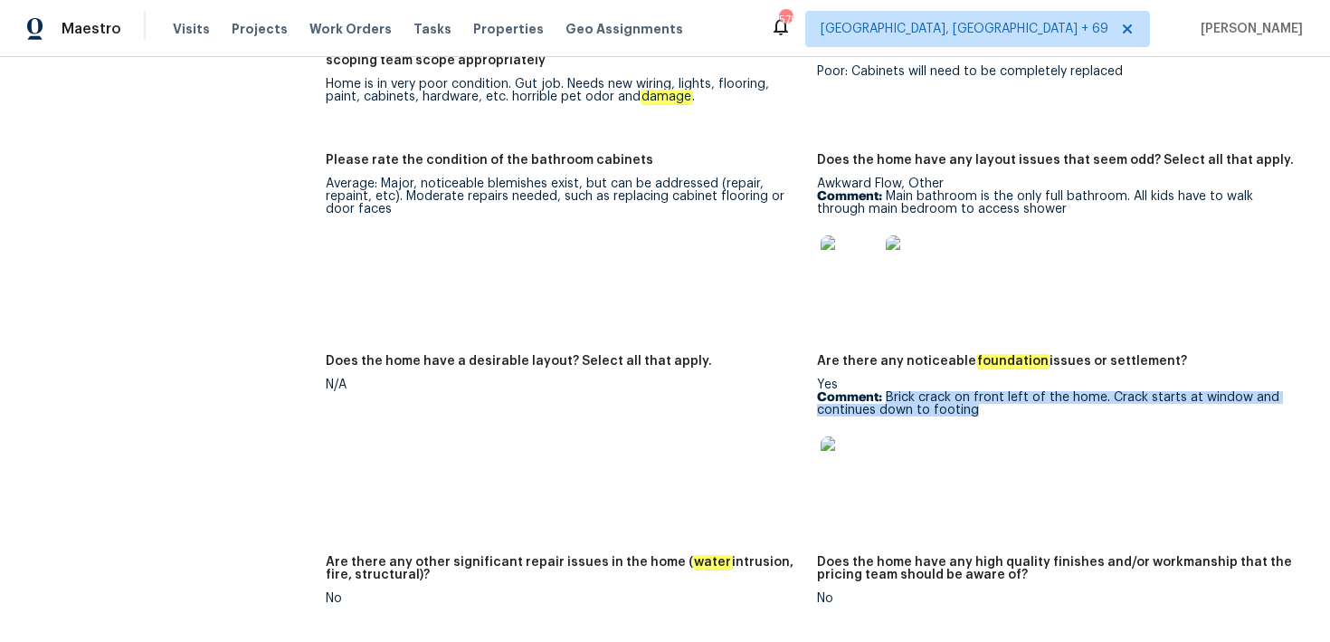
copy p "Brick crack on front left of the home. Crack starts at window and continues dow…"
click at [845, 462] on img at bounding box center [850, 465] width 58 height 58
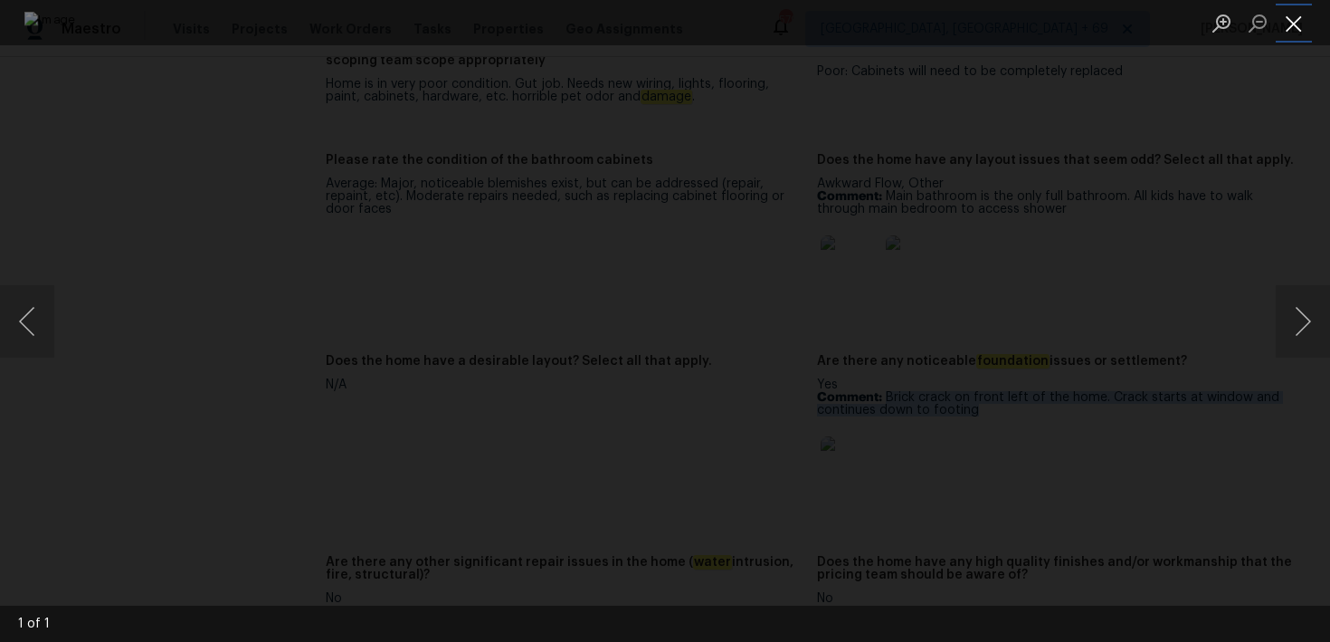
click at [1282, 25] on button "Close lightbox" at bounding box center [1294, 23] width 36 height 32
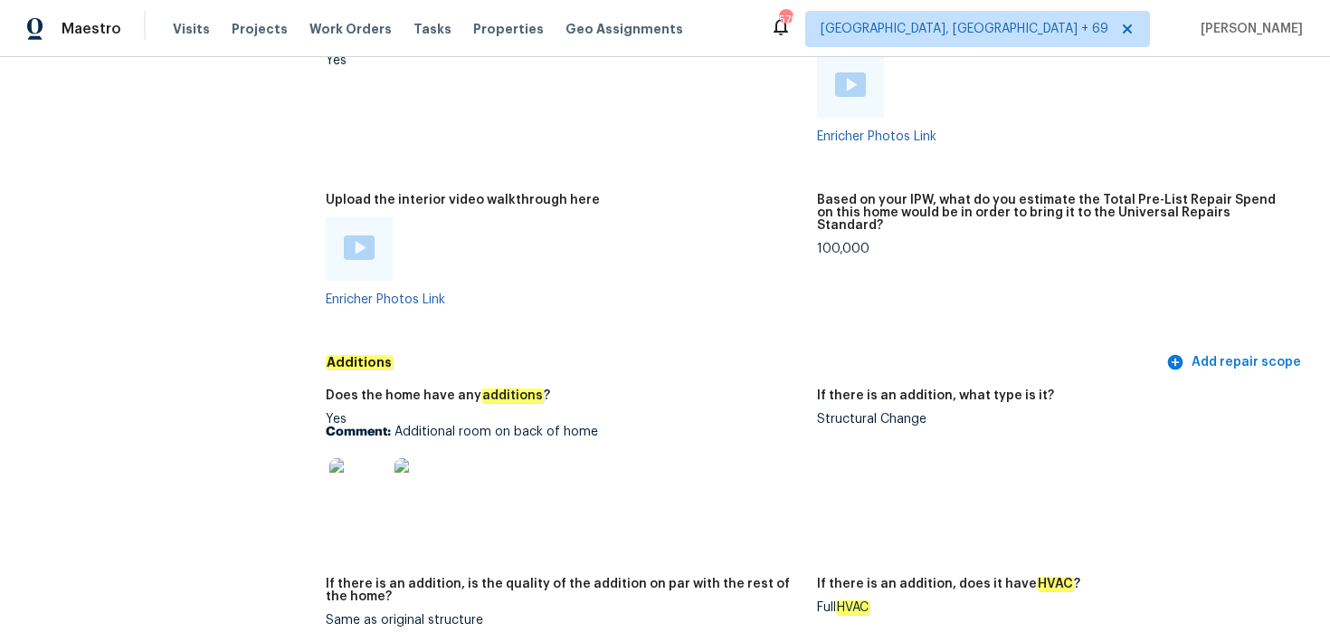
scroll to position [3622, 0]
drag, startPoint x: 396, startPoint y: 414, endPoint x: 615, endPoint y: 443, distance: 221.0
click at [615, 443] on div "Yes Comment: Additional room on back of home" at bounding box center [564, 470] width 477 height 114
click at [615, 447] on div at bounding box center [564, 487] width 477 height 80
drag, startPoint x: 392, startPoint y: 418, endPoint x: 643, endPoint y: 421, distance: 250.7
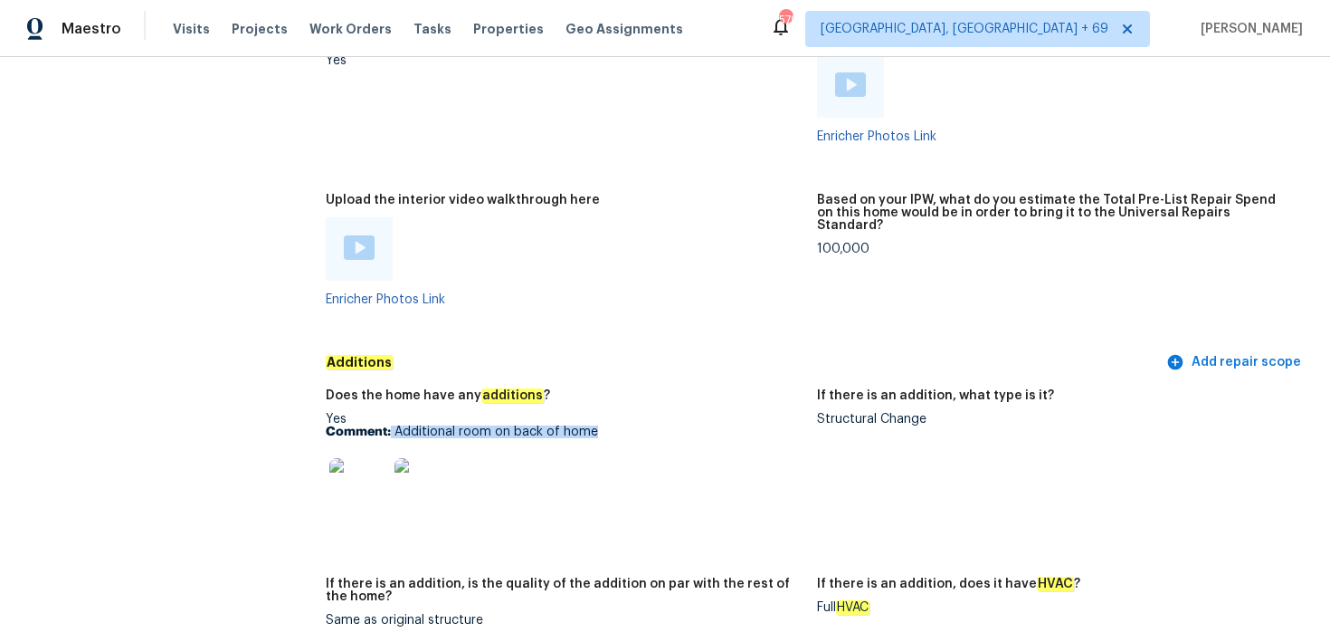
click at [643, 425] on p "Comment: Additional room on back of home" at bounding box center [564, 431] width 477 height 13
copy p "Additional room on back of home"
click at [364, 465] on img at bounding box center [358, 487] width 58 height 58
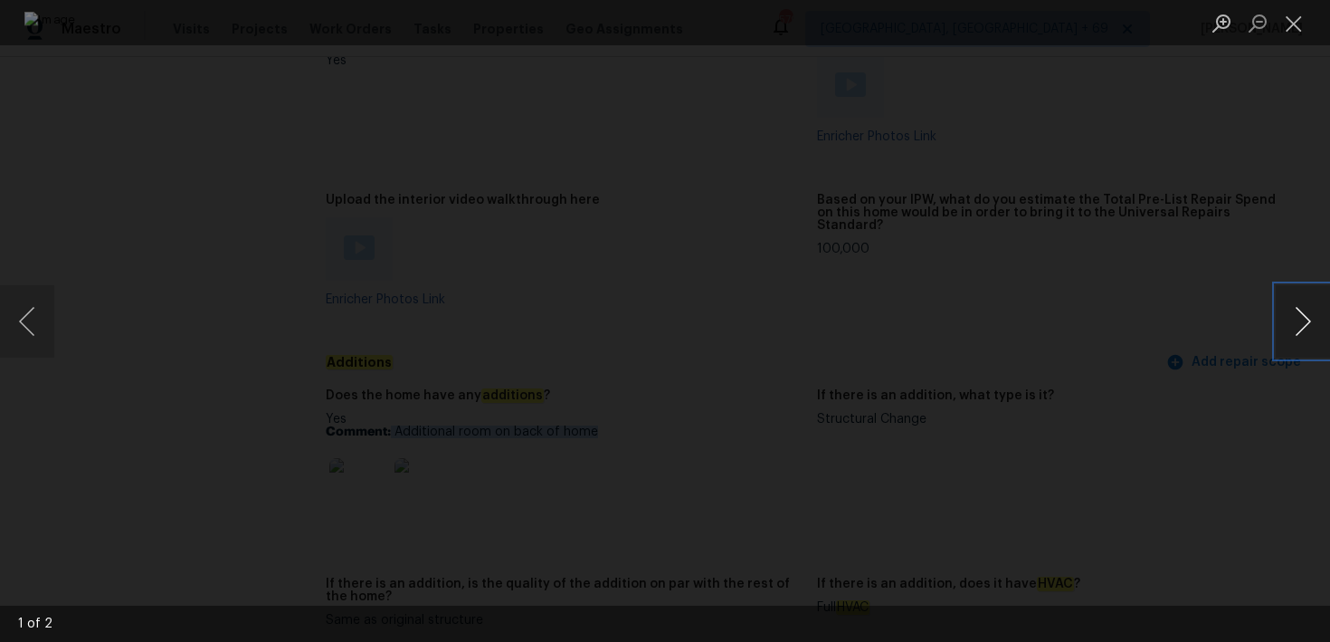
click at [1291, 329] on button "Next image" at bounding box center [1303, 321] width 54 height 72
click at [1317, 333] on button "Next image" at bounding box center [1303, 321] width 54 height 72
click at [1292, 33] on button "Close lightbox" at bounding box center [1294, 23] width 36 height 32
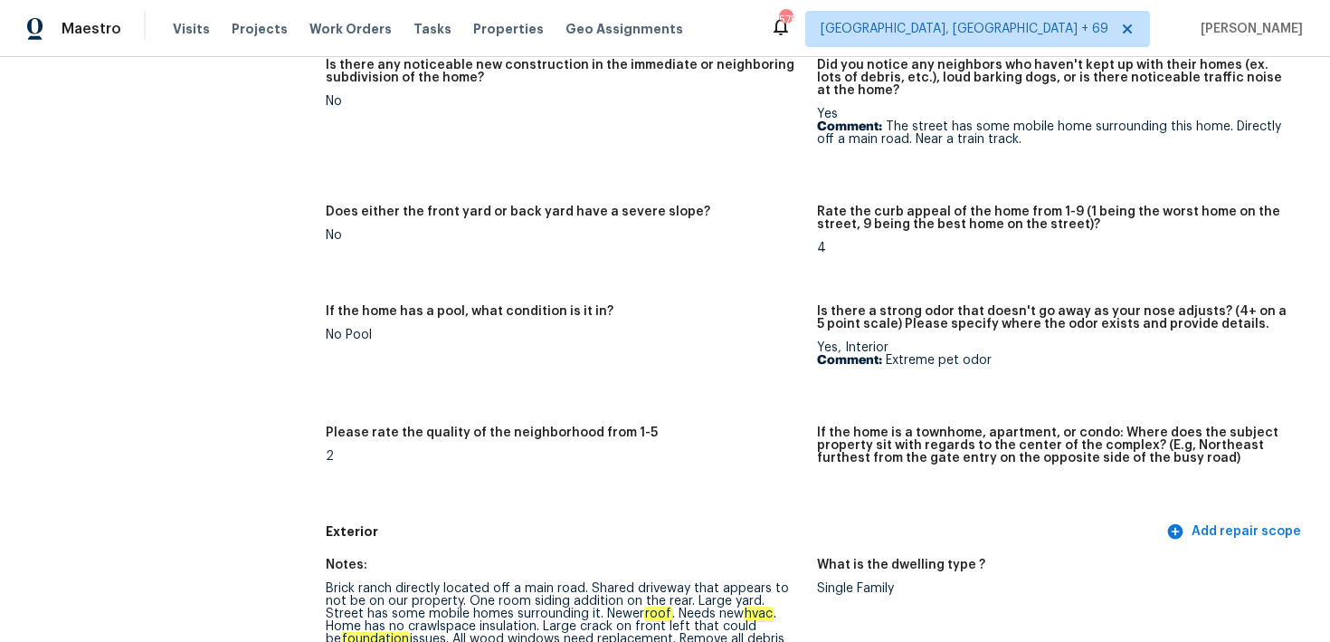
scroll to position [0, 0]
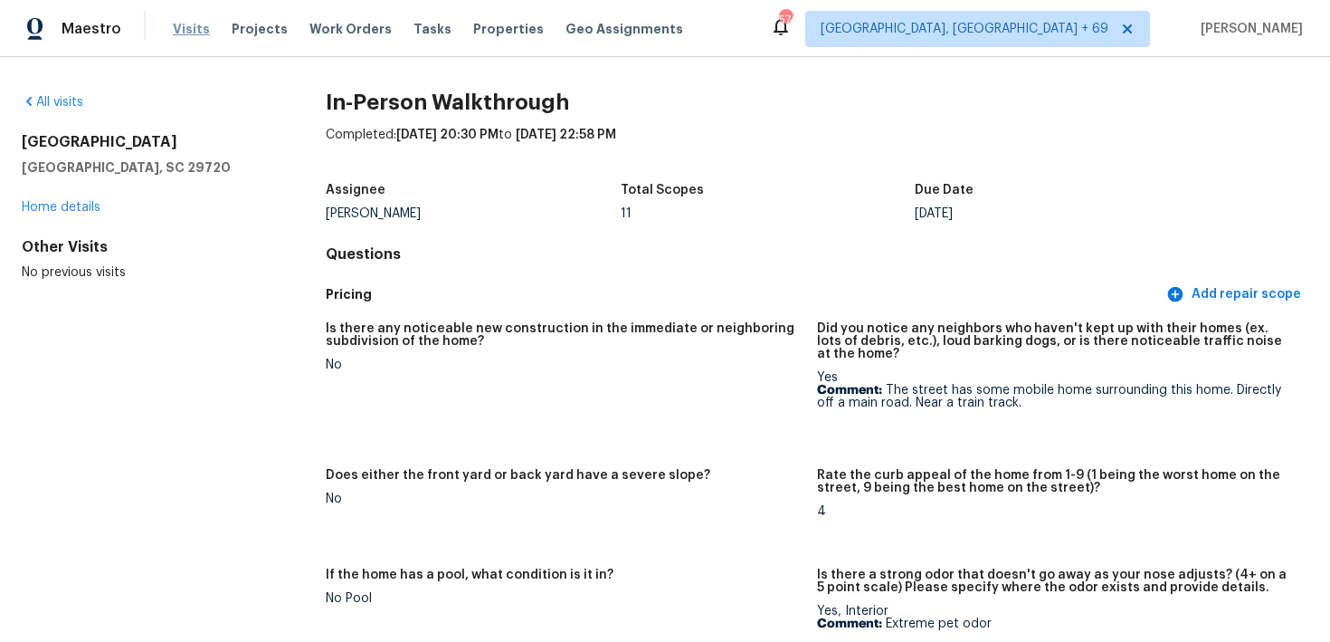
click at [187, 26] on span "Visits" at bounding box center [191, 29] width 37 height 18
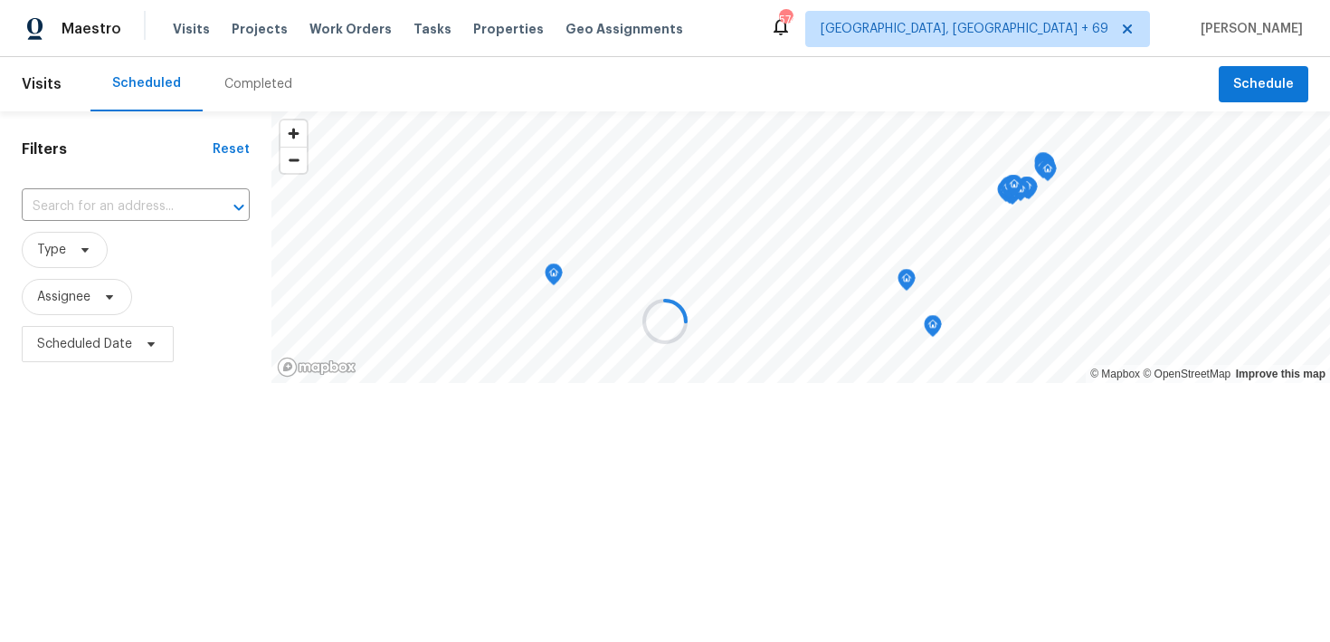
click at [264, 76] on div at bounding box center [665, 321] width 1330 height 642
click at [251, 90] on div "Completed" at bounding box center [258, 84] width 68 height 18
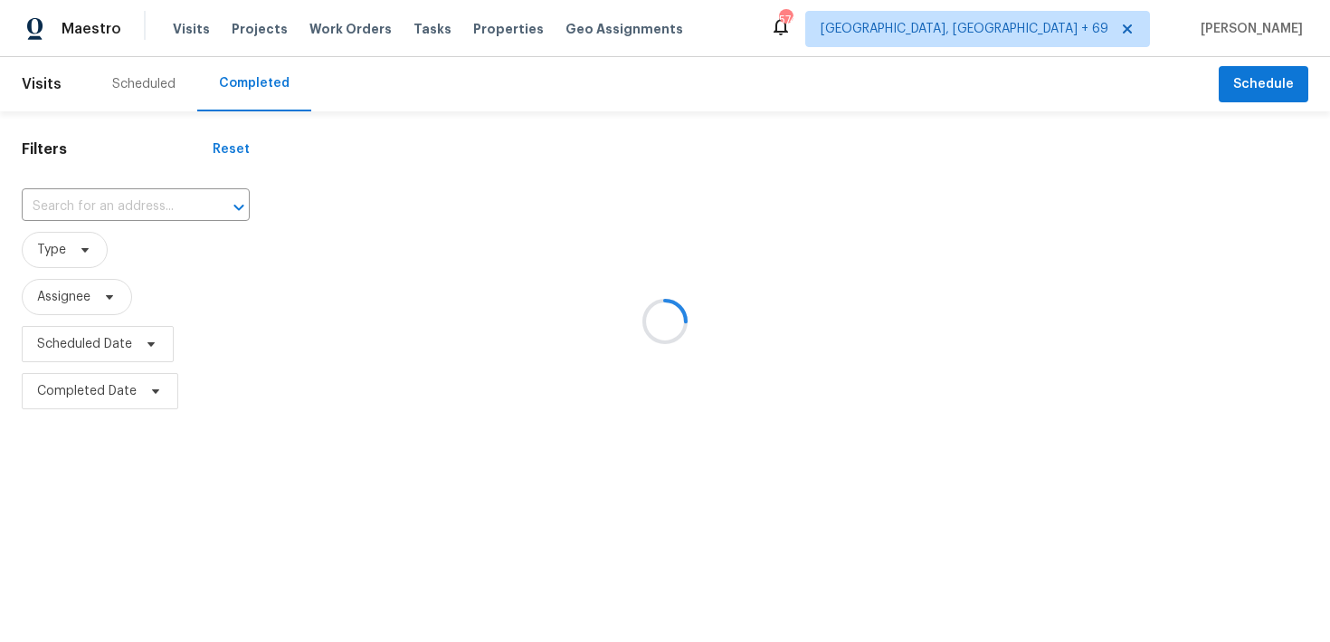
click at [151, 191] on div at bounding box center [665, 321] width 1330 height 642
click at [144, 200] on div at bounding box center [665, 321] width 1330 height 642
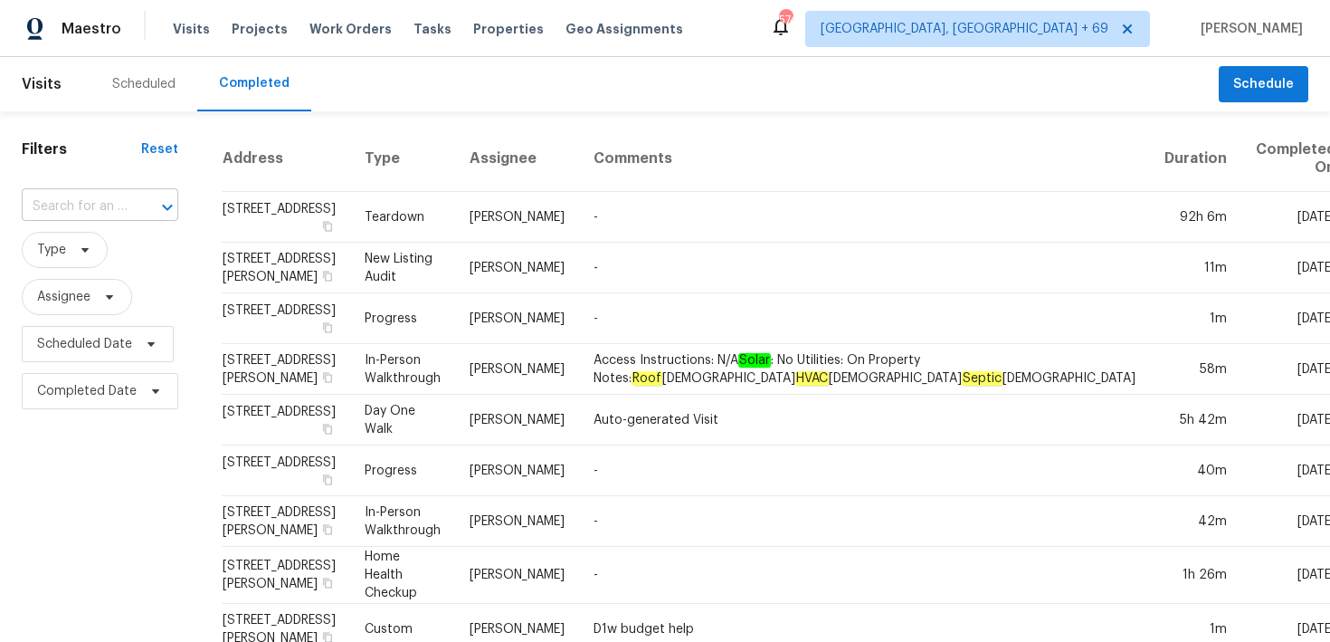
click at [113, 205] on input "text" at bounding box center [75, 207] width 106 height 28
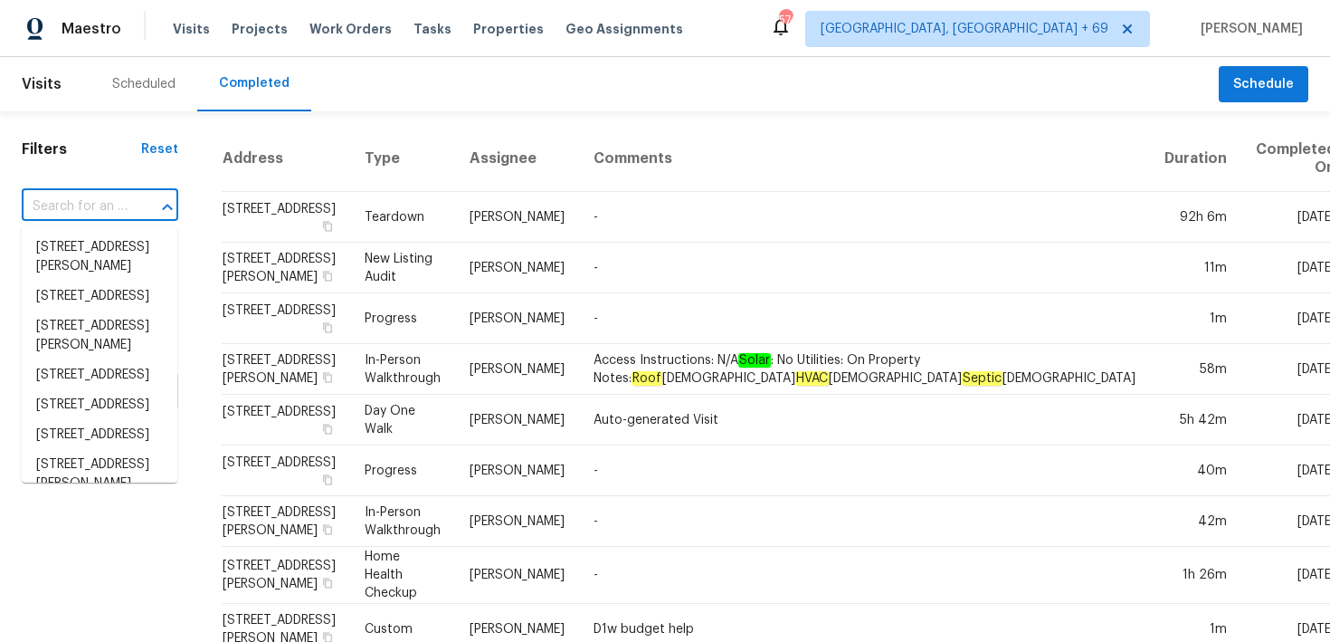
paste input "[STREET_ADDRESS]"
type input "[STREET_ADDRESS]"
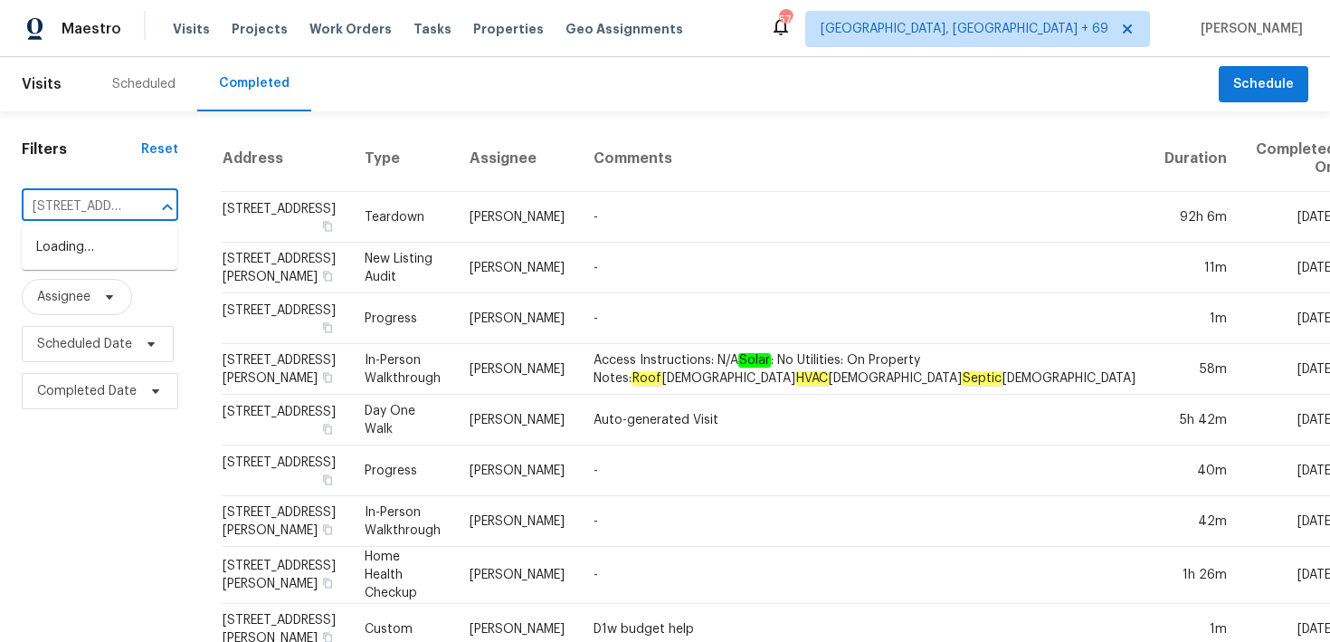
scroll to position [0, 173]
click at [84, 248] on li "[STREET_ADDRESS]" at bounding box center [100, 248] width 156 height 30
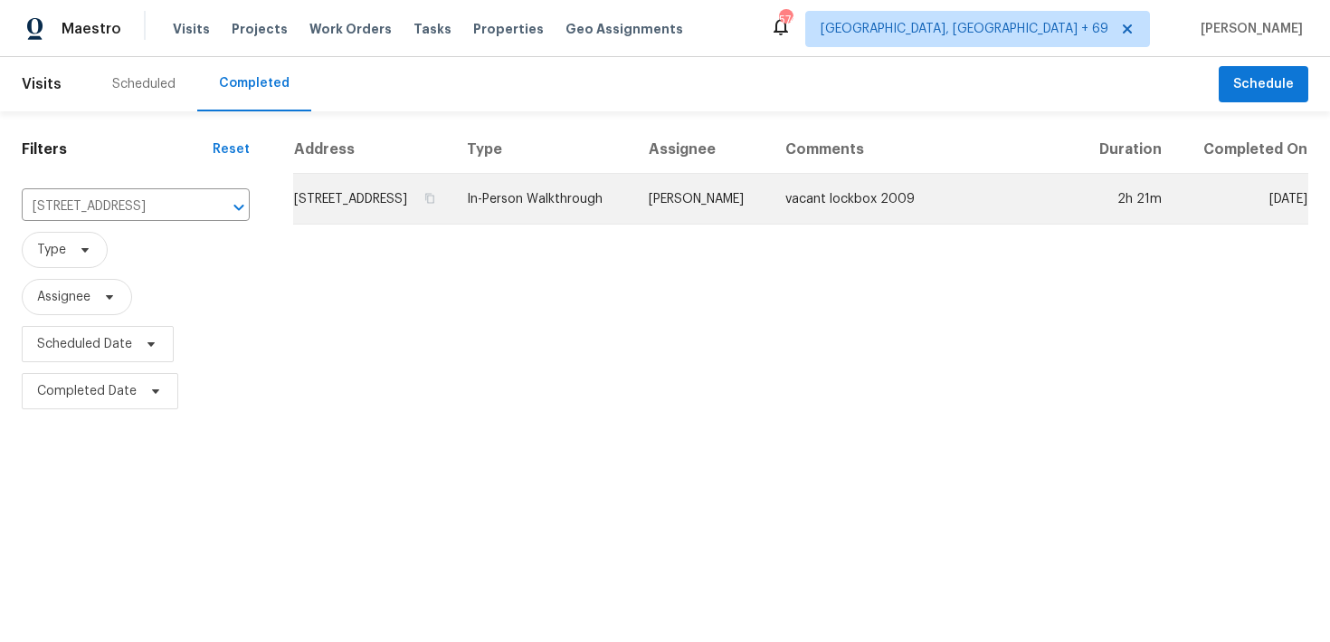
click at [608, 222] on td "In-Person Walkthrough" at bounding box center [543, 199] width 182 height 51
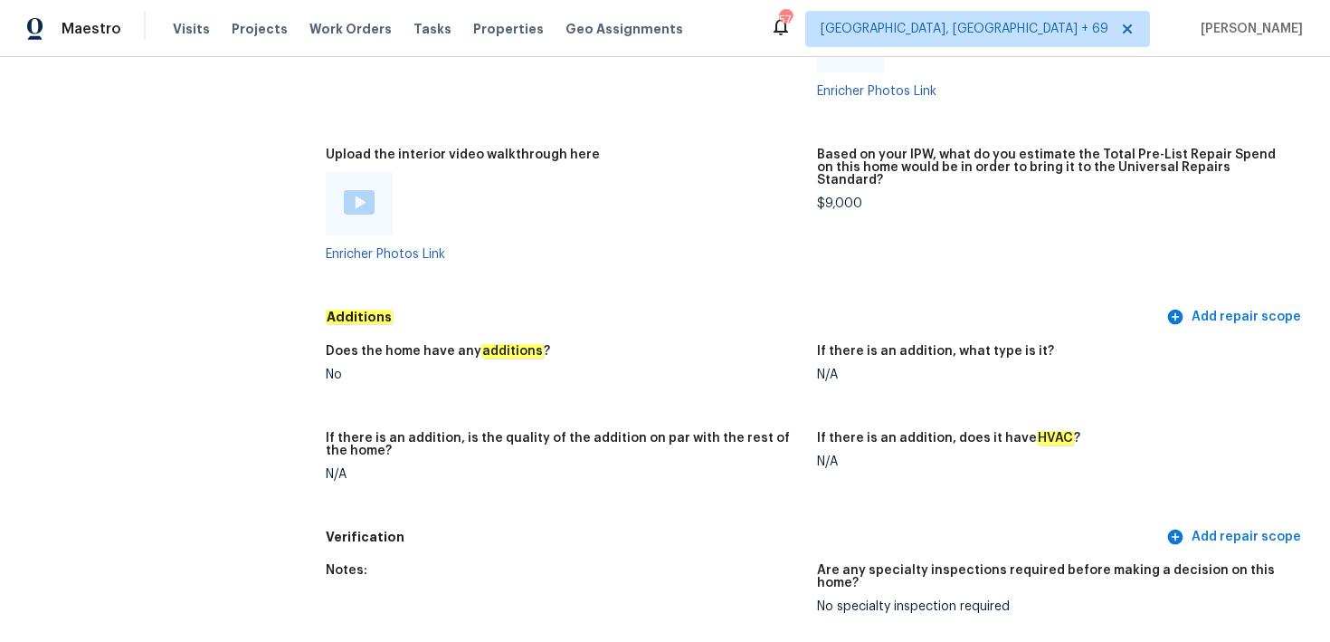
scroll to position [4435, 0]
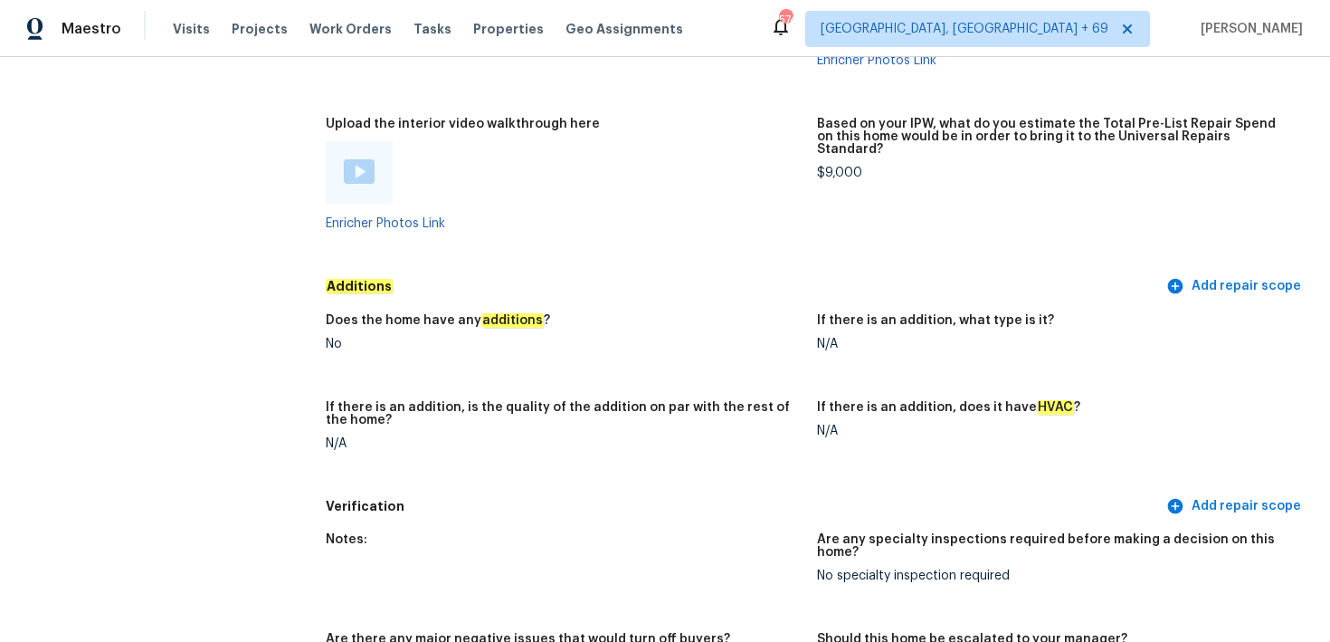
click at [373, 181] on img at bounding box center [359, 171] width 31 height 24
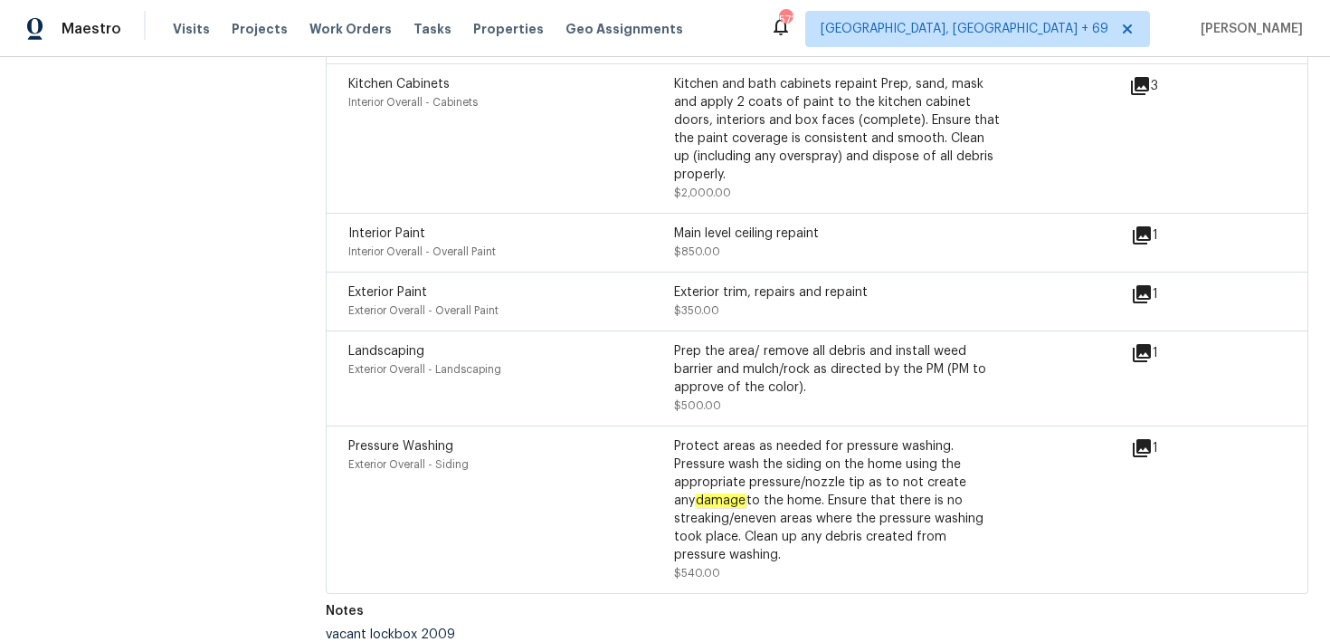
scroll to position [5627, 0]
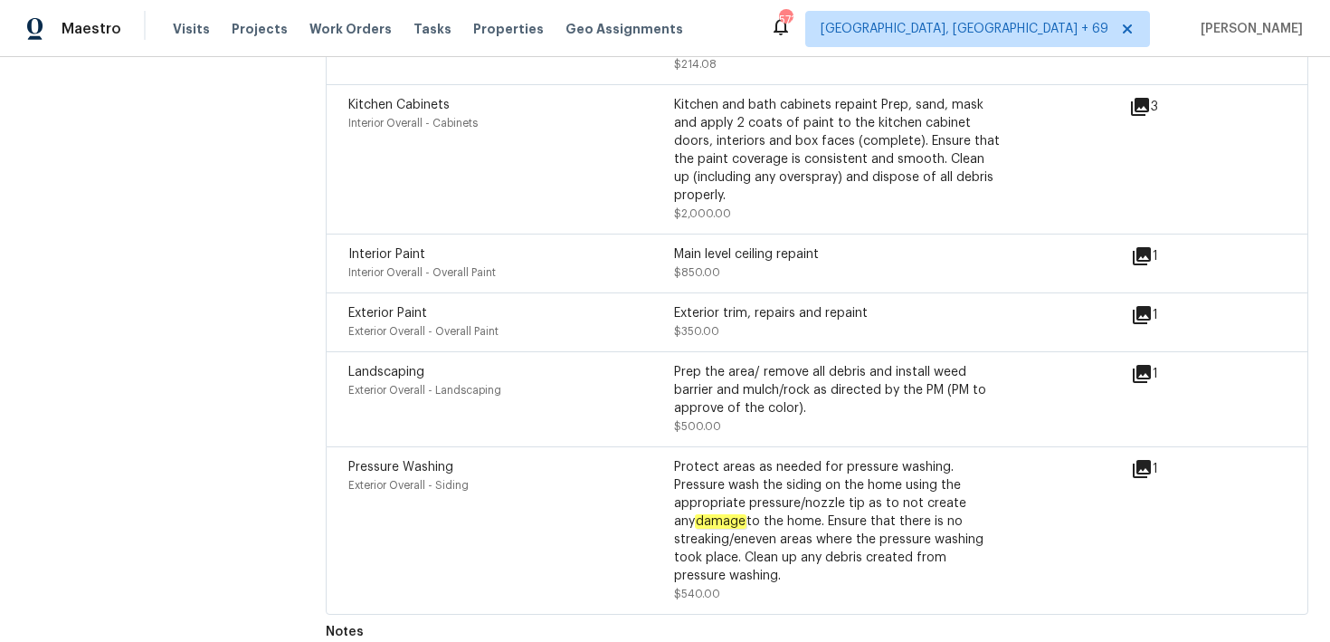
click at [1151, 247] on icon at bounding box center [1142, 256] width 18 height 18
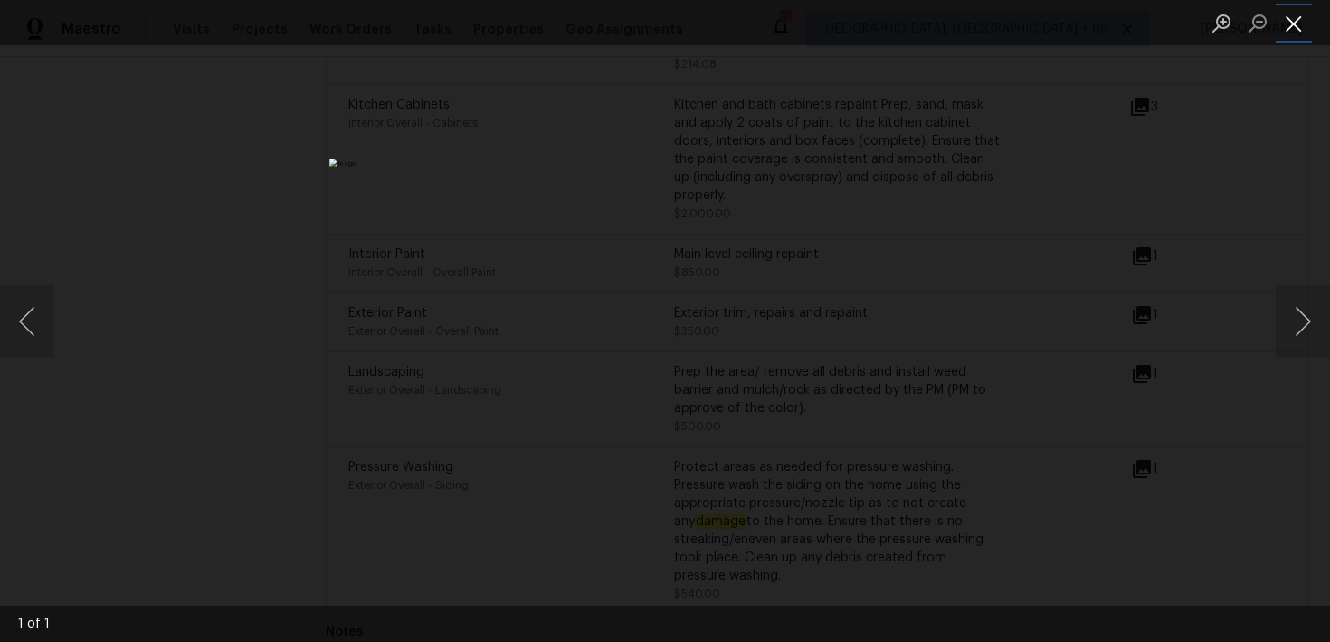
click at [1288, 24] on button "Close lightbox" at bounding box center [1294, 23] width 36 height 32
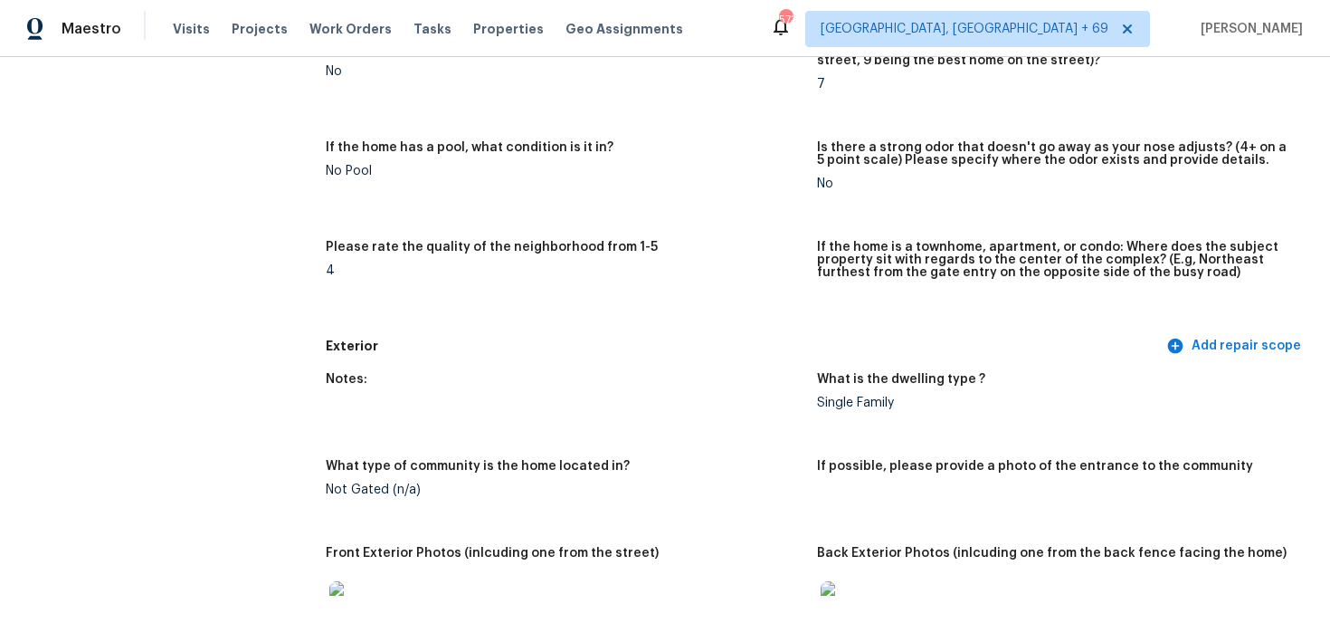
scroll to position [0, 0]
